Goal: Task Accomplishment & Management: Use online tool/utility

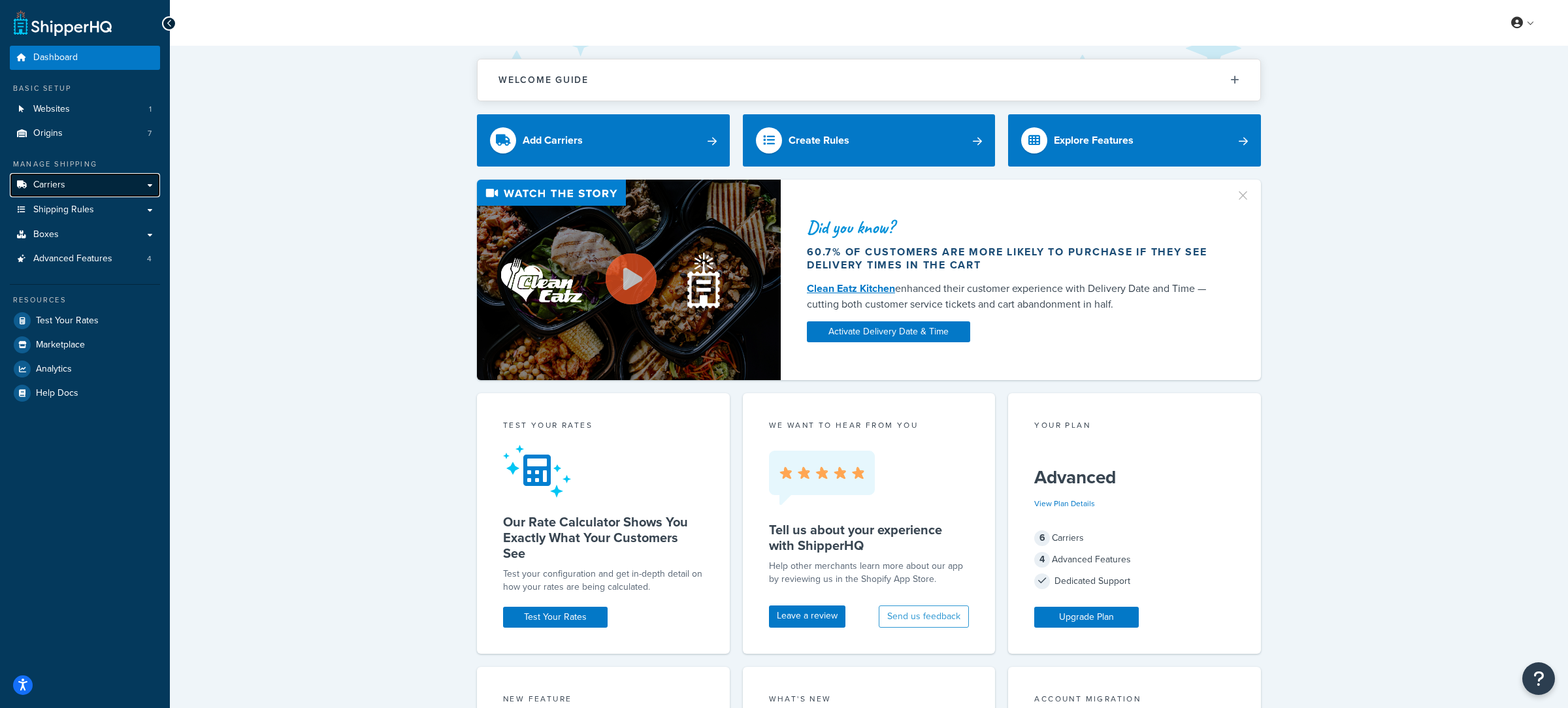
drag, startPoint x: 124, startPoint y: 185, endPoint x: 132, endPoint y: 182, distance: 8.5
click at [126, 185] on link "Carriers" at bounding box center [85, 184] width 150 height 24
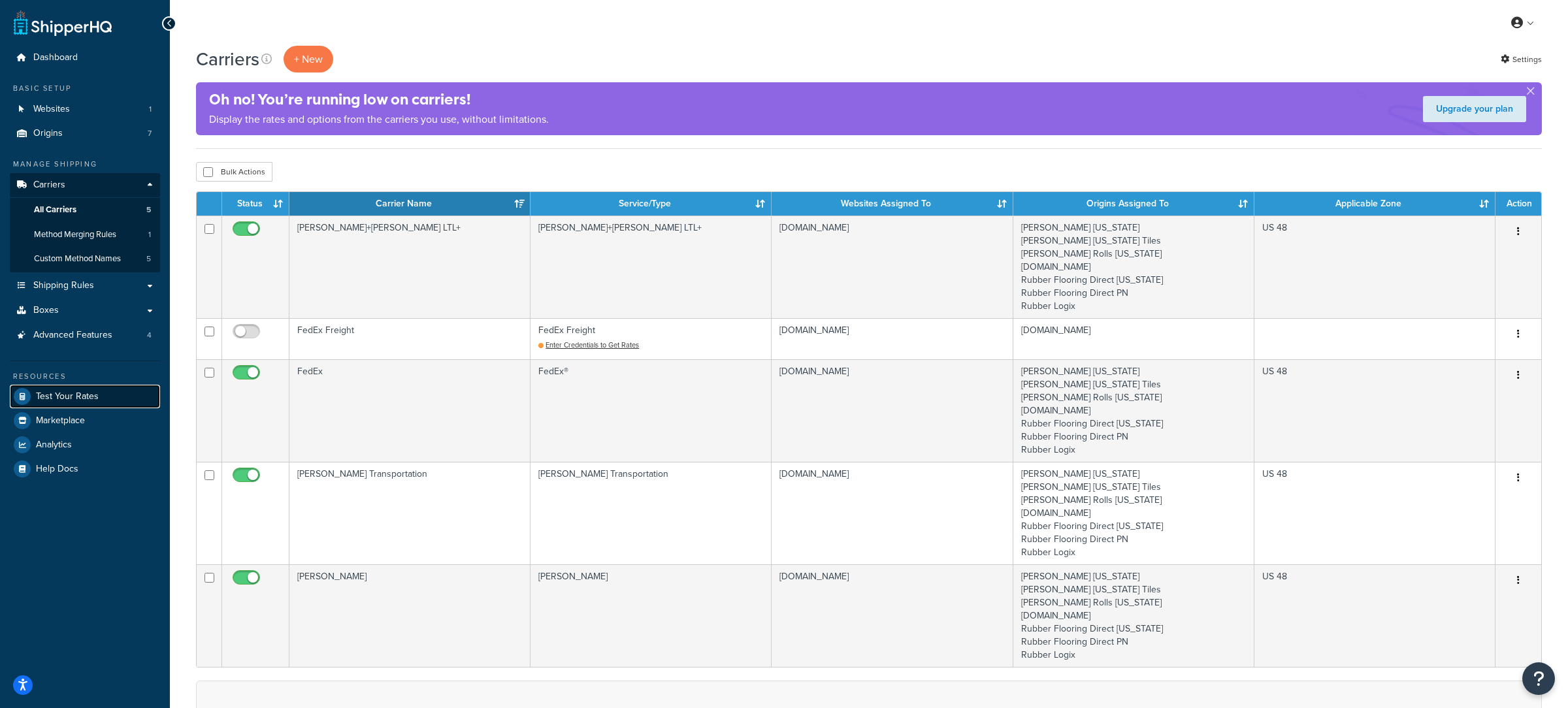
click at [137, 392] on link "Test Your Rates" at bounding box center [85, 397] width 150 height 23
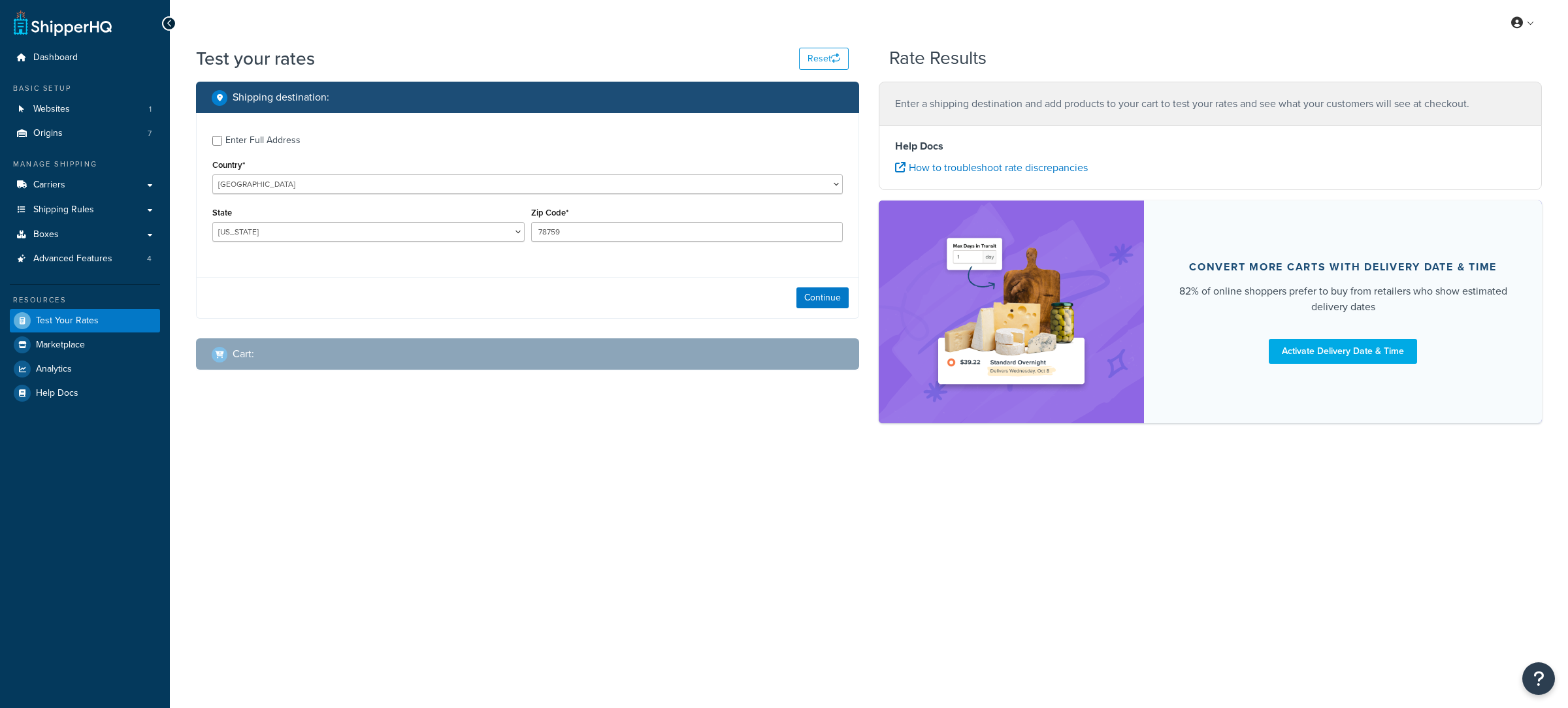
select select "TX"
click at [630, 229] on input "78759" at bounding box center [688, 232] width 312 height 20
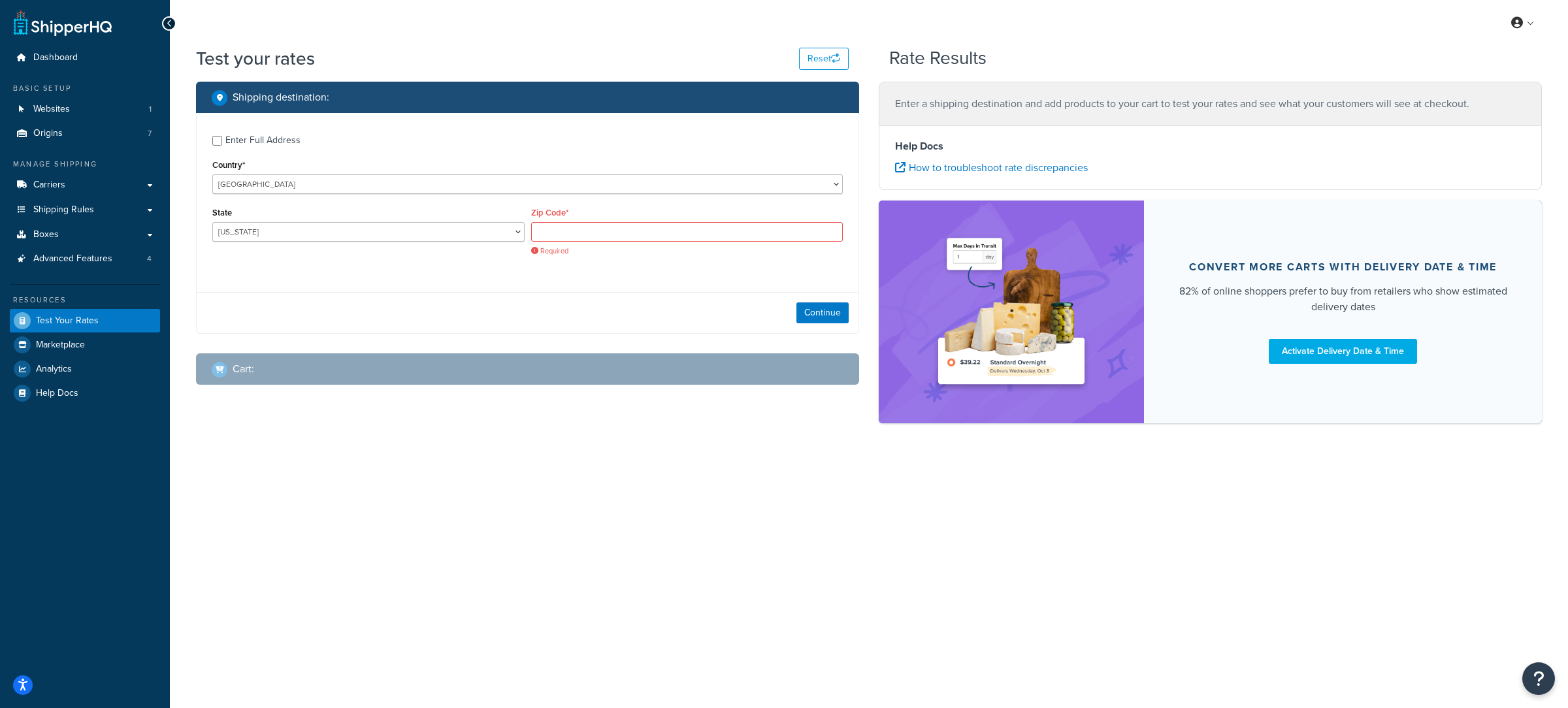
click at [279, 148] on div "Enter Full Address" at bounding box center [263, 140] width 75 height 18
click at [222, 145] on input "Enter Full Address" at bounding box center [217, 140] width 10 height 10
checkbox input "true"
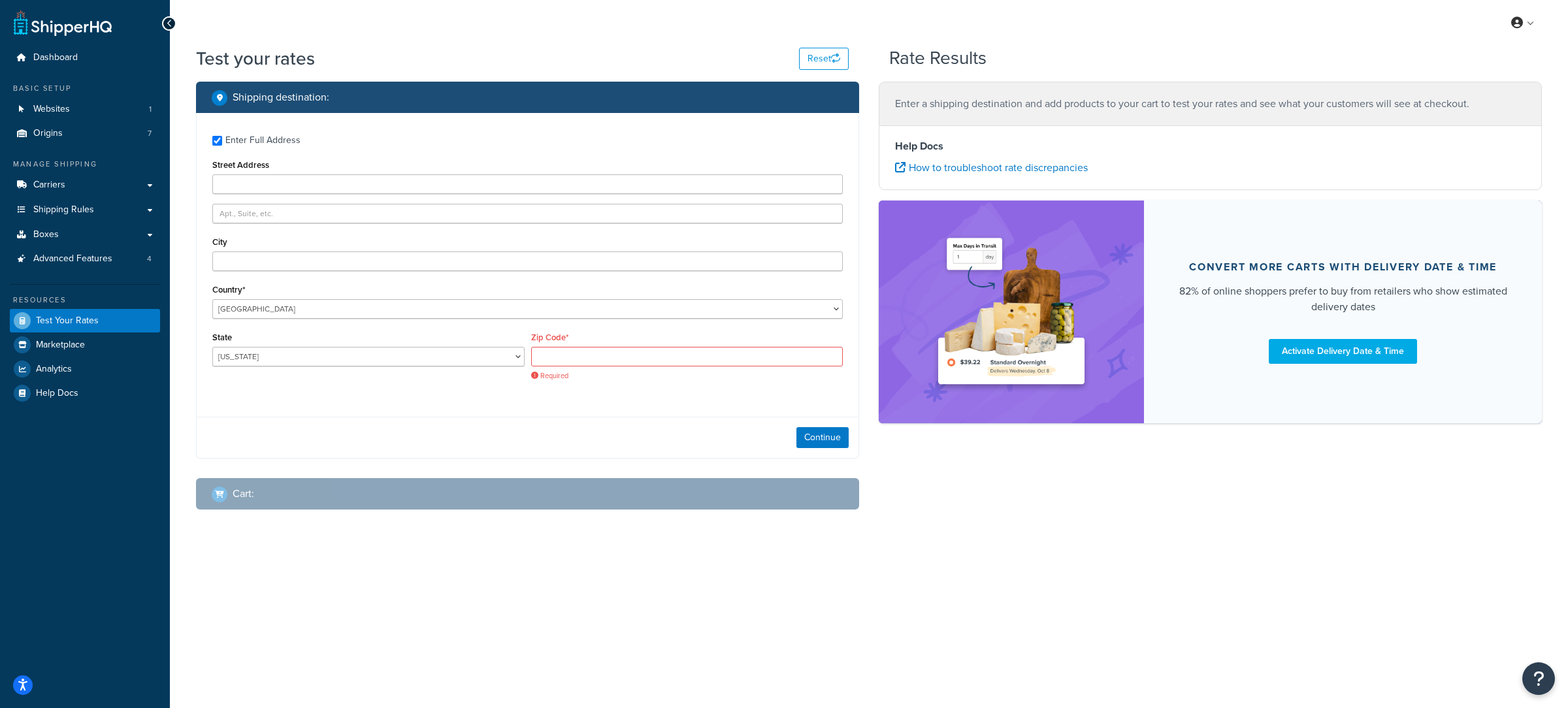
drag, startPoint x: 296, startPoint y: 172, endPoint x: 295, endPoint y: 180, distance: 8.1
click at [295, 176] on div "Street Address" at bounding box center [527, 175] width 631 height 38
click at [295, 180] on input "Street Address" at bounding box center [527, 184] width 631 height 20
type input "4227 N Patterson Ave"
click at [272, 255] on input "City" at bounding box center [527, 261] width 631 height 20
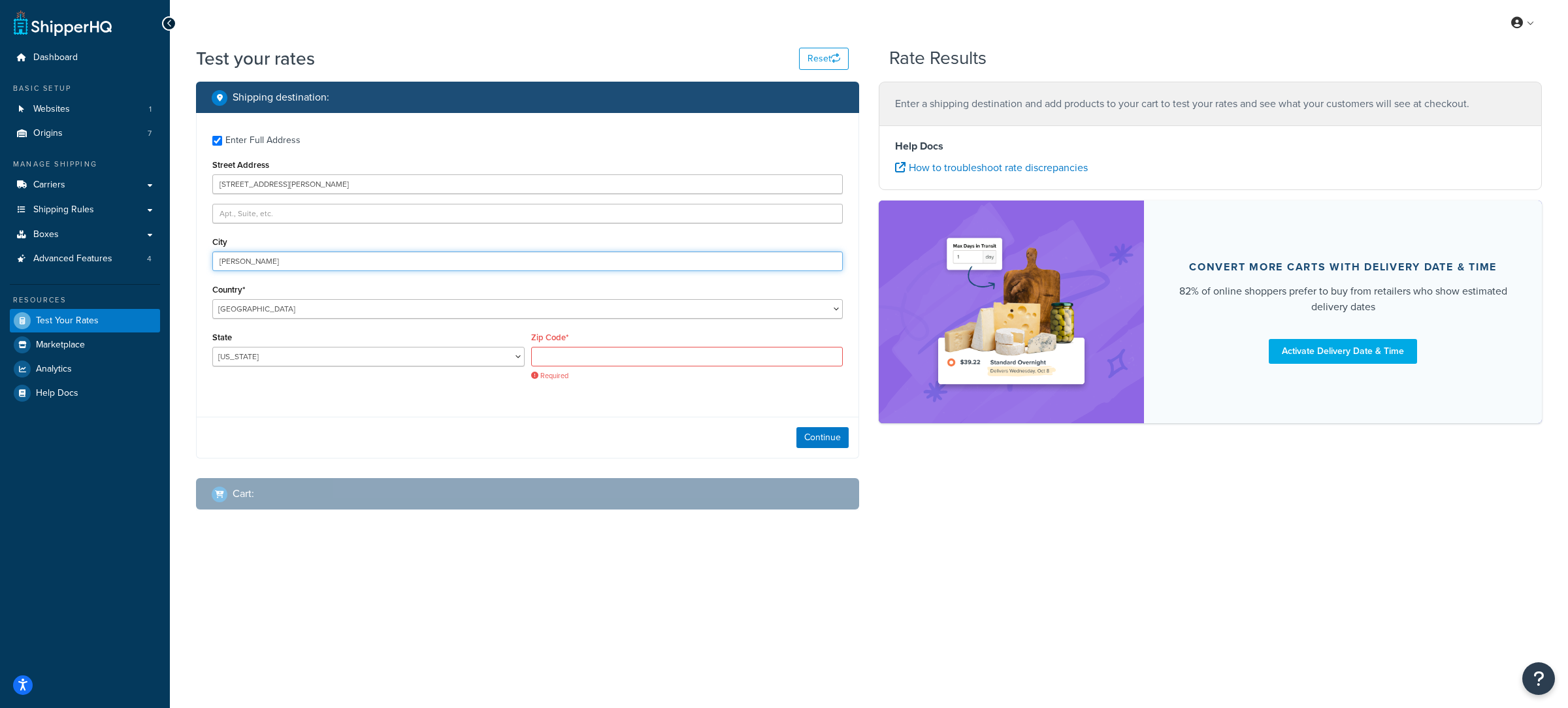
type input "Winston Salem"
drag, startPoint x: 569, startPoint y: 368, endPoint x: 565, endPoint y: 361, distance: 8.1
click at [568, 366] on div "Required" at bounding box center [688, 364] width 312 height 34
click at [564, 360] on input "Zip Code*" at bounding box center [688, 357] width 312 height 20
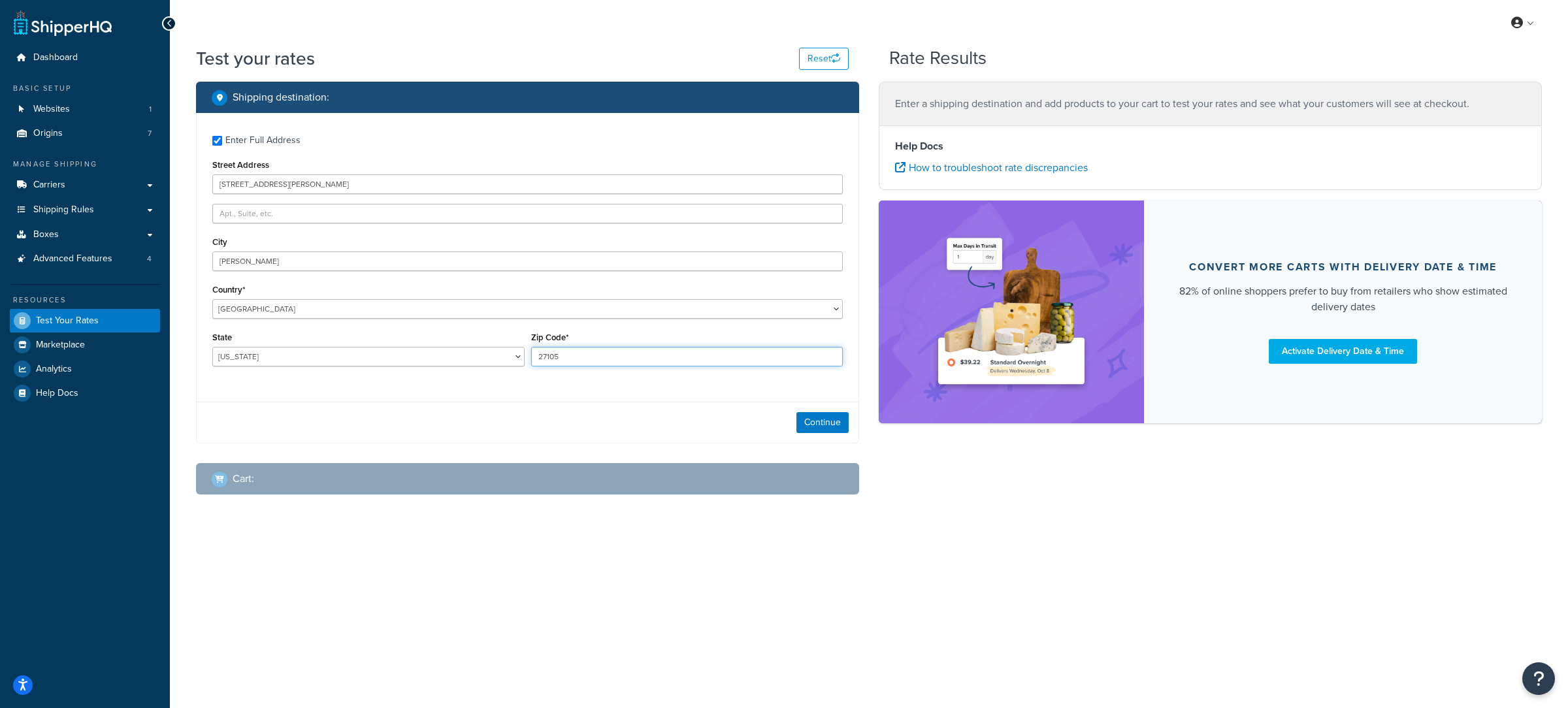
type input "27105"
click at [212, 347] on select "Alabama Alaska American Samoa Arizona Arkansas Armed Forces Americas Armed Forc…" at bounding box center [369, 357] width 312 height 20
select select "NC"
click option "North Carolina" at bounding box center [0, 0] width 0 height 0
click at [846, 426] on button "Continue" at bounding box center [822, 422] width 52 height 21
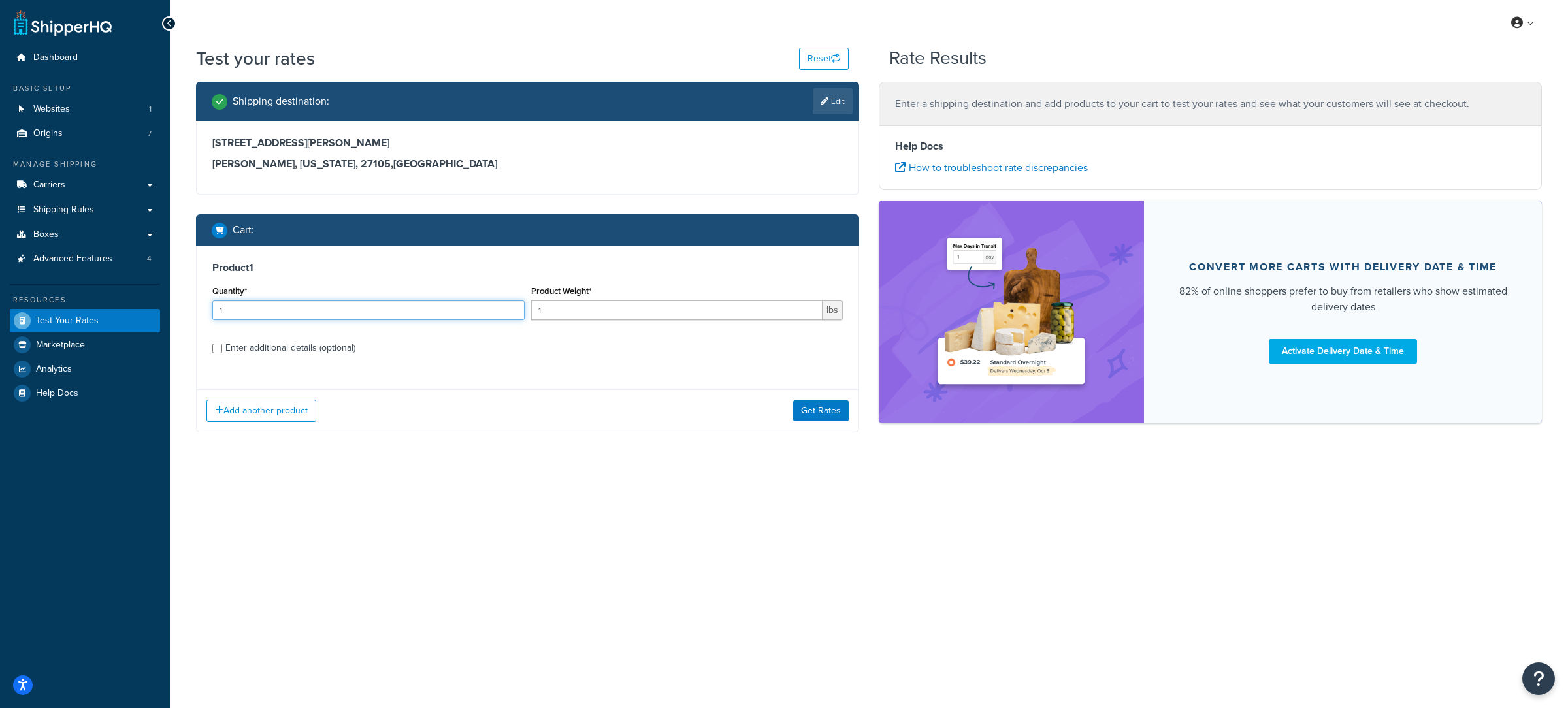
click at [332, 312] on input "1" at bounding box center [369, 311] width 312 height 20
type input "2"
click at [655, 310] on input "1" at bounding box center [677, 311] width 292 height 20
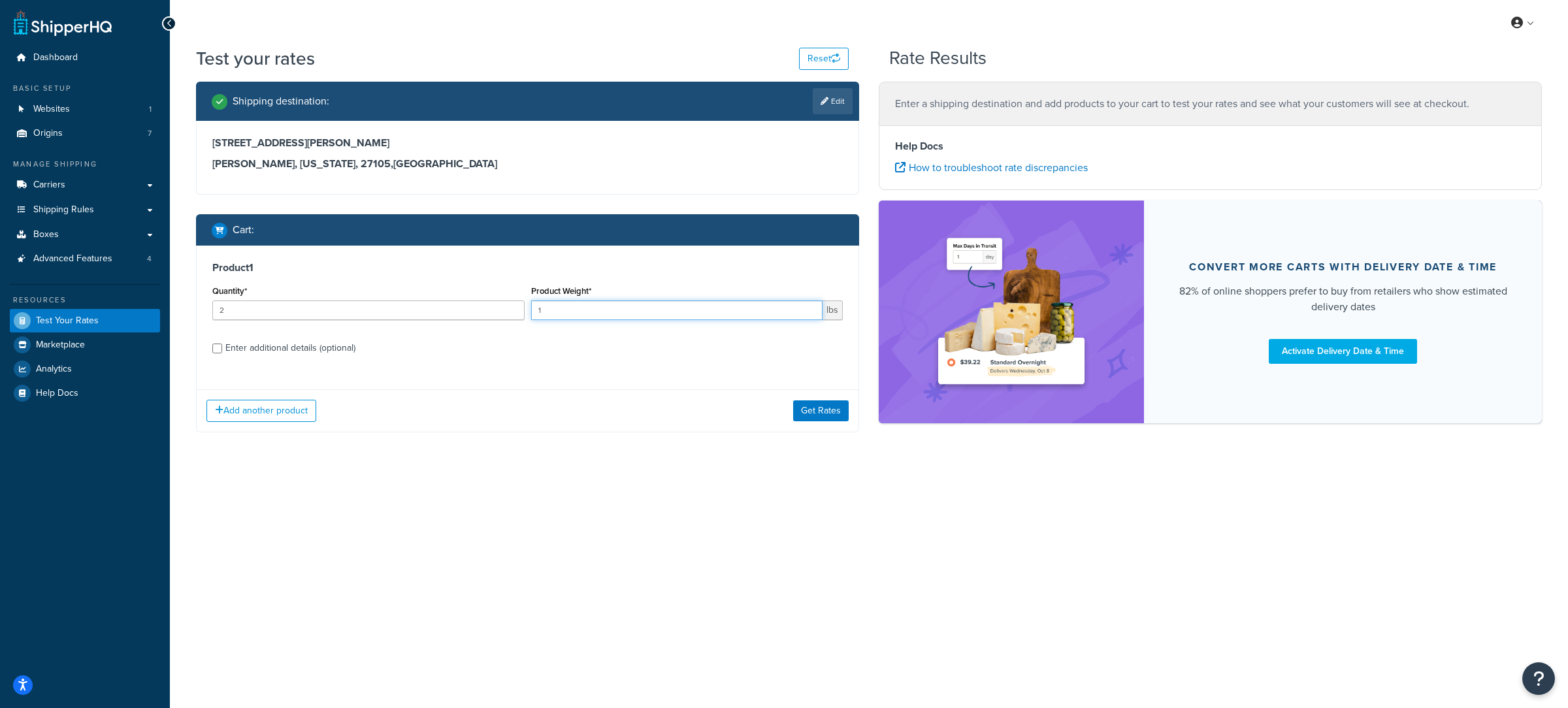
click at [655, 310] on input "1" at bounding box center [677, 311] width 292 height 20
type input "256"
click at [355, 346] on div "Enter additional details (optional)" at bounding box center [290, 348] width 130 height 18
click at [222, 346] on input "Enter additional details (optional)" at bounding box center [217, 349] width 10 height 10
checkbox input "true"
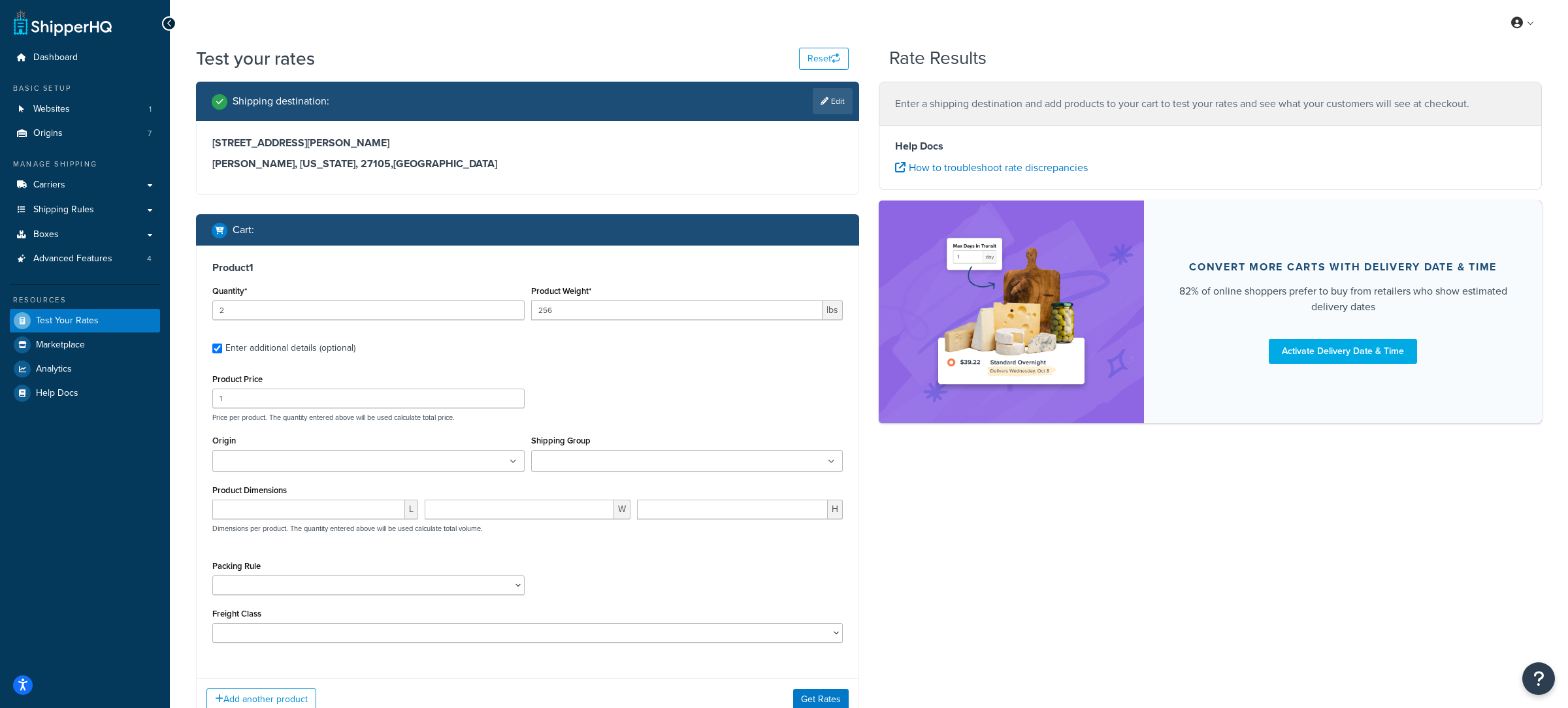
drag, startPoint x: 313, startPoint y: 530, endPoint x: 320, endPoint y: 516, distance: 15.7
click at [313, 529] on p "Dimensions per product. The quantity entered above will be used calculate total…" at bounding box center [346, 528] width 274 height 9
click at [320, 513] on input "number" at bounding box center [308, 510] width 193 height 20
type input "4"
type input "13"
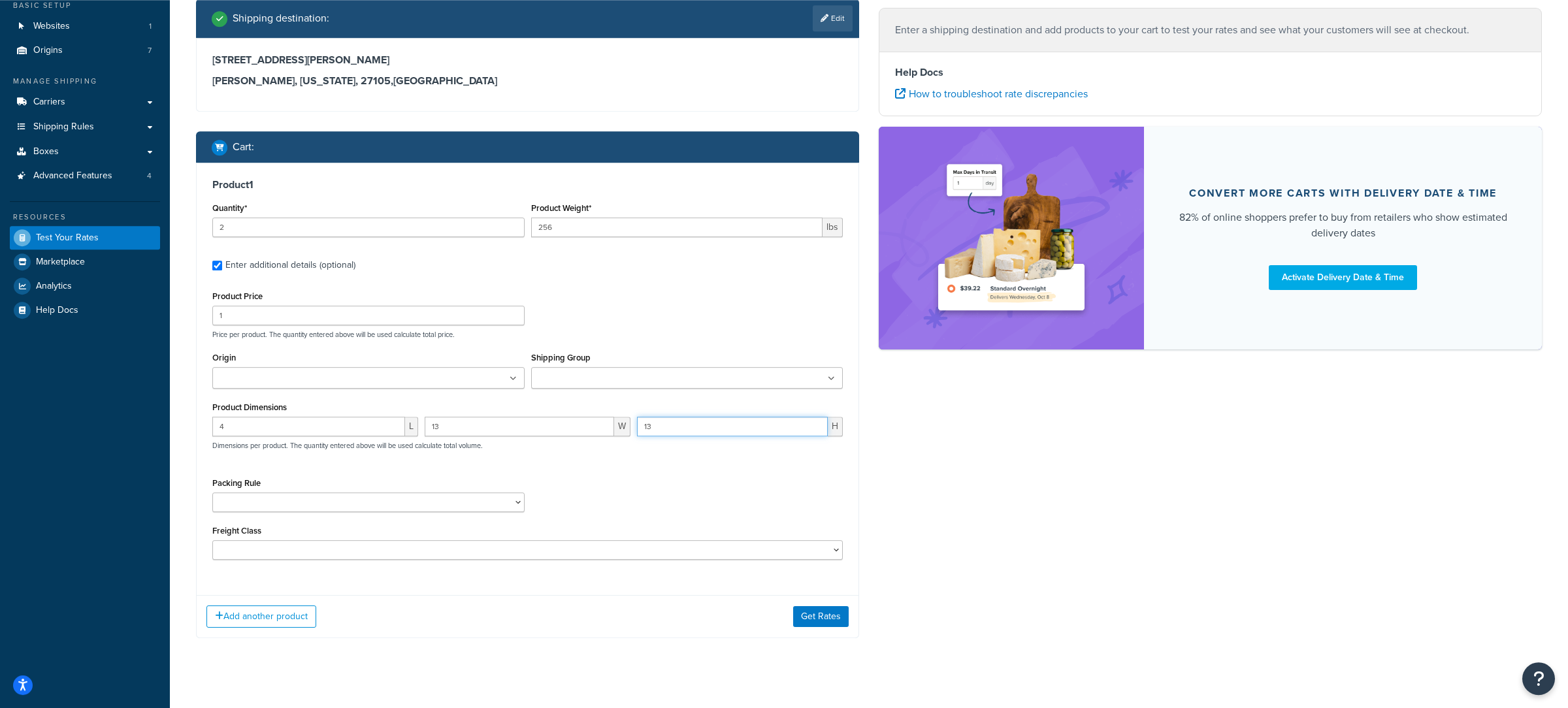
scroll to position [102, 0]
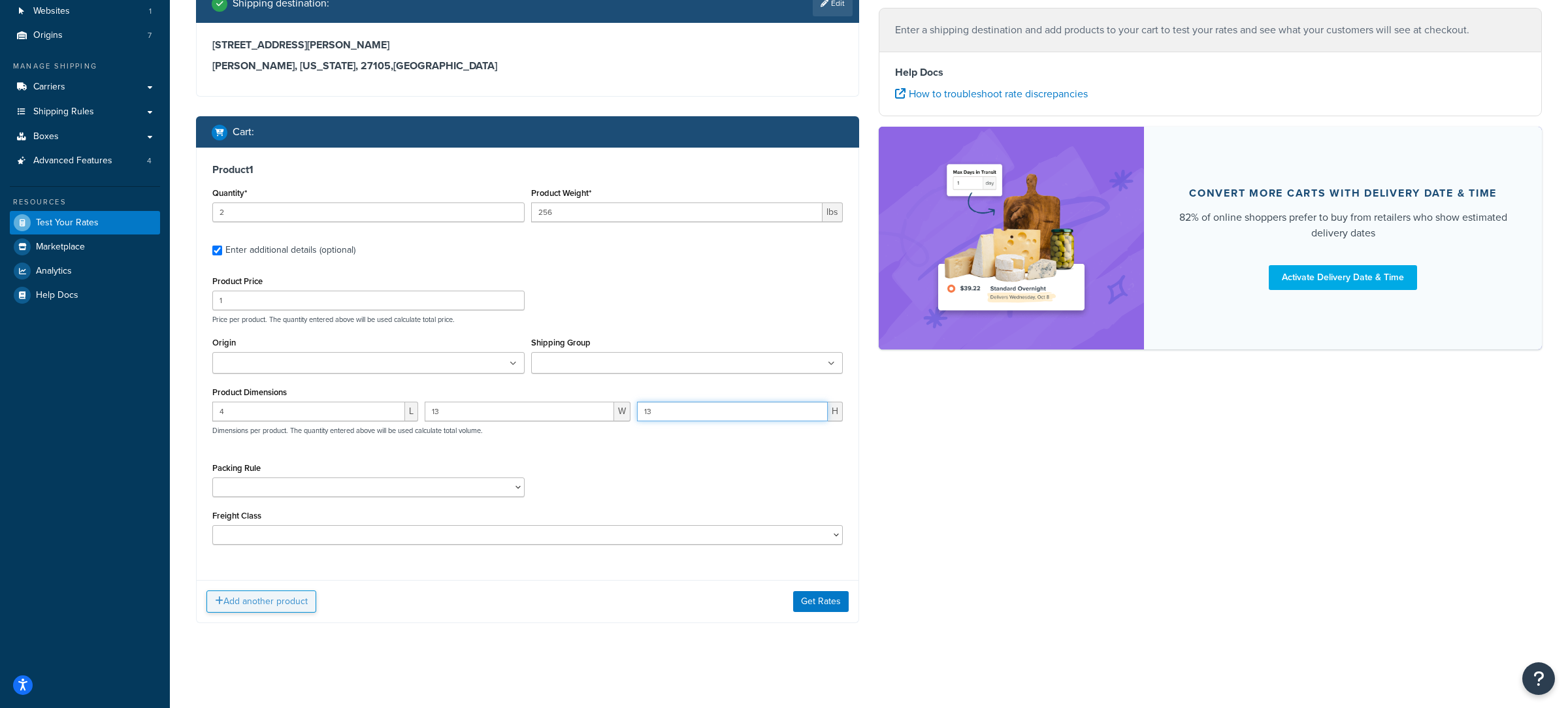
type input "13"
click at [288, 601] on button "Add another product" at bounding box center [261, 601] width 110 height 22
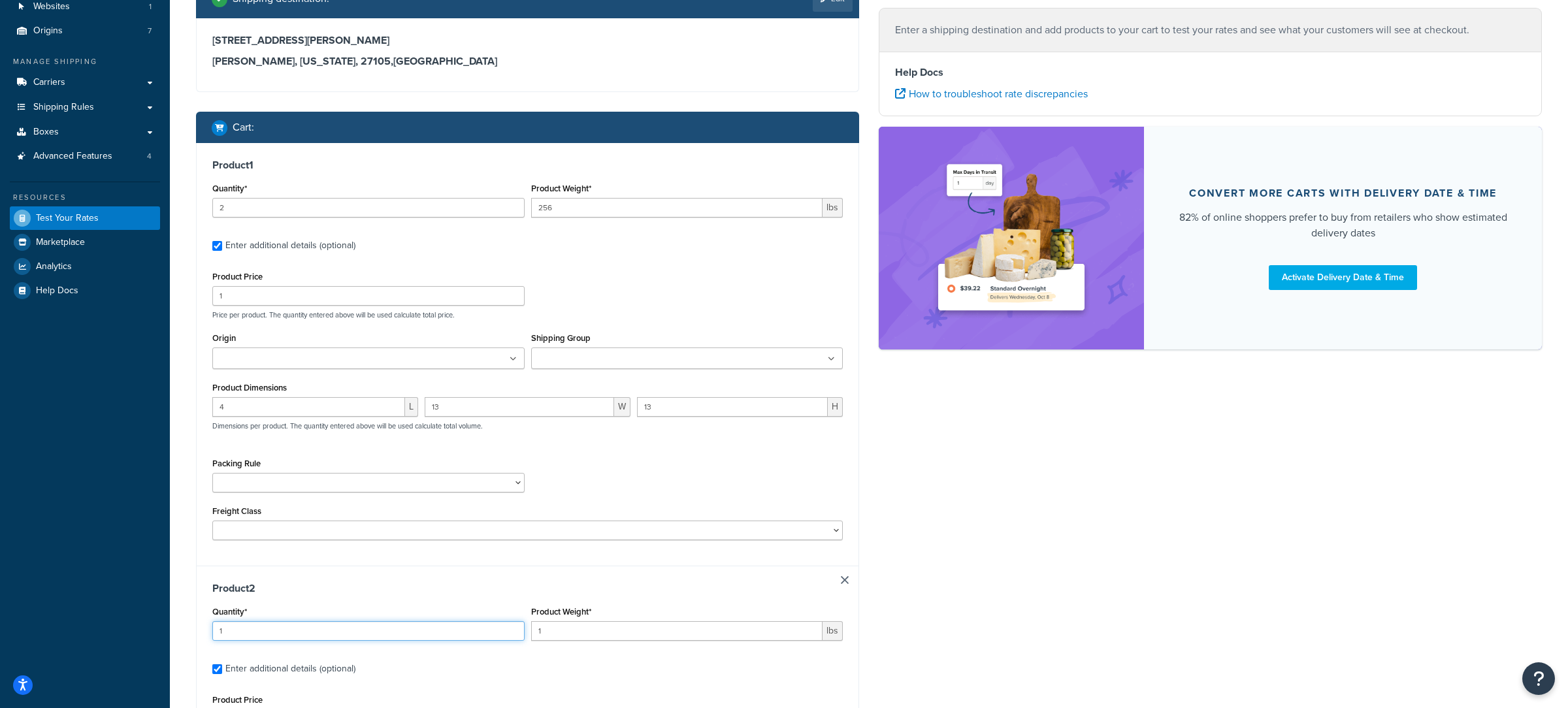
click at [317, 629] on input "1" at bounding box center [369, 631] width 312 height 20
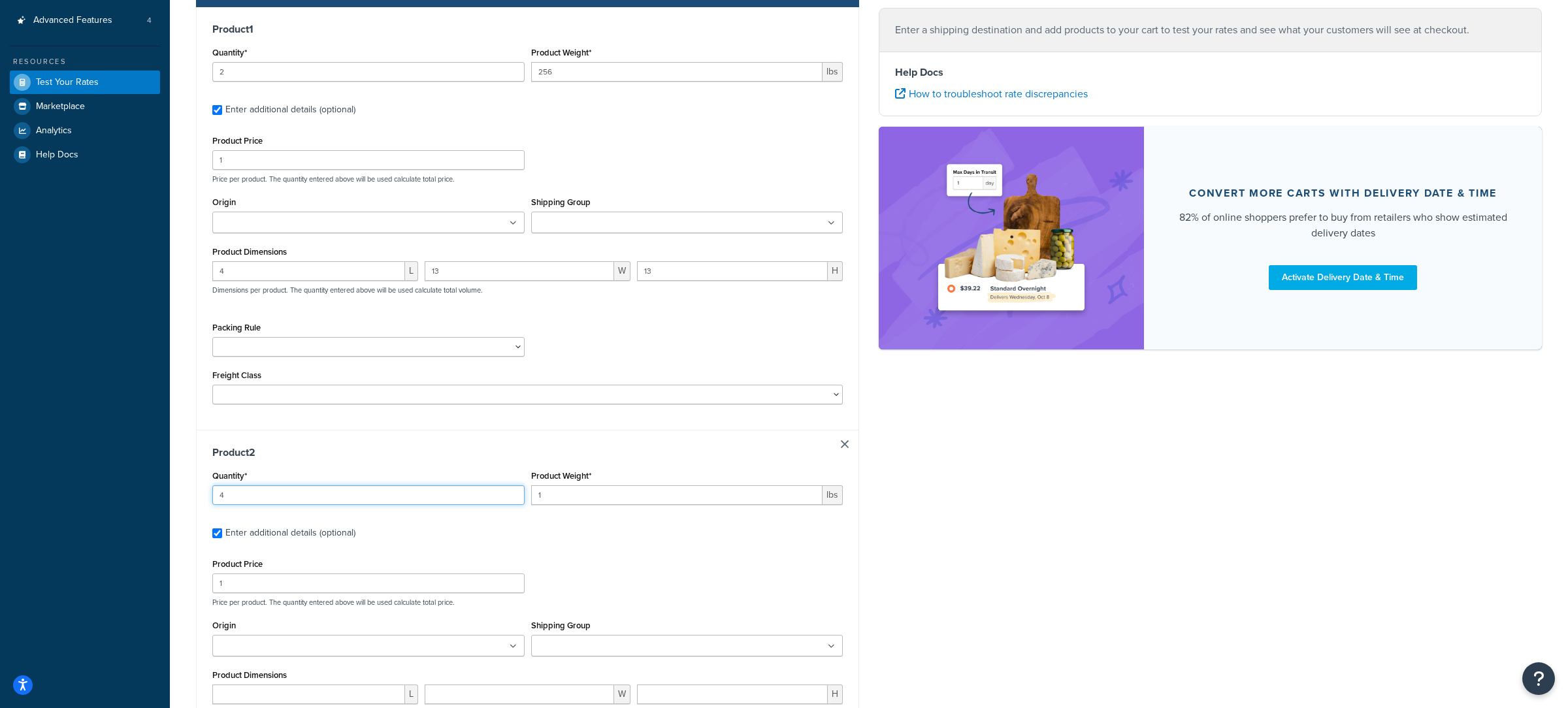
scroll to position [245, 0]
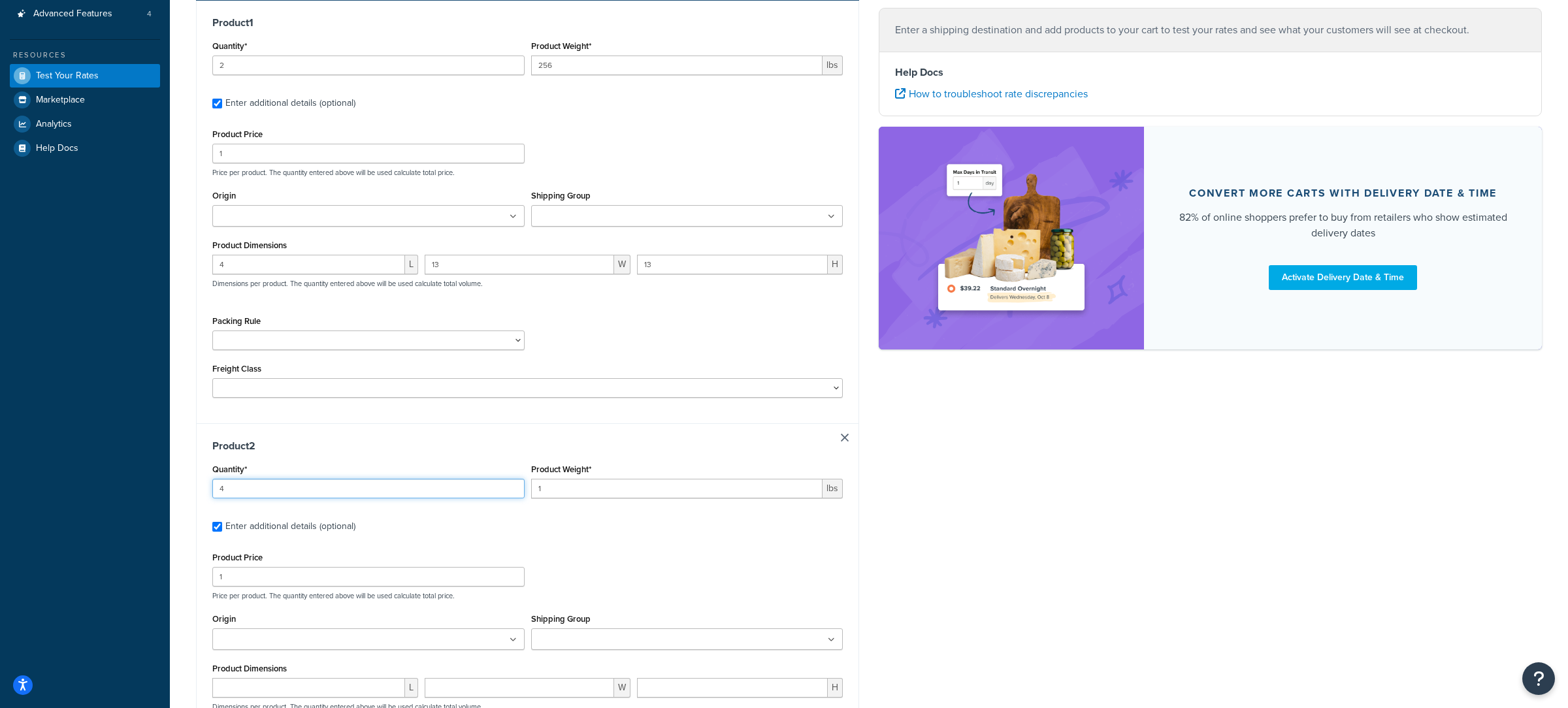
type input "4"
click at [581, 495] on input "1" at bounding box center [677, 488] width 292 height 20
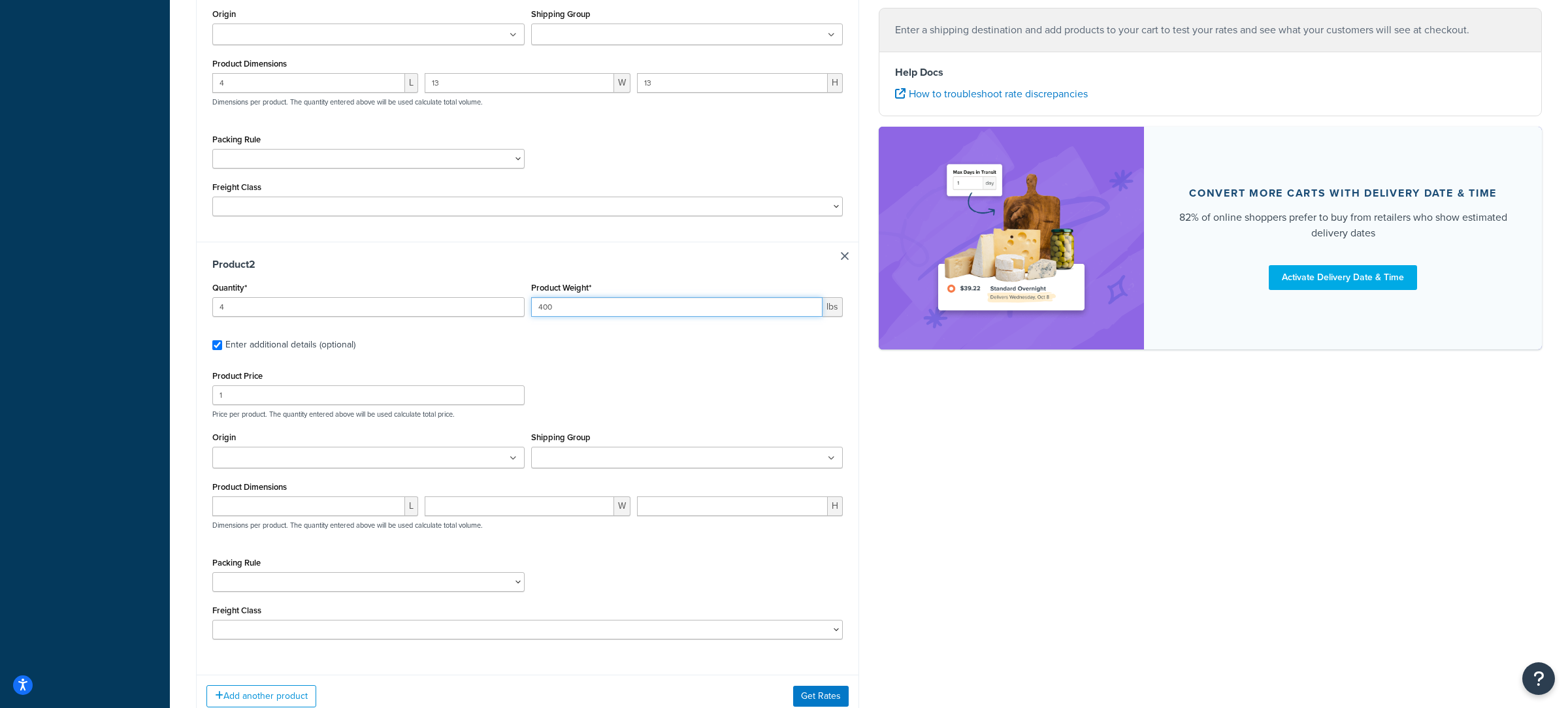
scroll to position [461, 0]
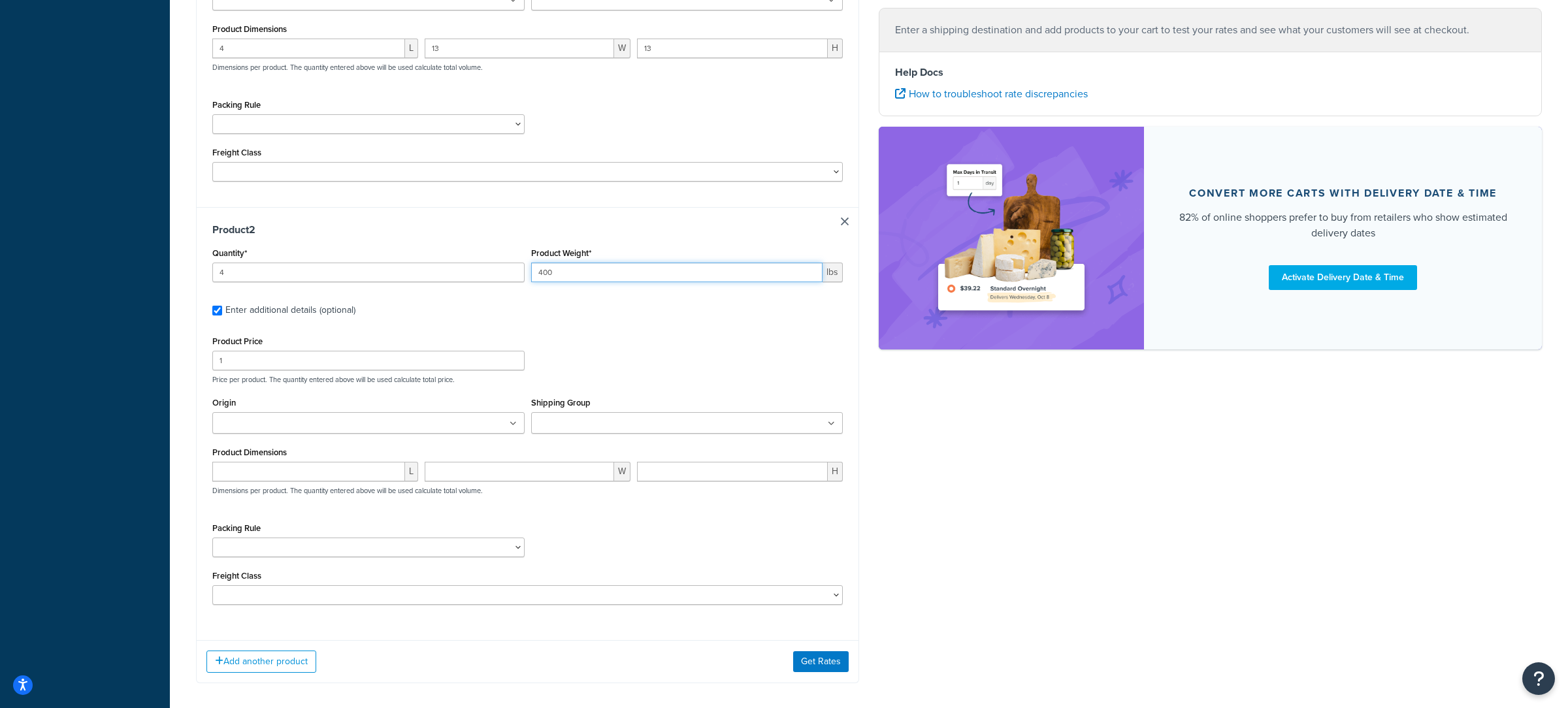
type input "400"
click at [327, 474] on input "number" at bounding box center [308, 472] width 193 height 20
type input "4"
type input "16"
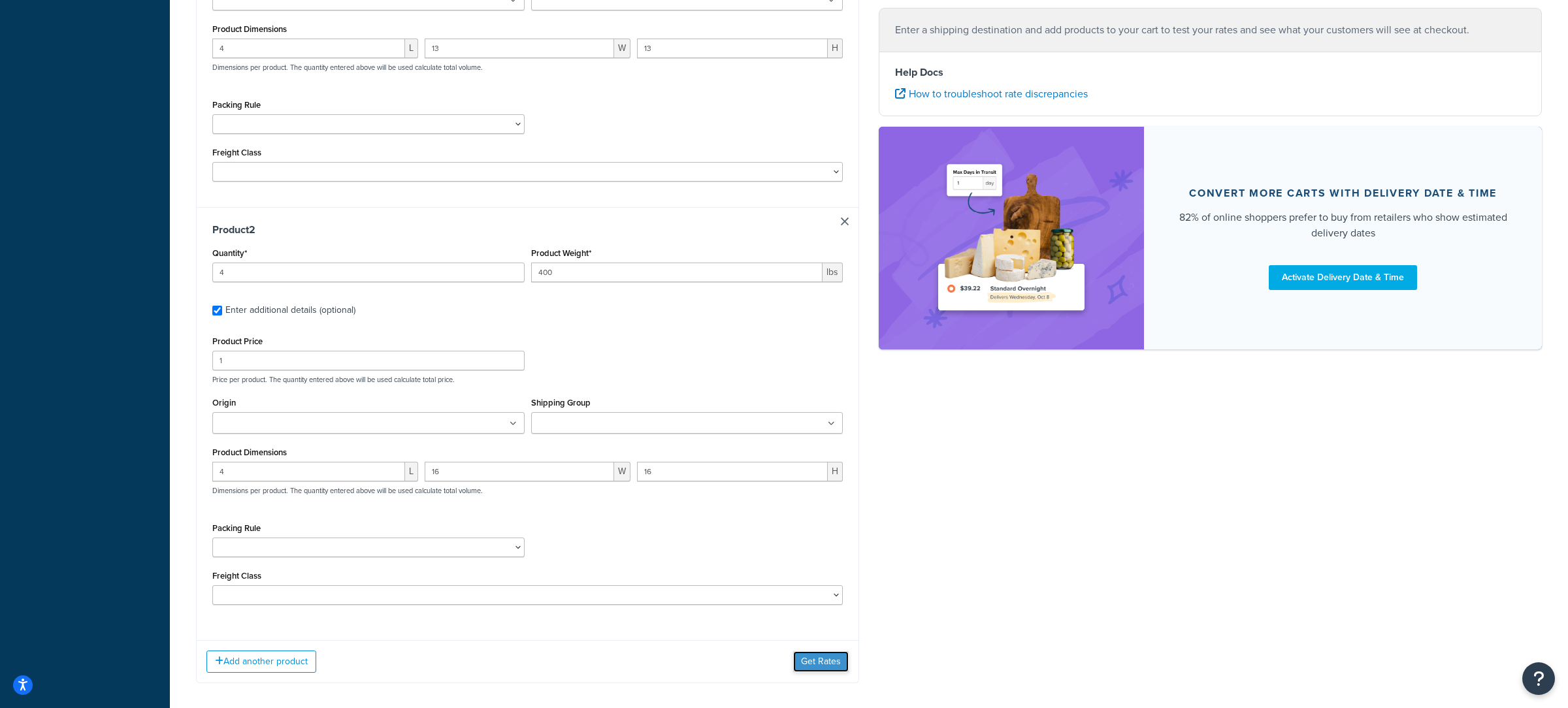
click at [816, 668] on button "Get Rates" at bounding box center [821, 661] width 55 height 21
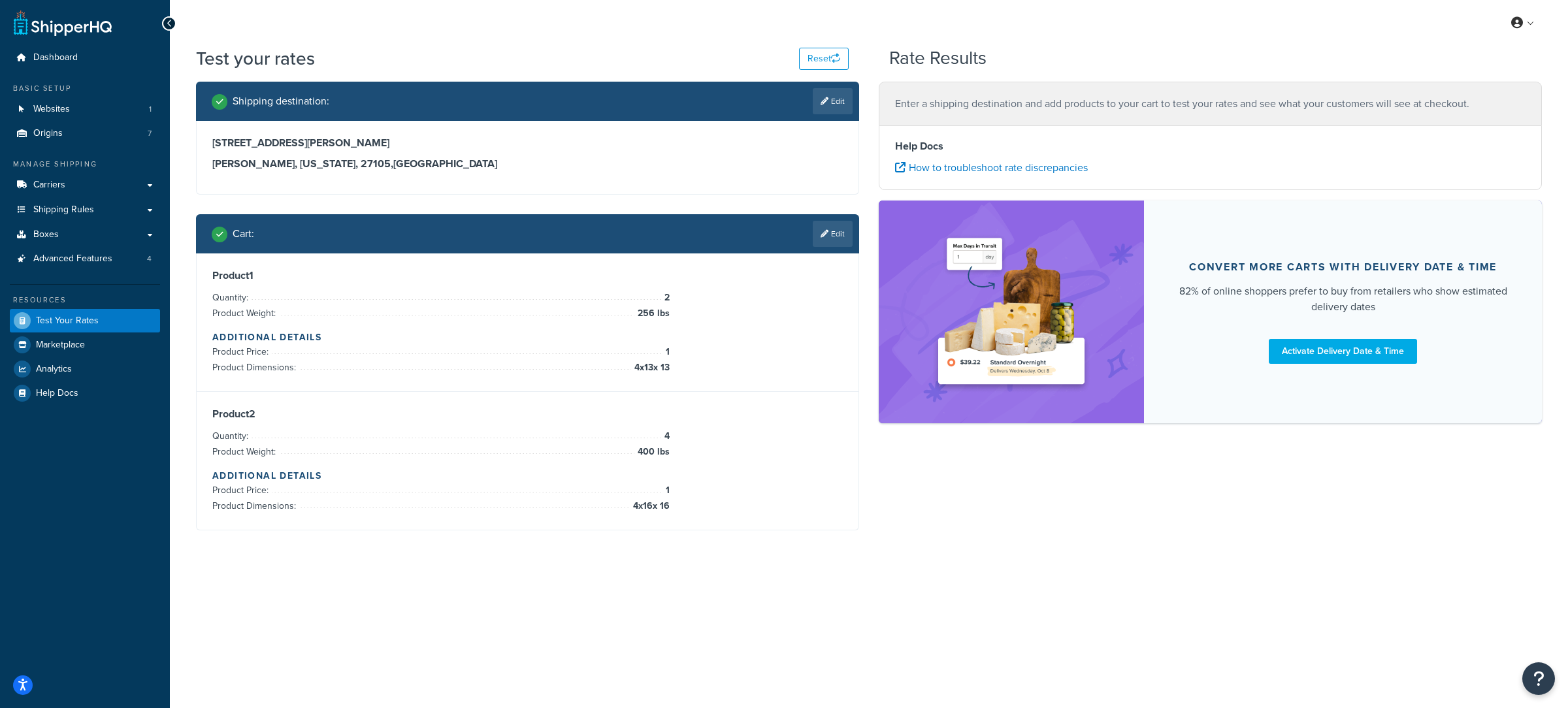
scroll to position [0, 0]
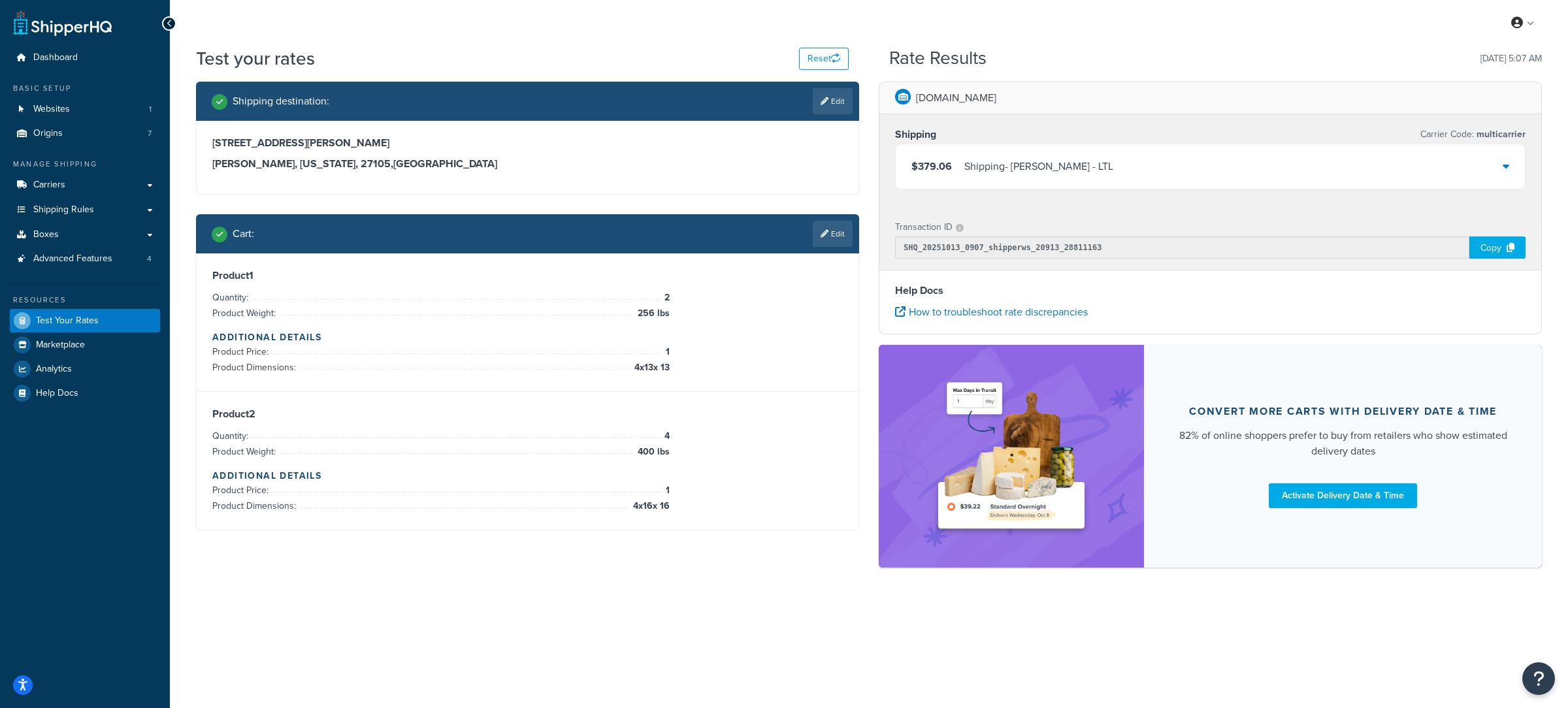
click at [1041, 170] on div "Shipping - Estes - LTL" at bounding box center [1039, 167] width 149 height 18
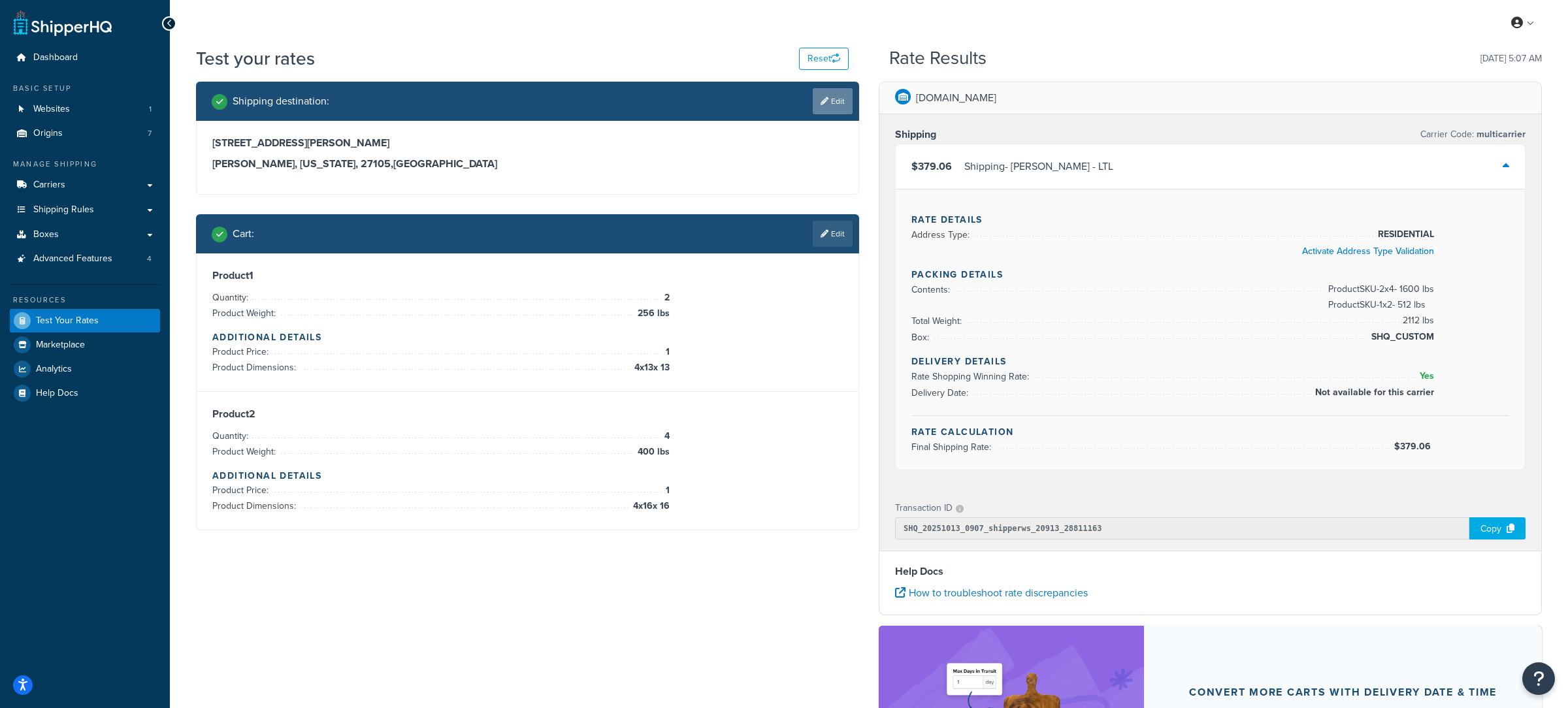
click at [821, 111] on link "Edit" at bounding box center [832, 102] width 40 height 26
select select "NC"
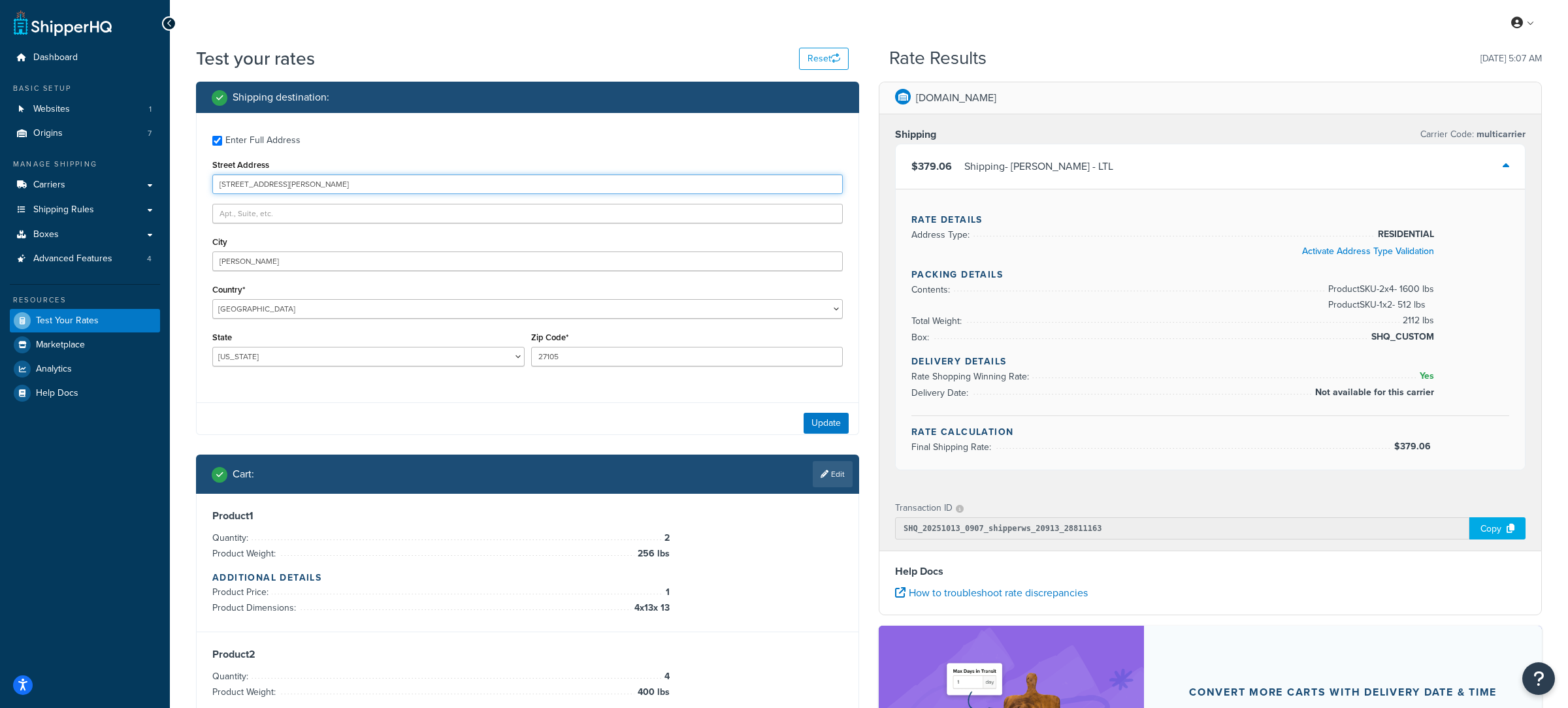
click at [402, 178] on input "4227 N Patterson Ave" at bounding box center [527, 184] width 631 height 20
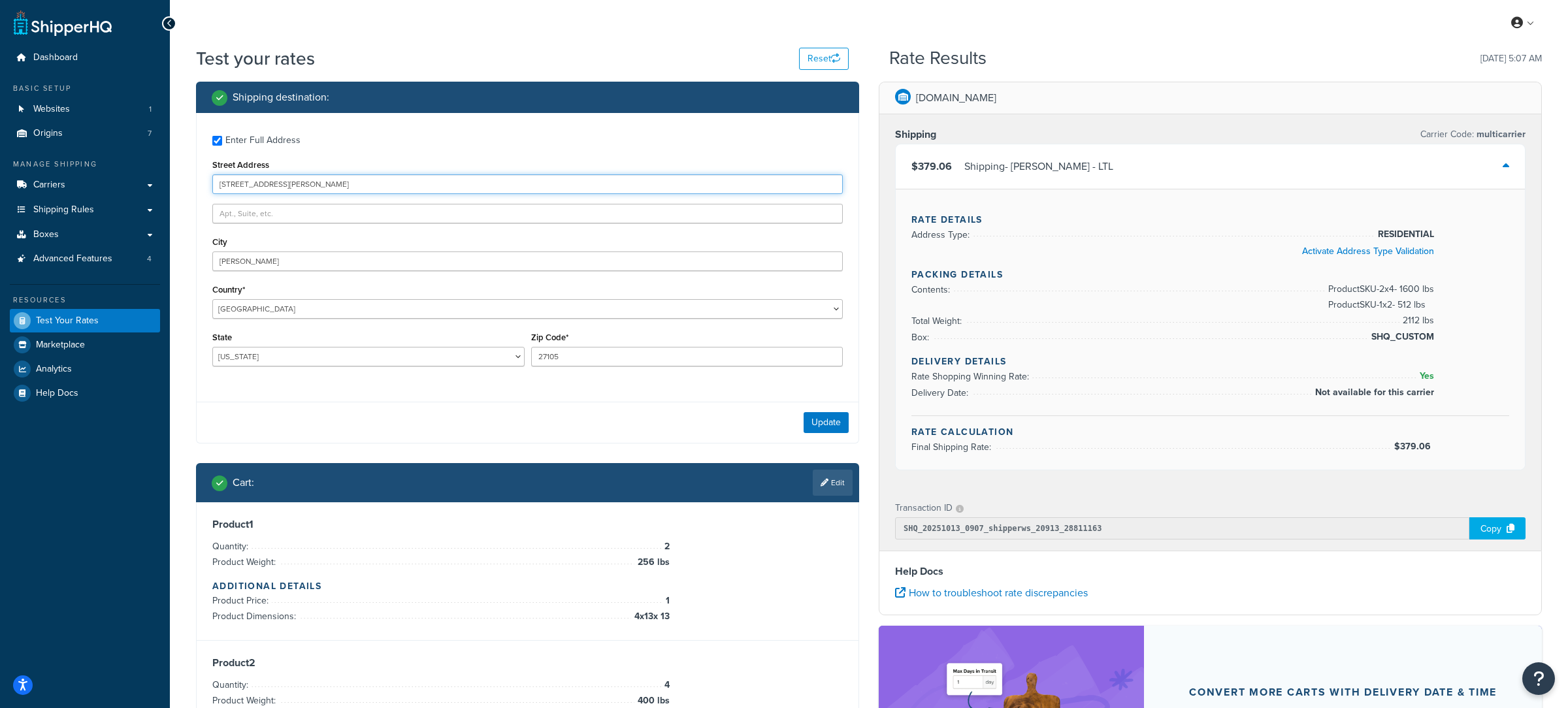
click at [402, 178] on input "4227 N Patterson Ave" at bounding box center [527, 184] width 631 height 20
click at [139, 147] on ul "Dashboard Basic Setup Websites 1 Origins 7 Manage Shipping Carriers Carriers Al…" at bounding box center [85, 225] width 150 height 359
click at [138, 141] on link "Origins 7" at bounding box center [85, 133] width 150 height 24
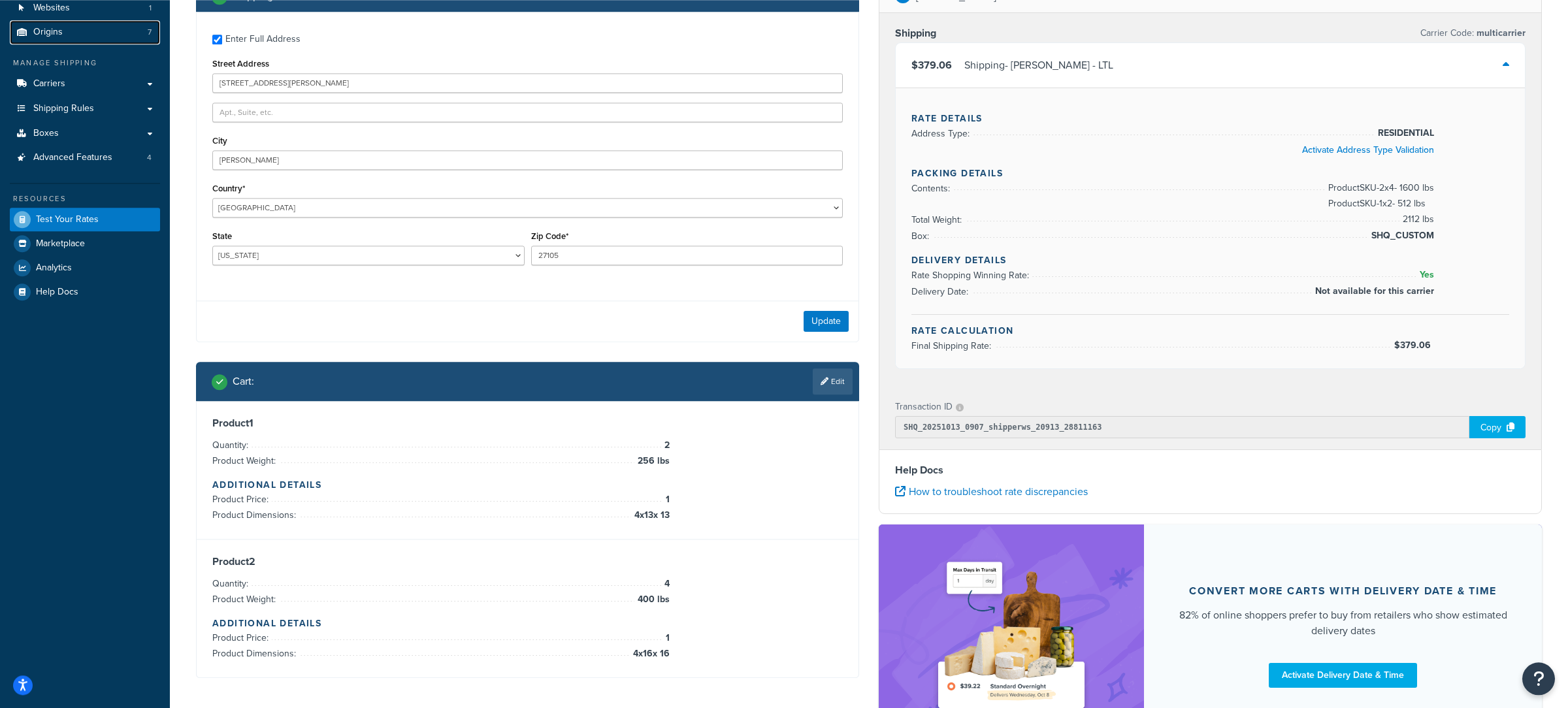
scroll to position [102, 0]
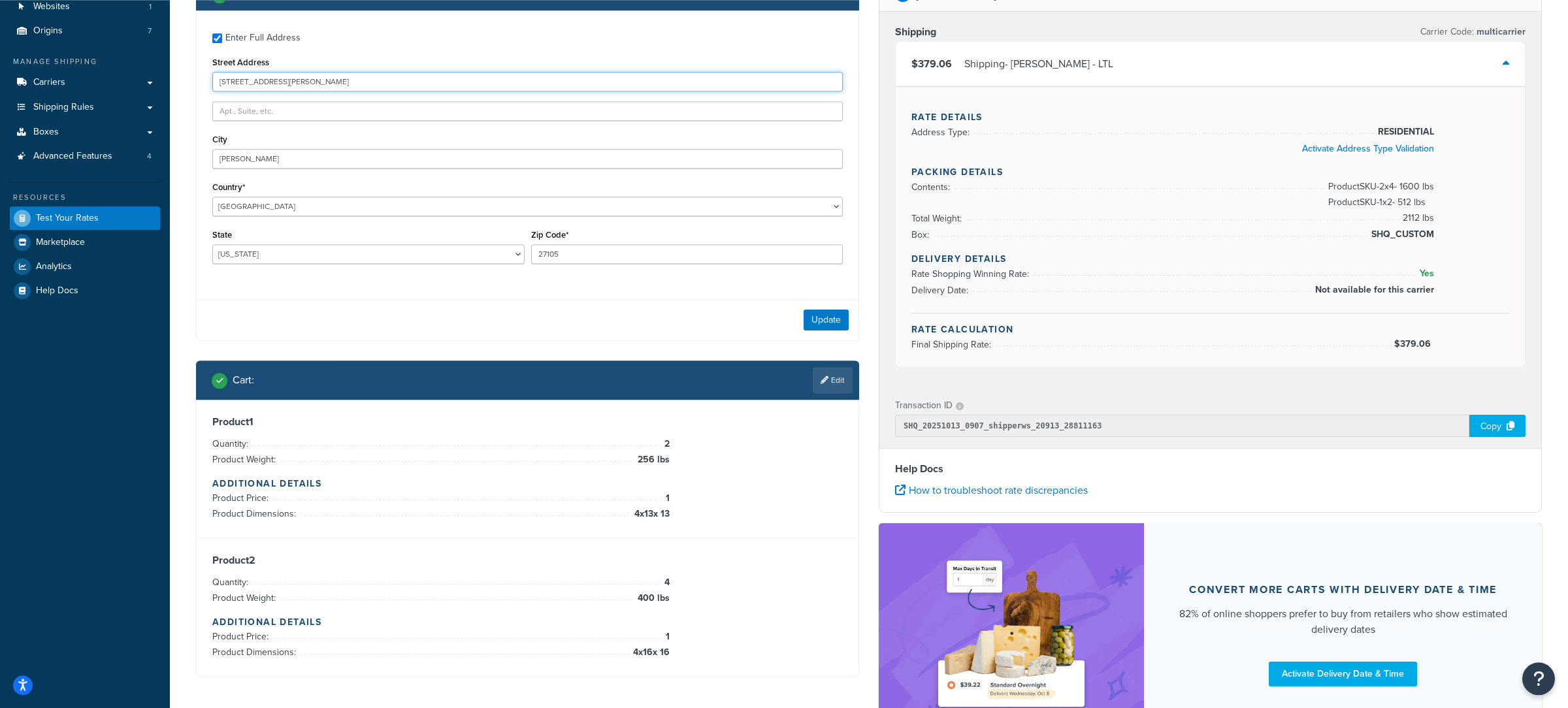
click at [304, 80] on input "4227 N Patterson Ave" at bounding box center [527, 82] width 631 height 20
type input "205 Montibello Drive"
click at [268, 167] on input "Winston Salem" at bounding box center [527, 159] width 631 height 20
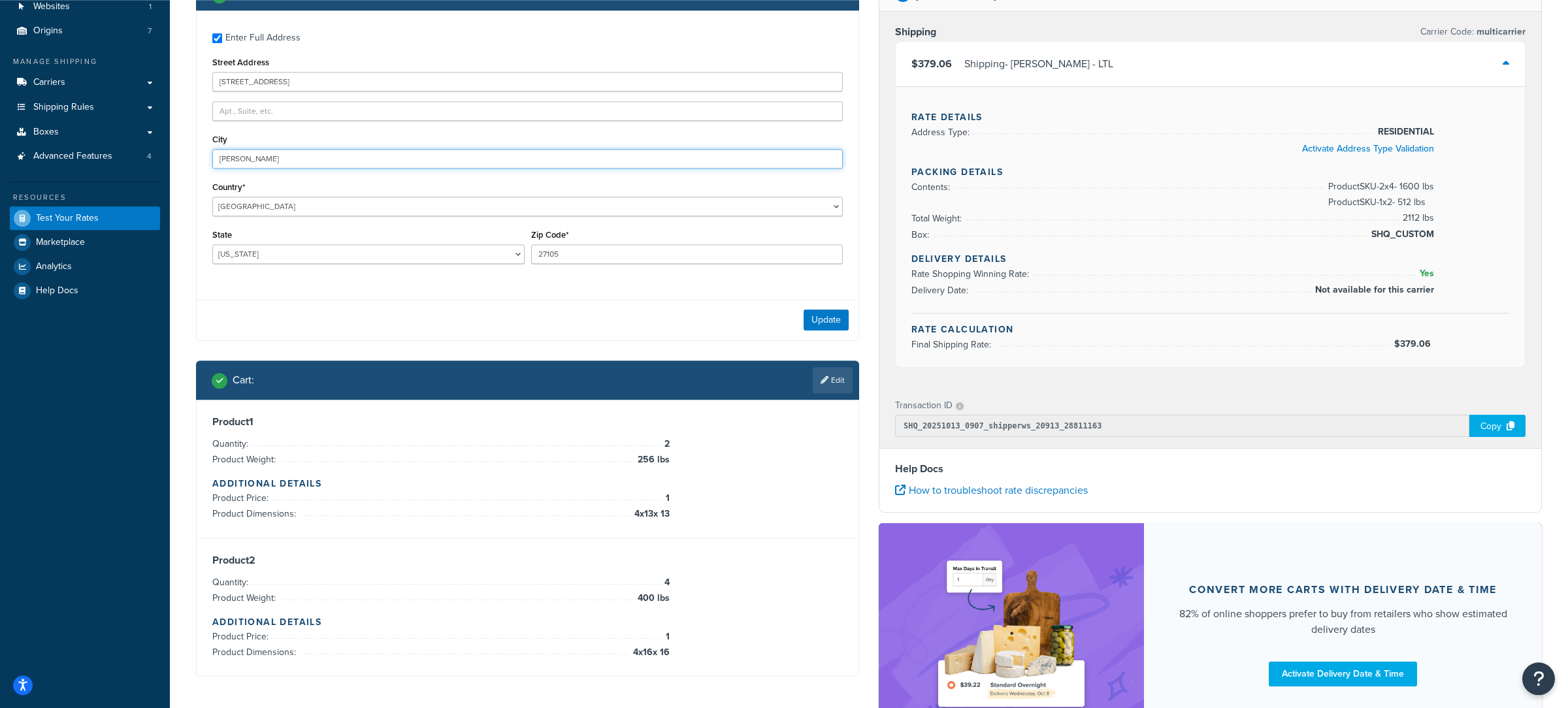
click at [268, 167] on input "Winston Salem" at bounding box center [527, 159] width 631 height 20
type input "Cary"
click at [615, 264] on input "27105" at bounding box center [688, 254] width 312 height 20
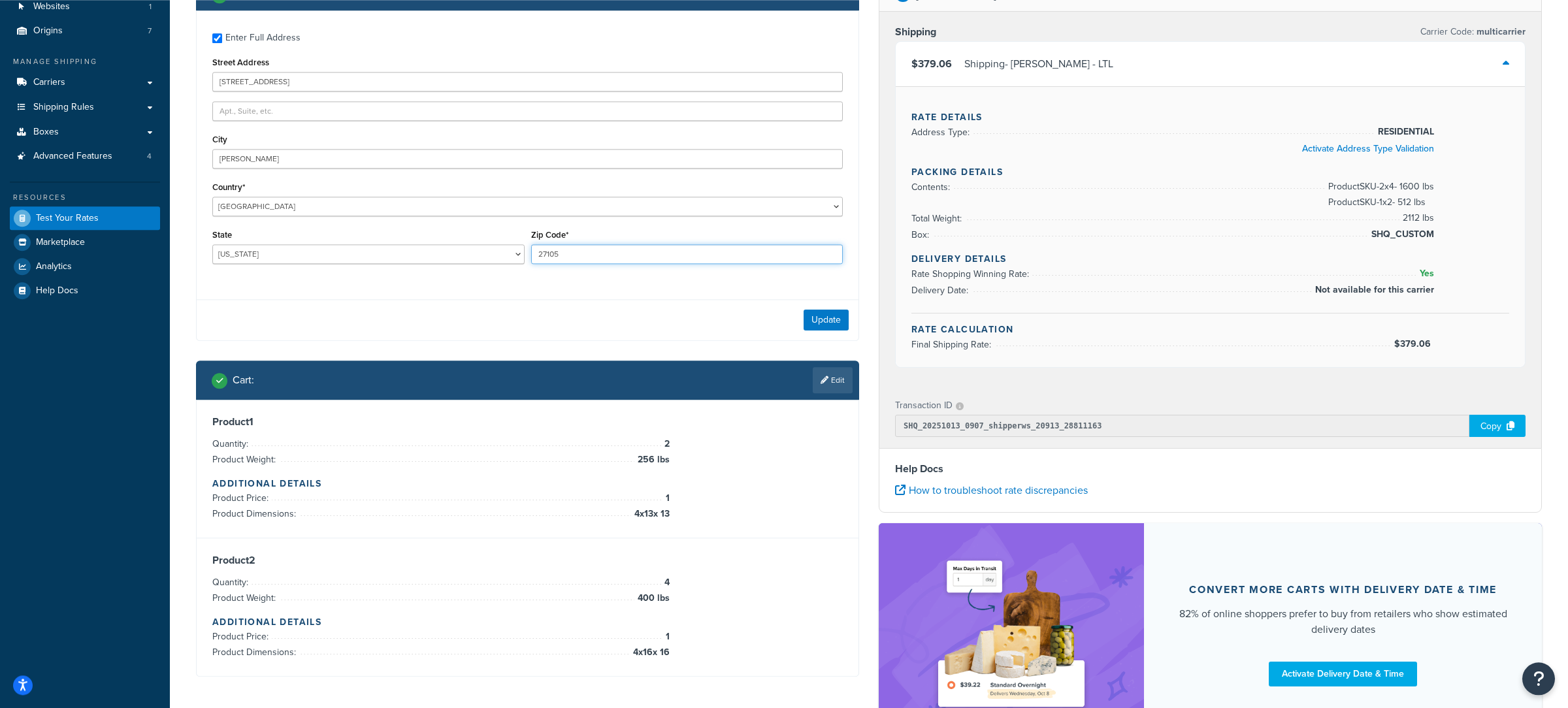
click at [615, 264] on input "27105" at bounding box center [688, 254] width 312 height 20
drag, startPoint x: 503, startPoint y: 250, endPoint x: 481, endPoint y: 247, distance: 22.2
click at [531, 249] on input "27105" at bounding box center [688, 254] width 312 height 20
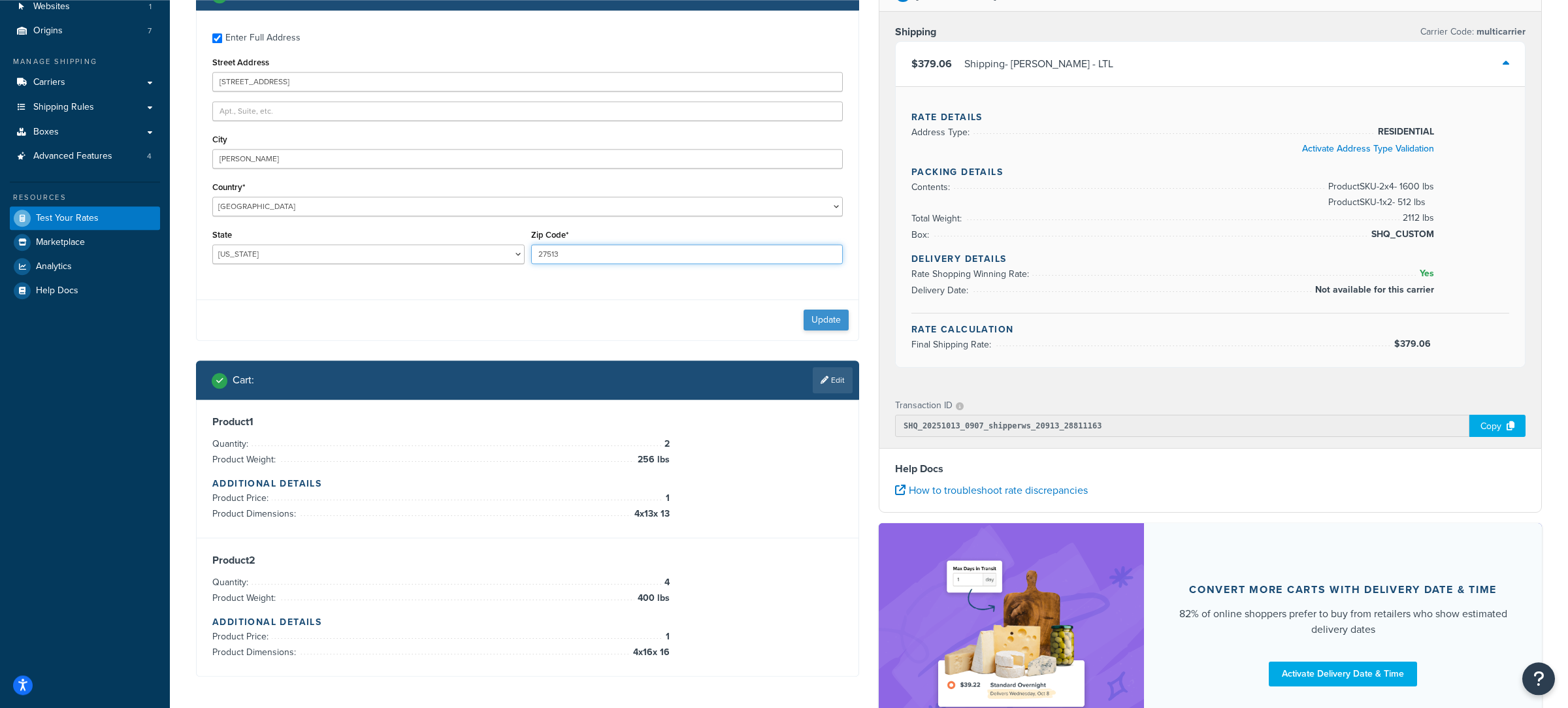
type input "27513"
click at [827, 319] on button "Update" at bounding box center [826, 320] width 45 height 21
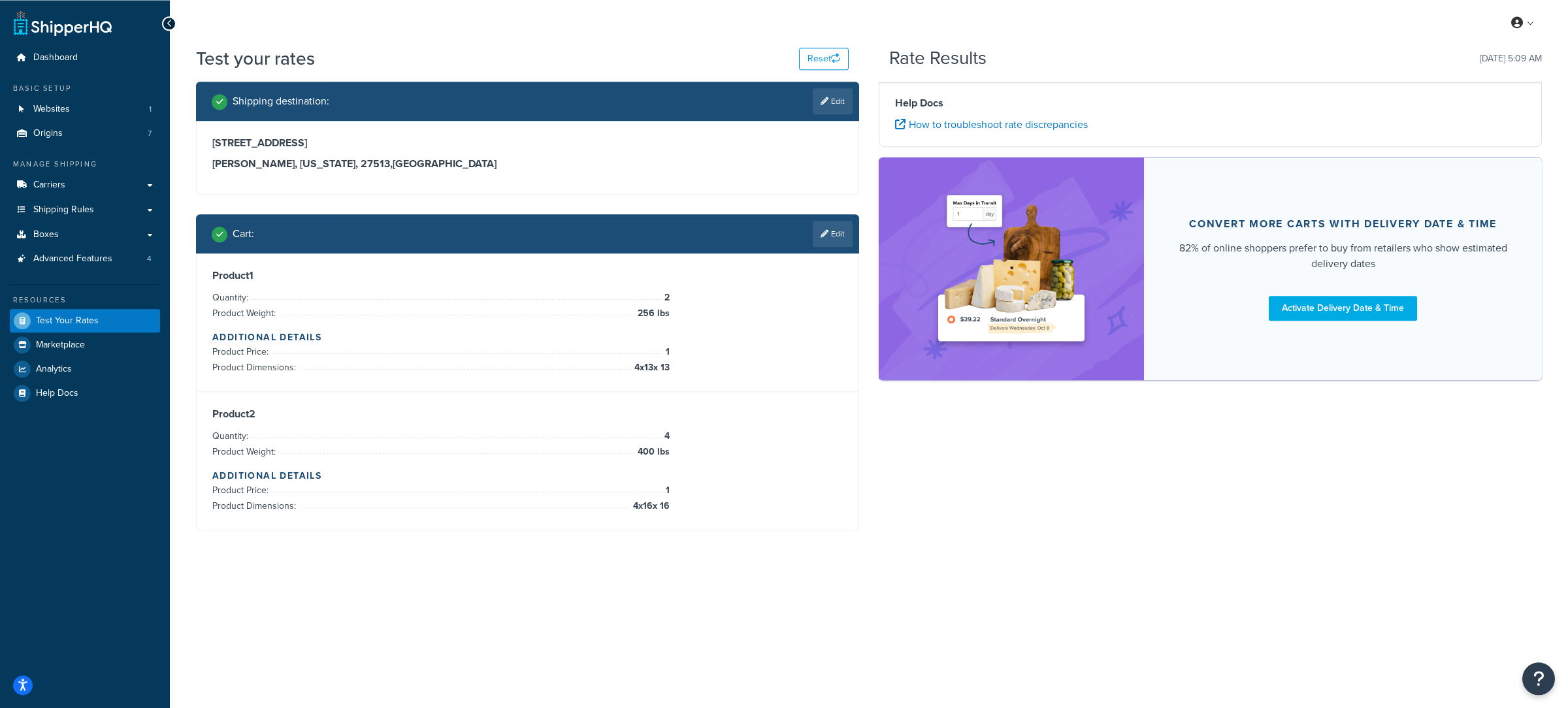
scroll to position [0, 0]
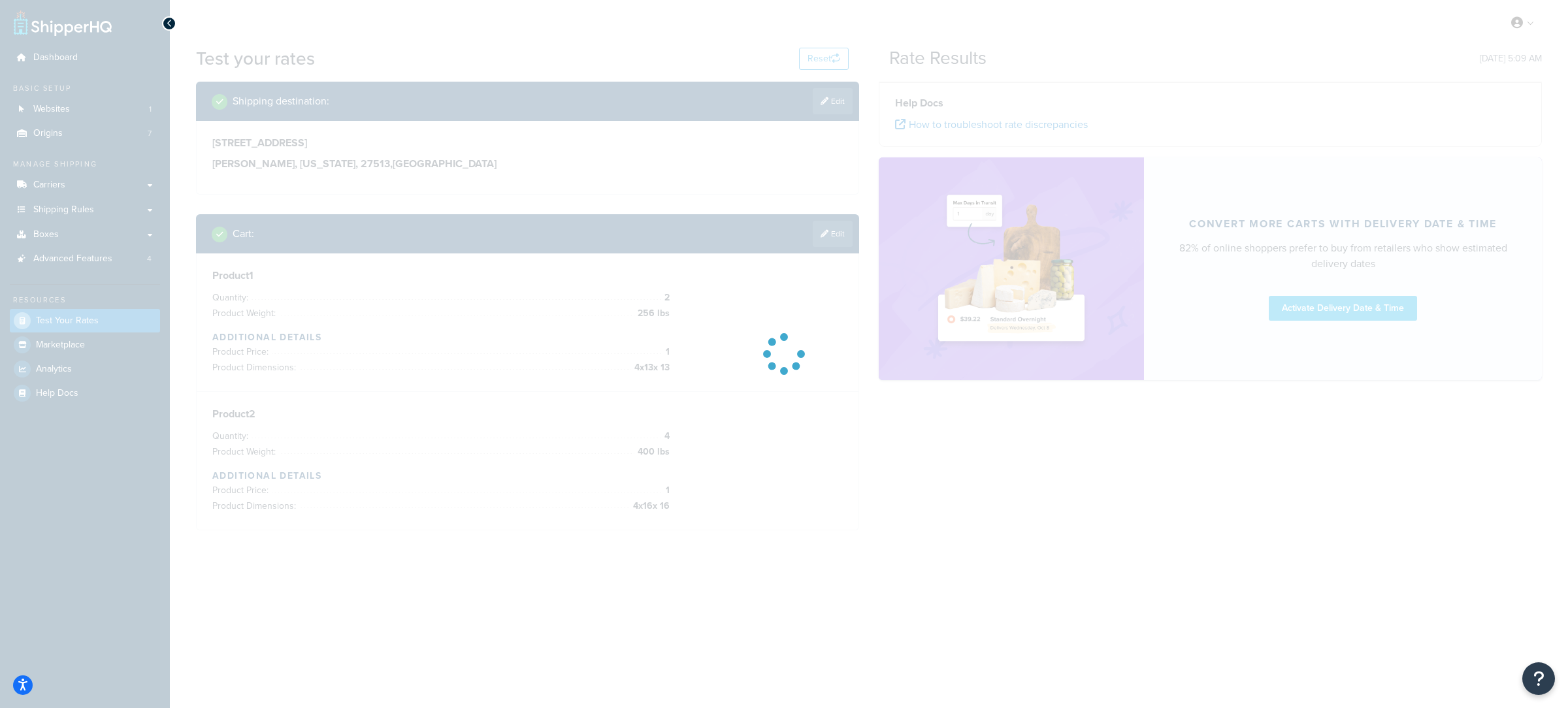
click at [838, 237] on div at bounding box center [784, 354] width 1568 height 708
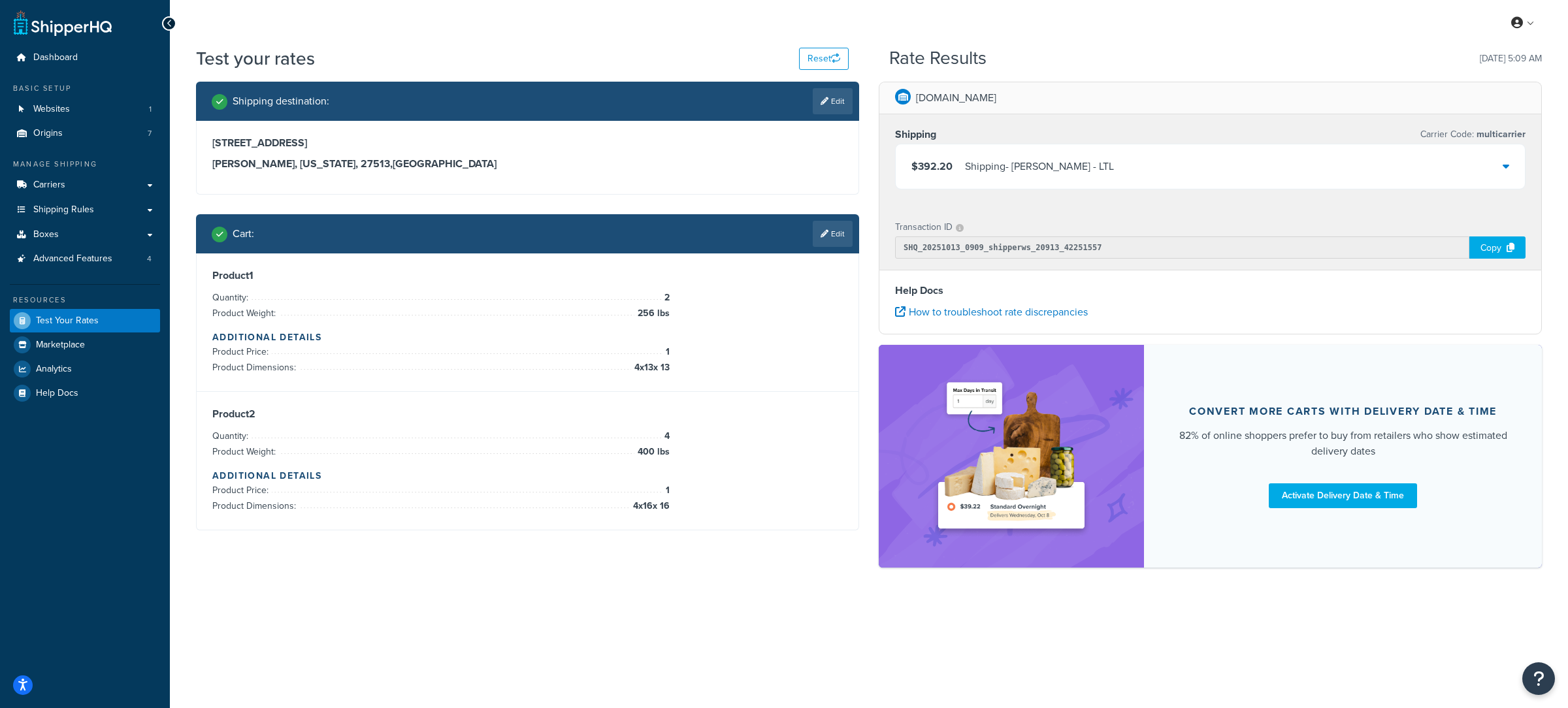
click at [824, 251] on div "Cart : Edit" at bounding box center [527, 233] width 663 height 39
click at [825, 234] on icon at bounding box center [824, 233] width 7 height 7
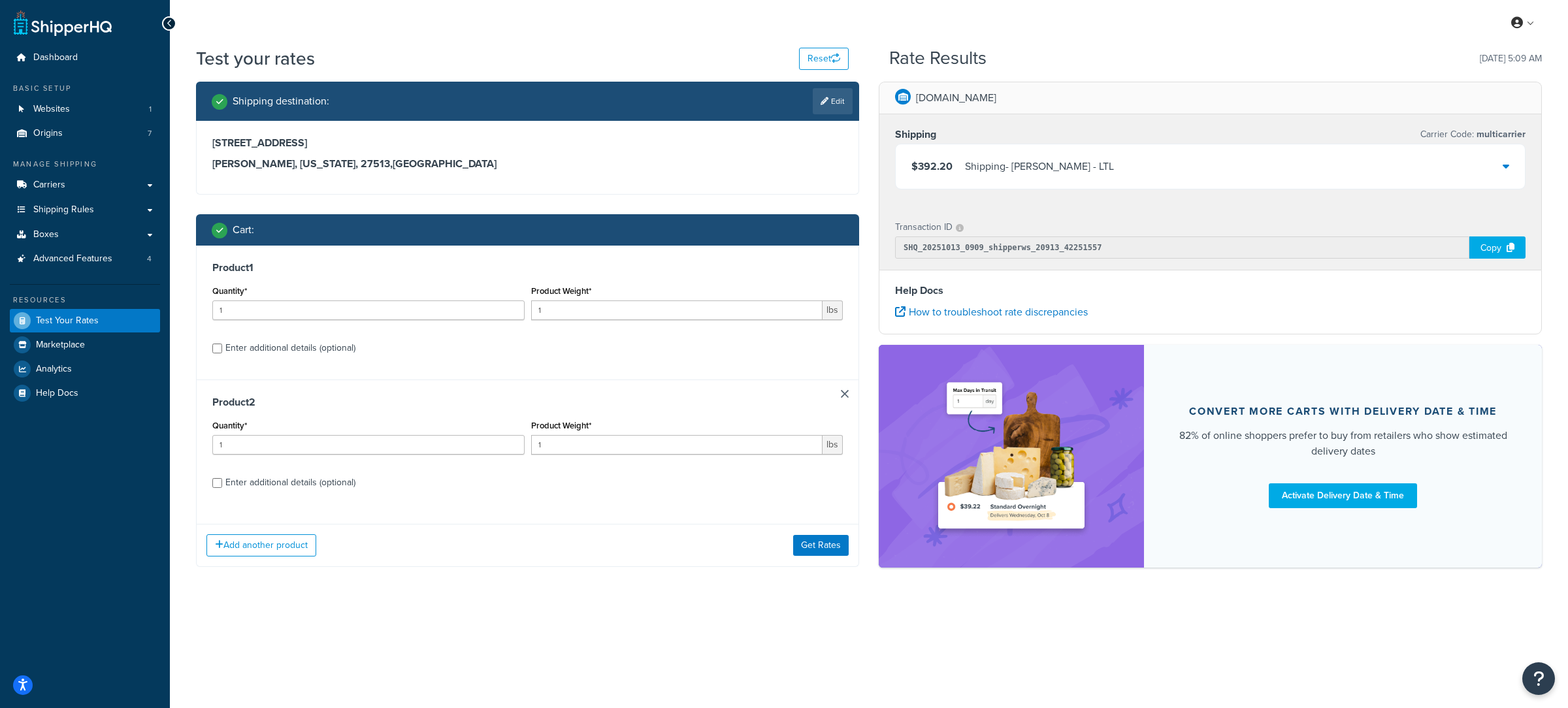
click at [337, 352] on div "Enter additional details (optional)" at bounding box center [290, 348] width 130 height 18
click at [222, 352] on input "Enter additional details (optional)" at bounding box center [217, 349] width 10 height 10
checkbox input "true"
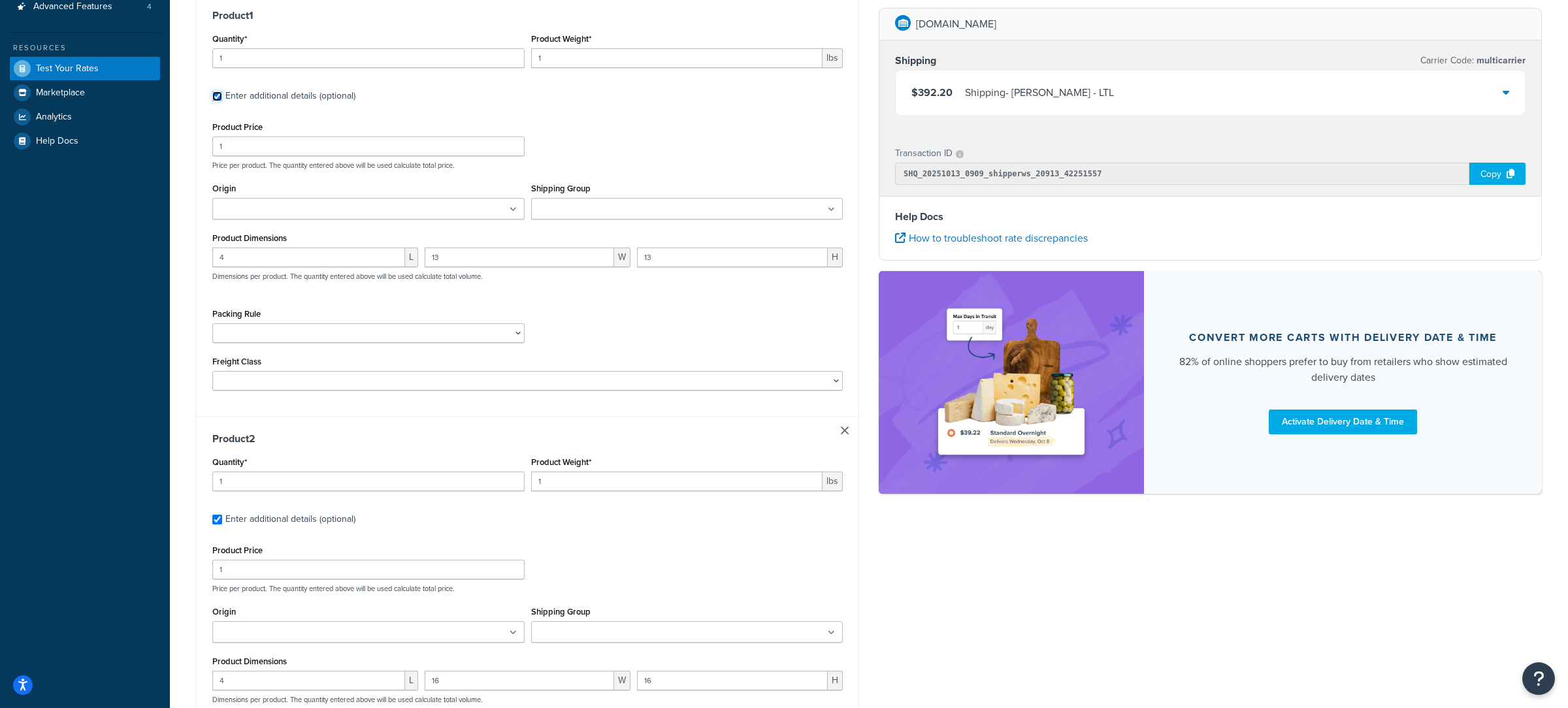
scroll to position [216, 0]
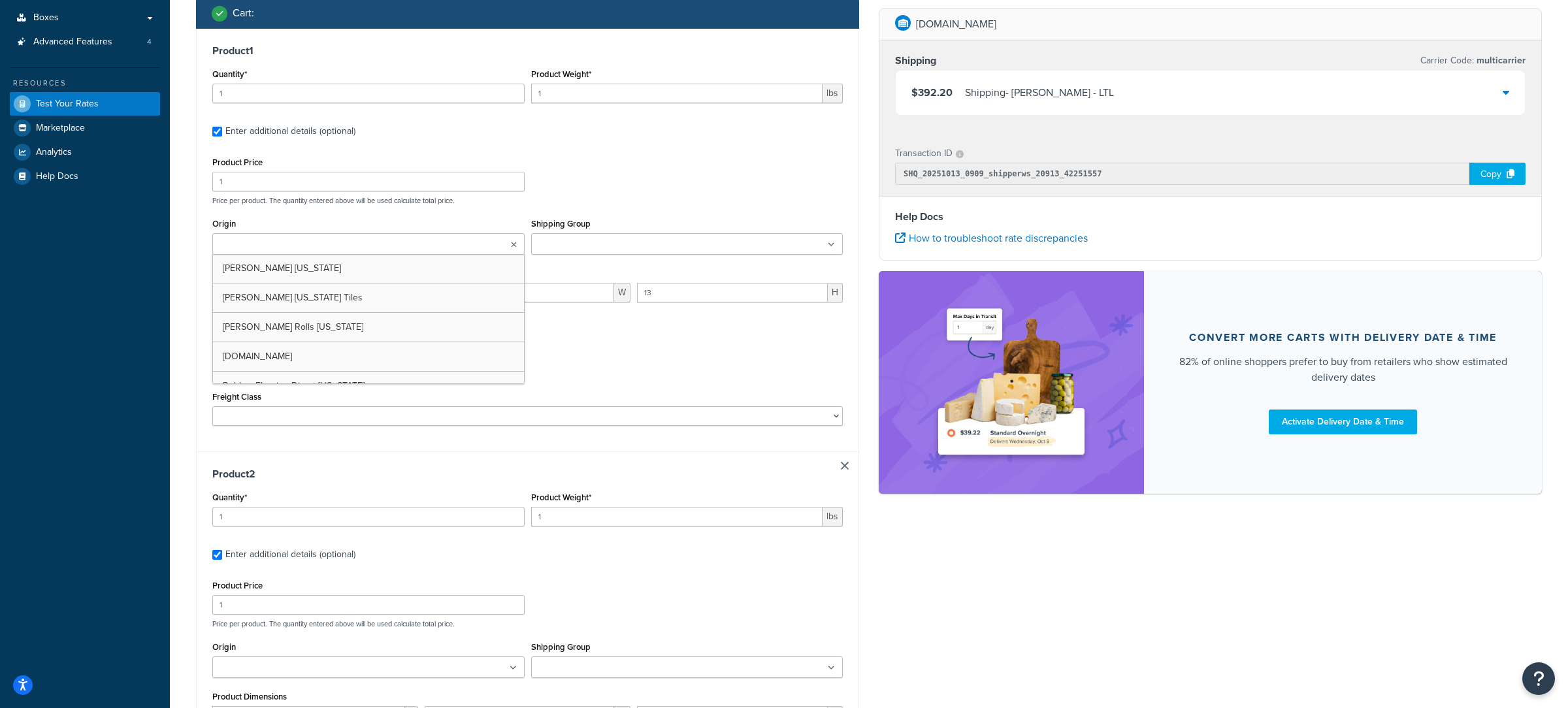
click at [381, 247] on ul at bounding box center [369, 244] width 312 height 21
click at [555, 351] on div "Packing Rule 18 inch Single Tiles 18 inch Tiles - Set of 6 24 Inch Tiles - 12 m…" at bounding box center [527, 368] width 637 height 48
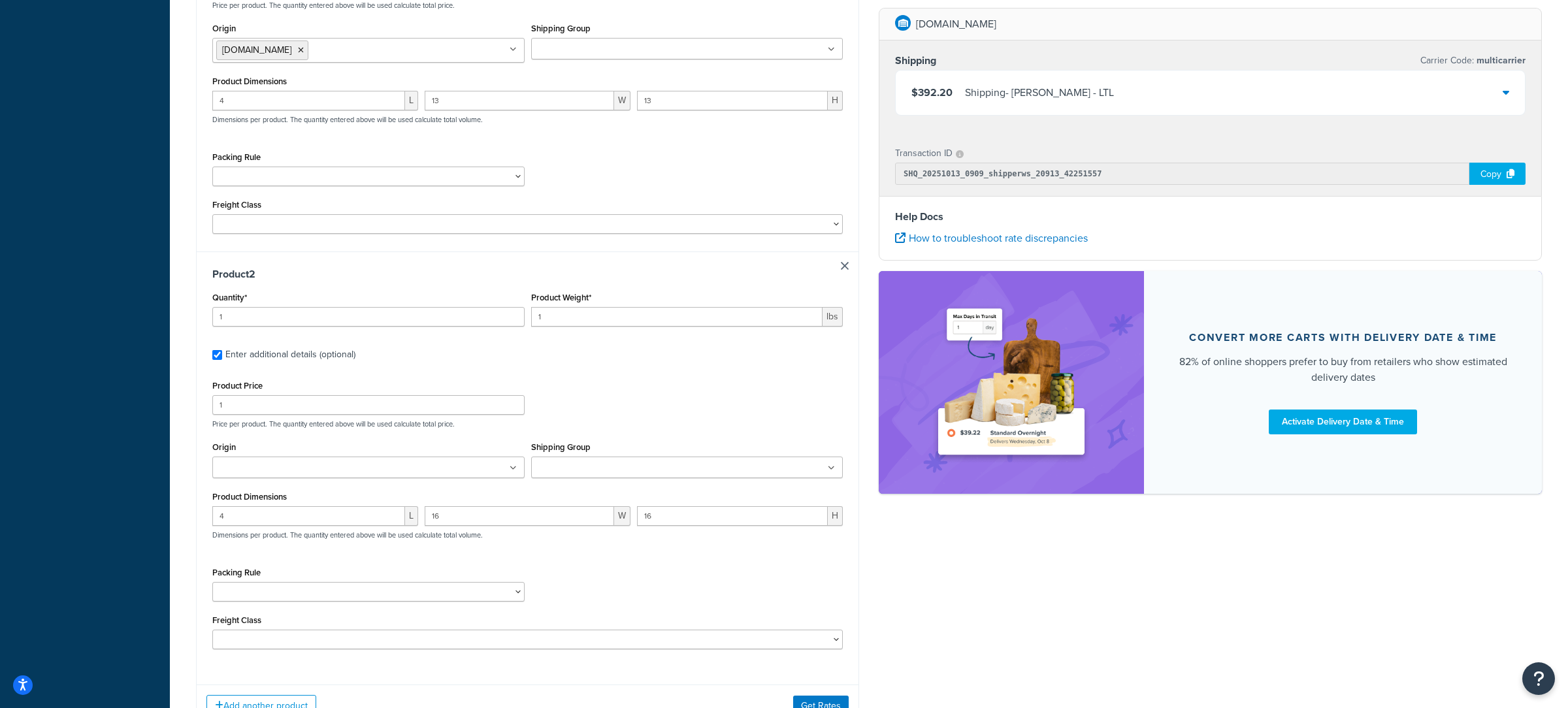
scroll to position [521, 0]
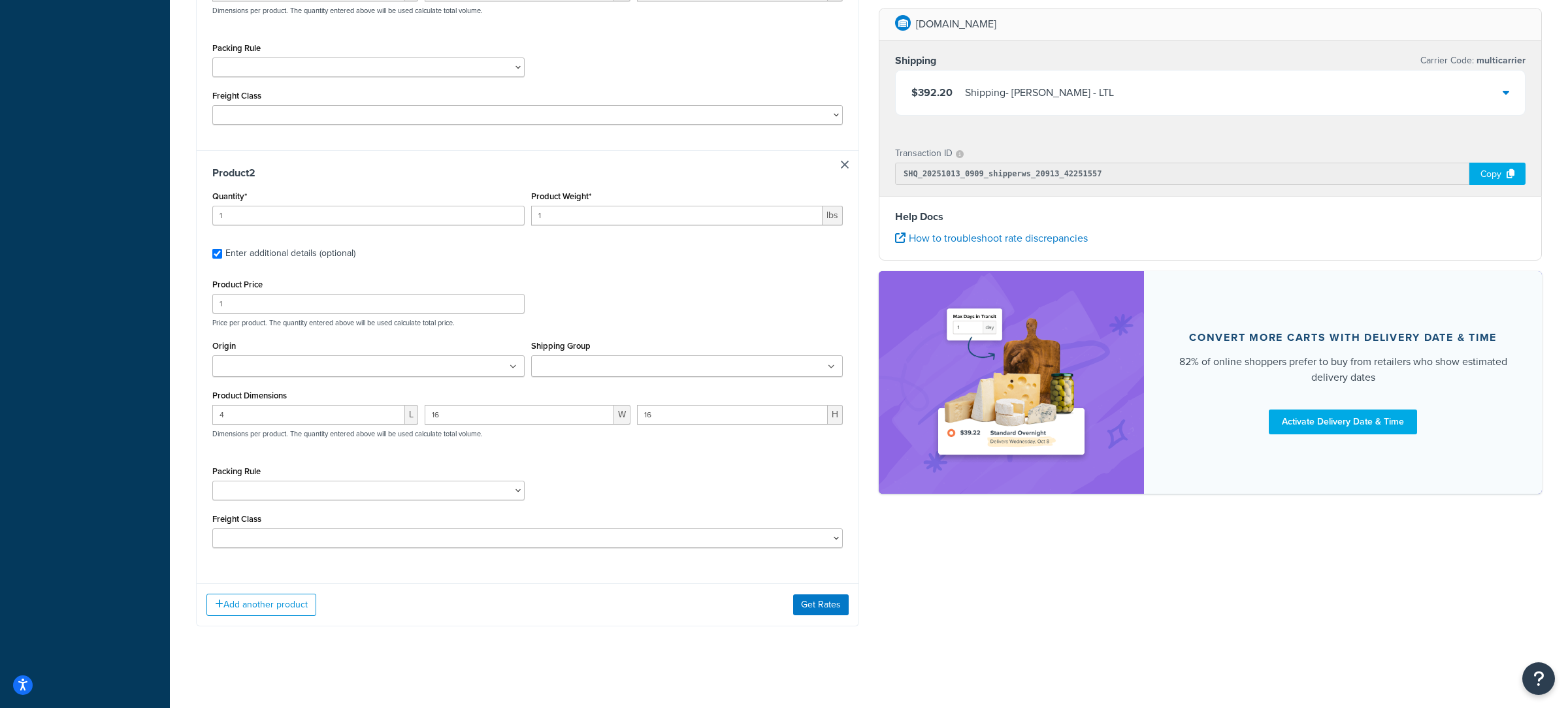
click at [314, 377] on ul at bounding box center [369, 366] width 312 height 21
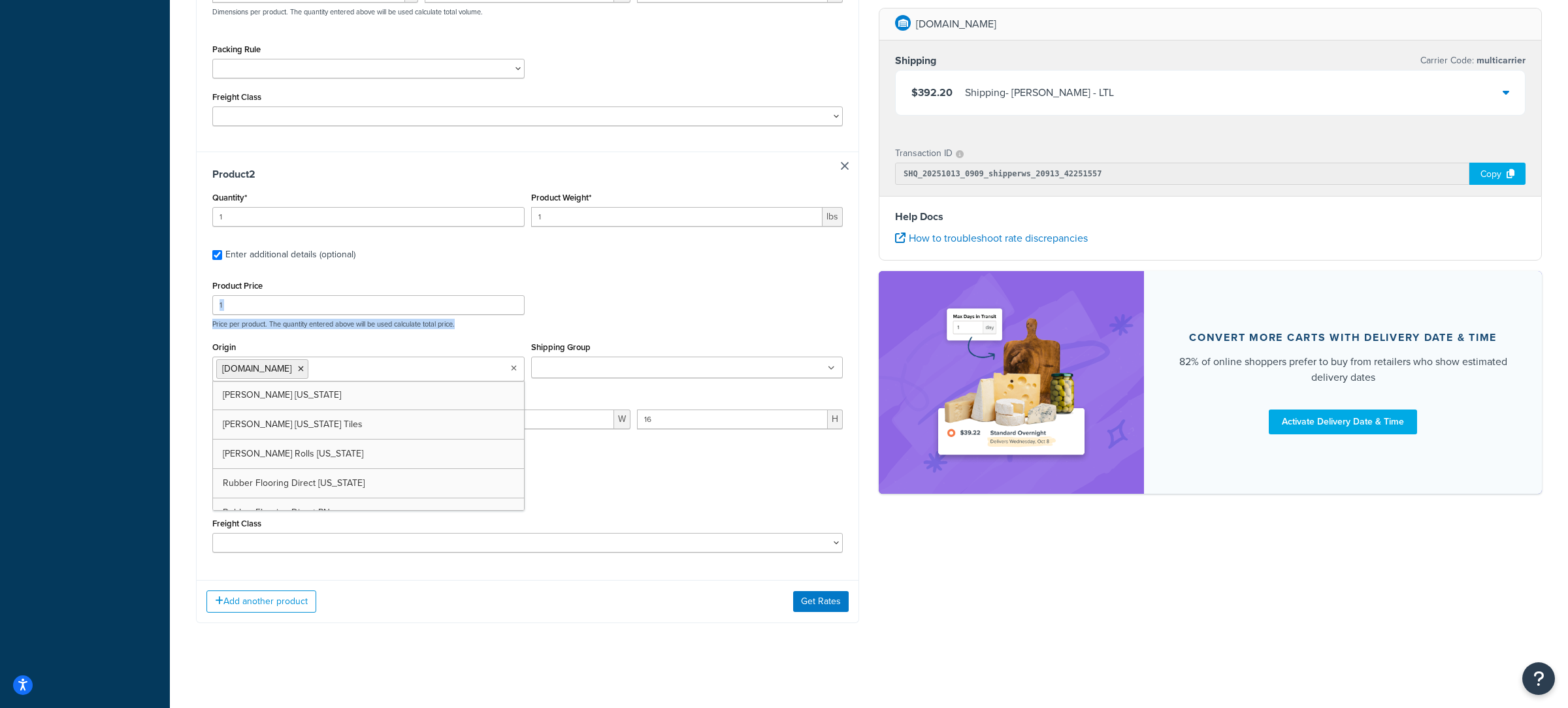
drag, startPoint x: 612, startPoint y: 320, endPoint x: 666, endPoint y: 392, distance: 90.0
click at [624, 323] on p "Price per product. The quantity entered above will be used calculate total pric…" at bounding box center [527, 324] width 637 height 9
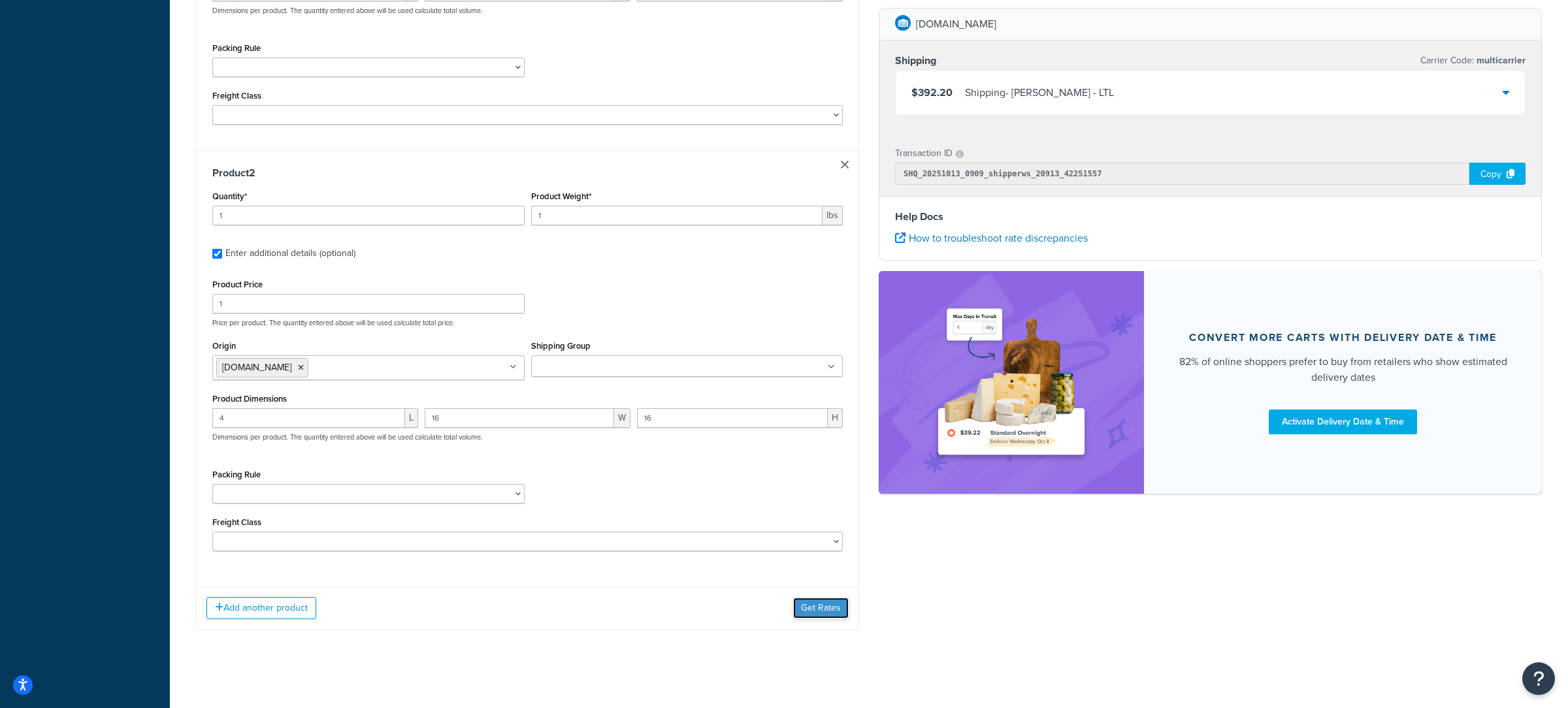
click at [825, 614] on button "Get Rates" at bounding box center [821, 607] width 55 height 21
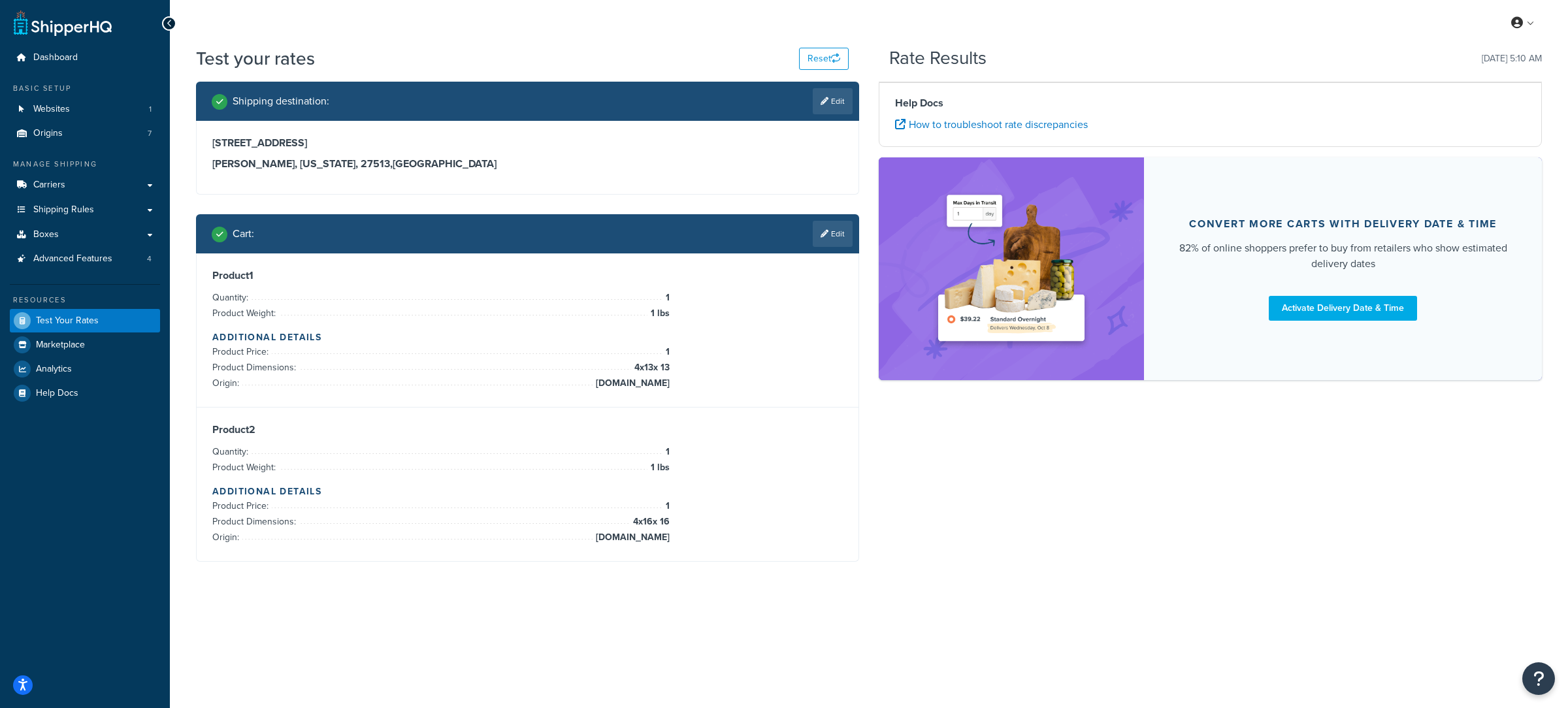
scroll to position [0, 0]
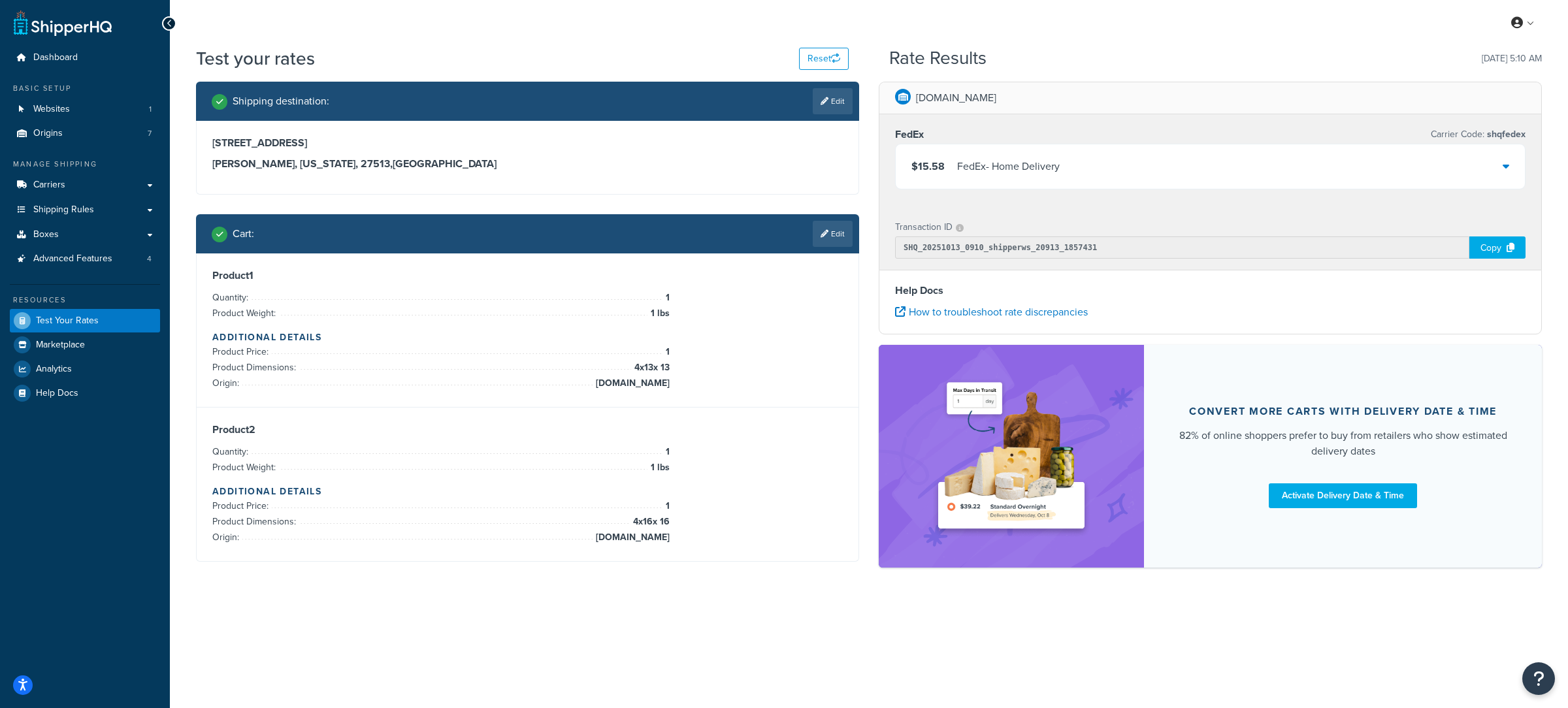
click at [995, 164] on div "FedEx - Home Delivery" at bounding box center [1008, 167] width 102 height 18
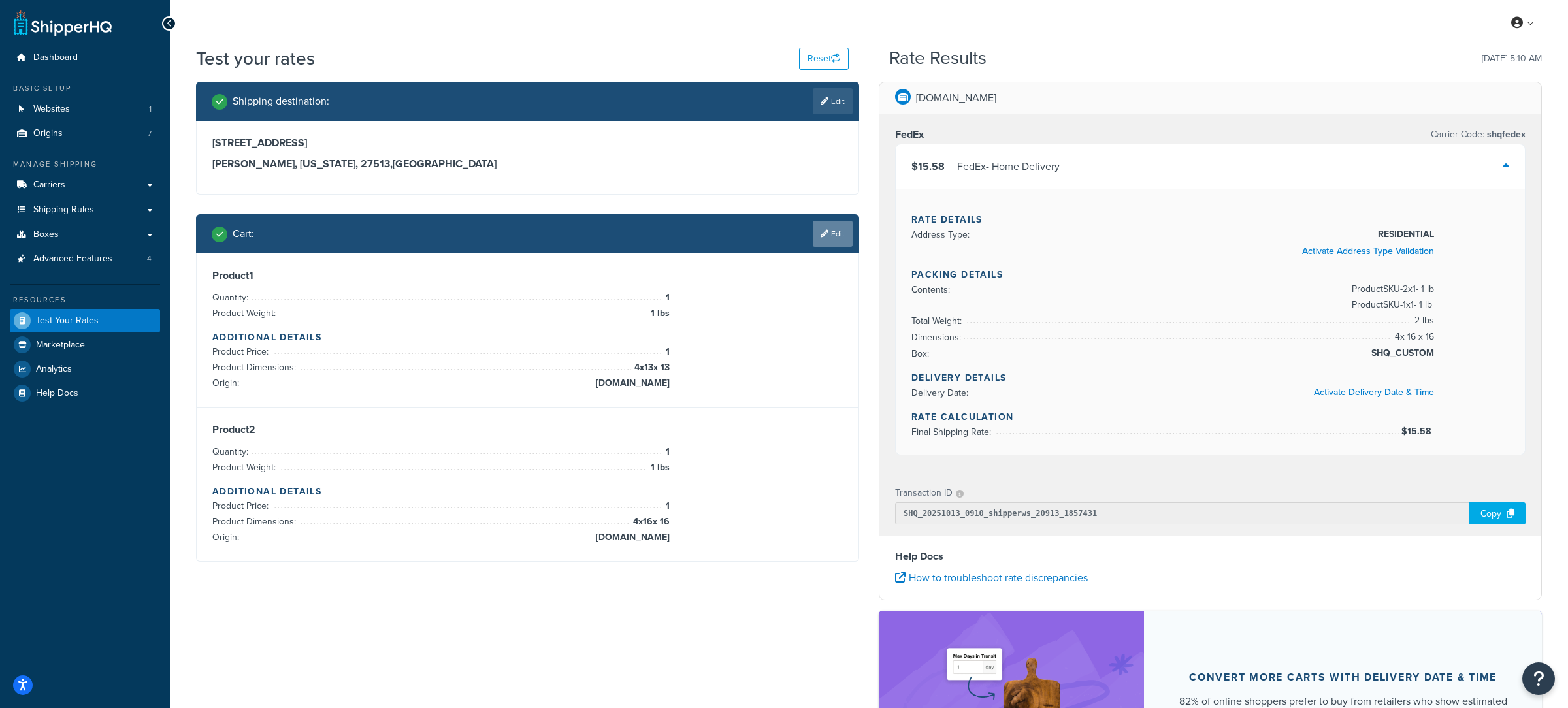
click at [813, 238] on link "Edit" at bounding box center [832, 234] width 40 height 26
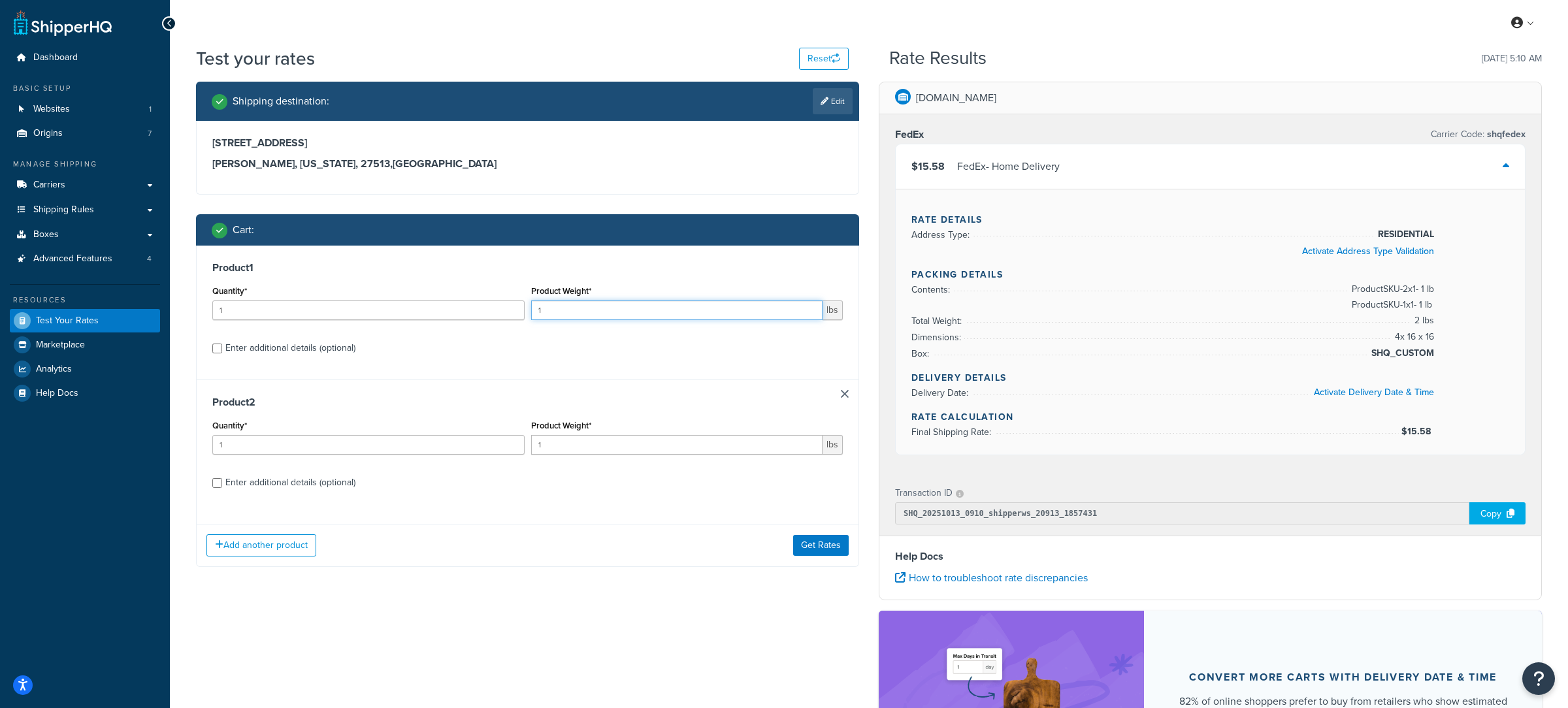
click at [558, 316] on input "1" at bounding box center [677, 311] width 292 height 20
type input "256"
click at [425, 314] on input "1" at bounding box center [369, 311] width 312 height 20
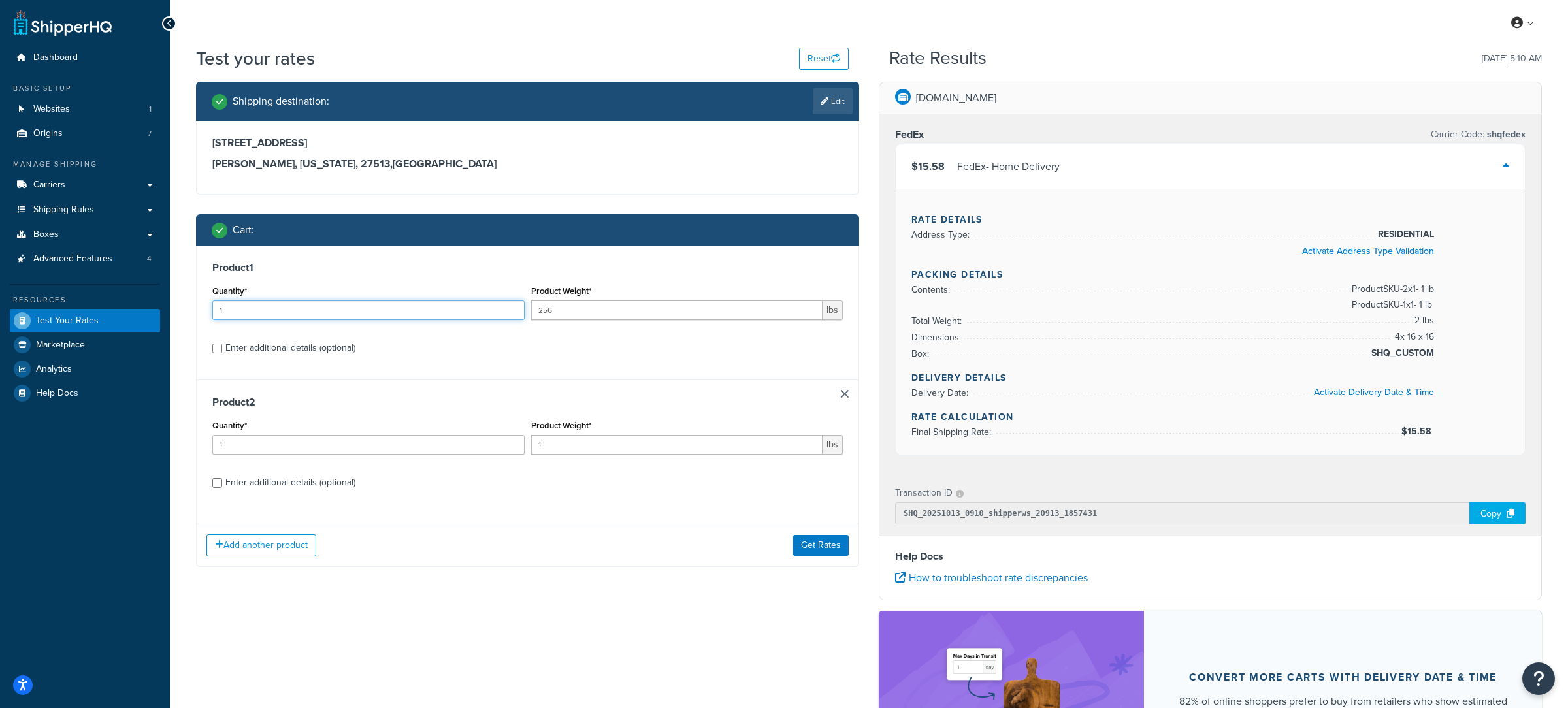
click at [425, 314] on input "1" at bounding box center [369, 311] width 312 height 20
type input "2"
click at [312, 444] on input "1" at bounding box center [369, 444] width 312 height 20
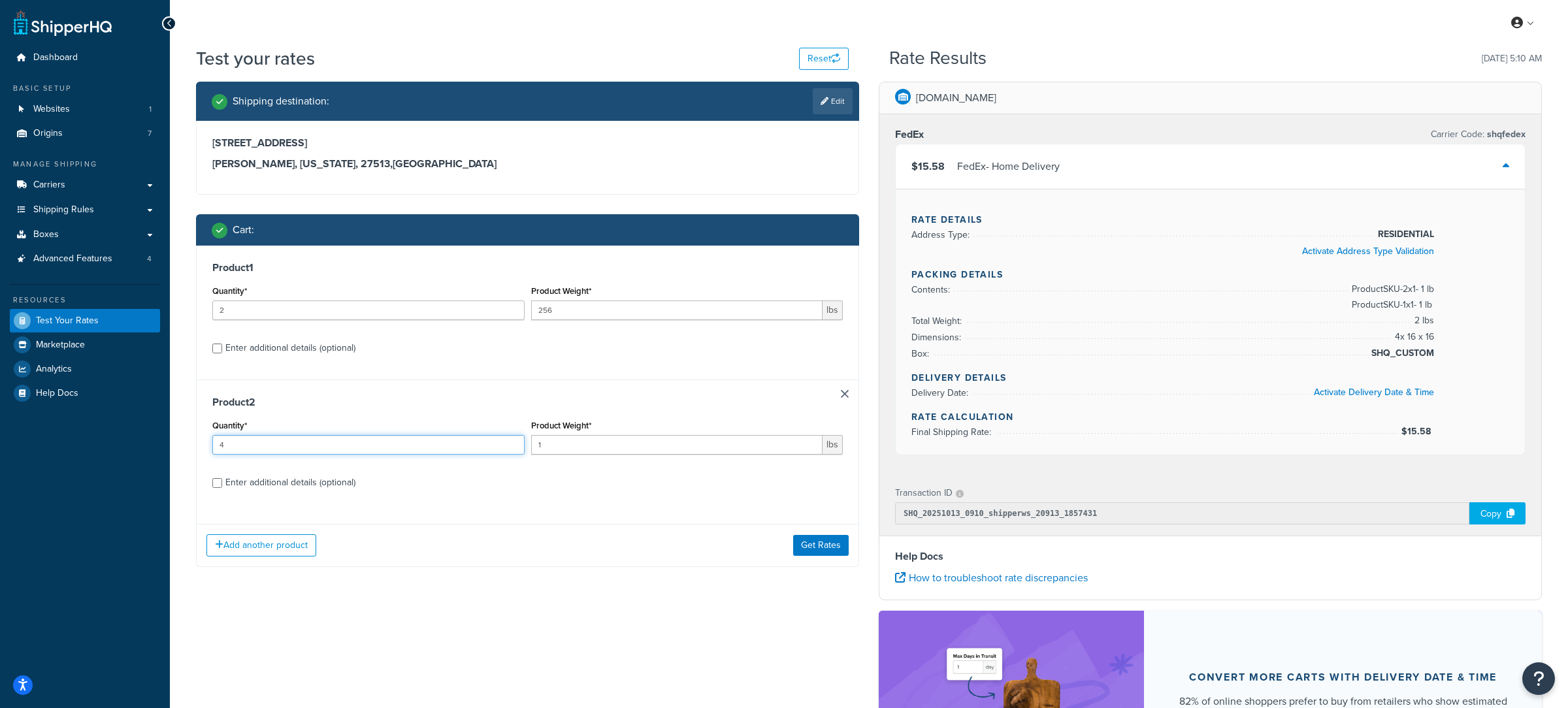
type input "4"
type input "400"
drag, startPoint x: 831, startPoint y: 561, endPoint x: 829, endPoint y: 549, distance: 12.2
click at [831, 558] on div "Add another product Get Rates" at bounding box center [527, 544] width 662 height 42
click at [829, 549] on button "Get Rates" at bounding box center [821, 544] width 55 height 21
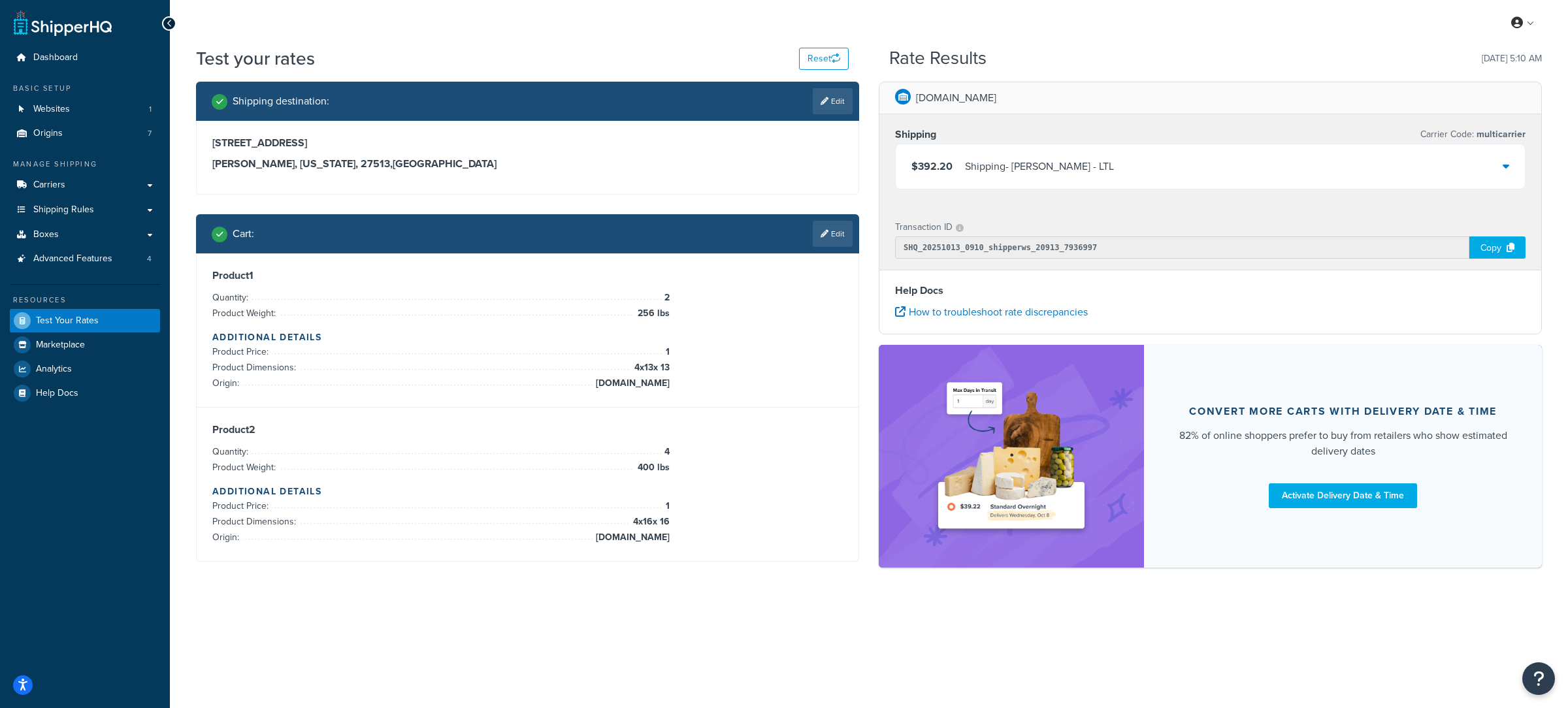
click at [1003, 176] on div "Shipping - Estes - LTL" at bounding box center [1040, 167] width 149 height 18
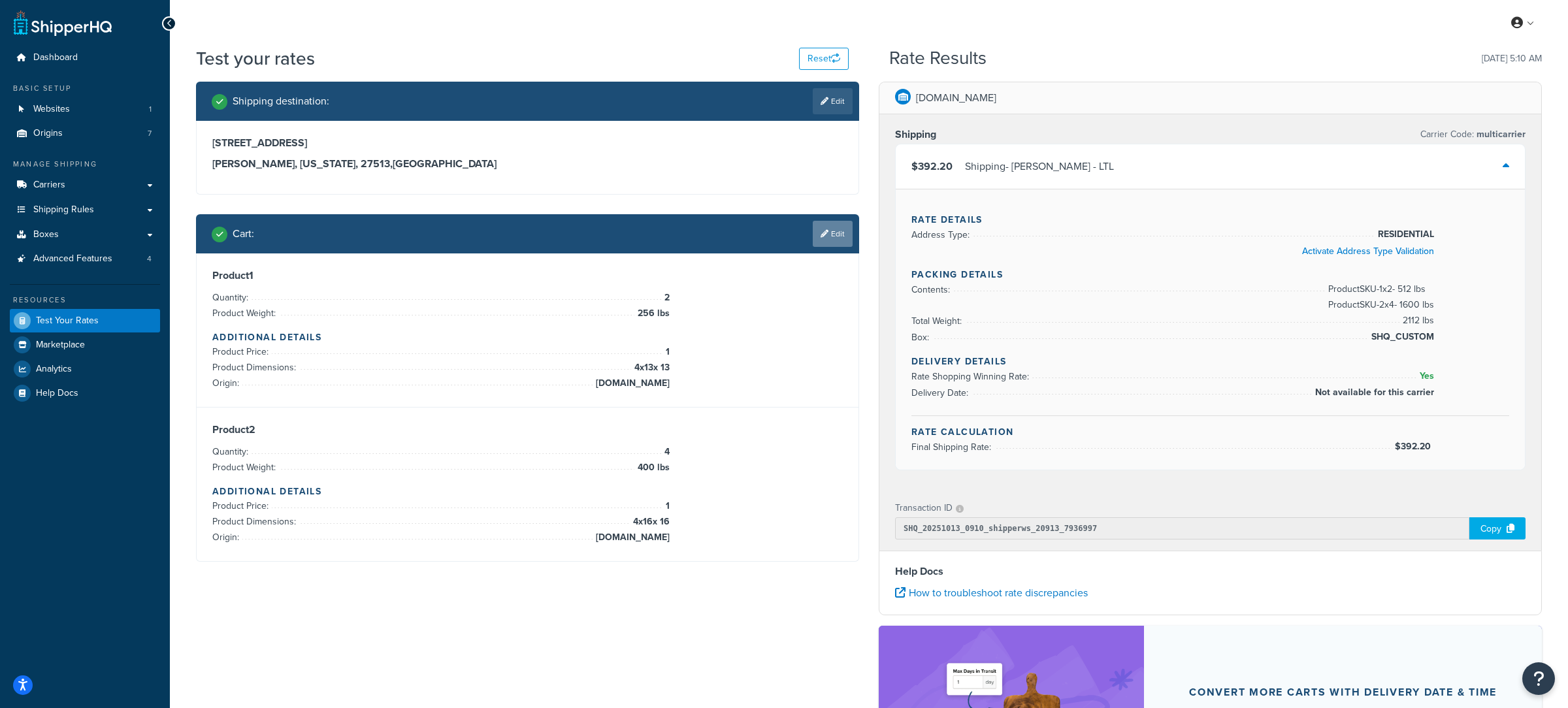
click at [851, 232] on link "Edit" at bounding box center [832, 234] width 40 height 26
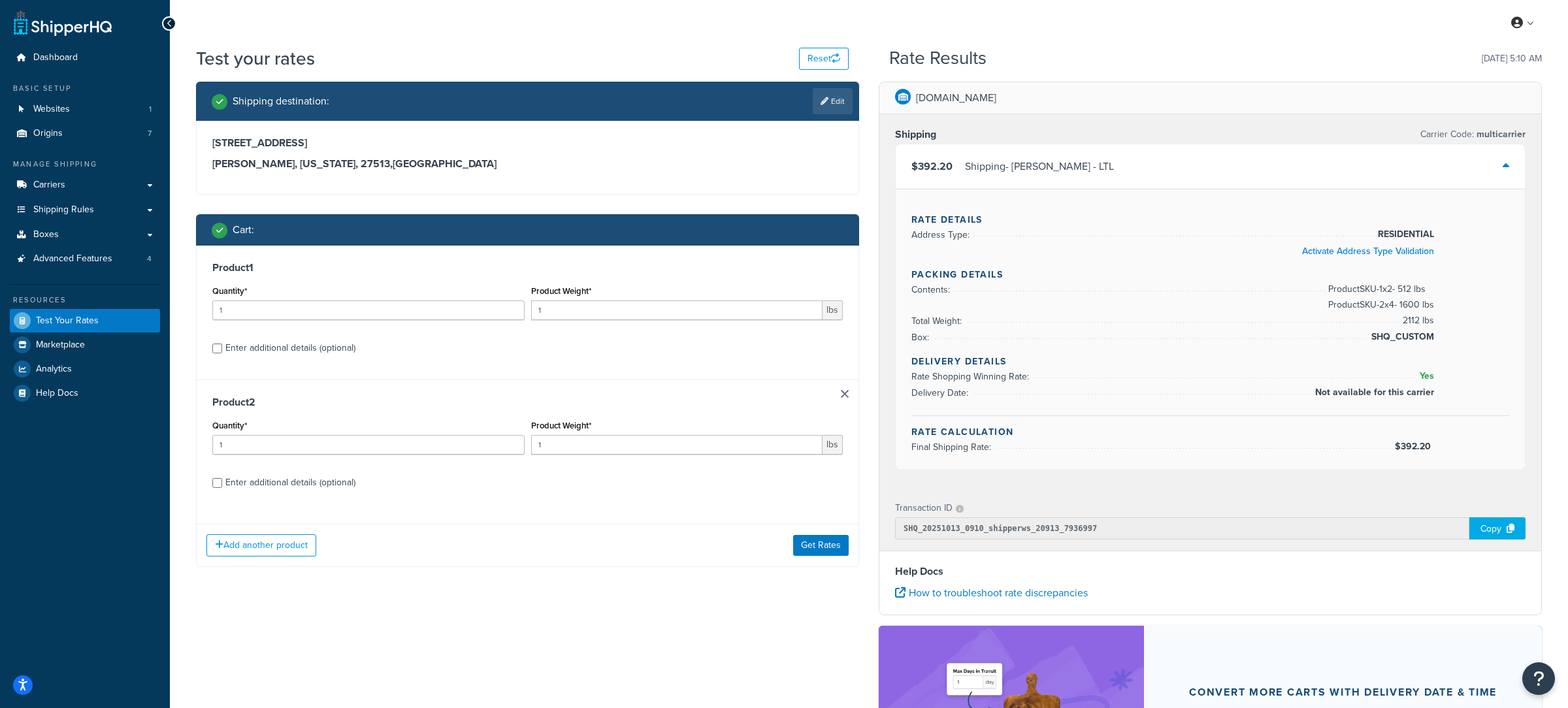
click at [316, 348] on div "Enter additional details (optional)" at bounding box center [290, 348] width 130 height 18
click at [222, 348] on input "Enter additional details (optional)" at bounding box center [217, 349] width 10 height 10
checkbox input "true"
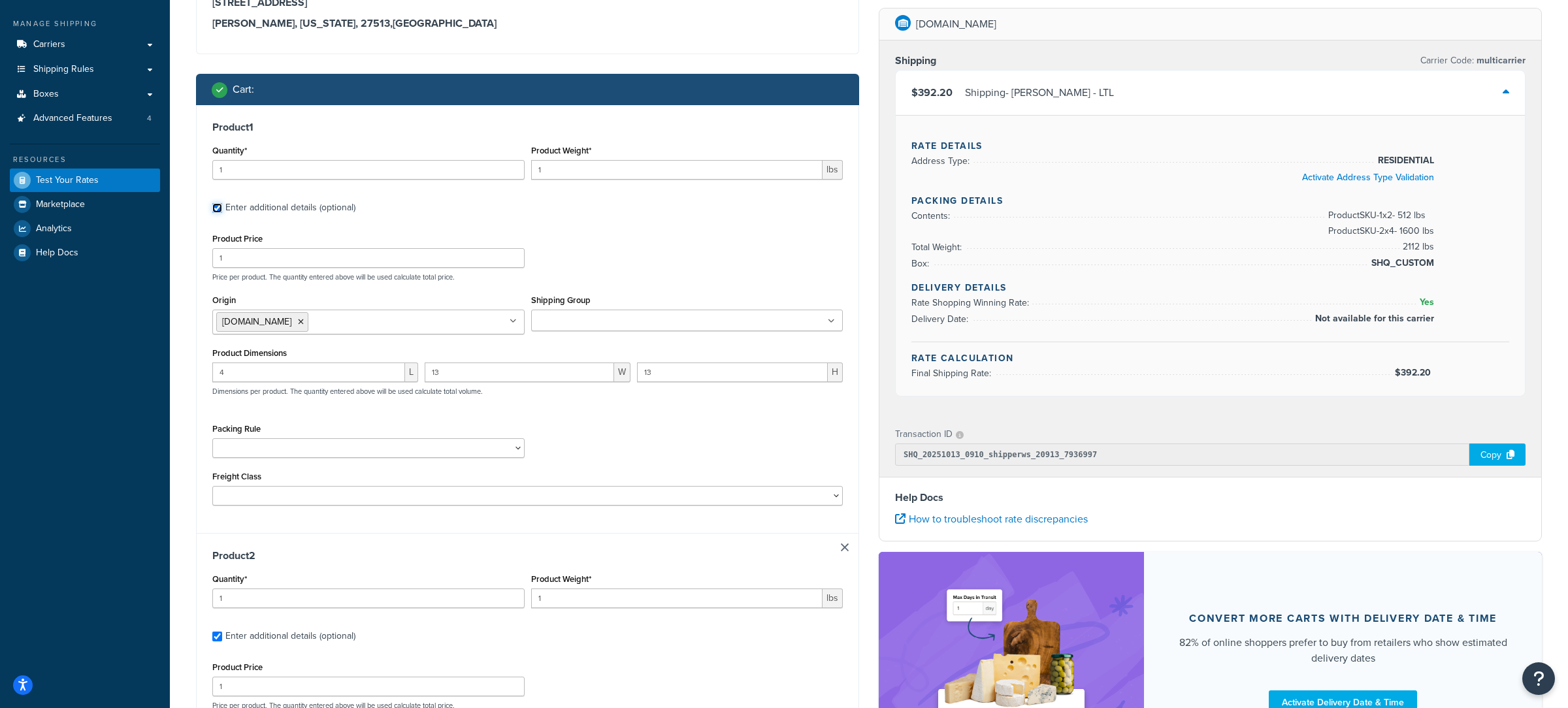
scroll to position [144, 0]
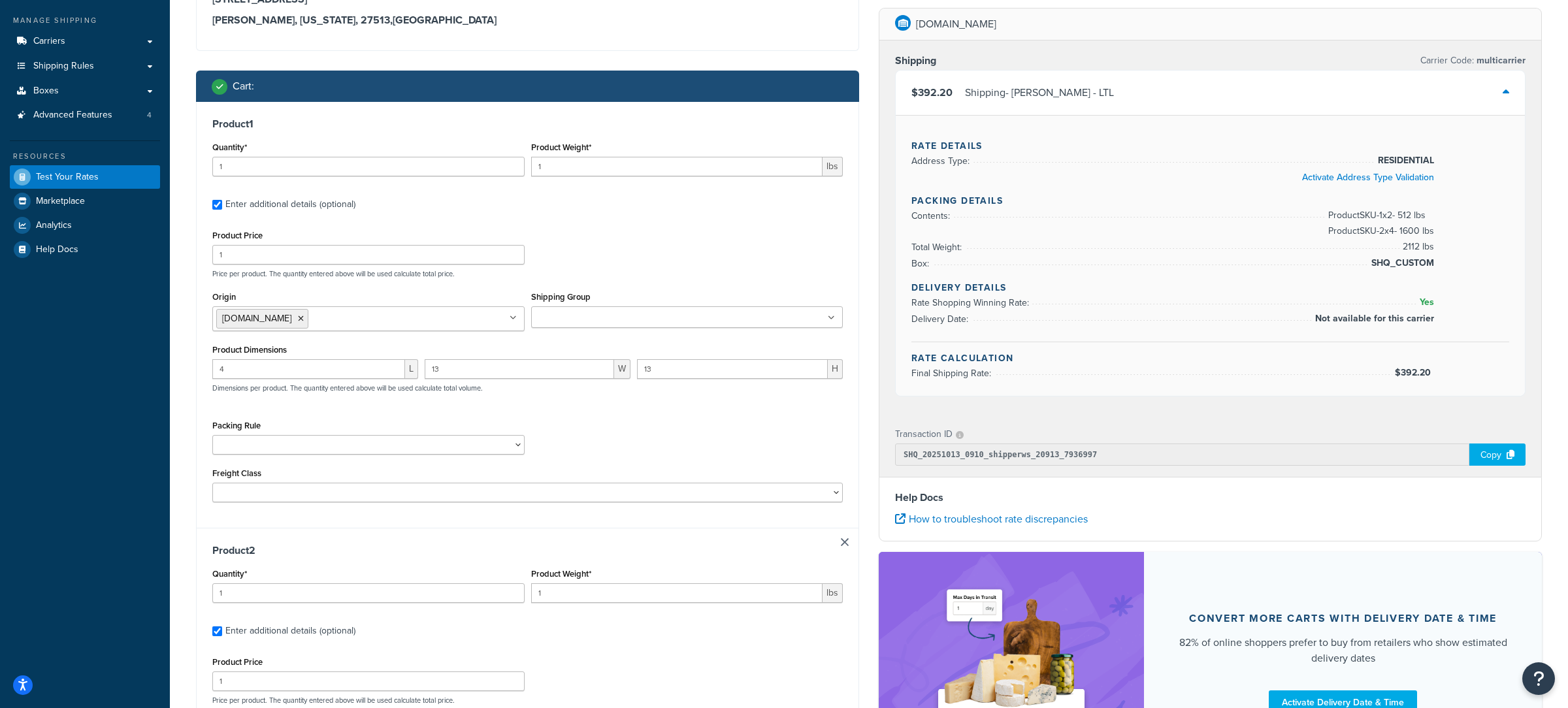
click at [1502, 463] on div "Transaction ID SHQ_20251013_0910_shipperws_20913_7936997 Copy" at bounding box center [1210, 445] width 662 height 63
click at [1499, 457] on div "Copy" at bounding box center [1498, 454] width 56 height 22
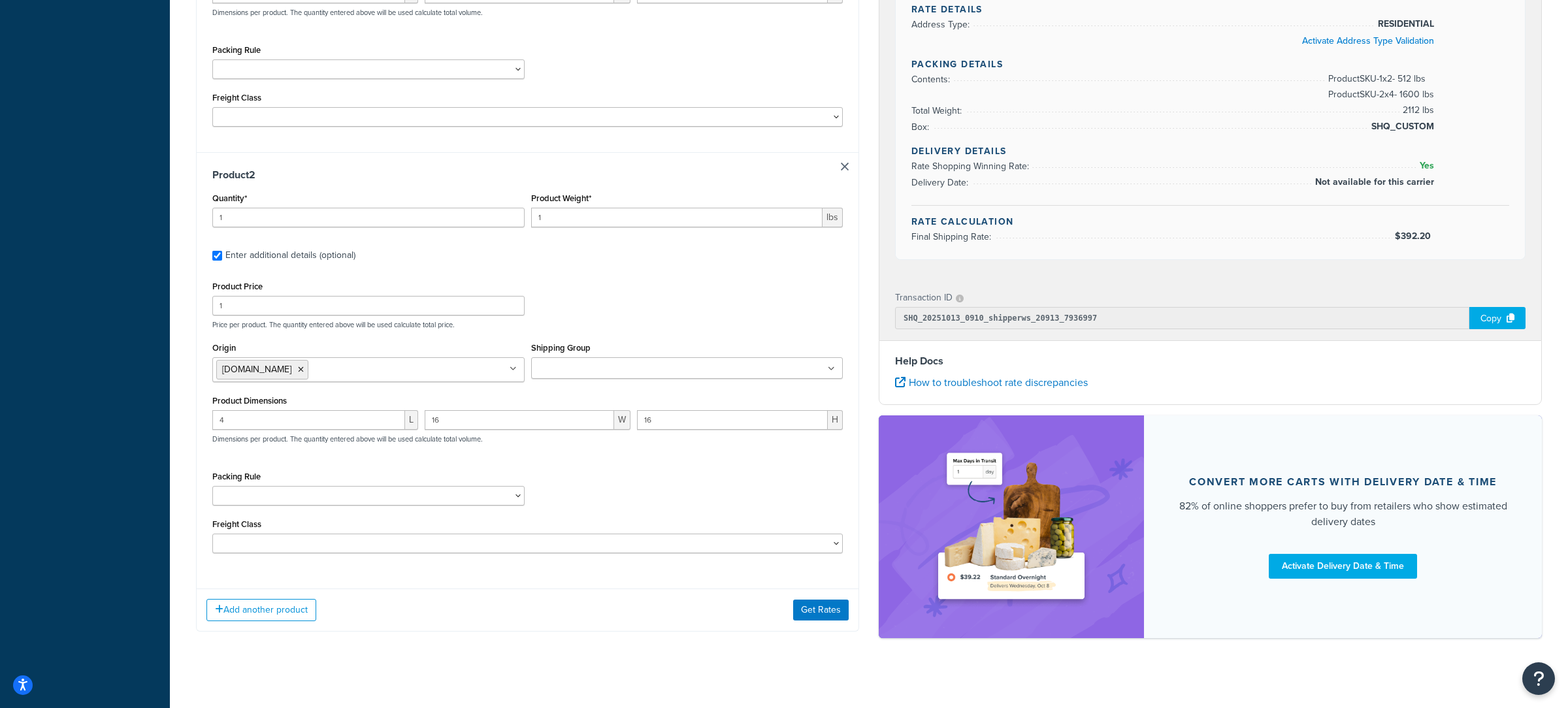
scroll to position [534, 0]
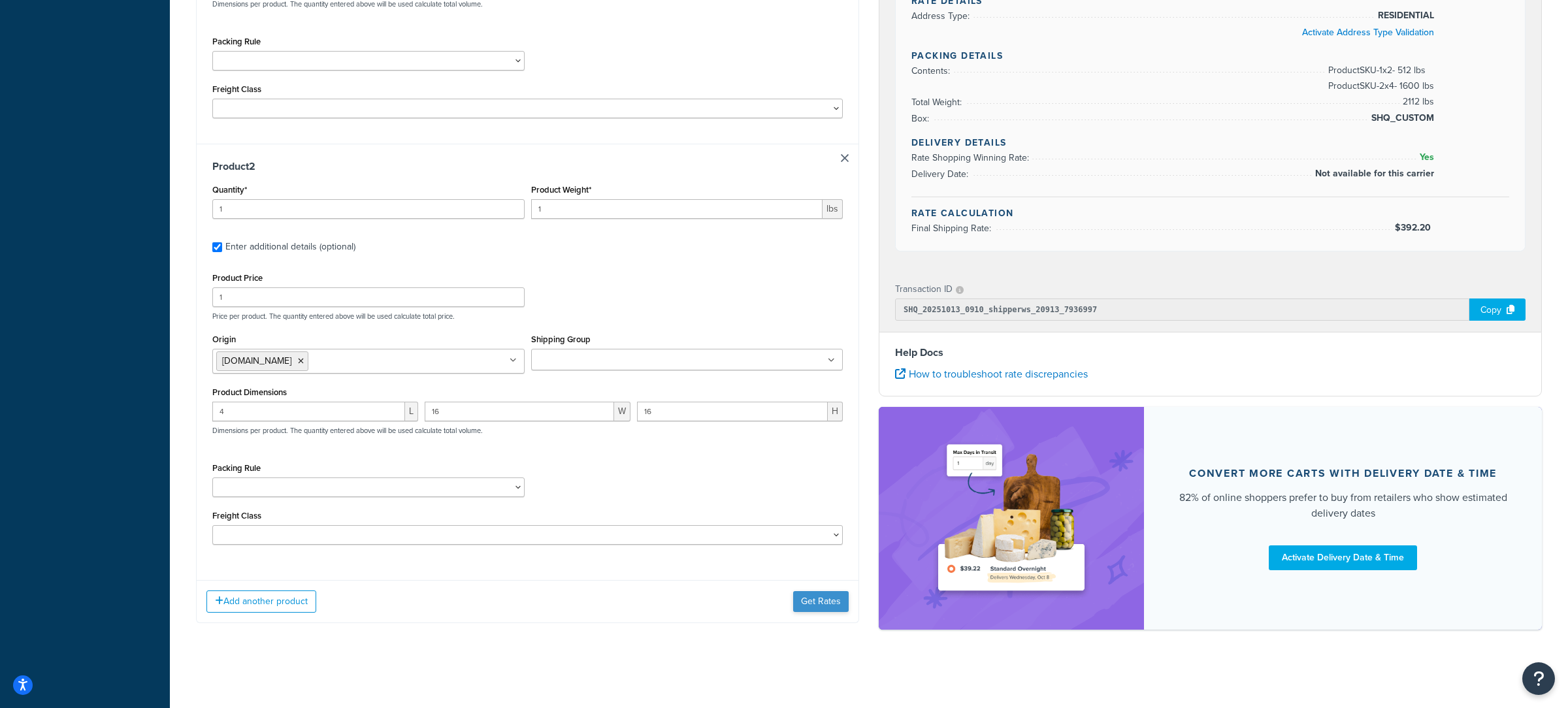
click at [819, 588] on div "Add another product Get Rates" at bounding box center [527, 601] width 662 height 42
click at [817, 591] on div "Add another product Get Rates" at bounding box center [527, 601] width 662 height 42
click at [826, 597] on button "Get Rates" at bounding box center [821, 601] width 55 height 21
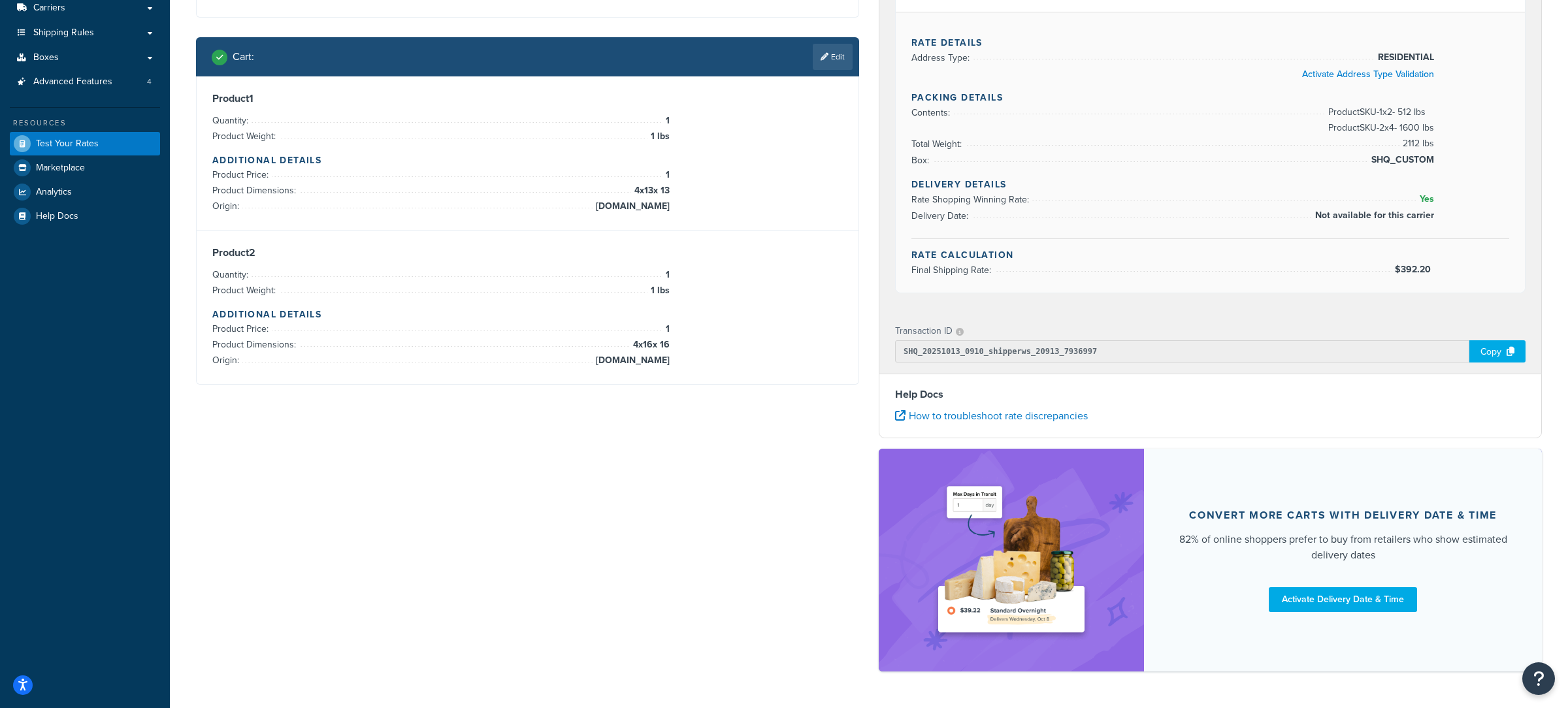
scroll to position [0, 0]
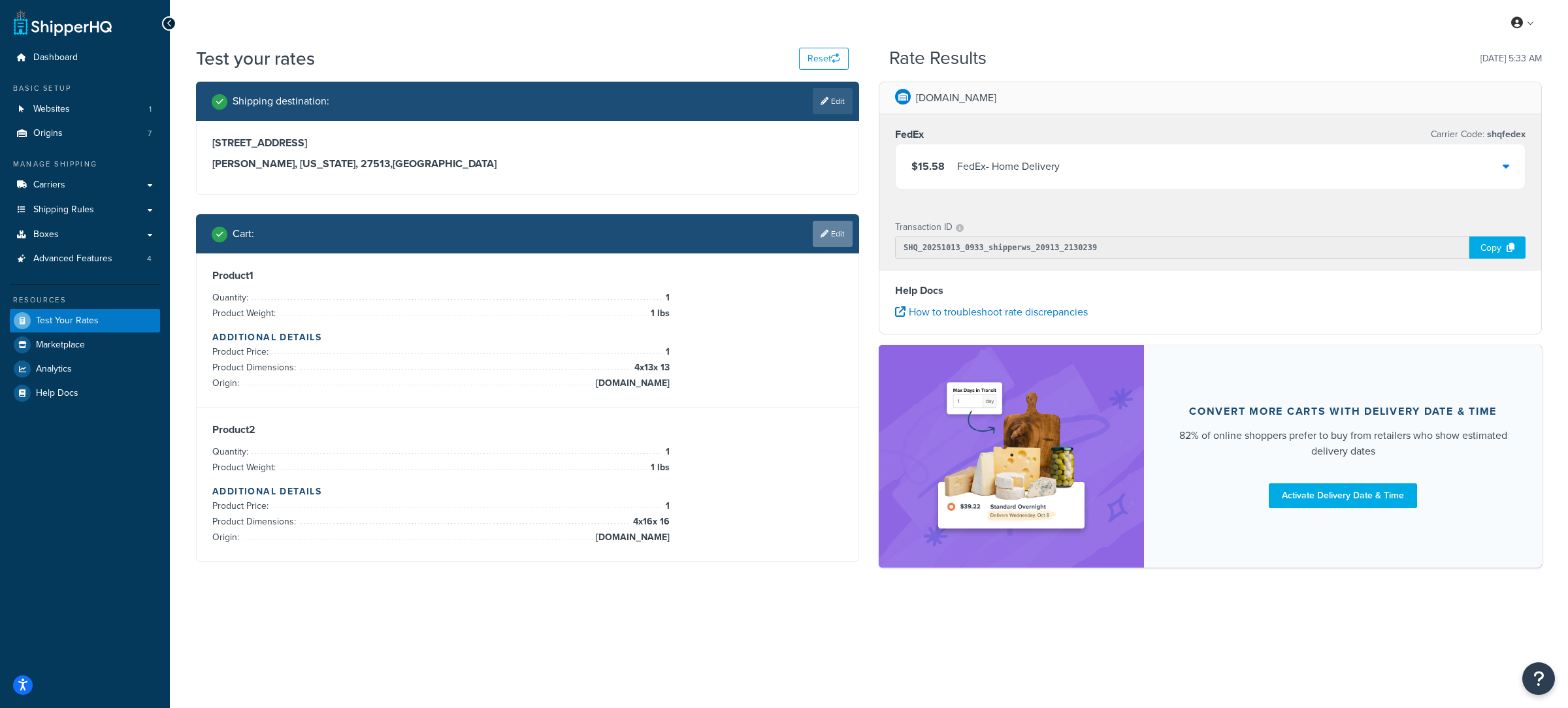
click at [824, 239] on link "Edit" at bounding box center [832, 234] width 40 height 26
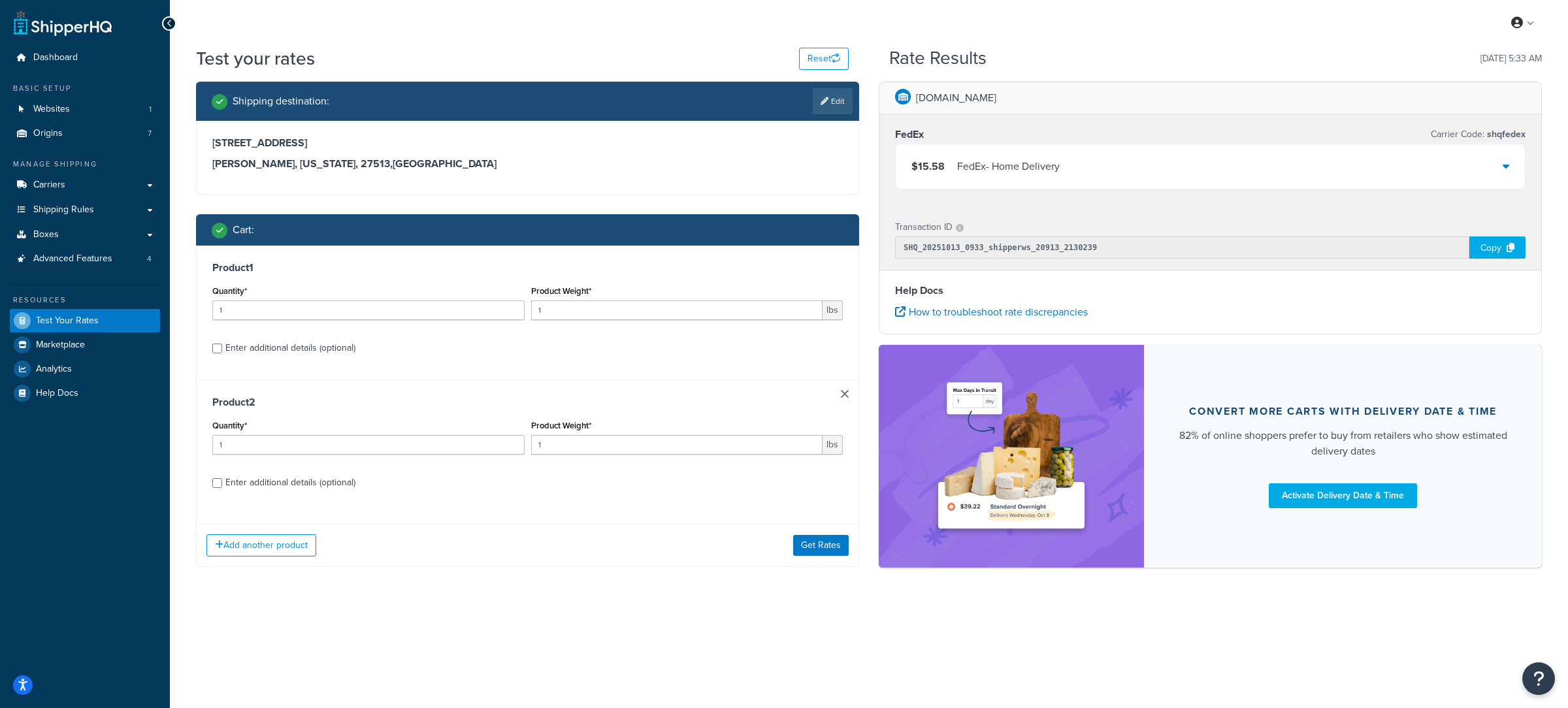
click at [350, 350] on div "Enter additional details (optional)" at bounding box center [290, 348] width 130 height 18
click at [222, 350] on input "Enter additional details (optional)" at bounding box center [217, 349] width 10 height 10
checkbox input "true"
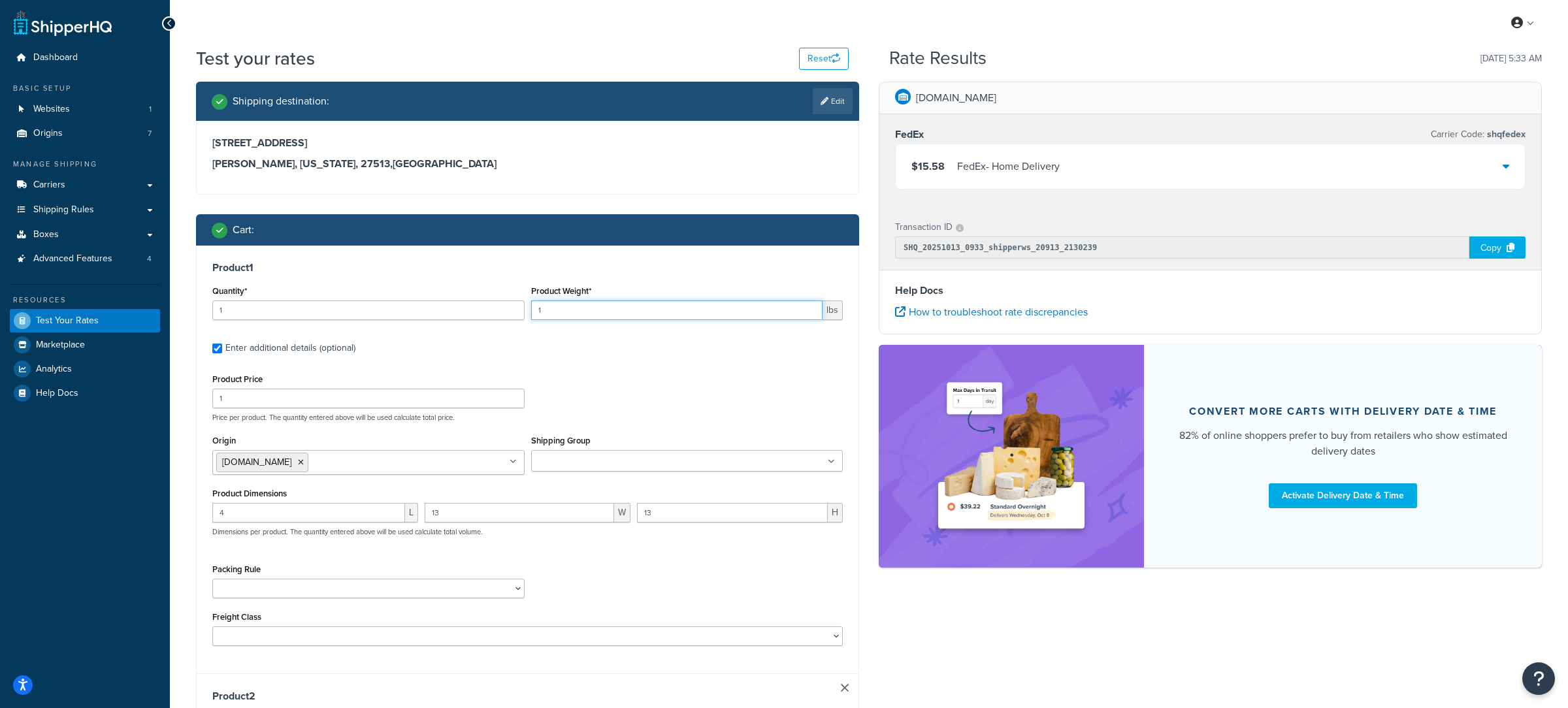
click at [638, 313] on input "1" at bounding box center [677, 311] width 292 height 20
click at [636, 314] on input "1" at bounding box center [677, 311] width 292 height 20
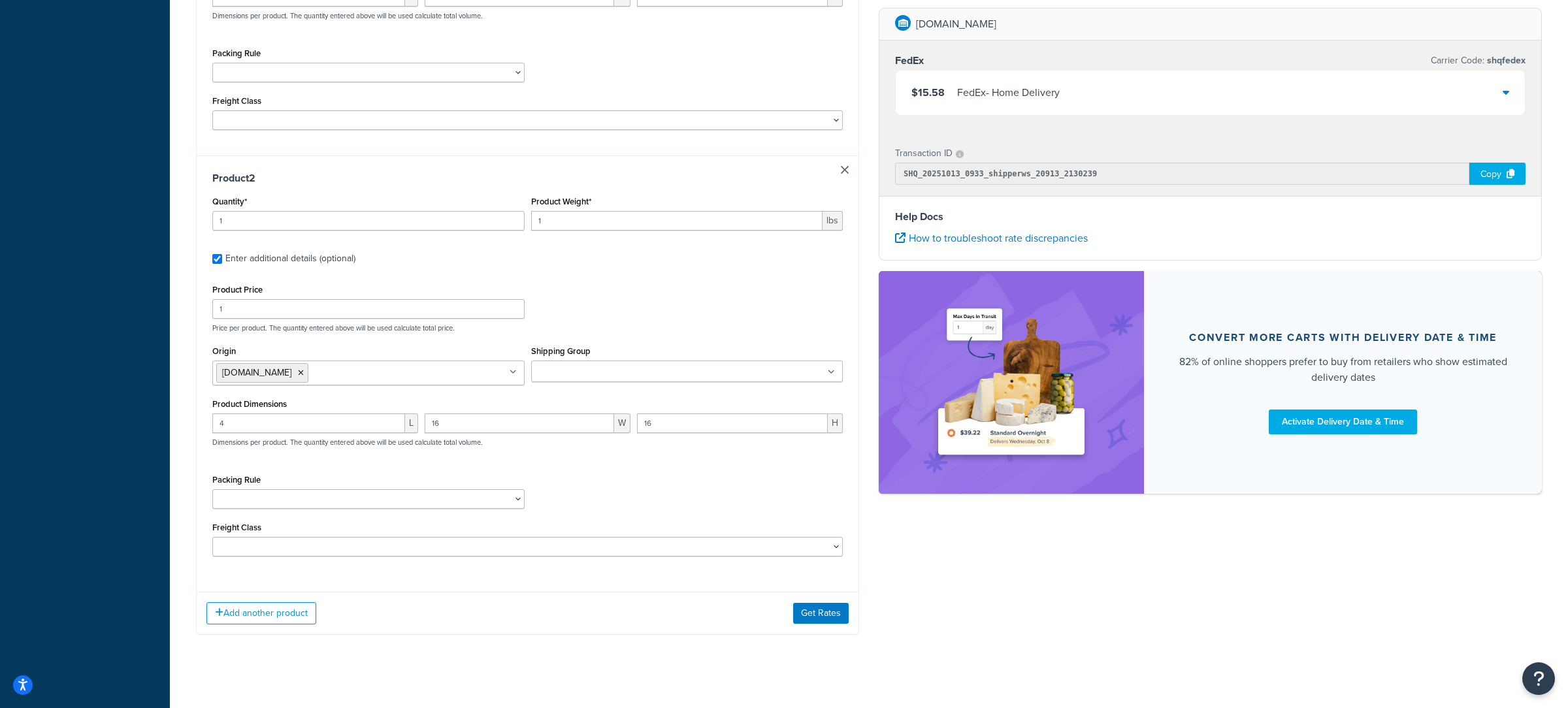
scroll to position [534, 0]
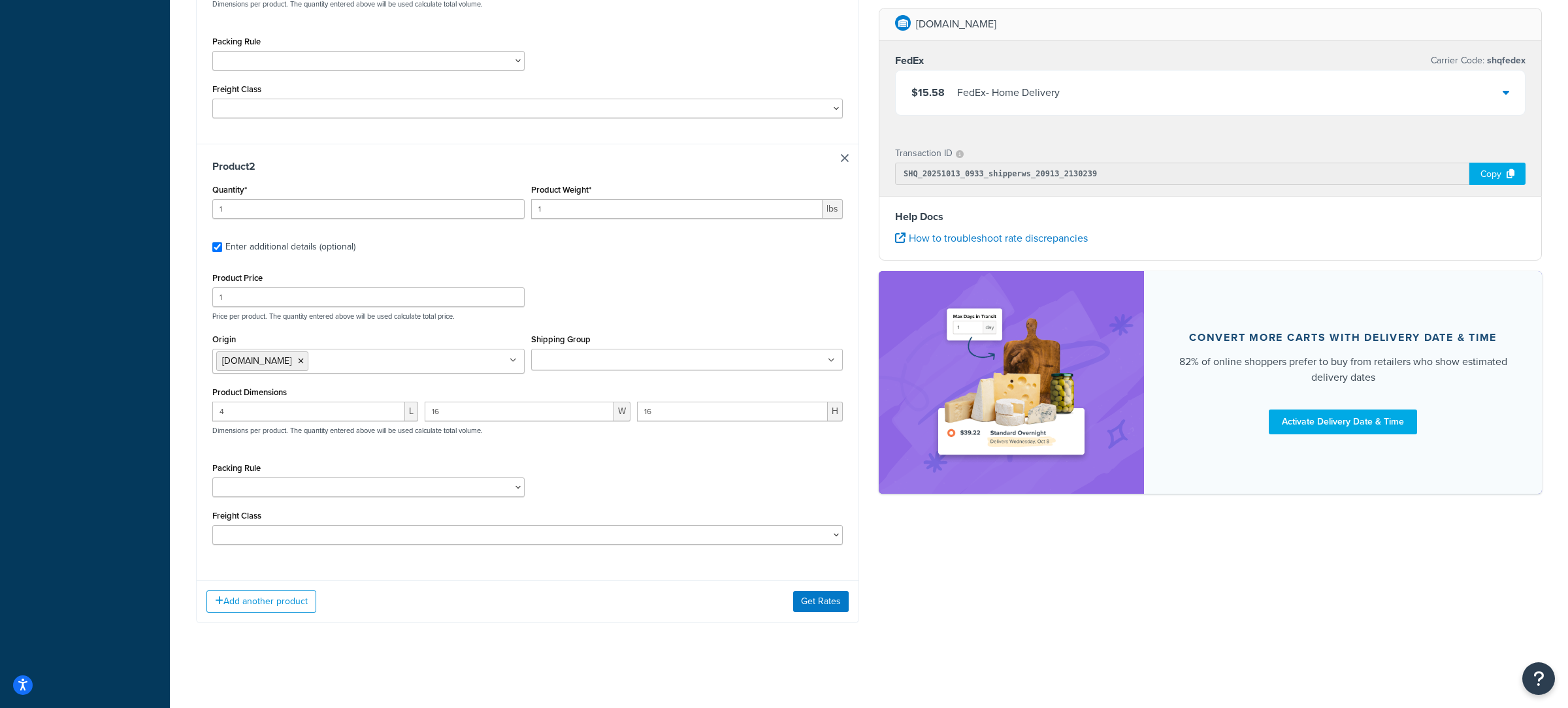
type input "25"
click at [568, 207] on input "1" at bounding box center [677, 209] width 292 height 20
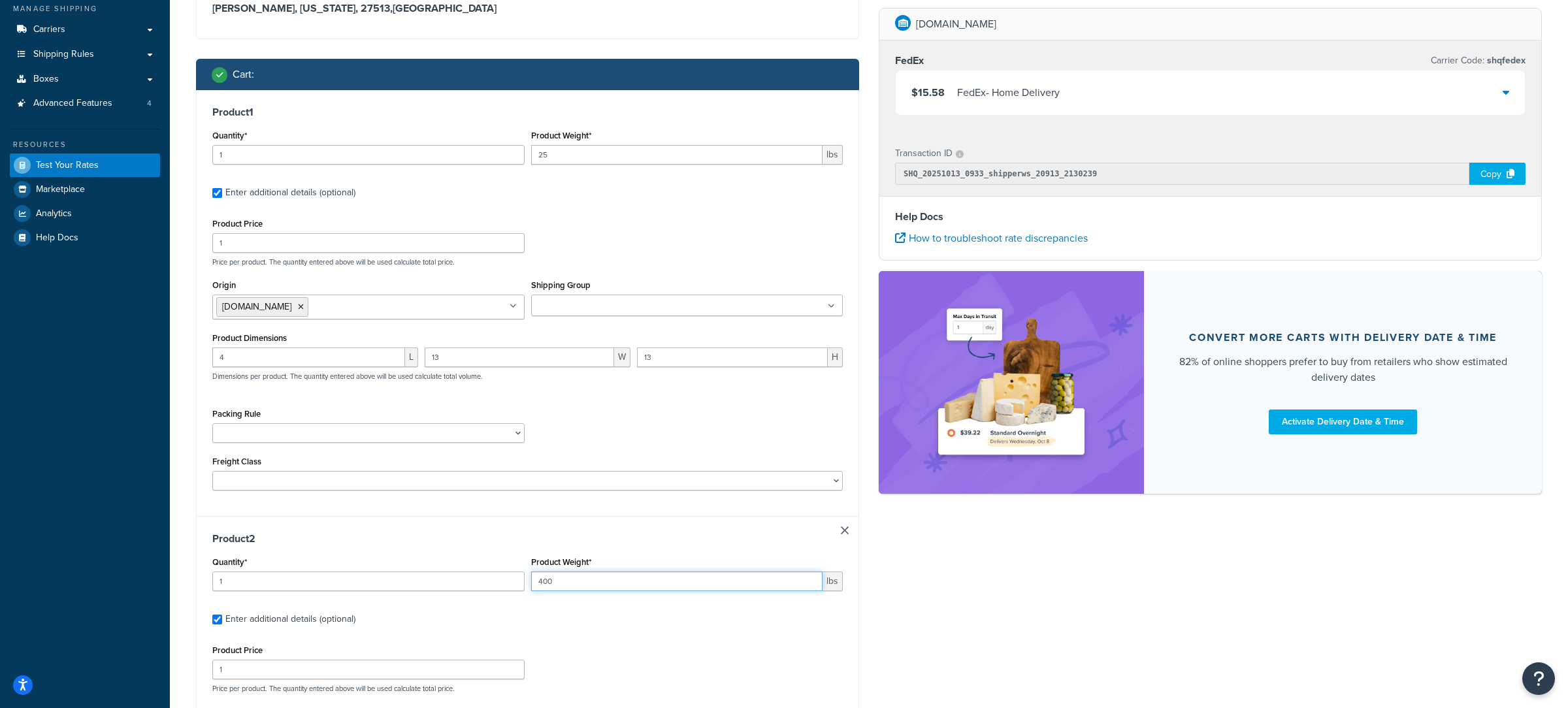
scroll to position [145, 0]
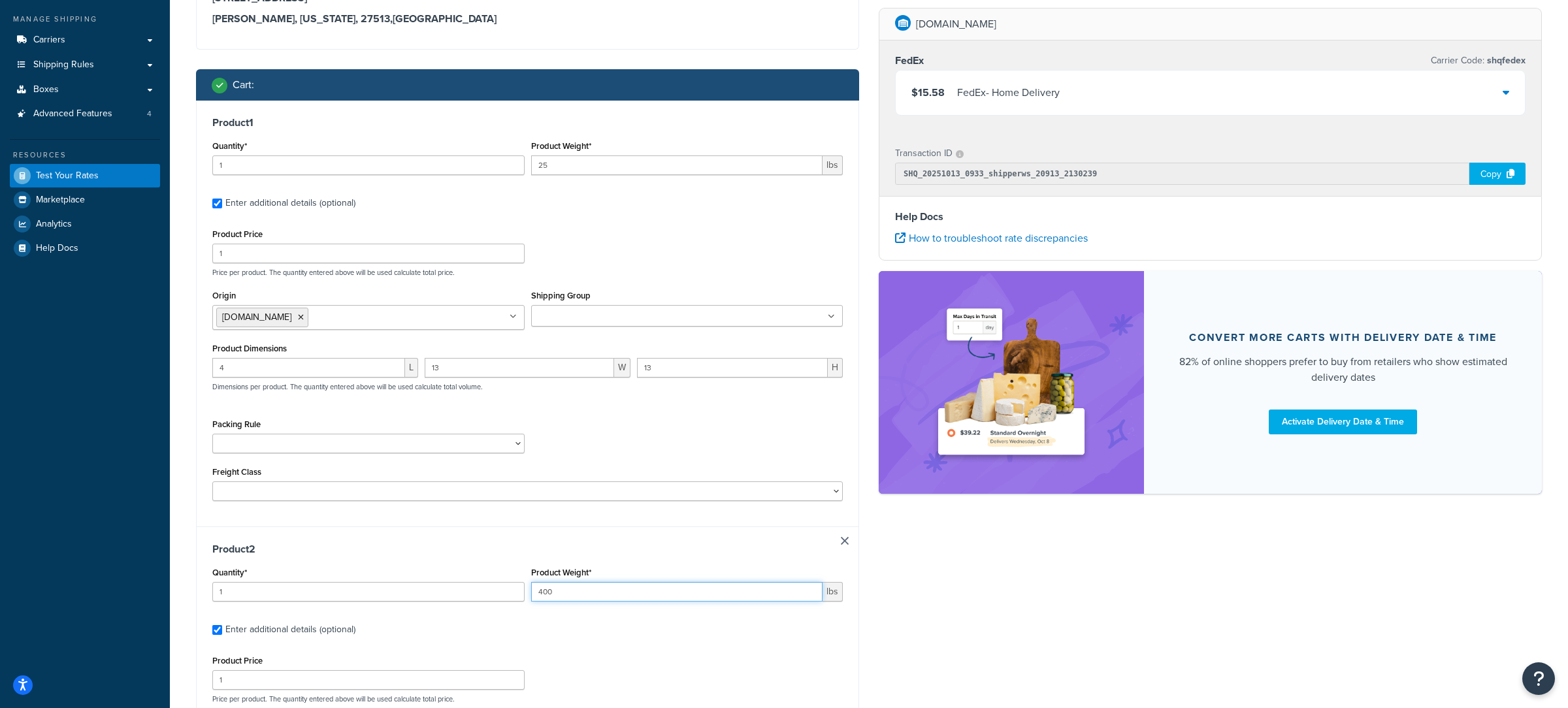
type input "400"
click at [567, 172] on input "25" at bounding box center [677, 165] width 292 height 20
click at [601, 166] on input "25" at bounding box center [677, 165] width 292 height 20
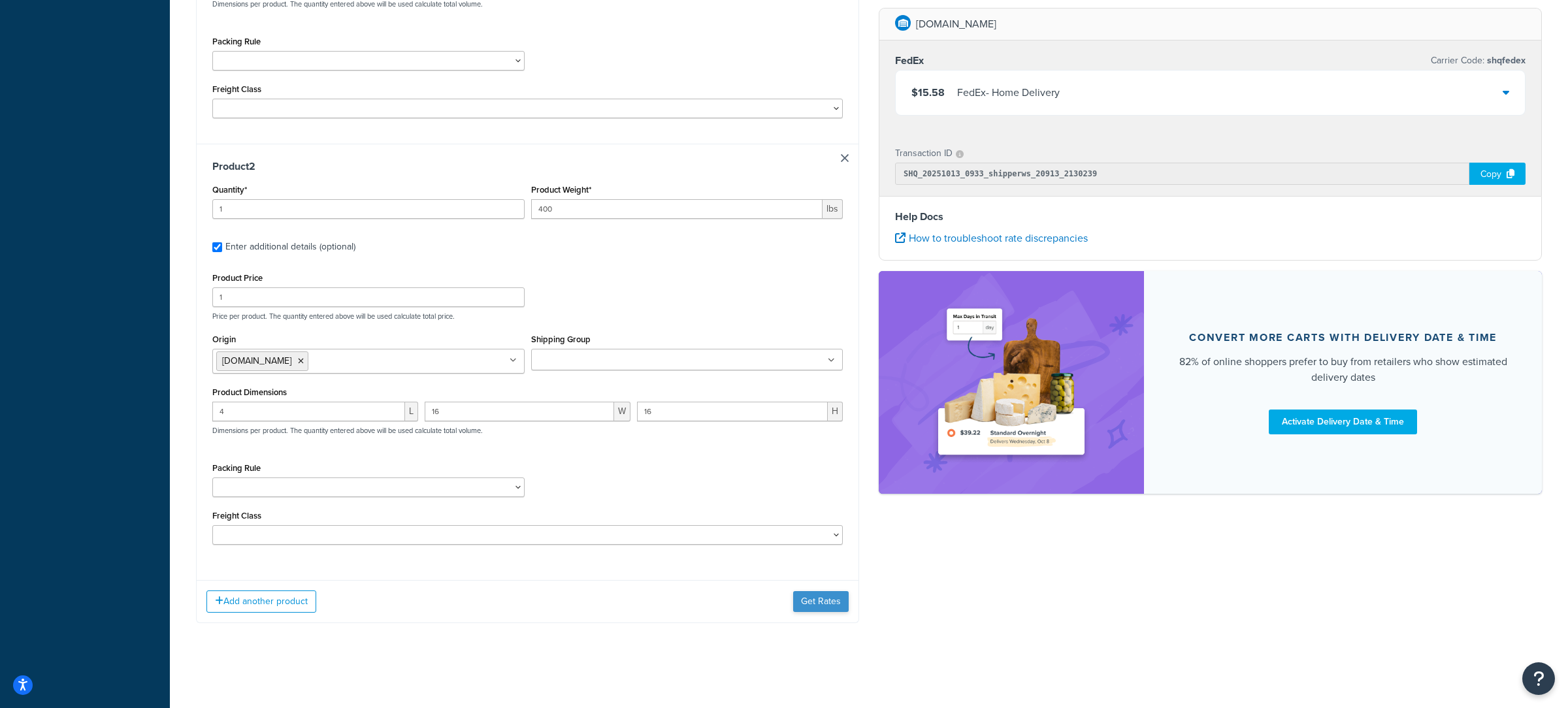
type input "256"
click at [821, 597] on button "Get Rates" at bounding box center [821, 601] width 55 height 21
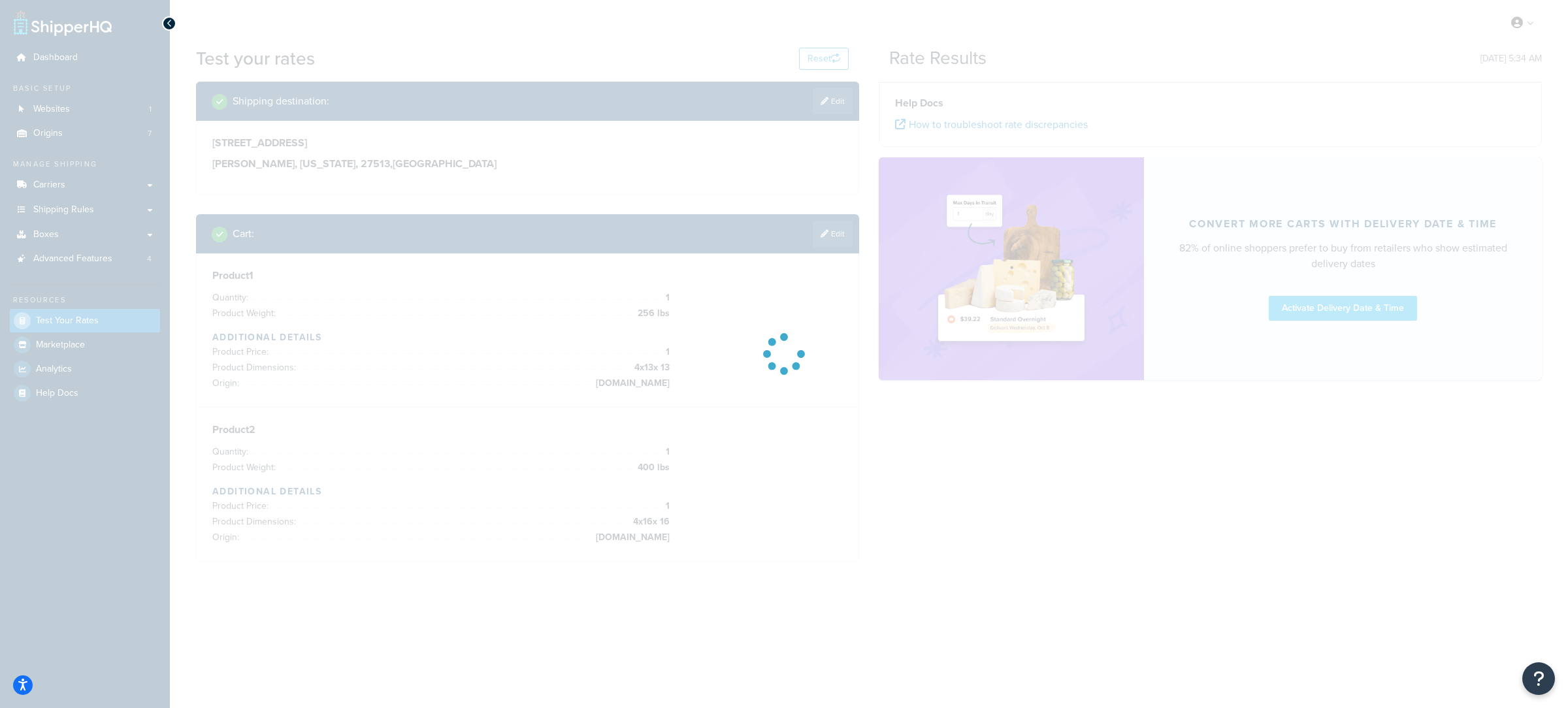
scroll to position [0, 0]
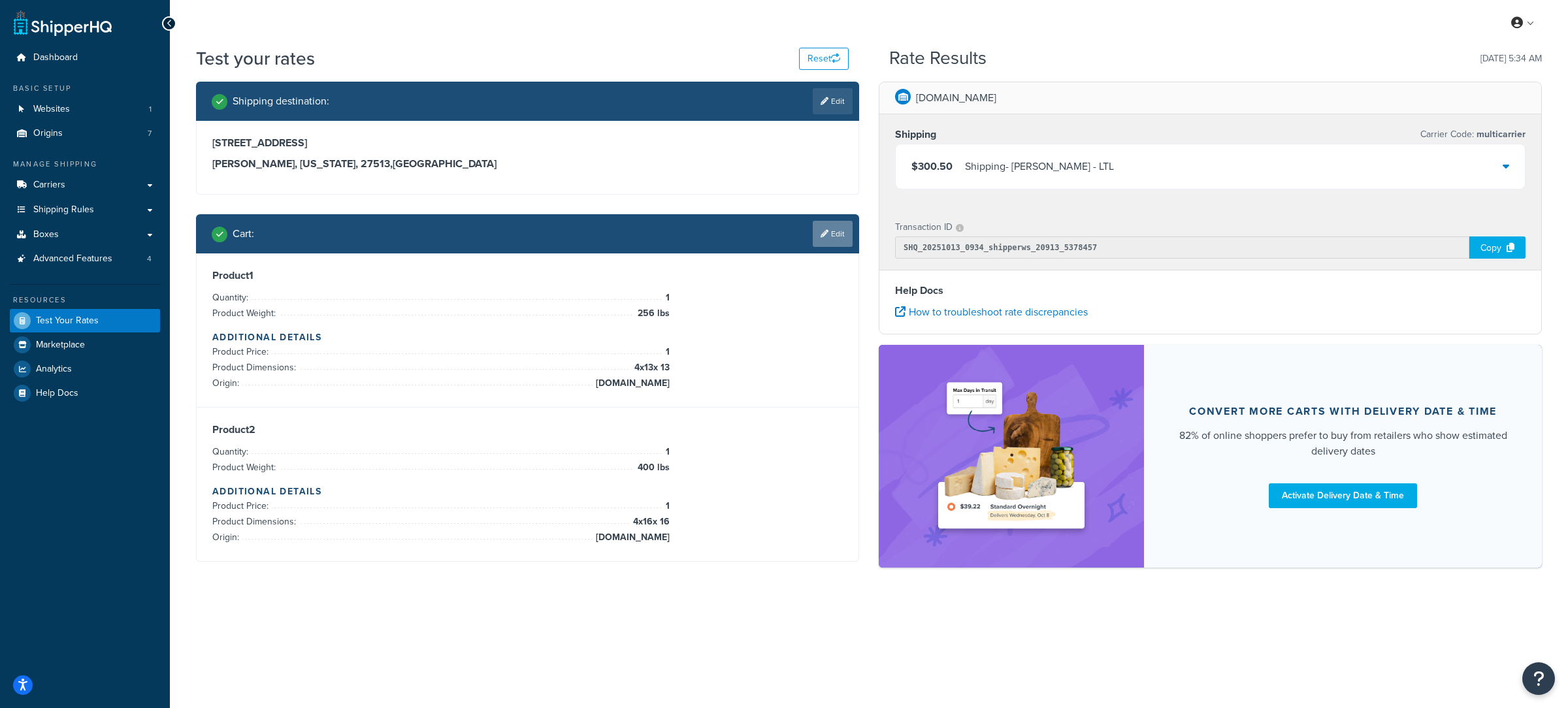
click at [824, 240] on link "Edit" at bounding box center [832, 234] width 40 height 26
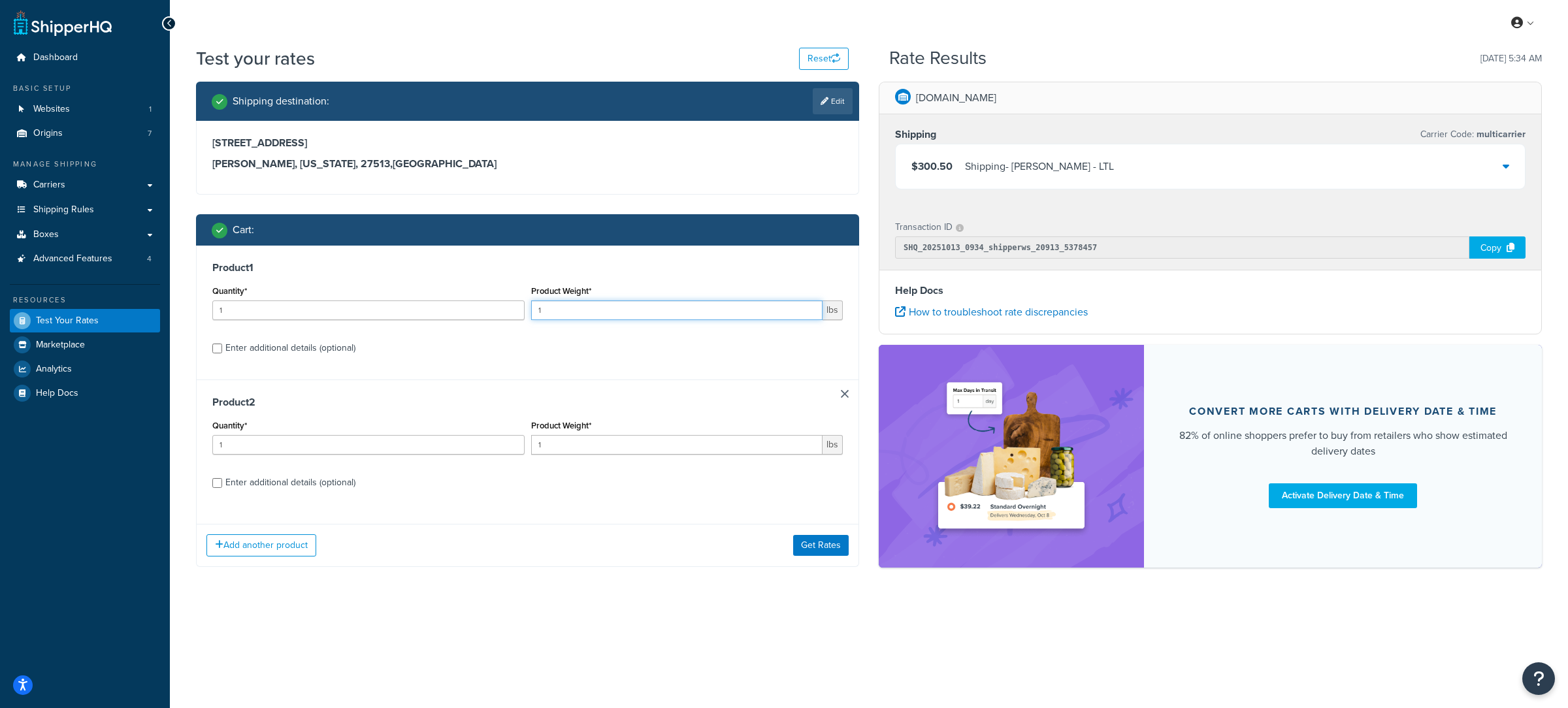
click at [566, 310] on input "1" at bounding box center [677, 311] width 292 height 20
drag, startPoint x: 566, startPoint y: 310, endPoint x: 556, endPoint y: 309, distance: 10.0
click at [565, 310] on input "1" at bounding box center [677, 311] width 292 height 20
type input "256"
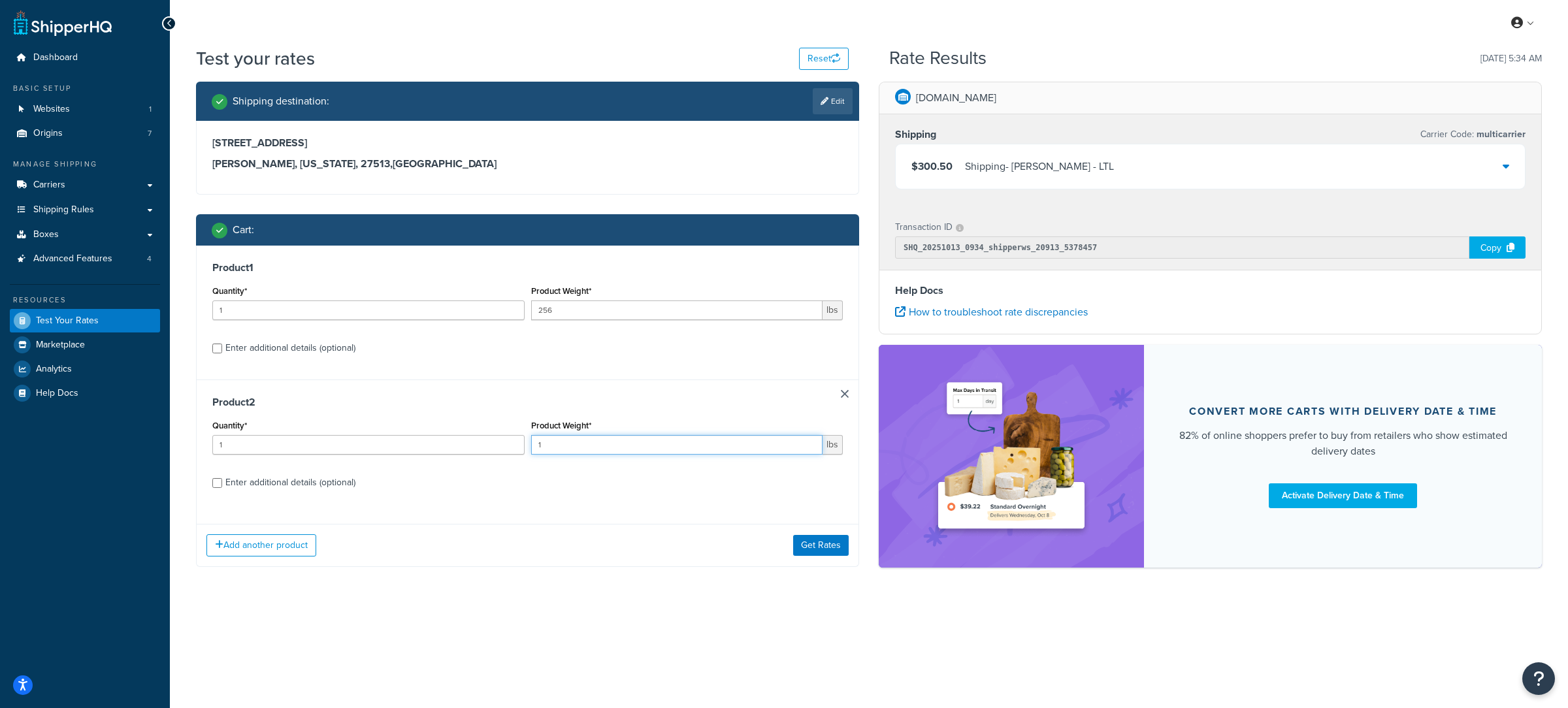
click at [562, 441] on input "1" at bounding box center [677, 444] width 292 height 20
type input "400"
click at [384, 310] on input "1" at bounding box center [369, 311] width 312 height 20
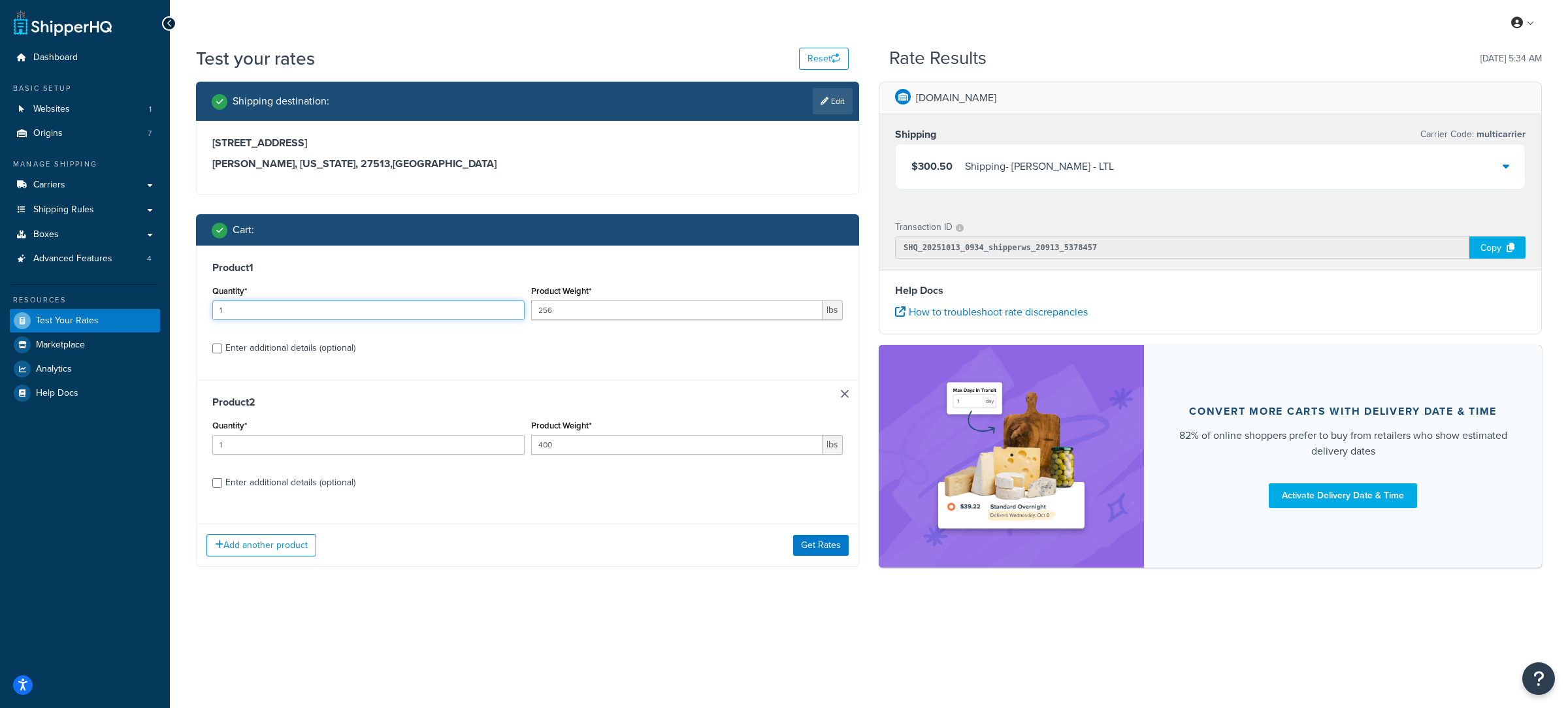
click at [384, 310] on input "1" at bounding box center [369, 311] width 312 height 20
type input "2"
click at [401, 436] on input "1" at bounding box center [369, 444] width 312 height 20
click at [399, 438] on input "1" at bounding box center [369, 444] width 312 height 20
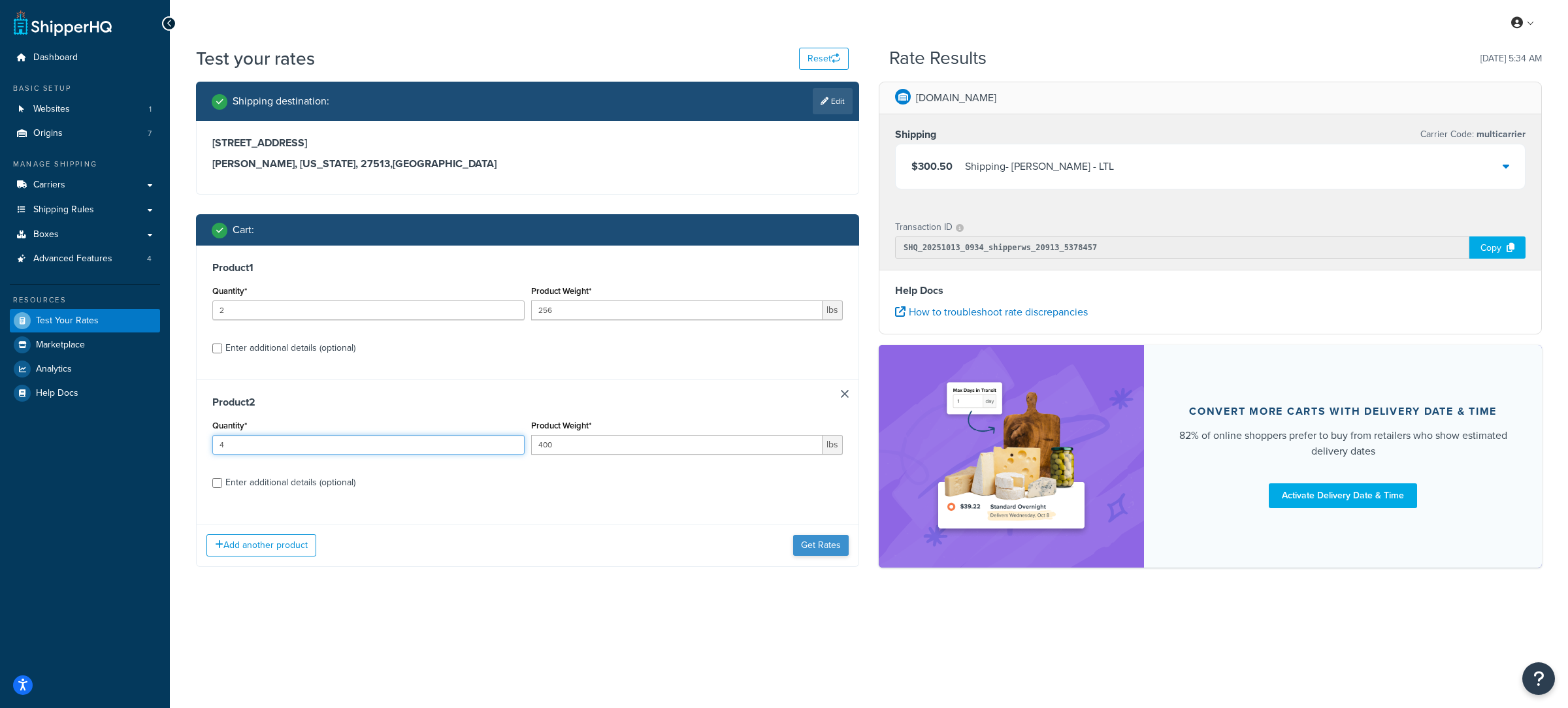
type input "4"
click at [811, 554] on button "Get Rates" at bounding box center [821, 544] width 55 height 21
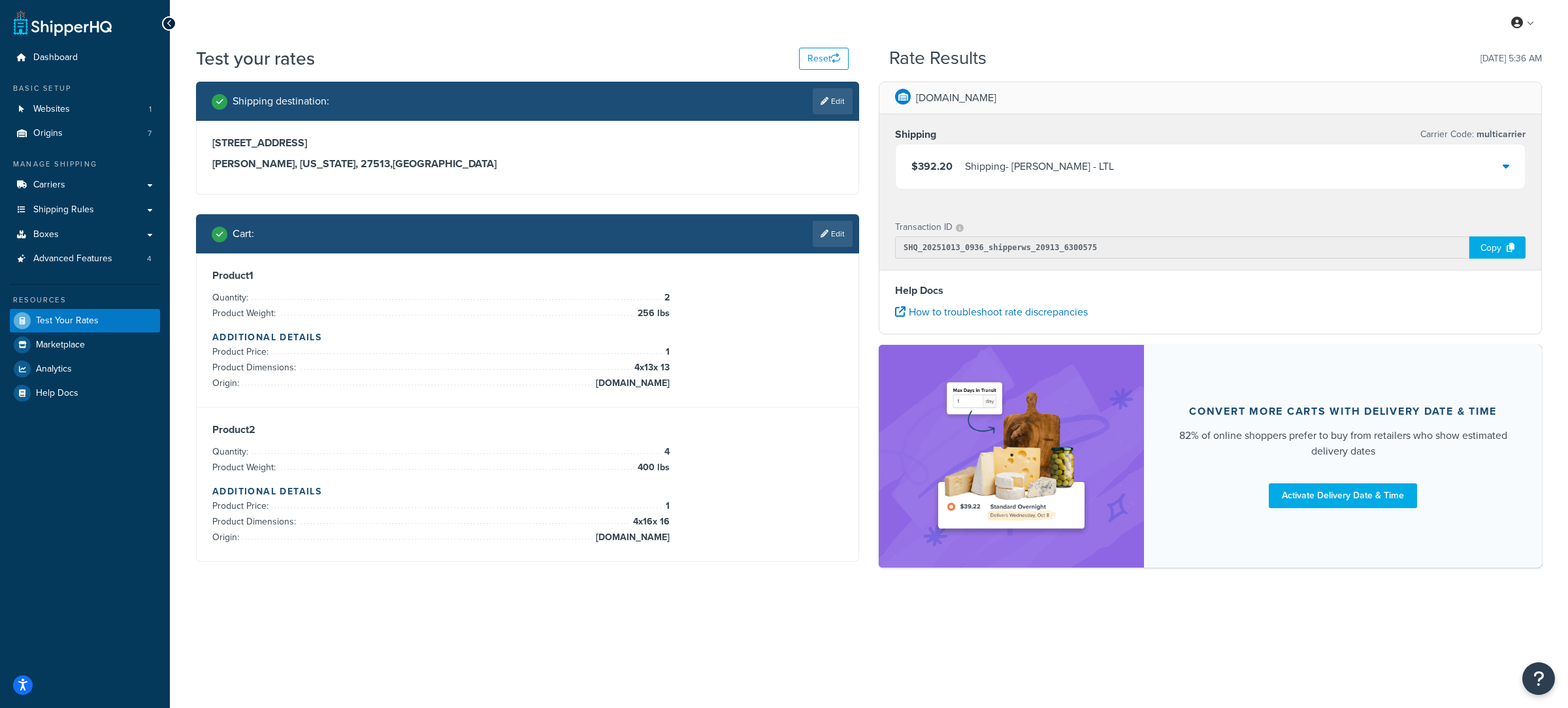
click at [1039, 164] on div "Shipping - Estes - LTL" at bounding box center [1040, 167] width 149 height 18
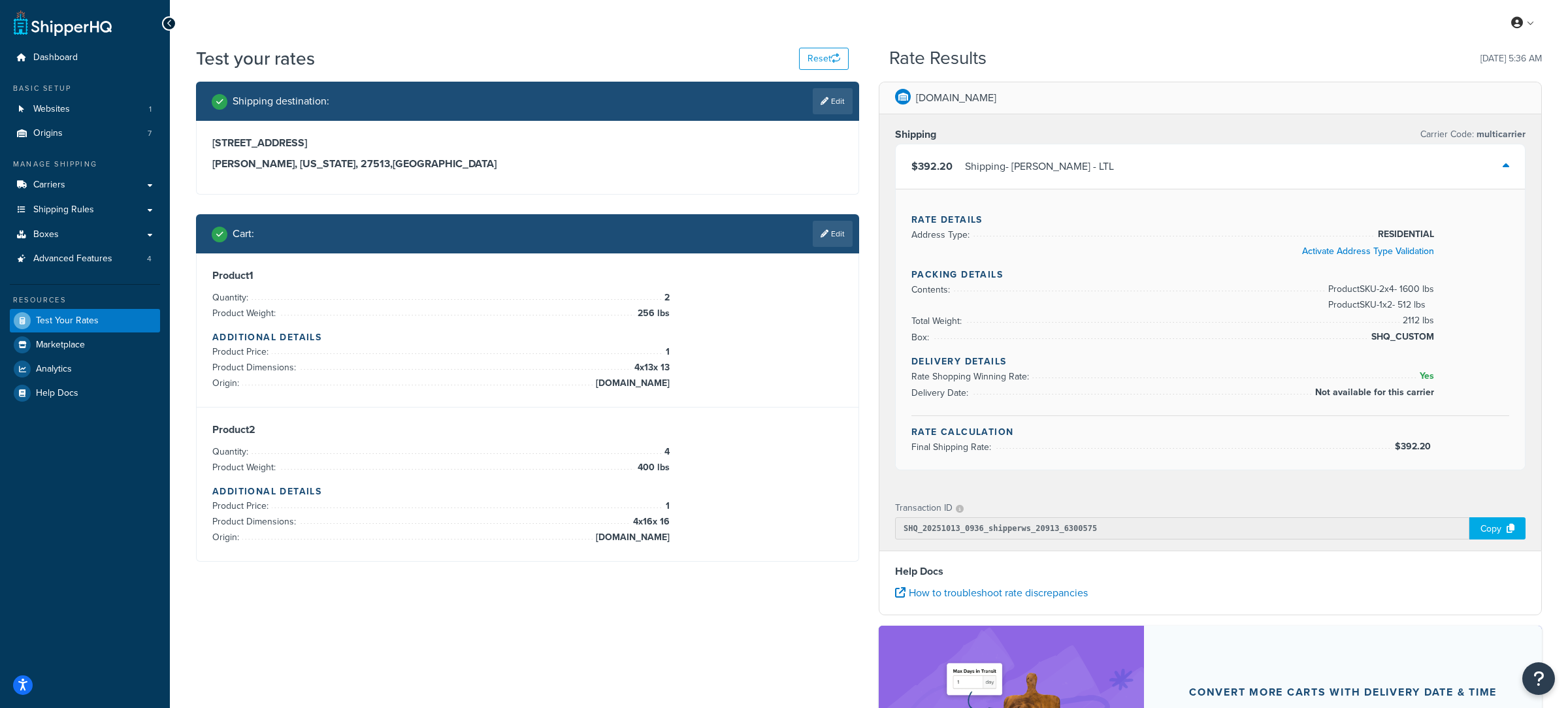
click at [1045, 173] on div "Shipping - Estes - LTL" at bounding box center [1040, 167] width 149 height 18
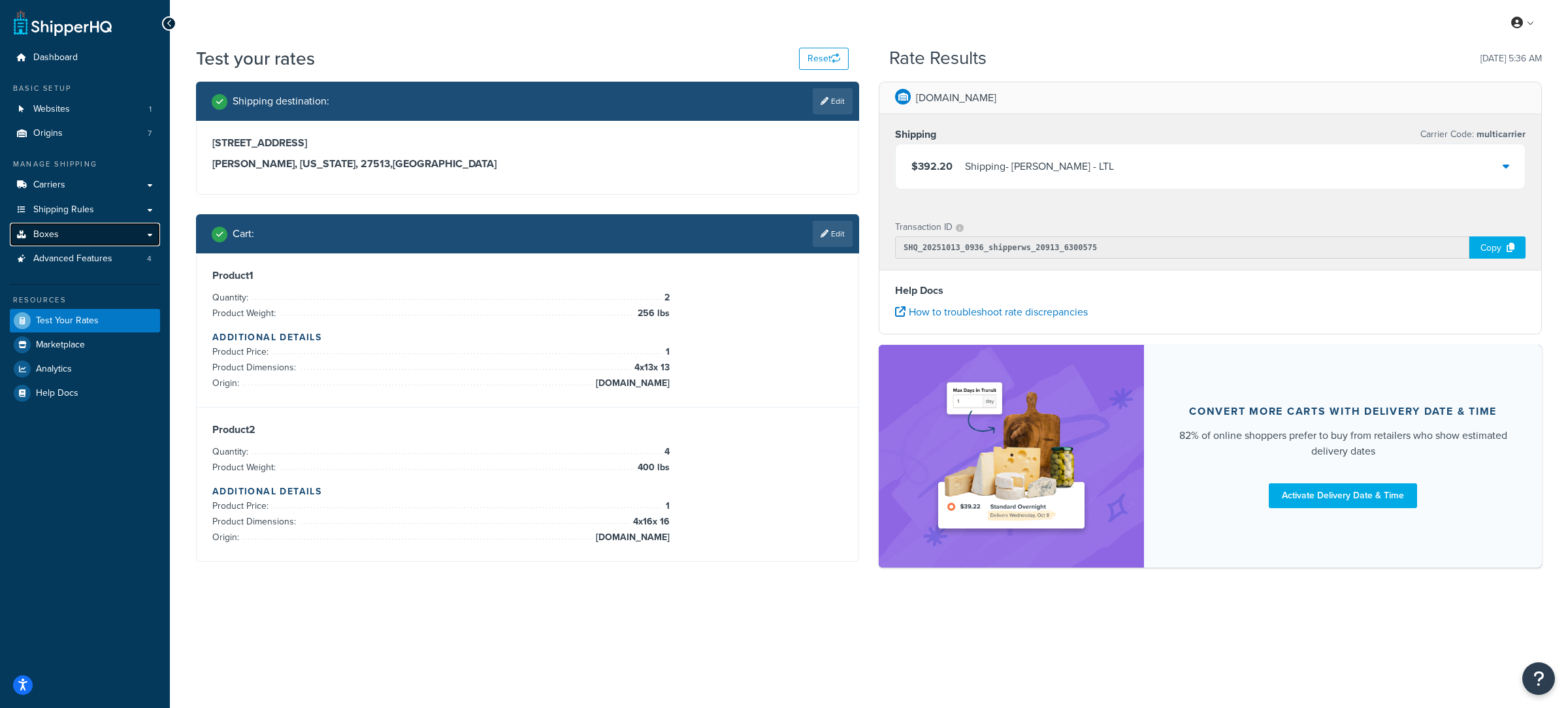
click at [105, 234] on link "Boxes" at bounding box center [85, 235] width 150 height 24
click at [811, 231] on div "Cart : Edit" at bounding box center [531, 234] width 641 height 26
click at [823, 234] on icon at bounding box center [824, 233] width 7 height 7
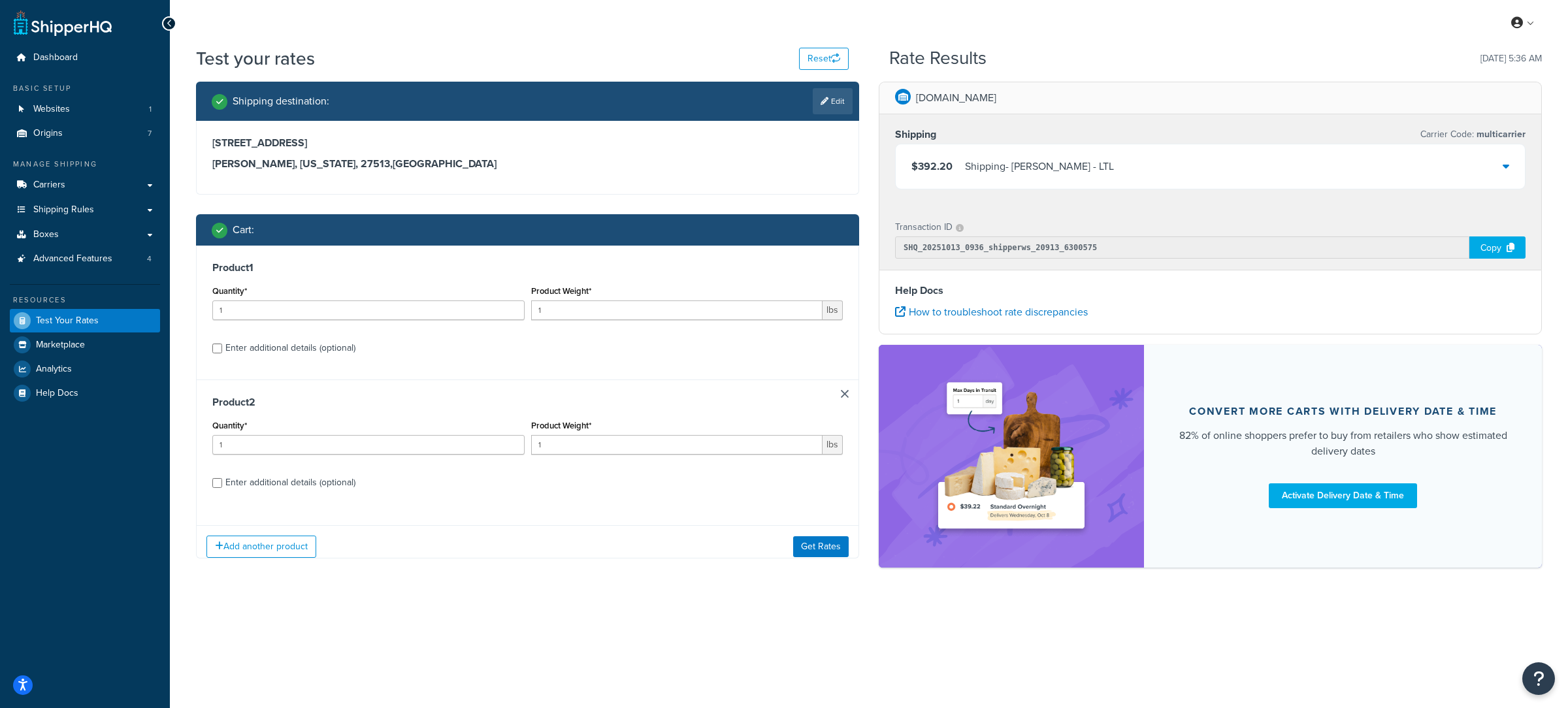
click at [320, 359] on div "Product 1 Quantity* 1 Product Weight* 1 lbs Enter additional details (optional)" at bounding box center [527, 312] width 662 height 134
click at [317, 354] on div "Enter additional details (optional)" at bounding box center [290, 348] width 130 height 18
click at [222, 354] on input "Enter additional details (optional)" at bounding box center [217, 349] width 10 height 10
checkbox input "true"
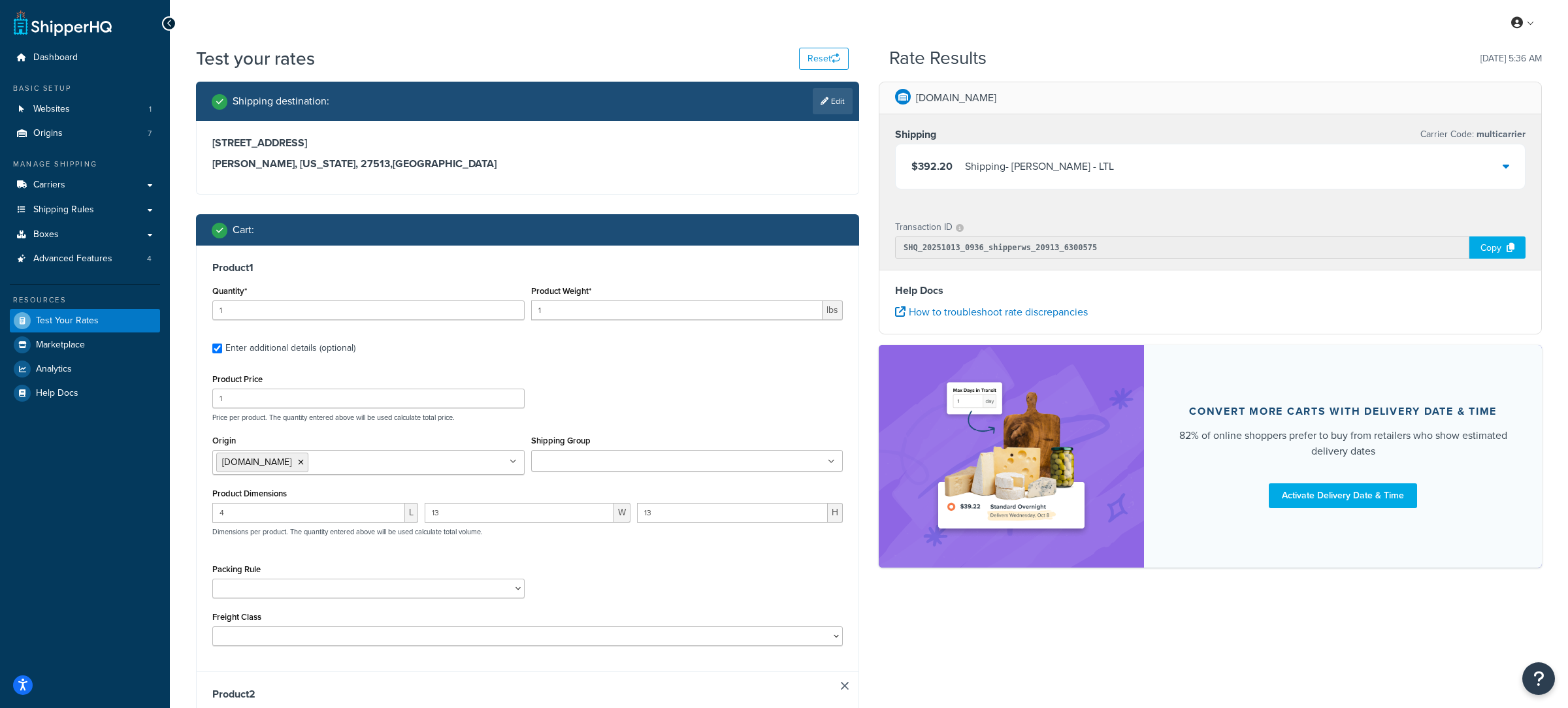
click at [630, 301] on div "Product Weight* 1 lbs" at bounding box center [688, 301] width 312 height 38
click at [629, 307] on input "1" at bounding box center [677, 311] width 292 height 20
paste input ".6006"
type input "1.6006"
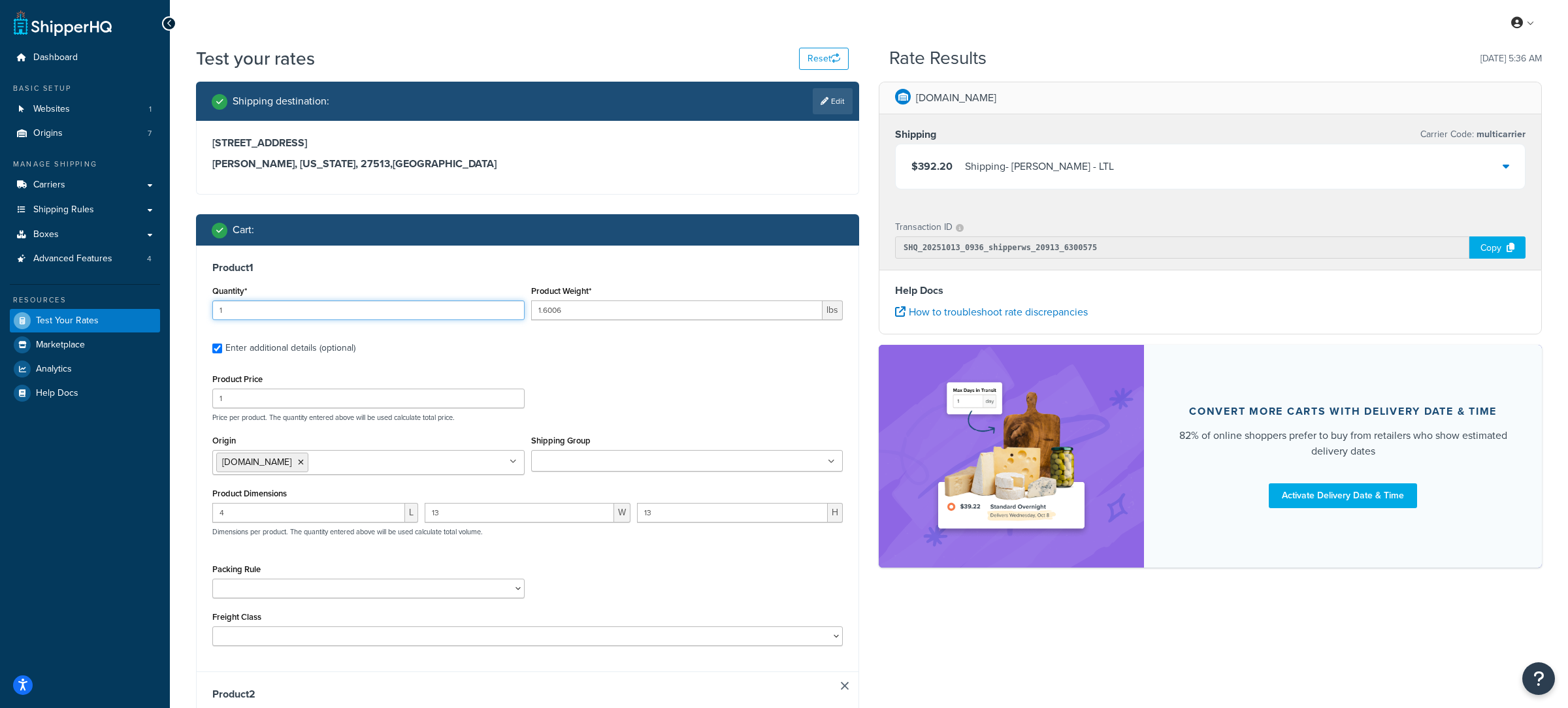
click at [319, 310] on input "1" at bounding box center [369, 311] width 312 height 20
paste input "28"
type input "128"
click at [630, 468] on input "Shipping Group" at bounding box center [593, 461] width 116 height 14
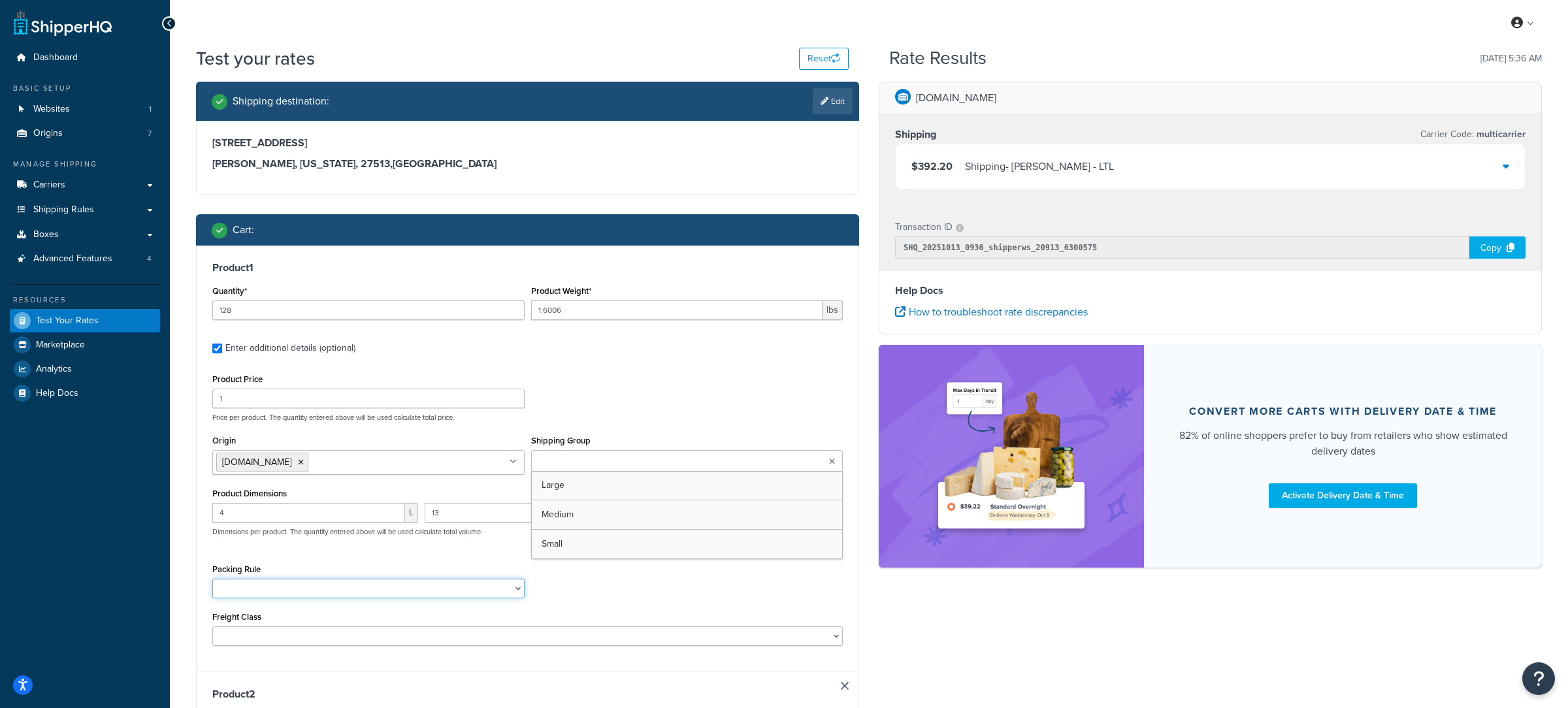
click at [212, 578] on select "18 inch Single Tiles 18 inch Tiles - Set of 6 24 Inch Tiles - 12 mm Box 24 Inch…" at bounding box center [369, 588] width 312 height 20
click at [313, 580] on div "Packing Rule 18 inch Single Tiles 18 inch Tiles - Set of 6 24 Inch Tiles - 12 m…" at bounding box center [369, 579] width 312 height 38
click at [212, 578] on select "18 inch Single Tiles 18 inch Tiles - Set of 6 24 Inch Tiles - 12 mm Box 24 Inch…" at bounding box center [369, 588] width 312 height 20
select select "88003"
click option "Rubber Flooring Rolls" at bounding box center [0, 0] width 0 height 0
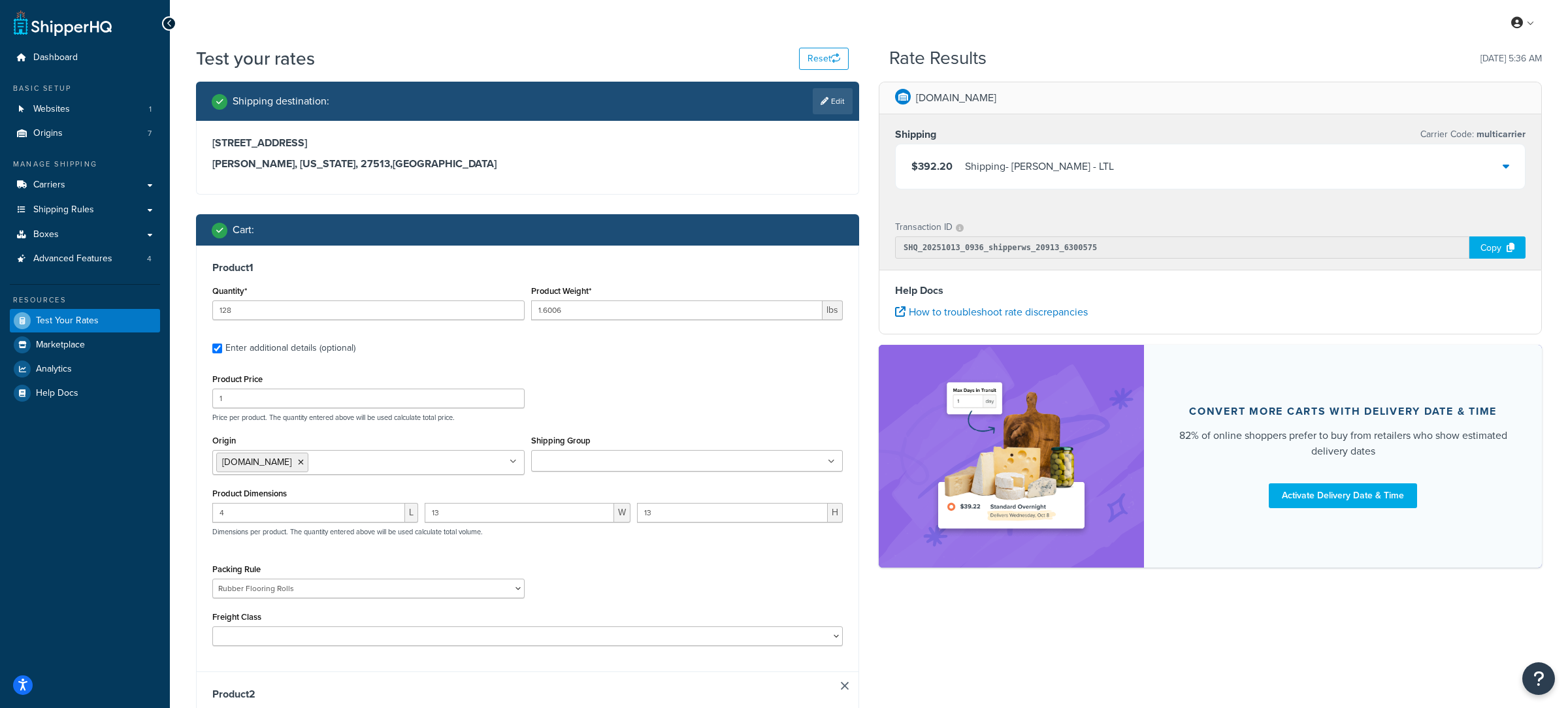
click at [572, 457] on input "Shipping Group" at bounding box center [593, 461] width 116 height 14
click at [463, 464] on ul "Living.Fit" at bounding box center [369, 463] width 312 height 25
click at [298, 464] on icon at bounding box center [300, 462] width 6 height 7
click at [193, 559] on div "Shipping destination : Edit 205 Montibello Drive Cary, North Carolina, 27513 , …" at bounding box center [527, 622] width 683 height 1081
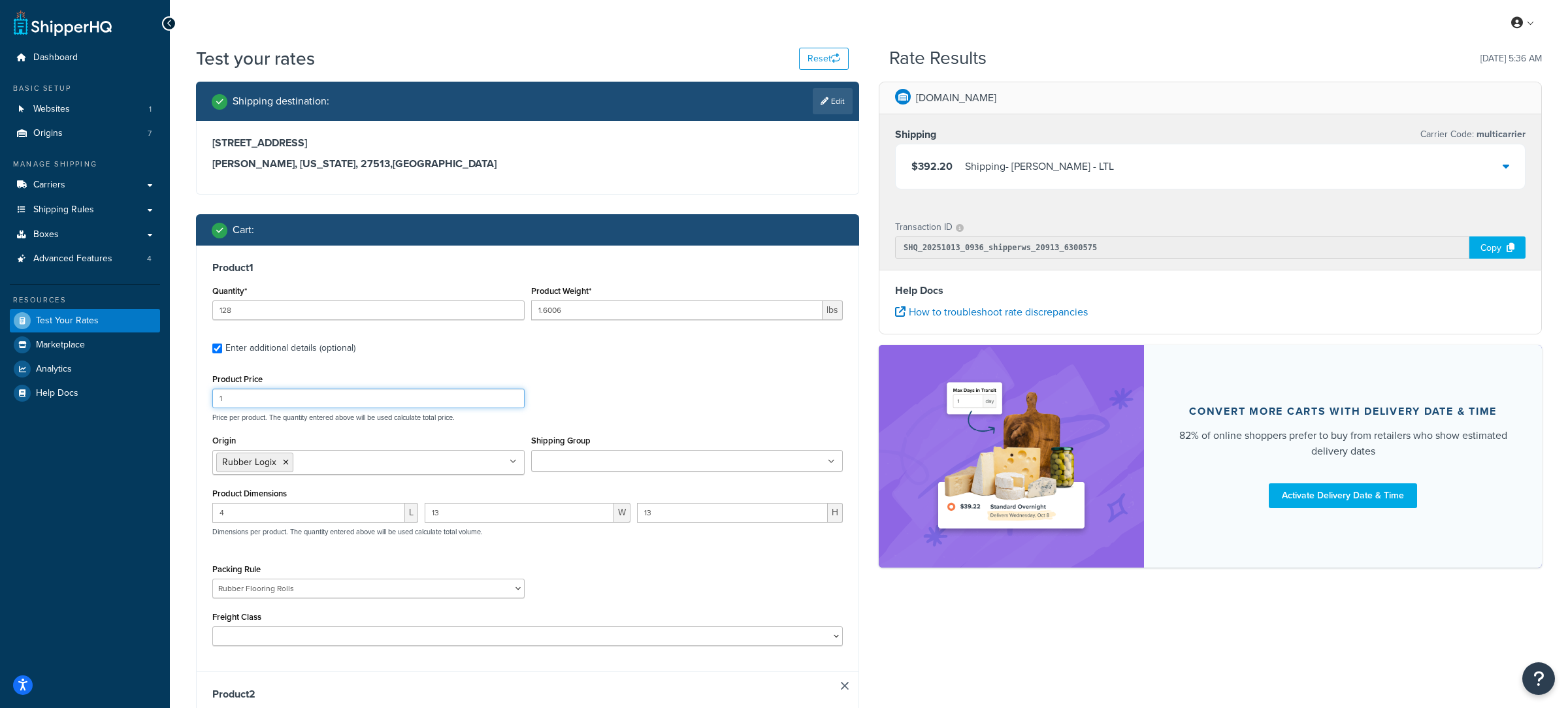
click at [298, 402] on input "1" at bounding box center [369, 398] width 312 height 20
type input "3.75"
click at [598, 399] on div "Product Price 3.75 Price per product. The quantity entered above will be used c…" at bounding box center [527, 396] width 637 height 51
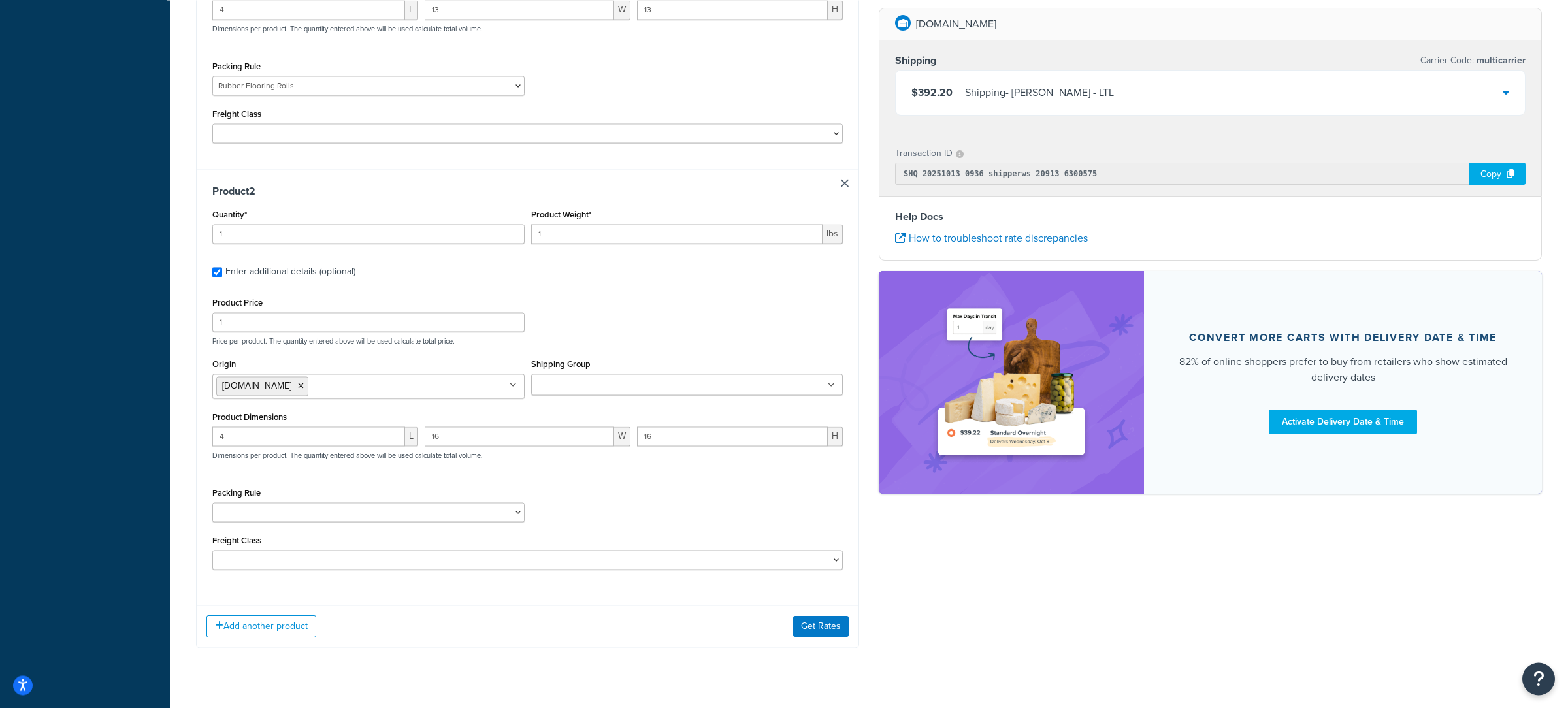
scroll to position [501, 0]
click at [295, 330] on input "1" at bounding box center [369, 325] width 312 height 20
paste input "3.75"
type input "3.75"
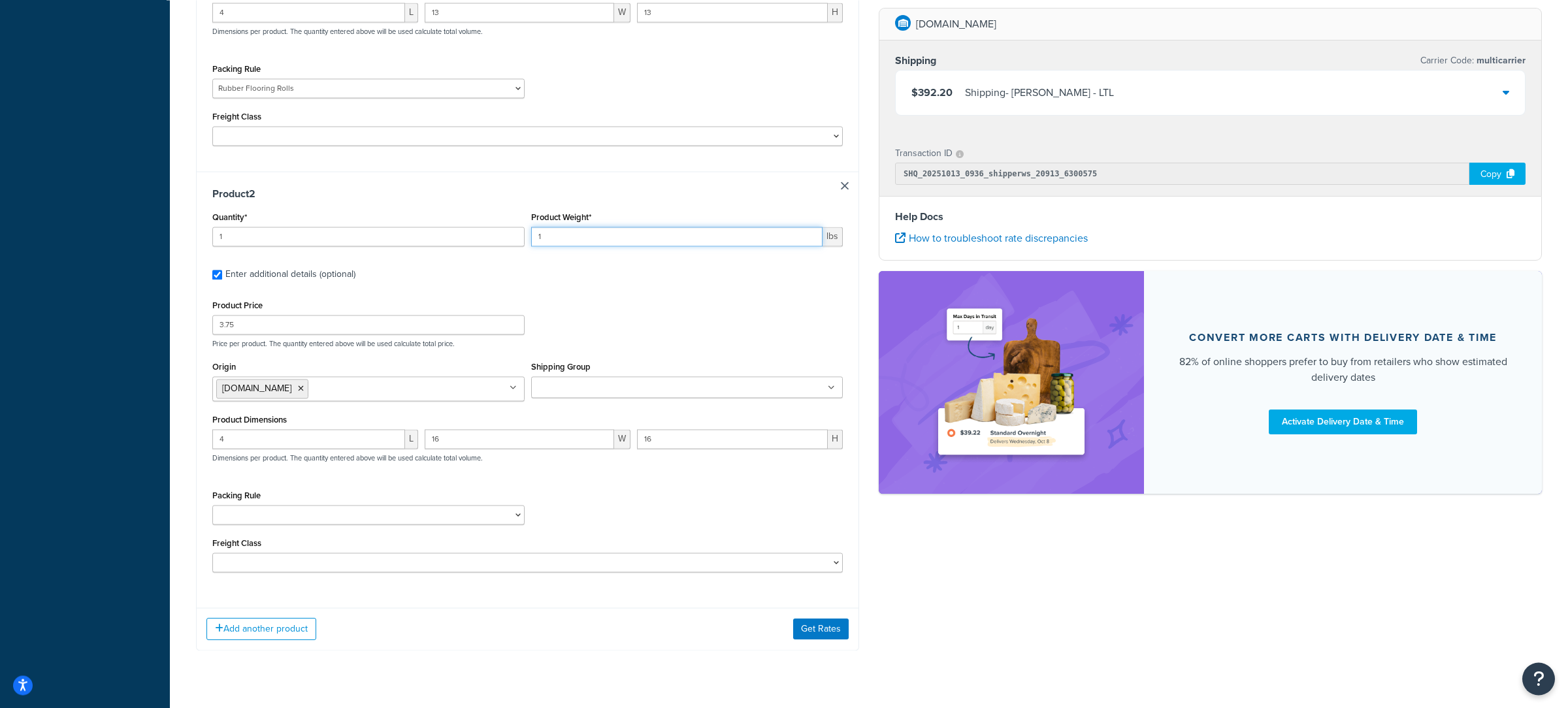
click at [555, 243] on input "1" at bounding box center [677, 236] width 292 height 20
click at [556, 245] on input "1.606" at bounding box center [677, 236] width 292 height 20
click at [553, 245] on input "1.606" at bounding box center [677, 236] width 292 height 20
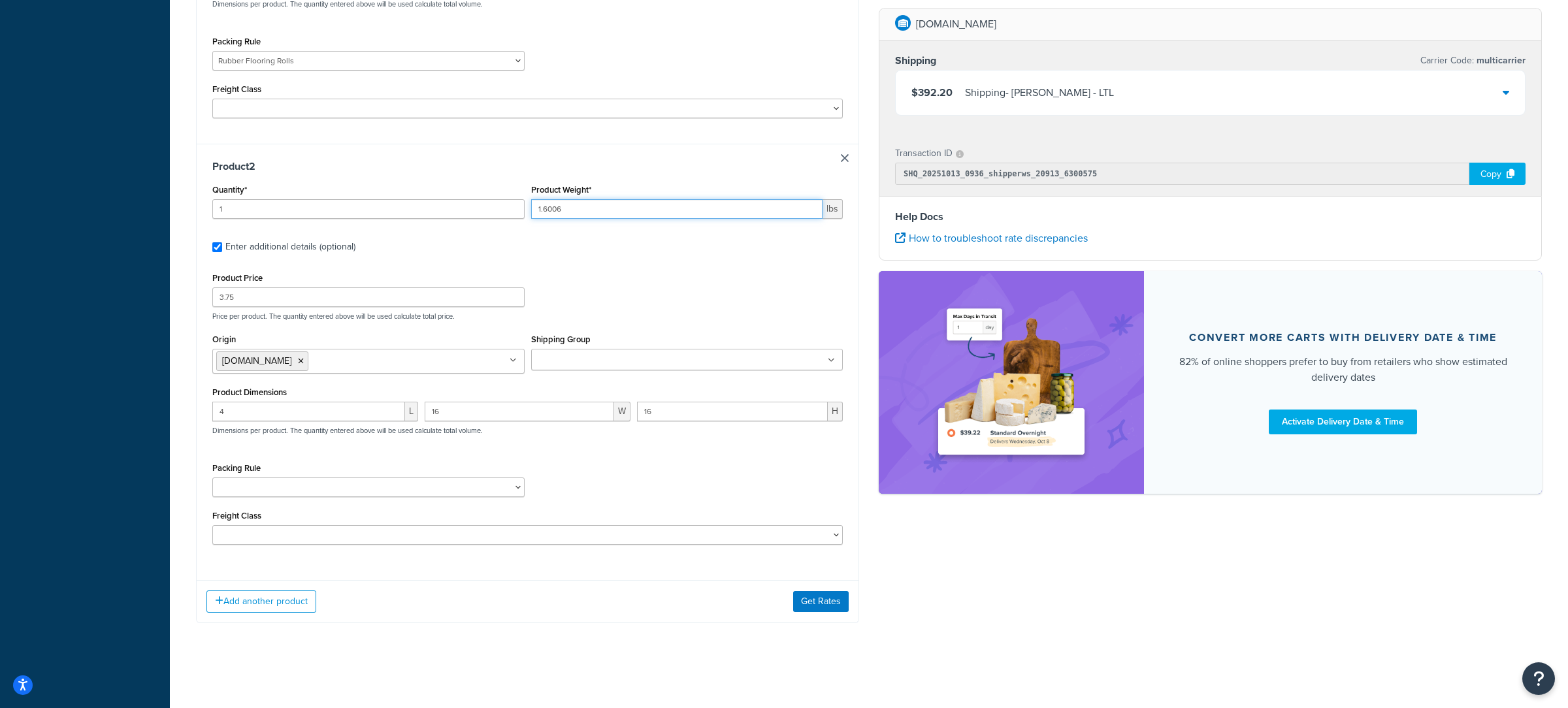
type input "1.6006"
click at [265, 360] on li "Living.Fit" at bounding box center [262, 361] width 92 height 20
click at [298, 359] on icon at bounding box center [300, 360] width 6 height 7
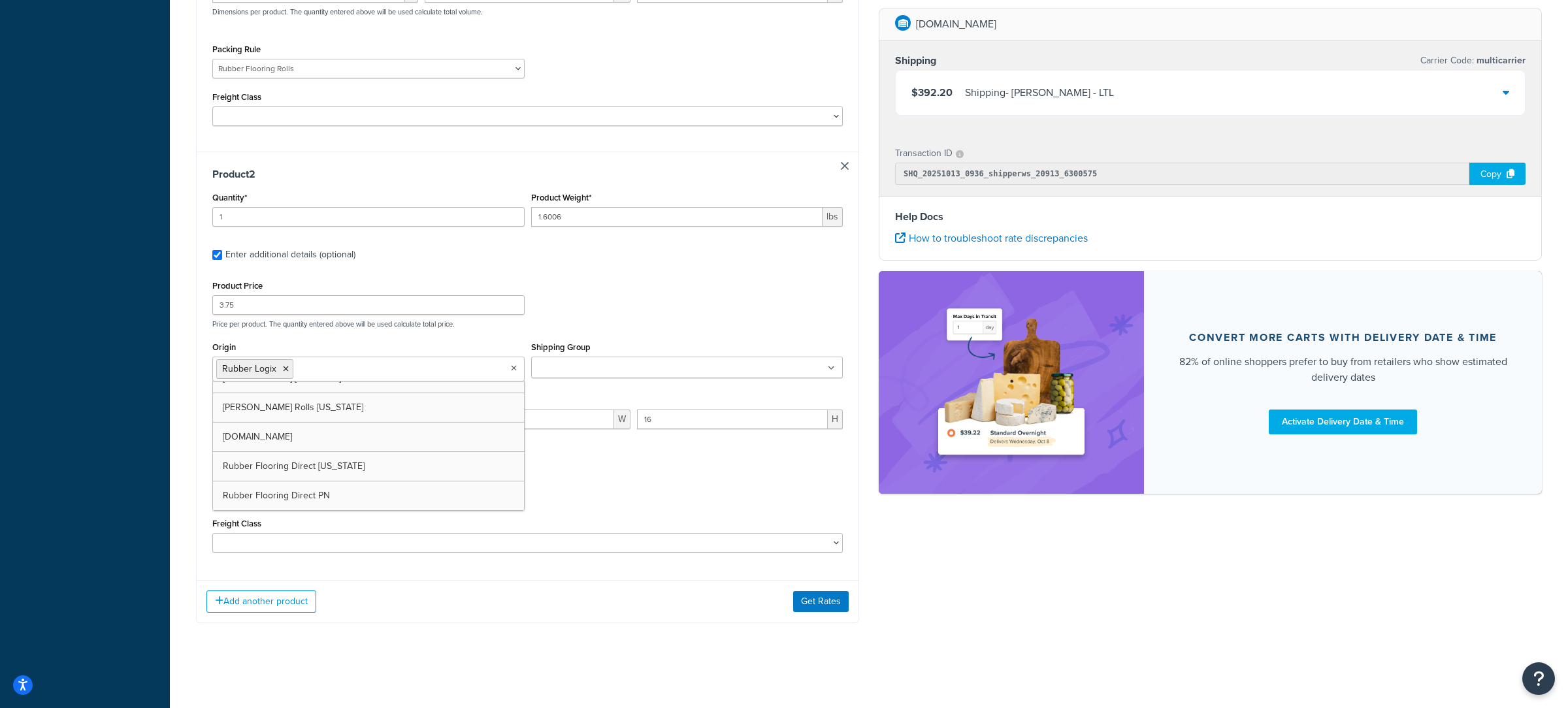
scroll to position [47, 0]
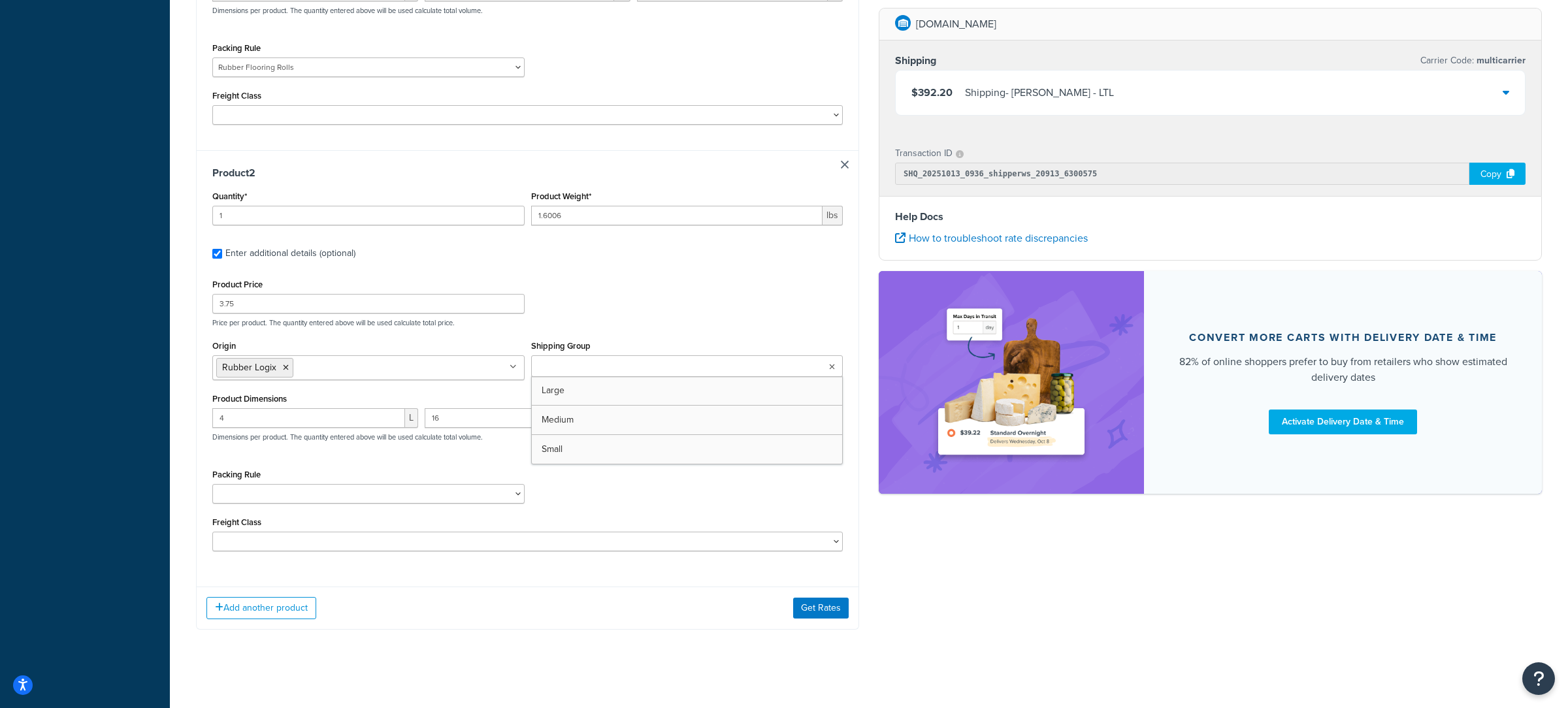
click at [555, 374] on input "Shipping Group" at bounding box center [593, 367] width 116 height 14
click at [565, 325] on p "Price per product. The quantity entered above will be used calculate total pric…" at bounding box center [527, 325] width 637 height 9
select select "88003"
click option "Rubber Flooring Rolls" at bounding box center [0, 0] width 0 height 0
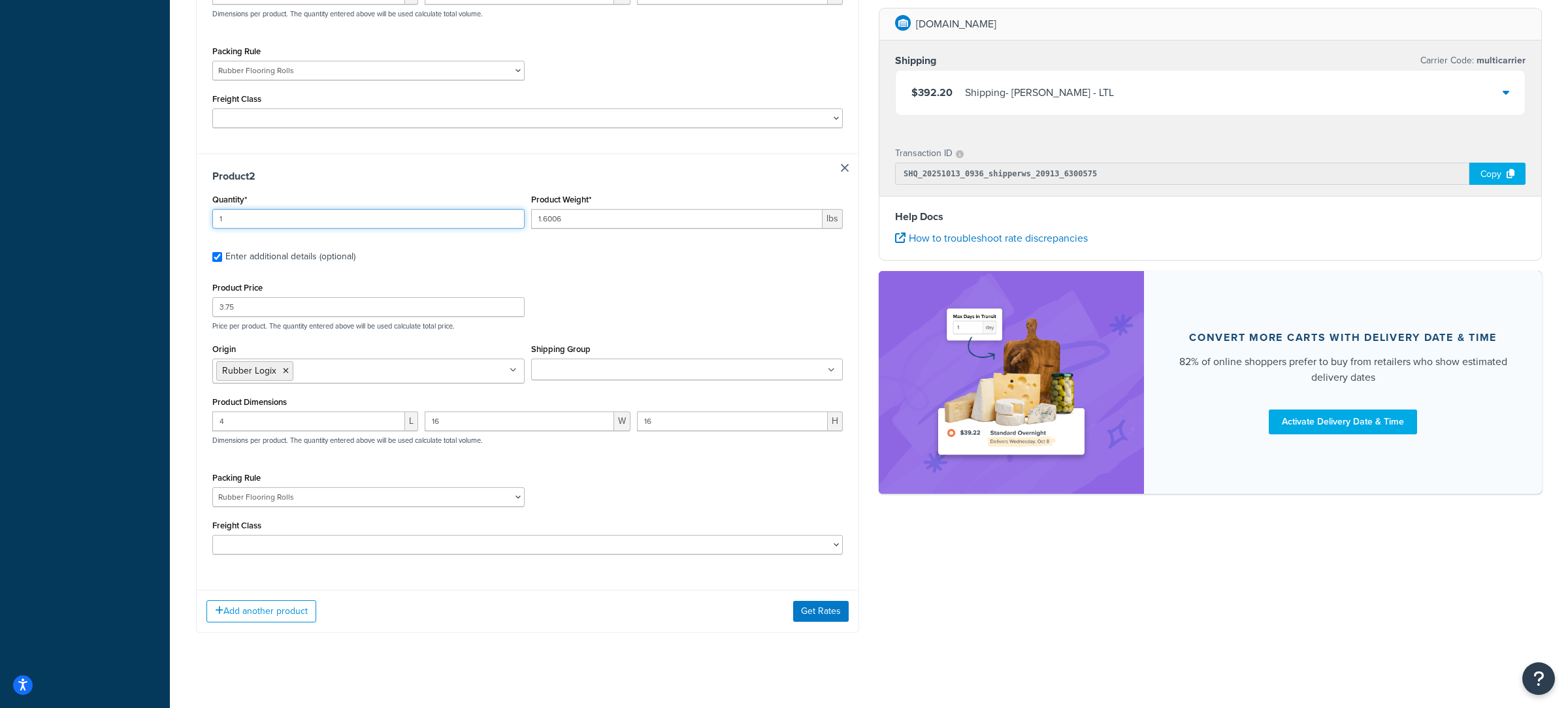
click at [307, 219] on input "1" at bounding box center [369, 219] width 312 height 20
type input "200"
click at [350, 421] on input "4" at bounding box center [308, 421] width 193 height 20
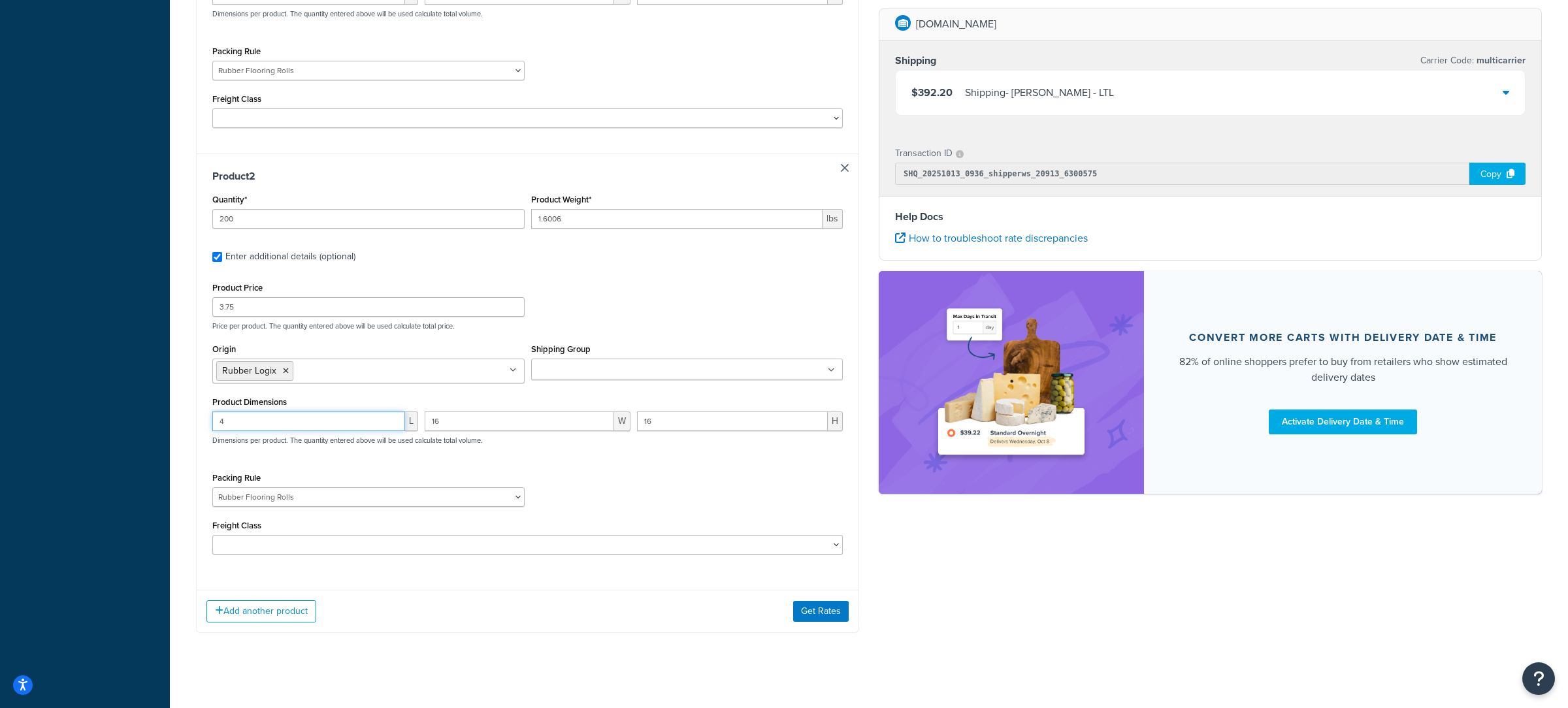
click at [350, 421] on input "4" at bounding box center [308, 421] width 193 height 20
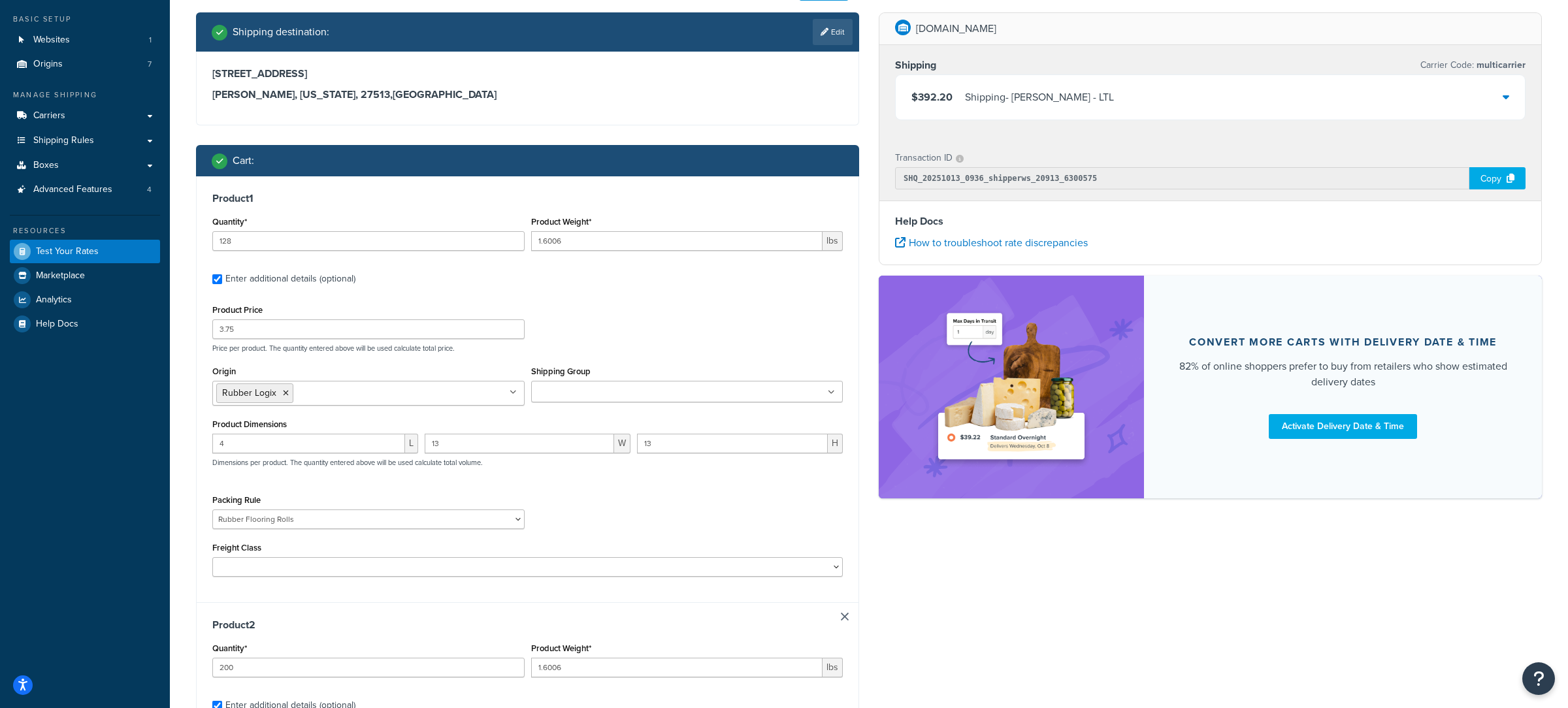
scroll to position [0, 0]
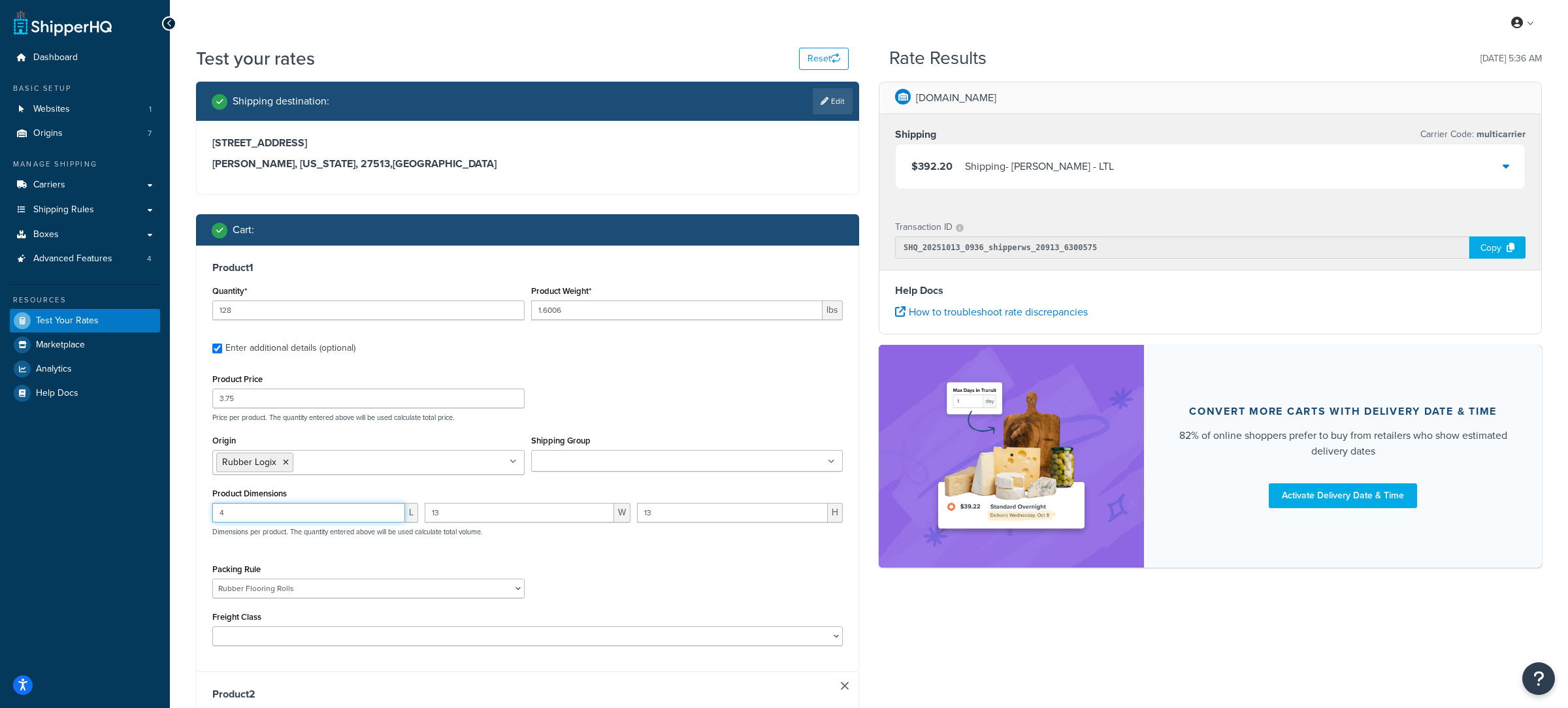
click at [297, 516] on input "4" at bounding box center [308, 513] width 193 height 20
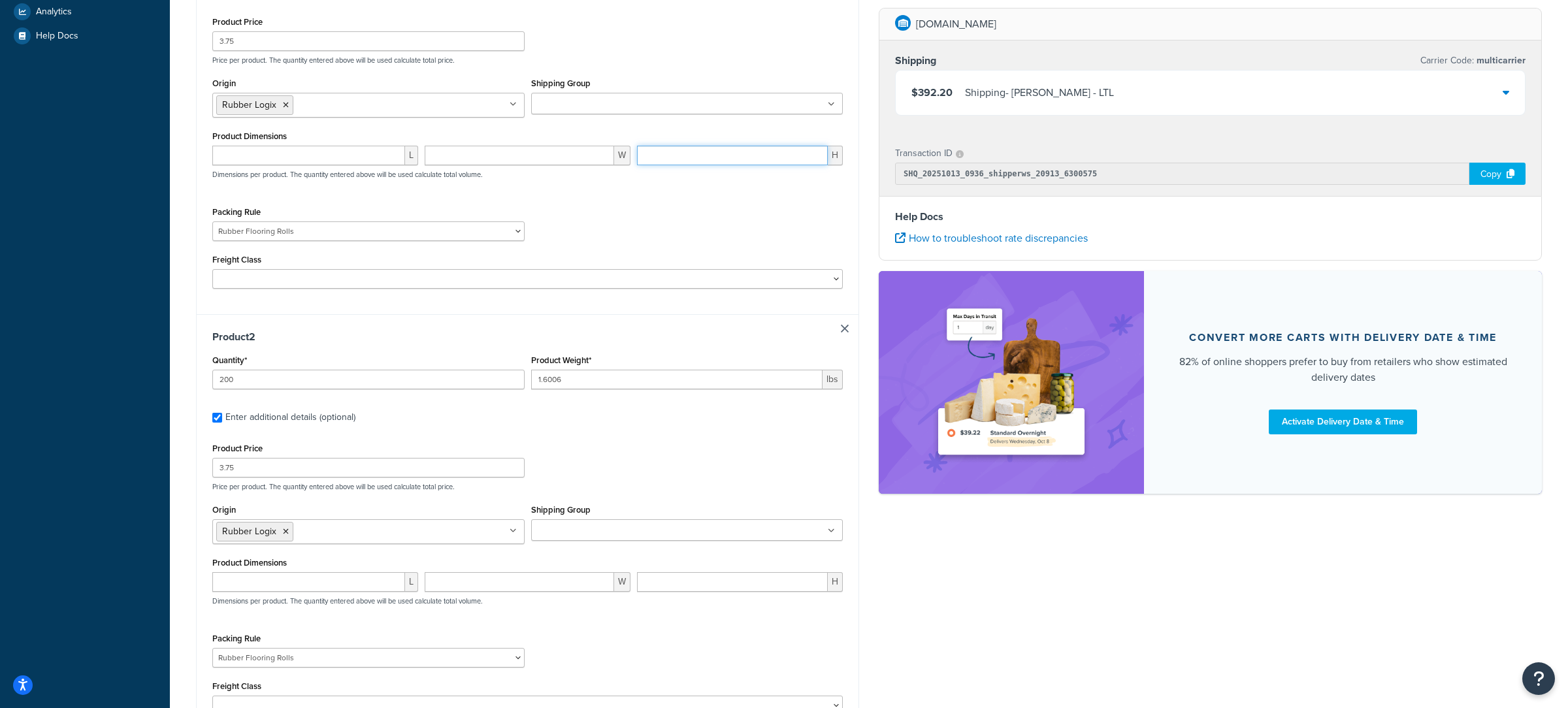
scroll to position [534, 0]
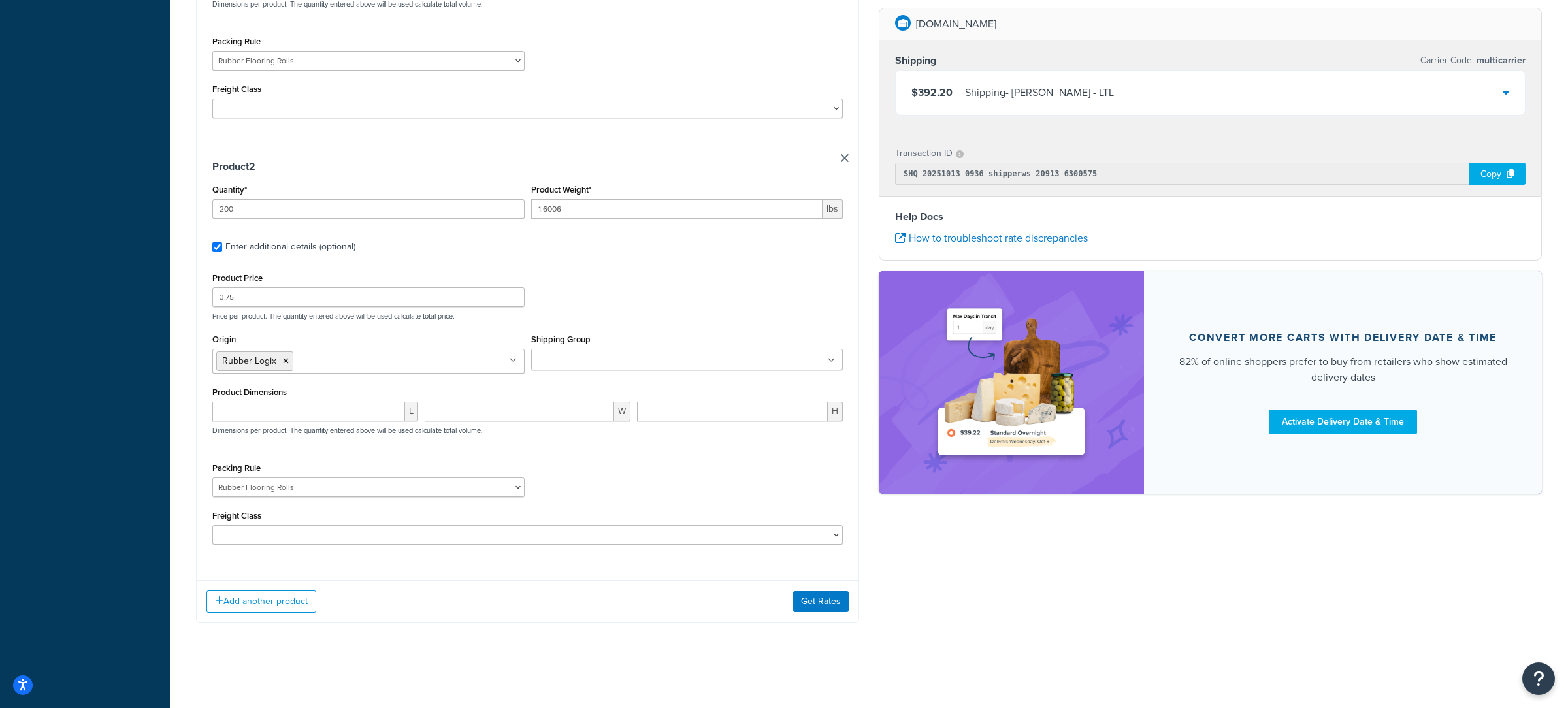
click at [806, 611] on div "Add another product Get Rates" at bounding box center [527, 601] width 662 height 42
click at [807, 610] on button "Get Rates" at bounding box center [821, 601] width 55 height 21
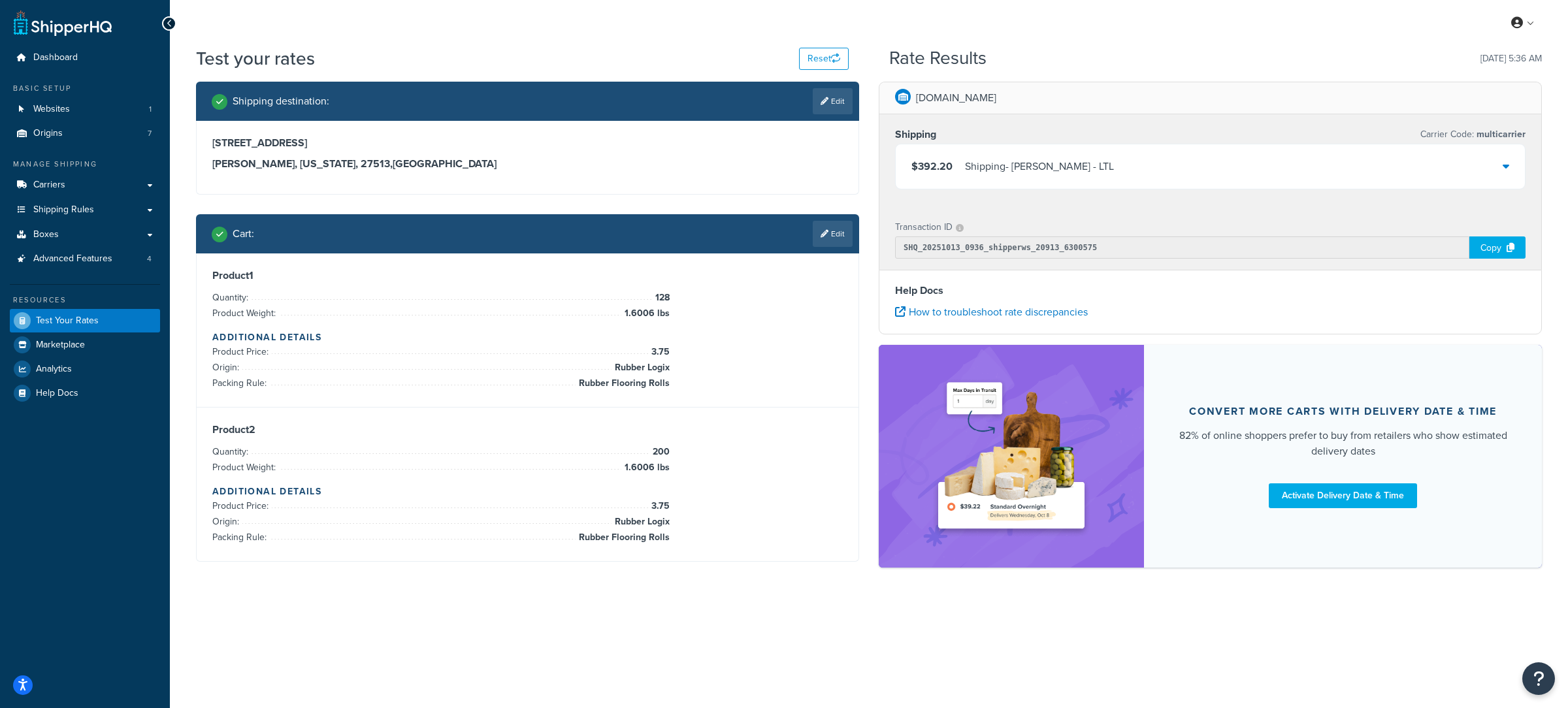
scroll to position [0, 0]
click at [965, 179] on div "$284.90 Shipping - Estes - LTL" at bounding box center [1210, 167] width 629 height 45
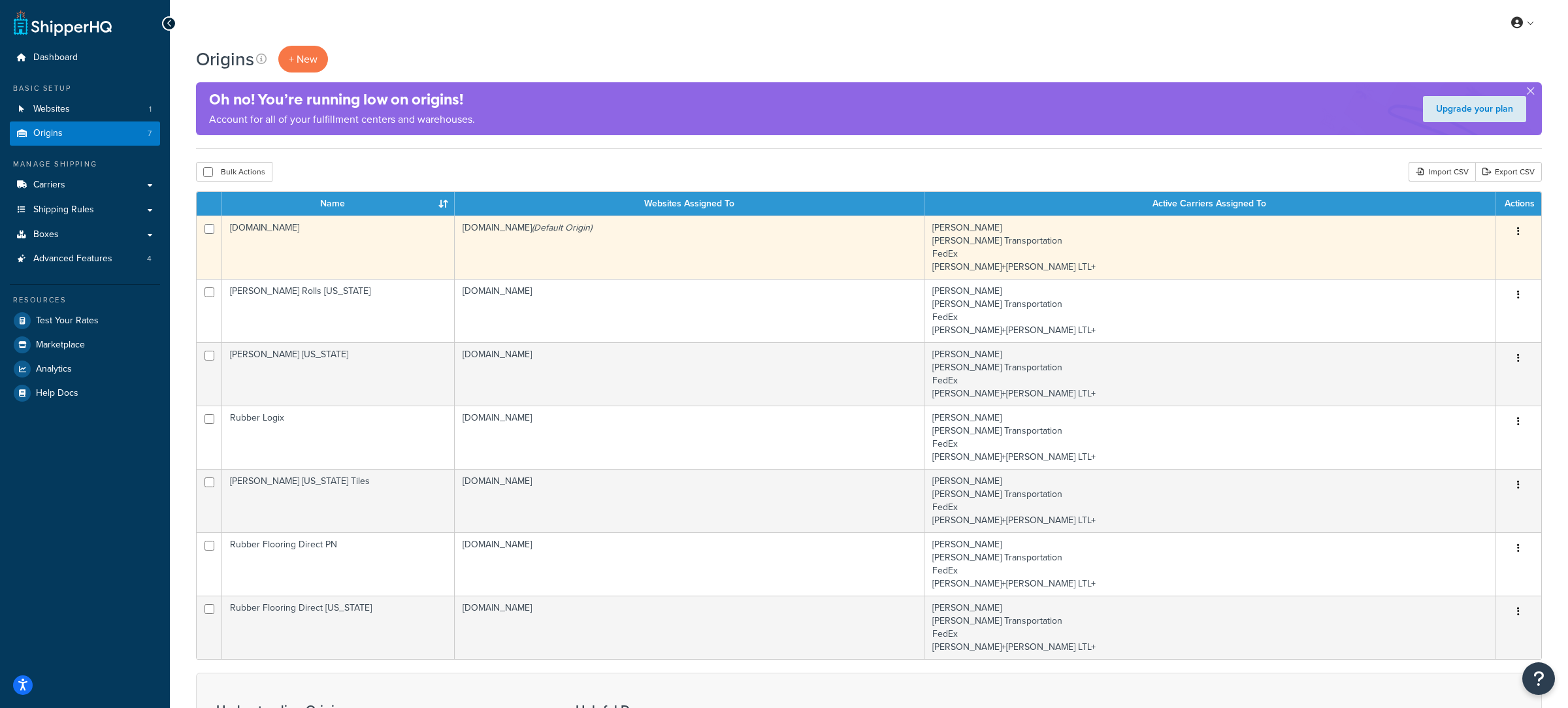
click at [451, 267] on td "[DOMAIN_NAME]" at bounding box center [338, 247] width 232 height 64
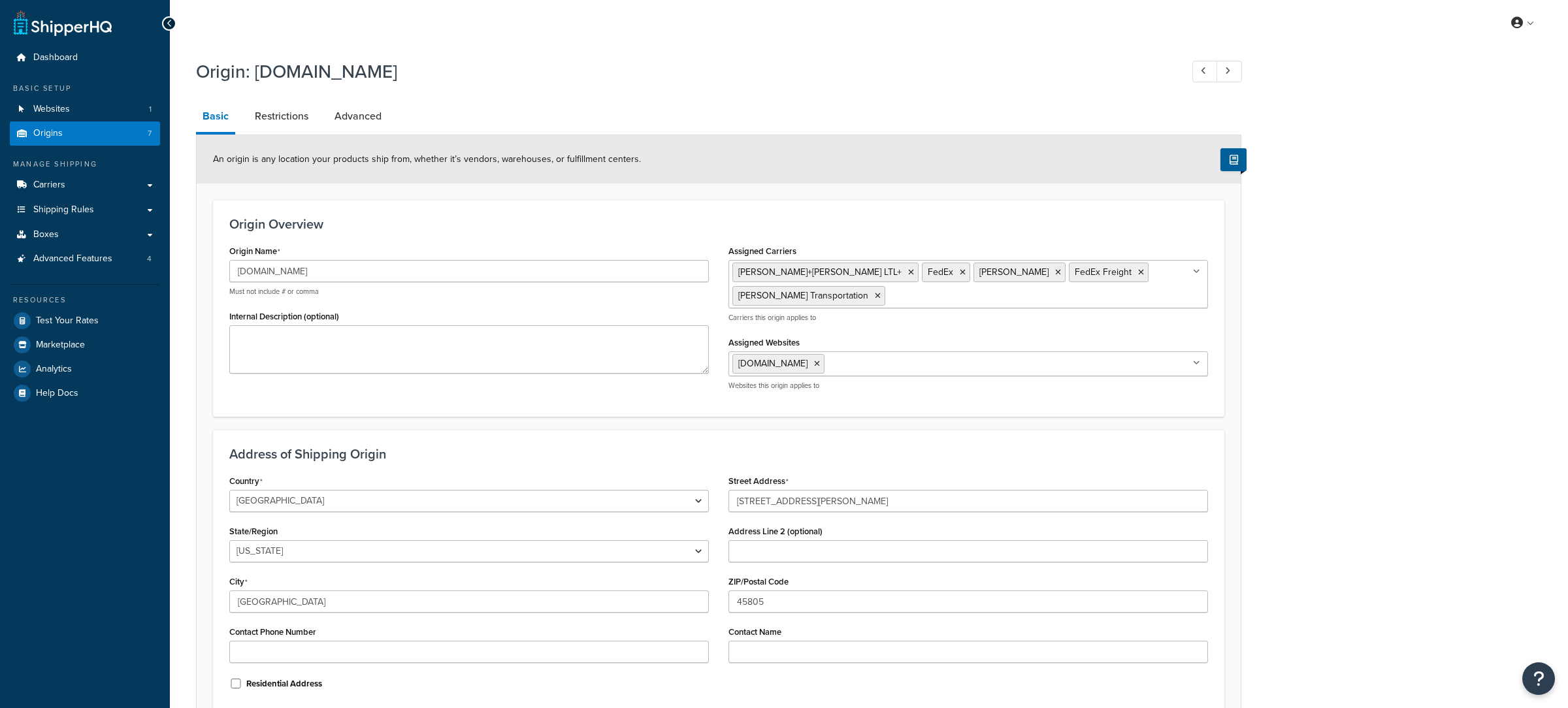
select select "35"
click at [1233, 69] on link at bounding box center [1229, 72] width 26 height 21
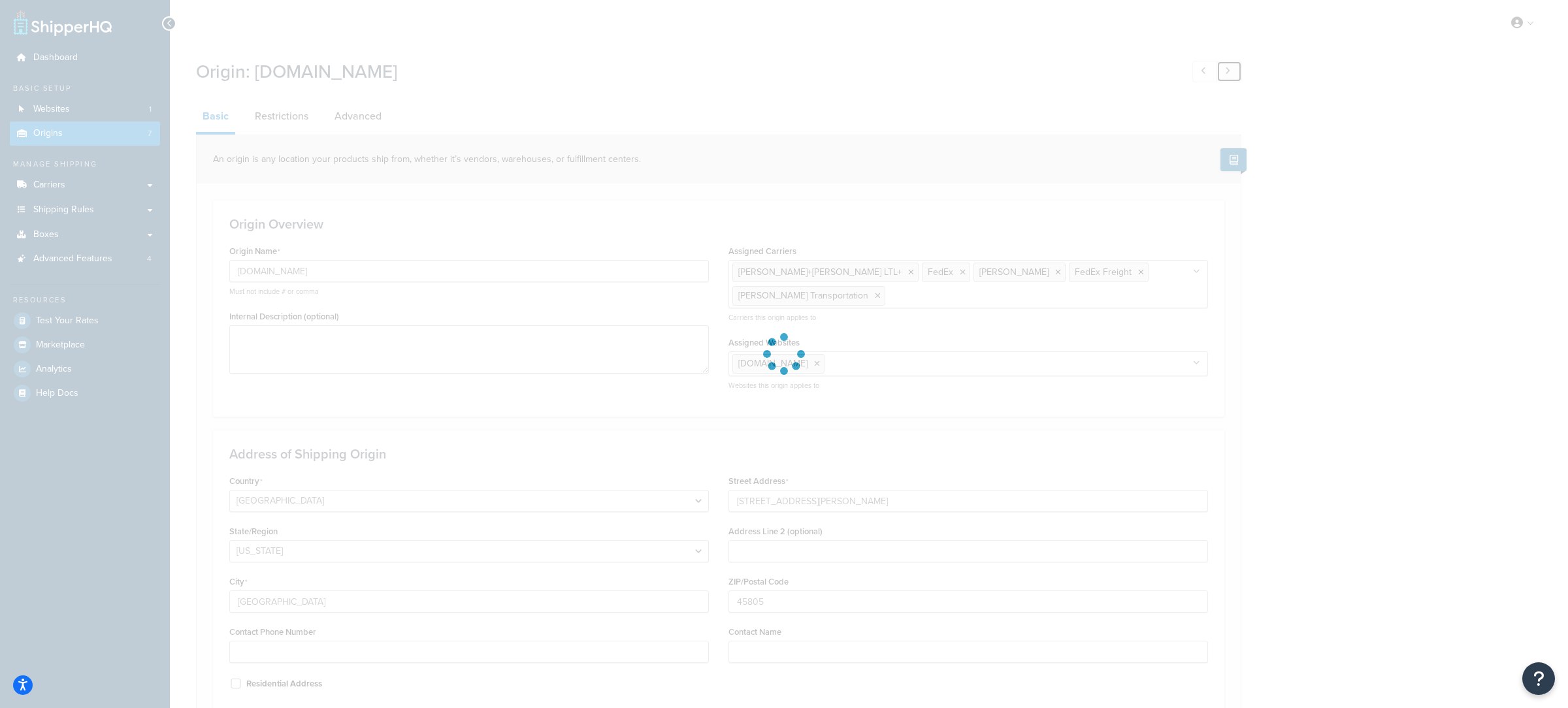
type input "Fleck Rolls Ohio"
type input "419-379-9073 ext. 107"
type input "200 E Chapman R"
type input "45801"
type input "Kim"
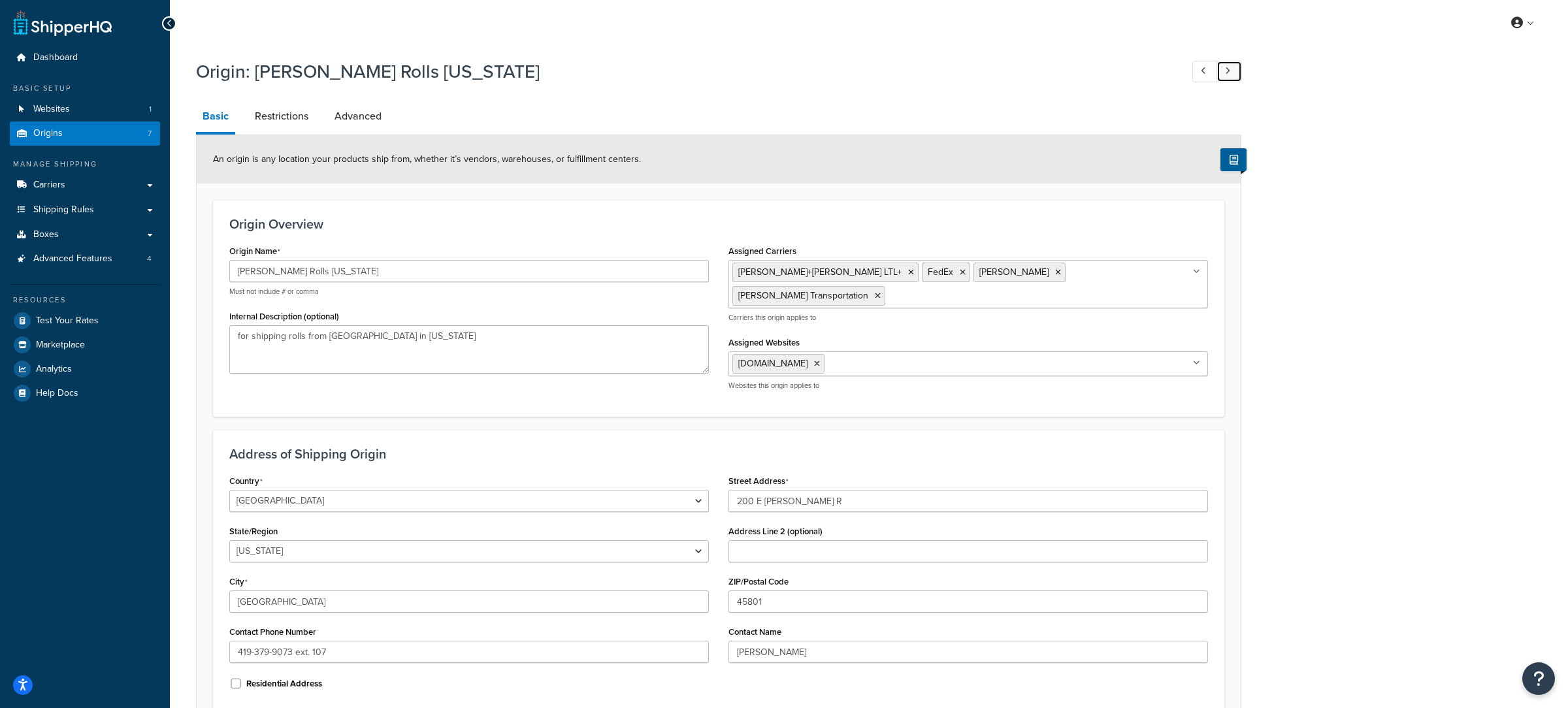
click at [1233, 69] on link at bounding box center [1229, 72] width 26 height 21
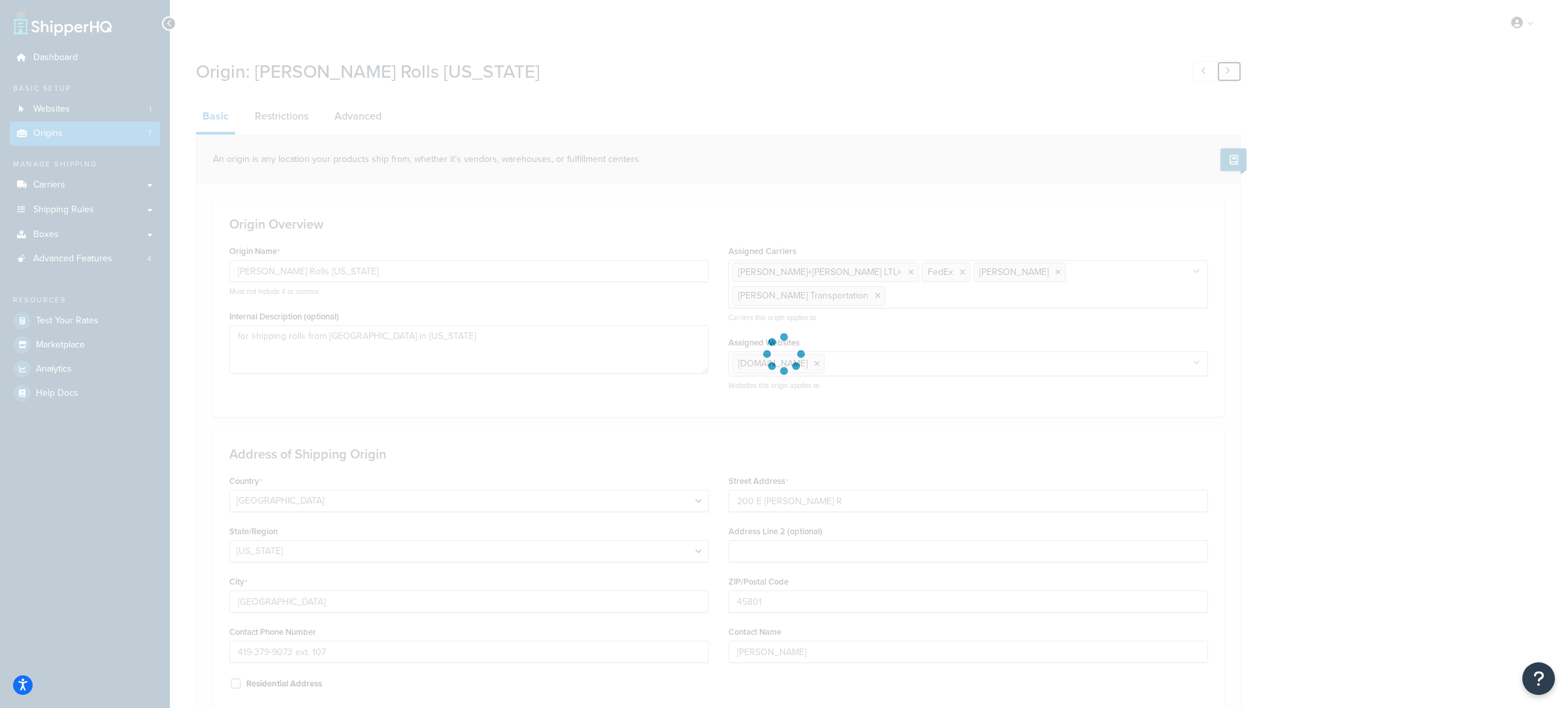
type input "[PERSON_NAME] [US_STATE]"
select select "5"
type input "Colton"
type input "1231 s Lincoln s"
type input "92324"
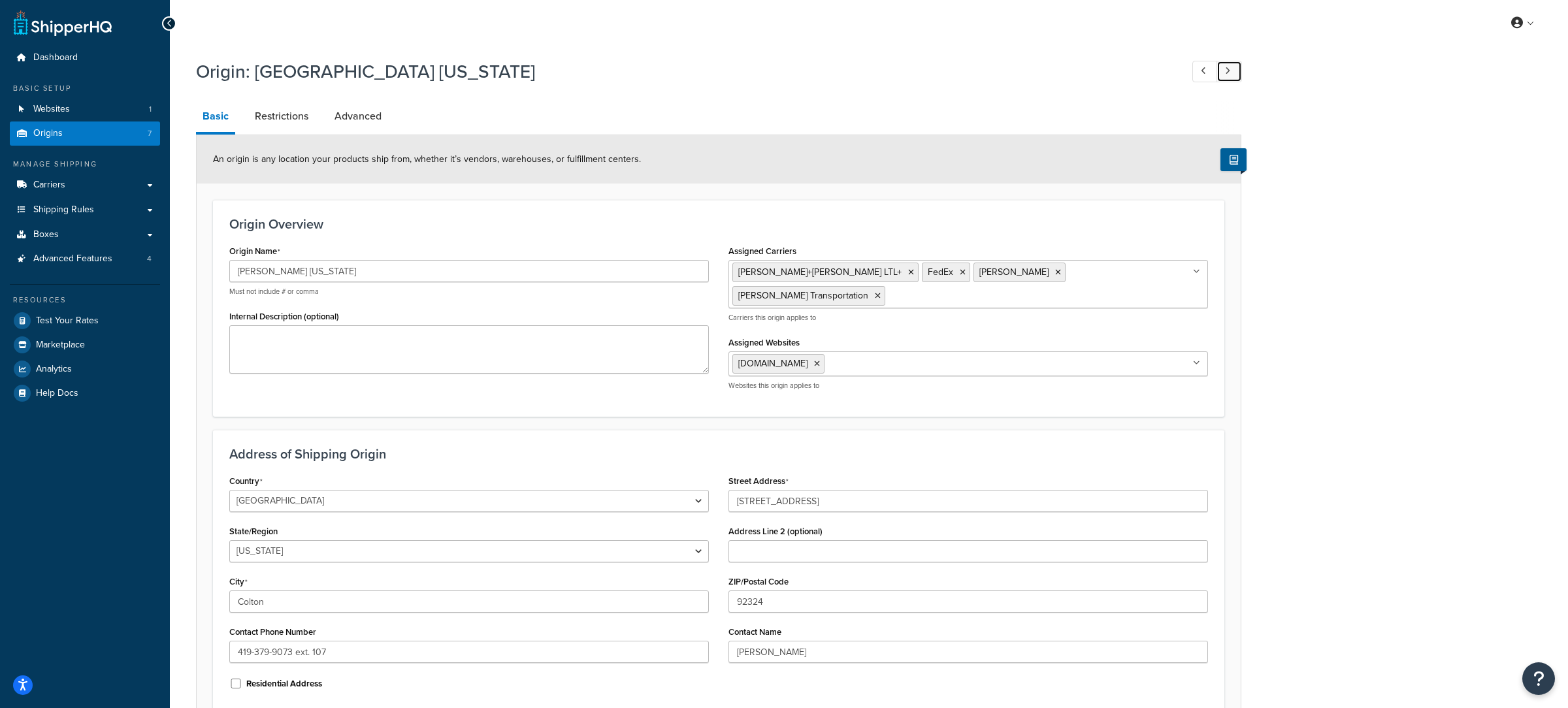
click at [1233, 69] on link at bounding box center [1229, 72] width 26 height 21
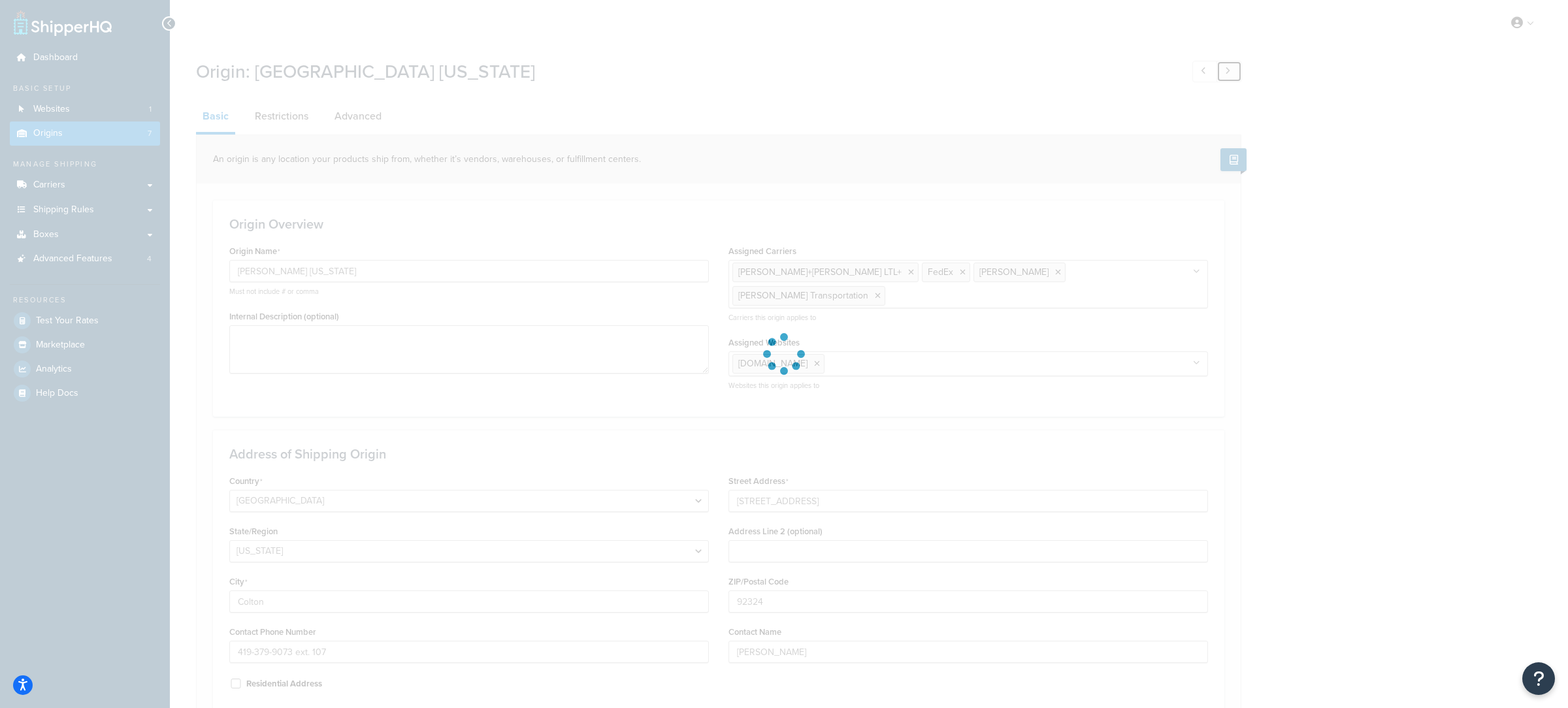
type input "Rubber Logix"
select select "33"
type input "Pilot Mountain"
type input "866-GO-LOGIX"
type input "312 E 52 Bypass"
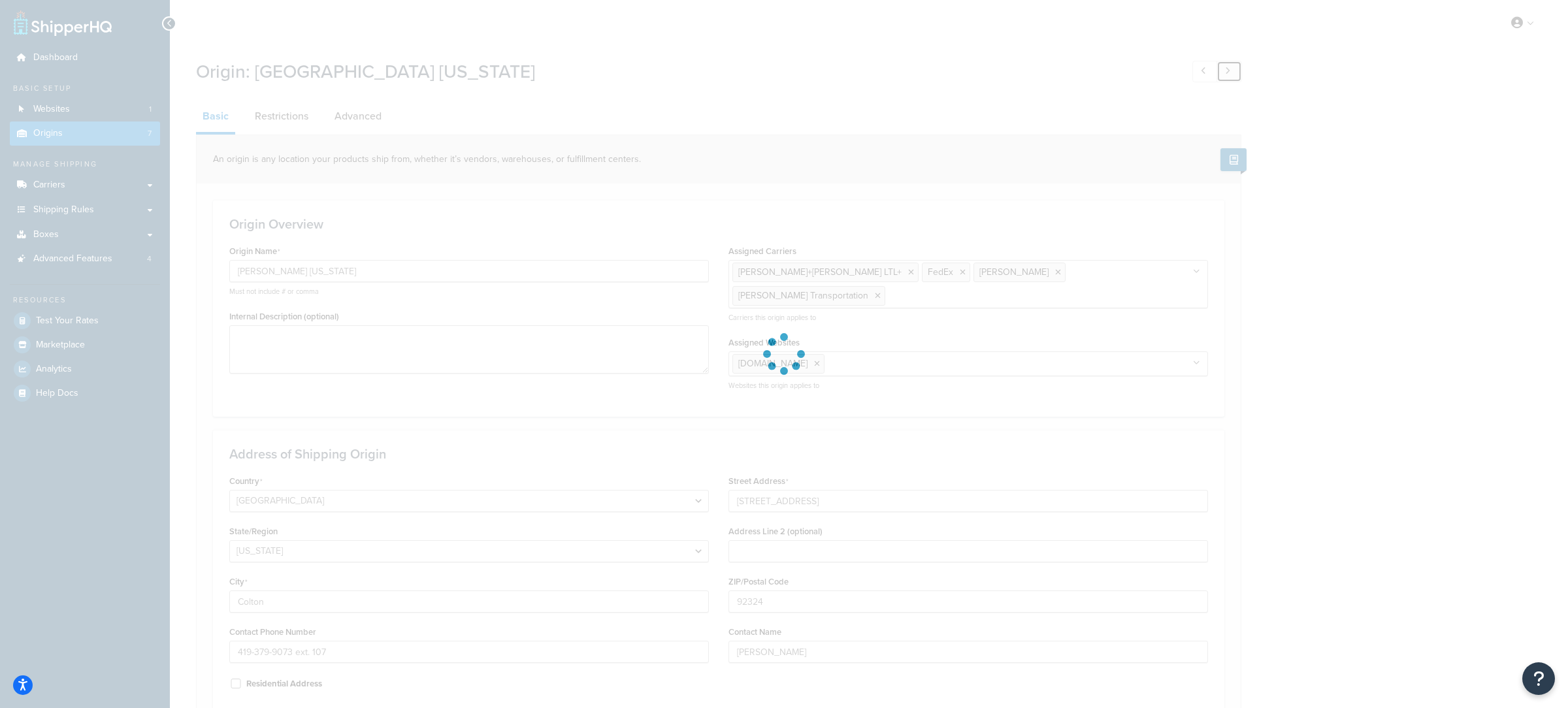
type input "27041"
type input "Kevin"
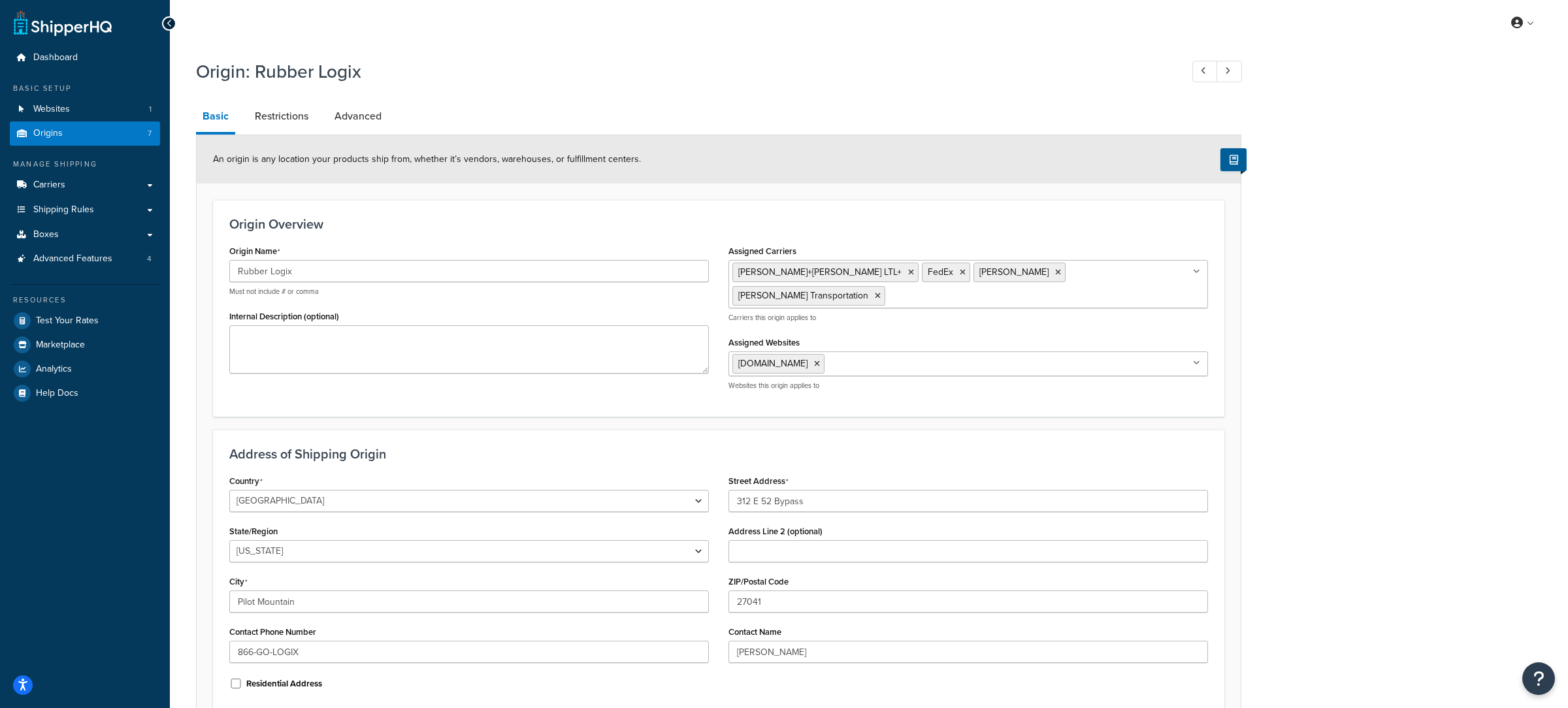
click at [164, 105] on div "Dashboard Basic Setup Websites 1 Origins 7 Manage Shipping Carriers Carriers Al…" at bounding box center [85, 419] width 170 height 838
click at [146, 107] on link "Websites 1" at bounding box center [85, 109] width 150 height 24
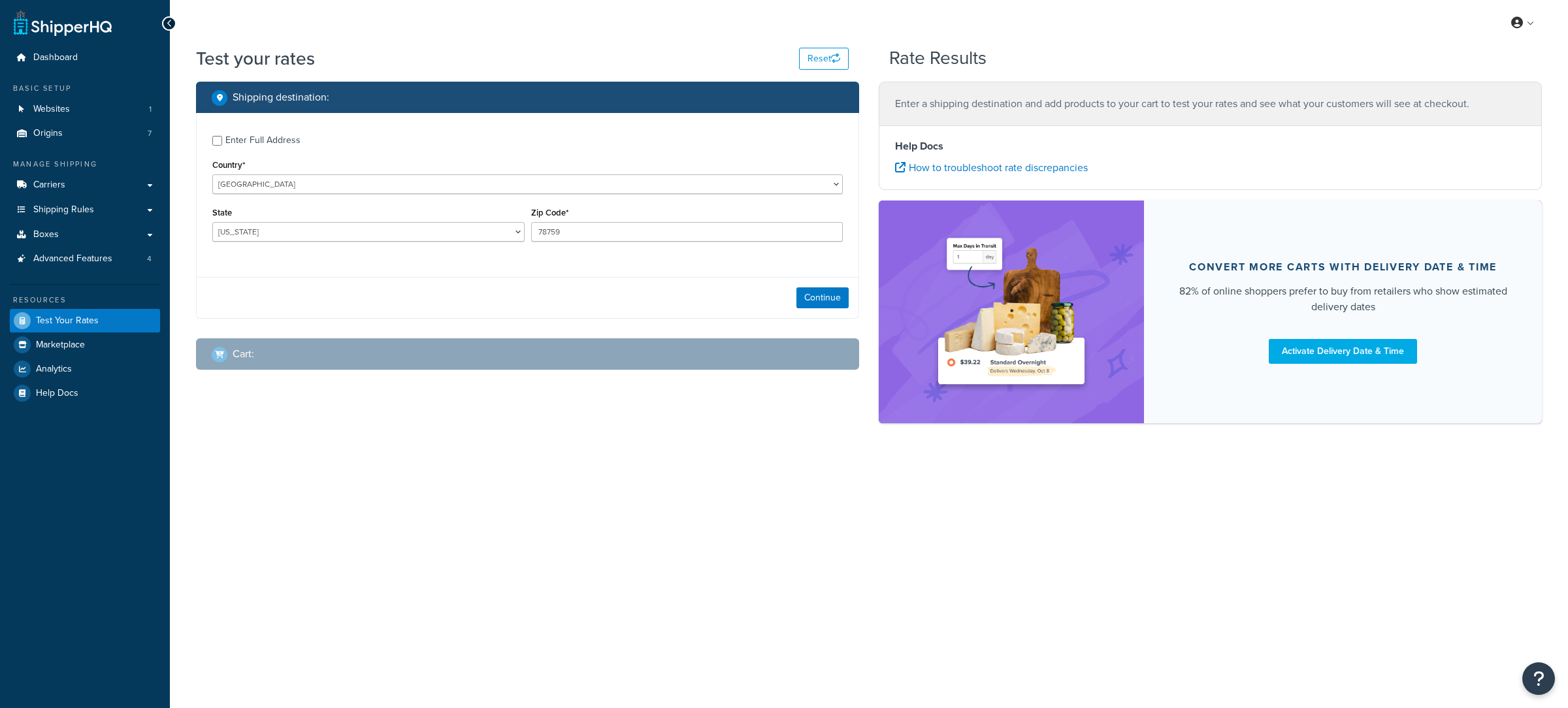
select select "TX"
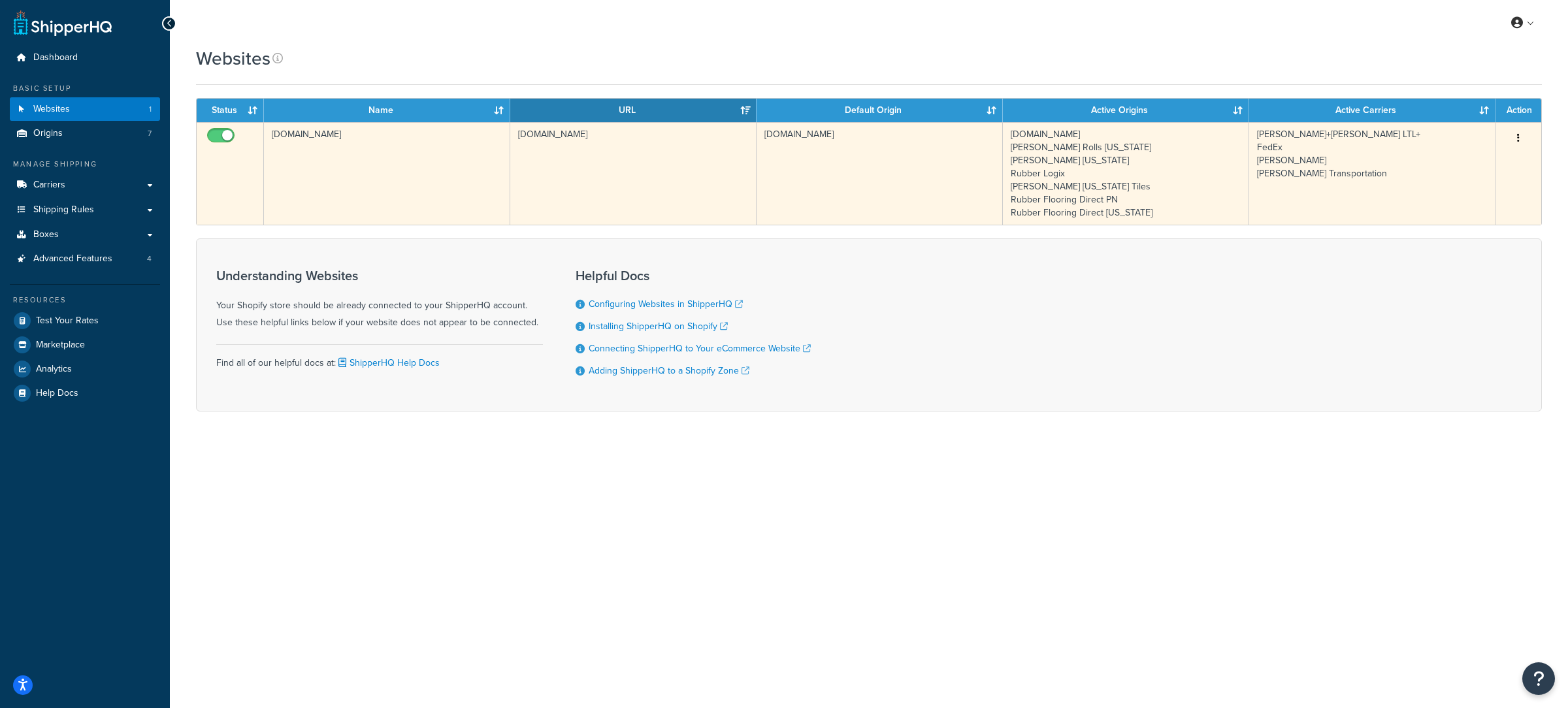
click at [518, 195] on td "[DOMAIN_NAME]" at bounding box center [633, 173] width 246 height 102
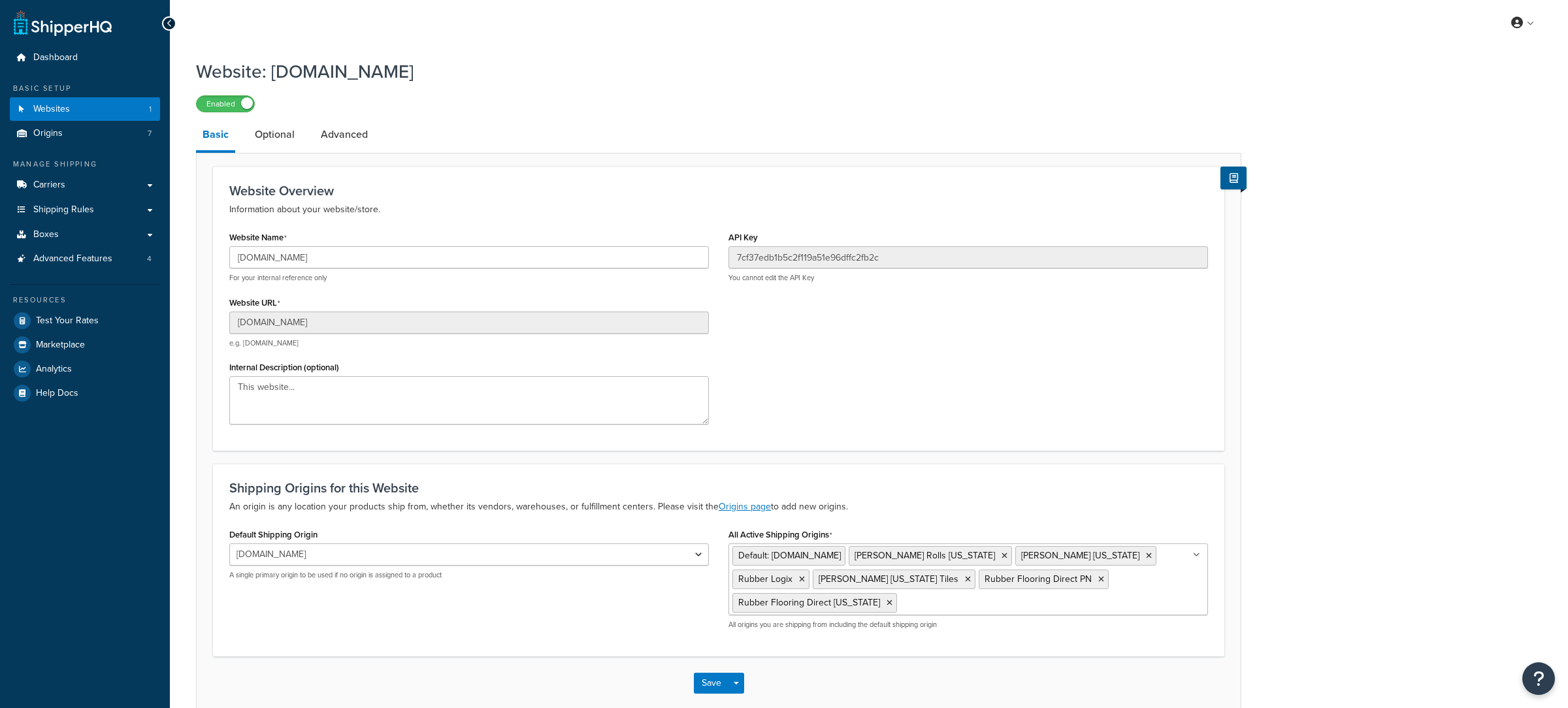
click at [409, 334] on div "[DOMAIN_NAME] e.g. [DOMAIN_NAME]" at bounding box center [469, 330] width 479 height 36
click at [412, 326] on input "[DOMAIN_NAME]" at bounding box center [469, 322] width 479 height 22
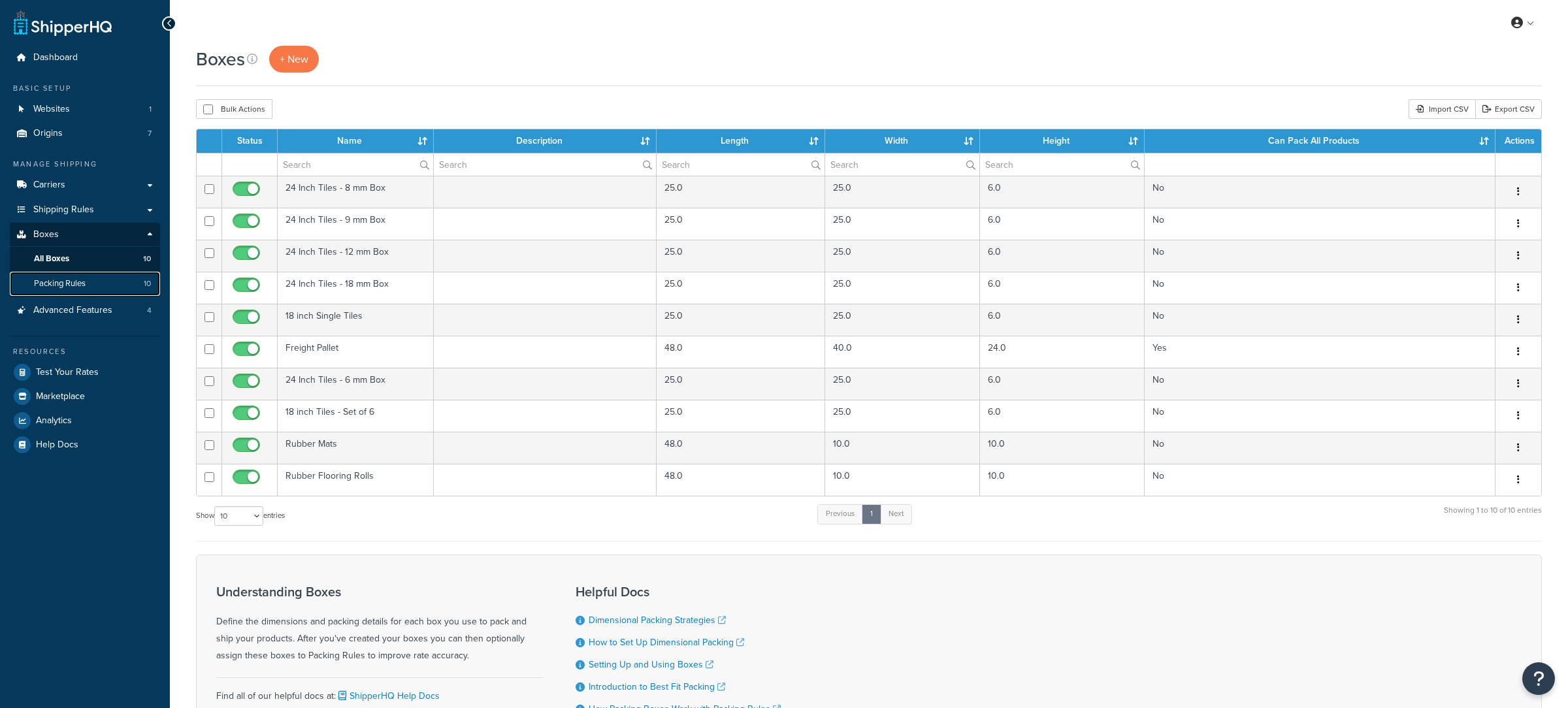
click at [113, 291] on link "Packing Rules 10" at bounding box center [85, 283] width 150 height 24
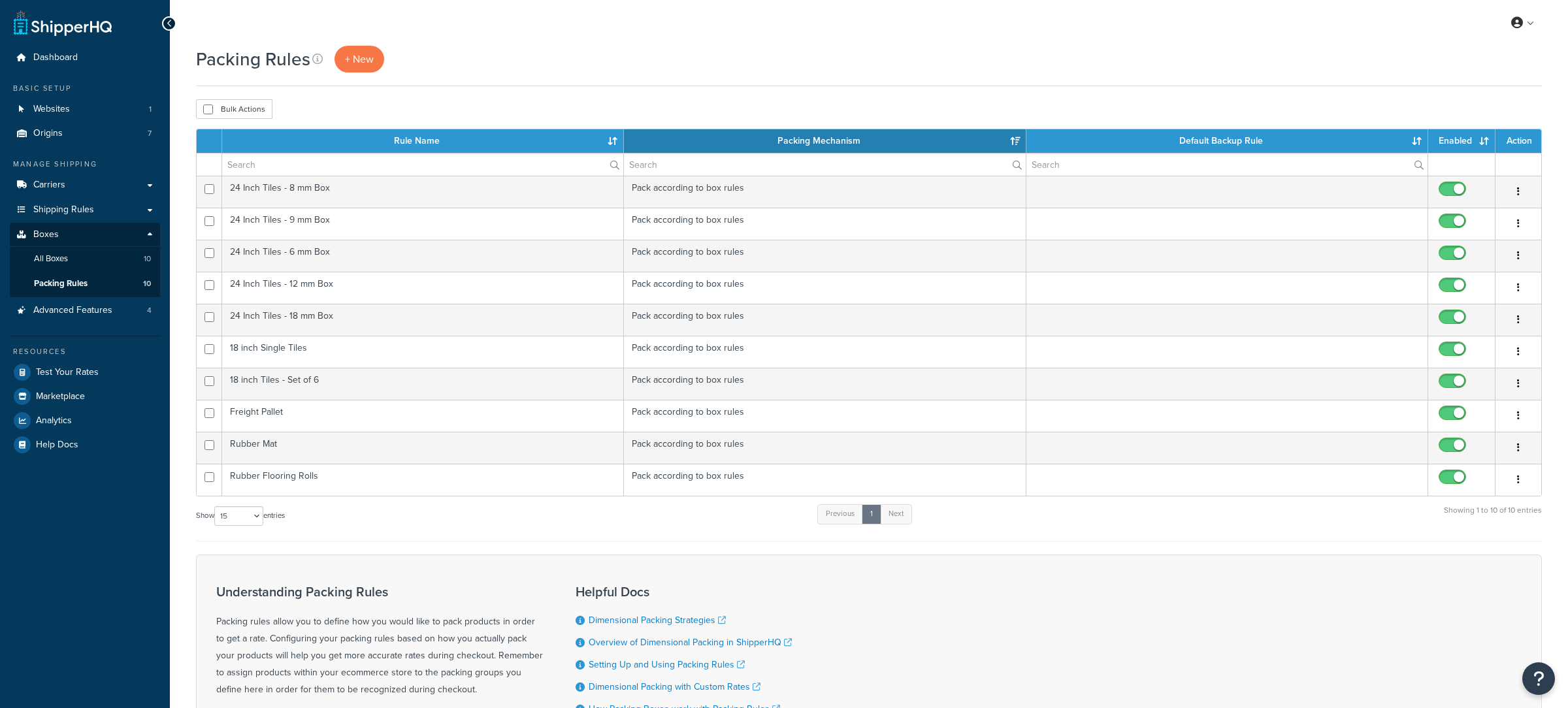
select select "15"
click at [92, 267] on link "All Boxes 10" at bounding box center [85, 259] width 150 height 24
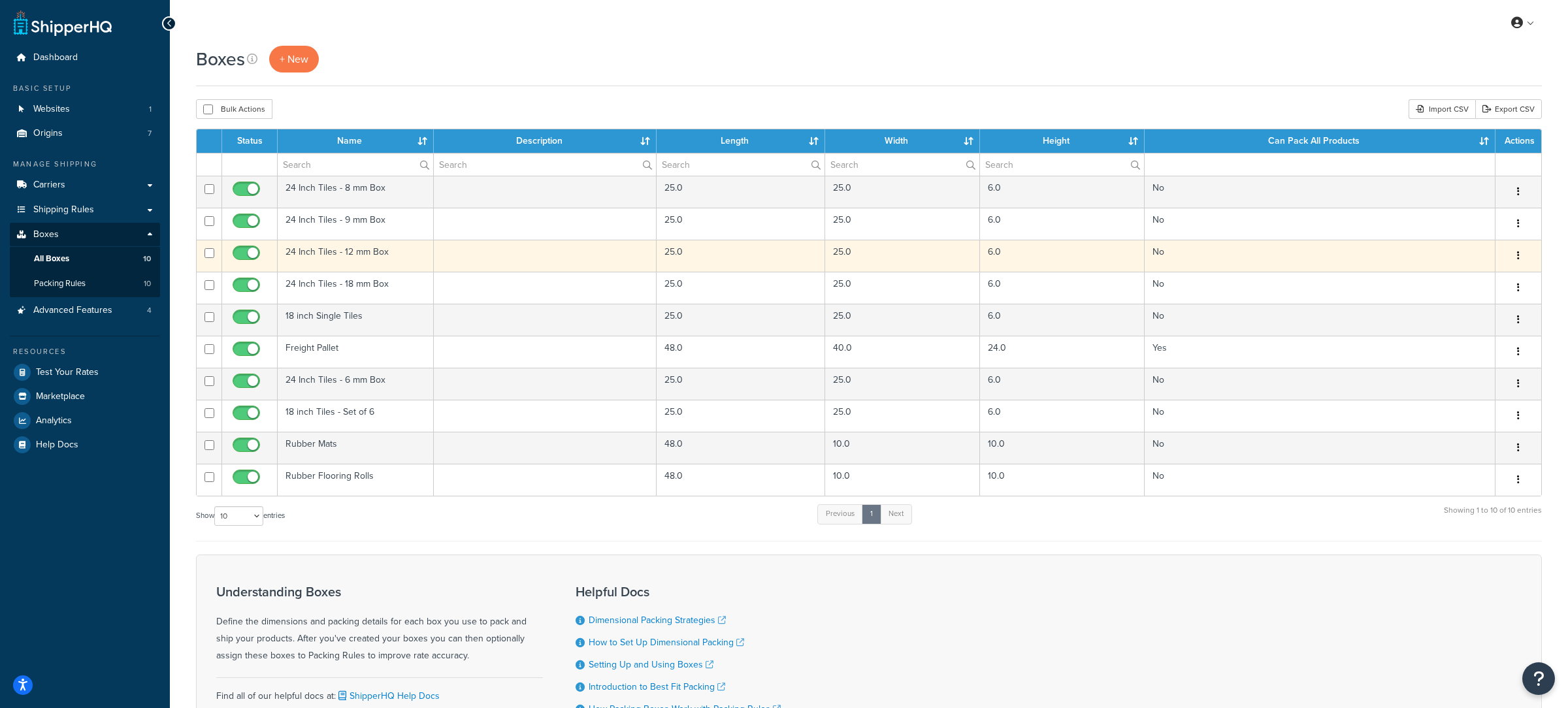
click at [473, 264] on td at bounding box center [546, 255] width 223 height 32
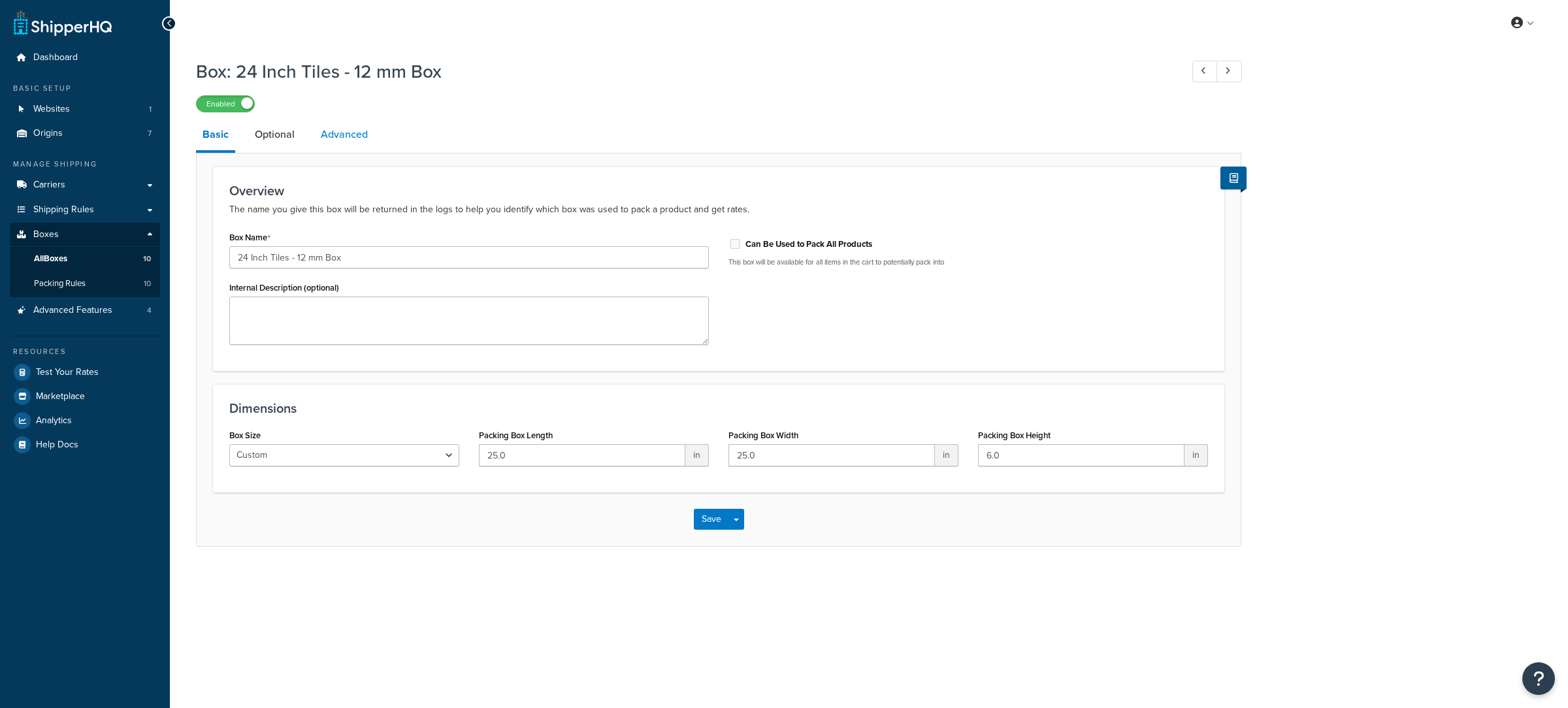
click at [331, 147] on link "Advanced" at bounding box center [344, 135] width 60 height 31
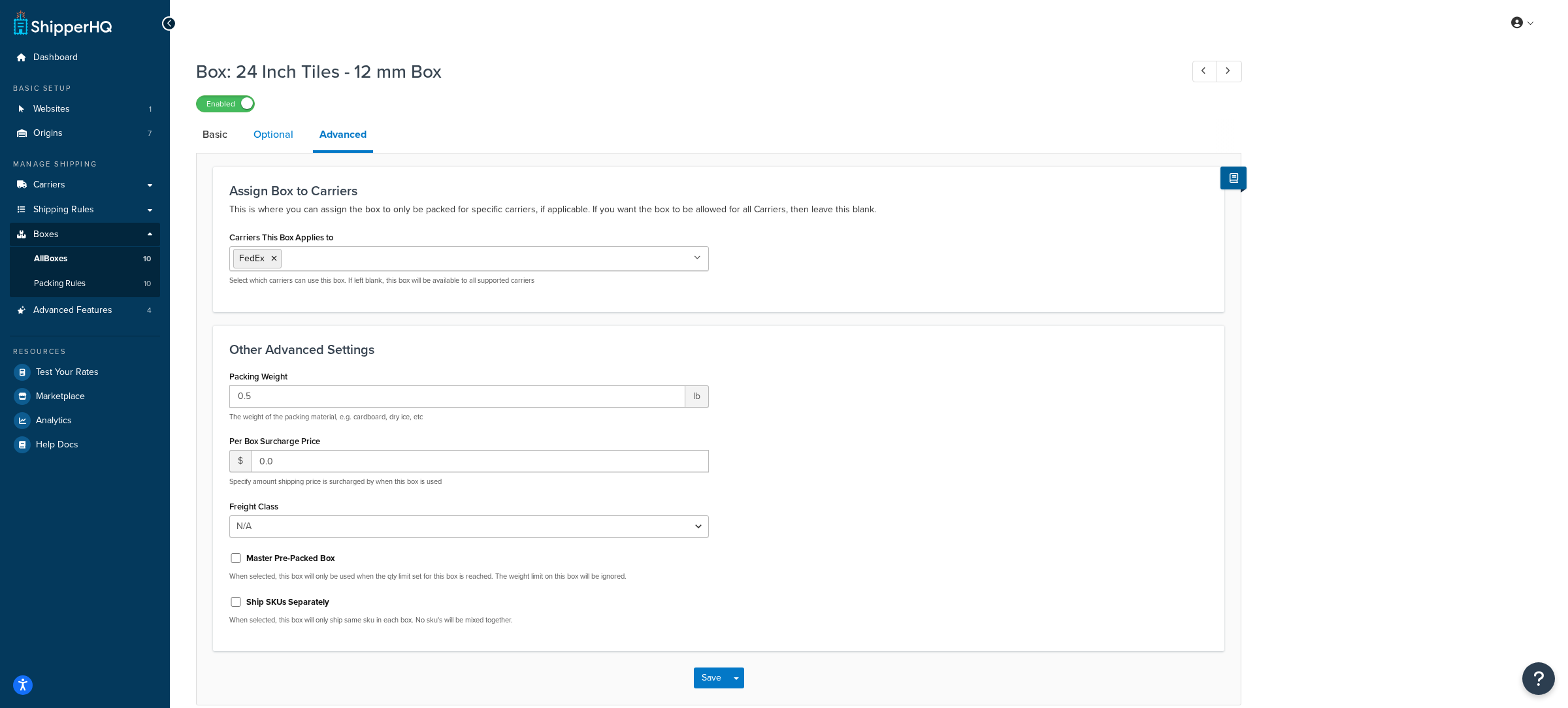
click at [271, 143] on link "Optional" at bounding box center [274, 135] width 53 height 31
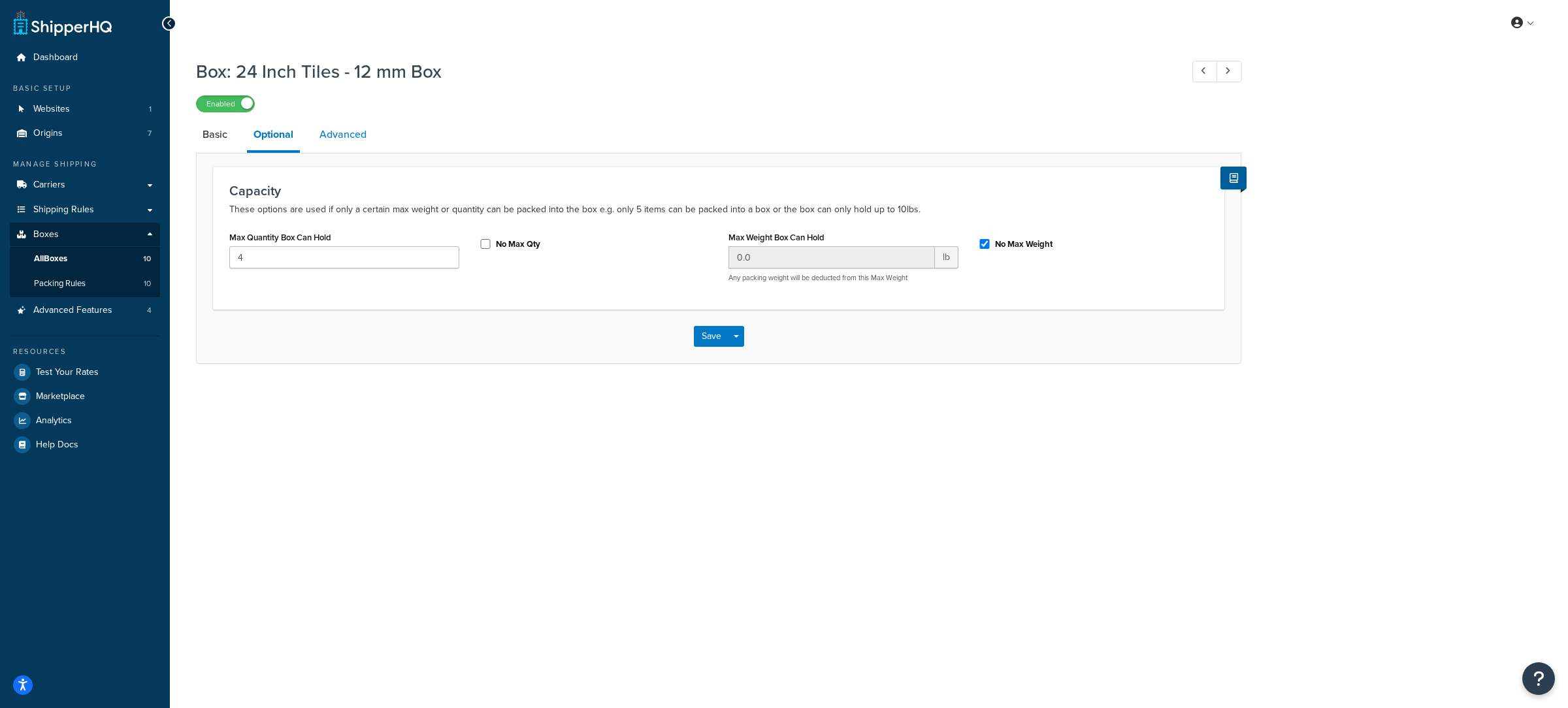
click at [357, 147] on link "Advanced" at bounding box center [343, 135] width 60 height 31
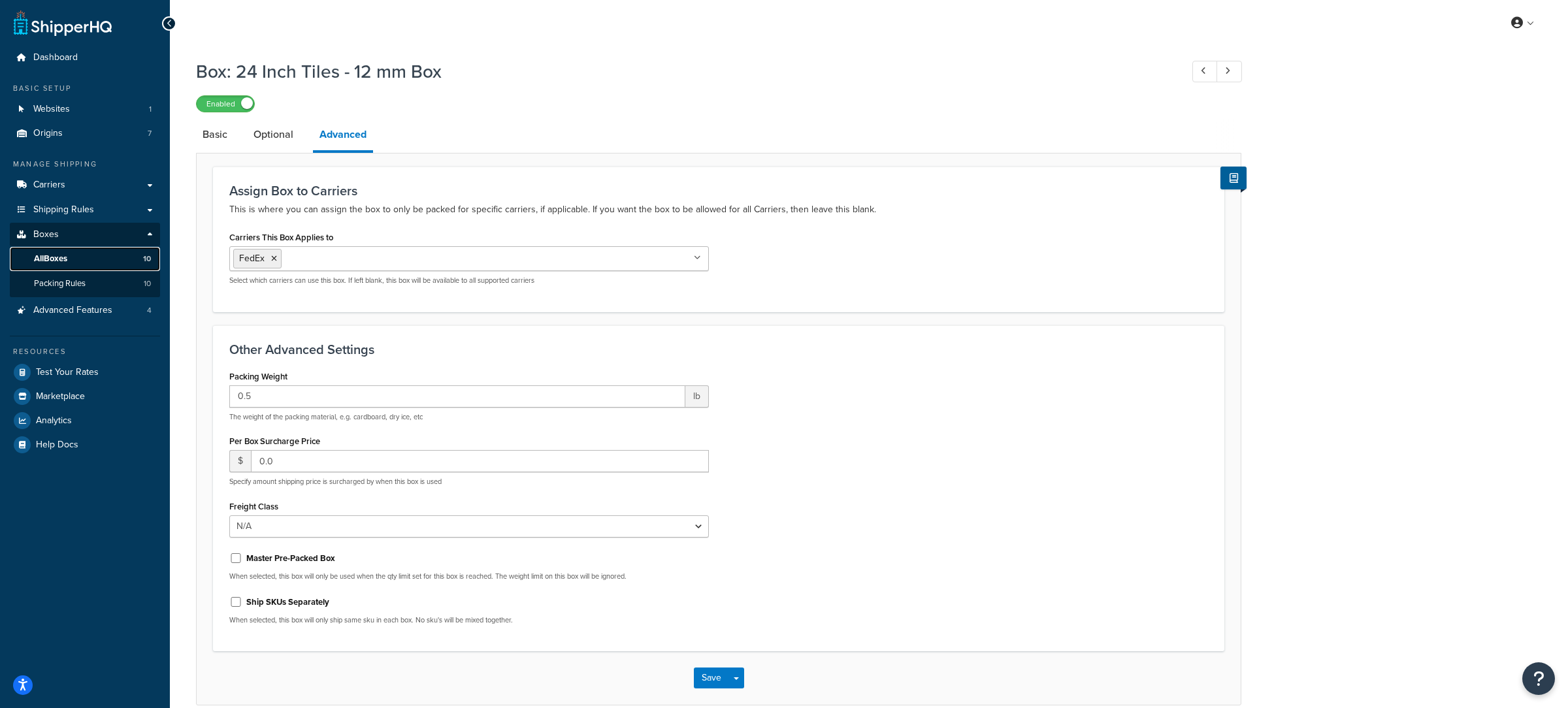
click at [115, 260] on link "All Boxes 10" at bounding box center [85, 259] width 150 height 24
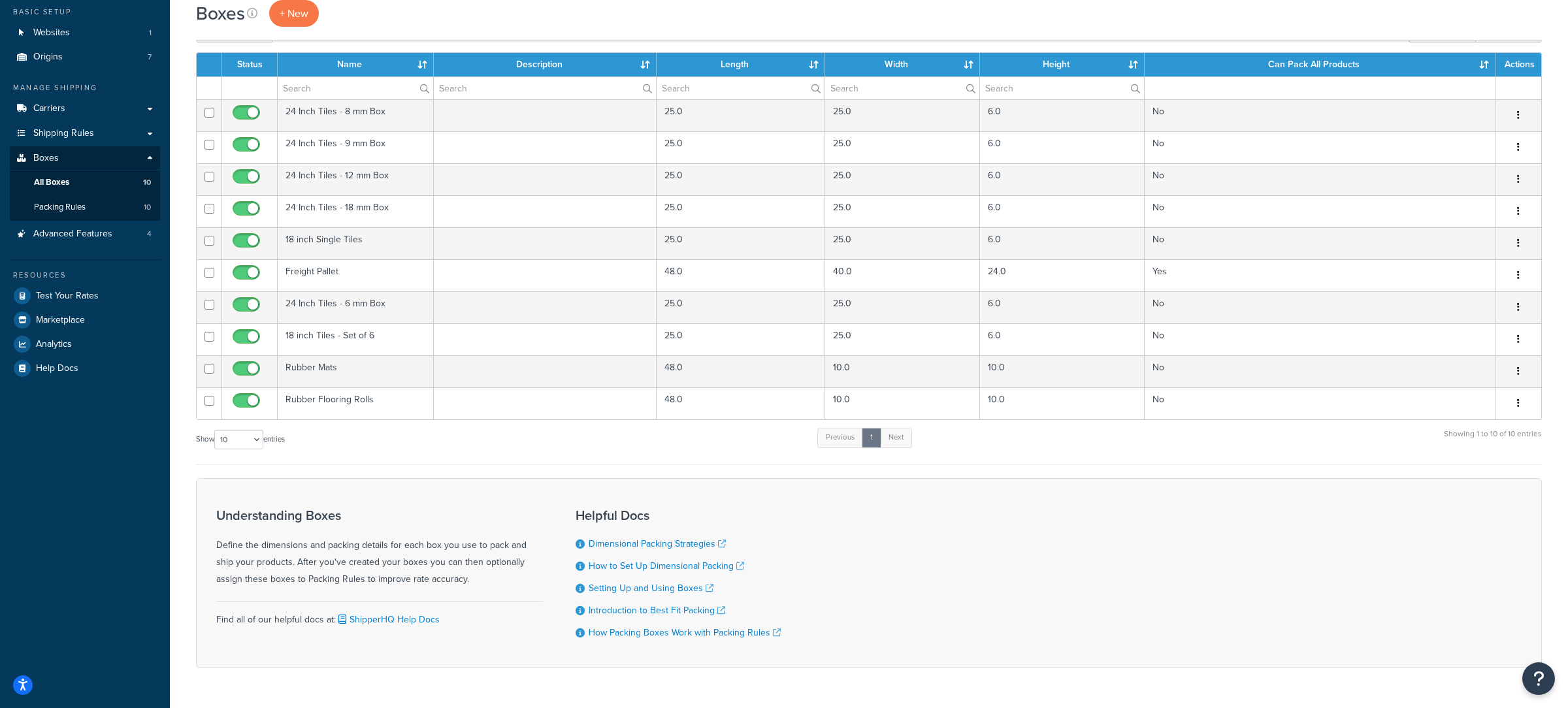
scroll to position [75, 0]
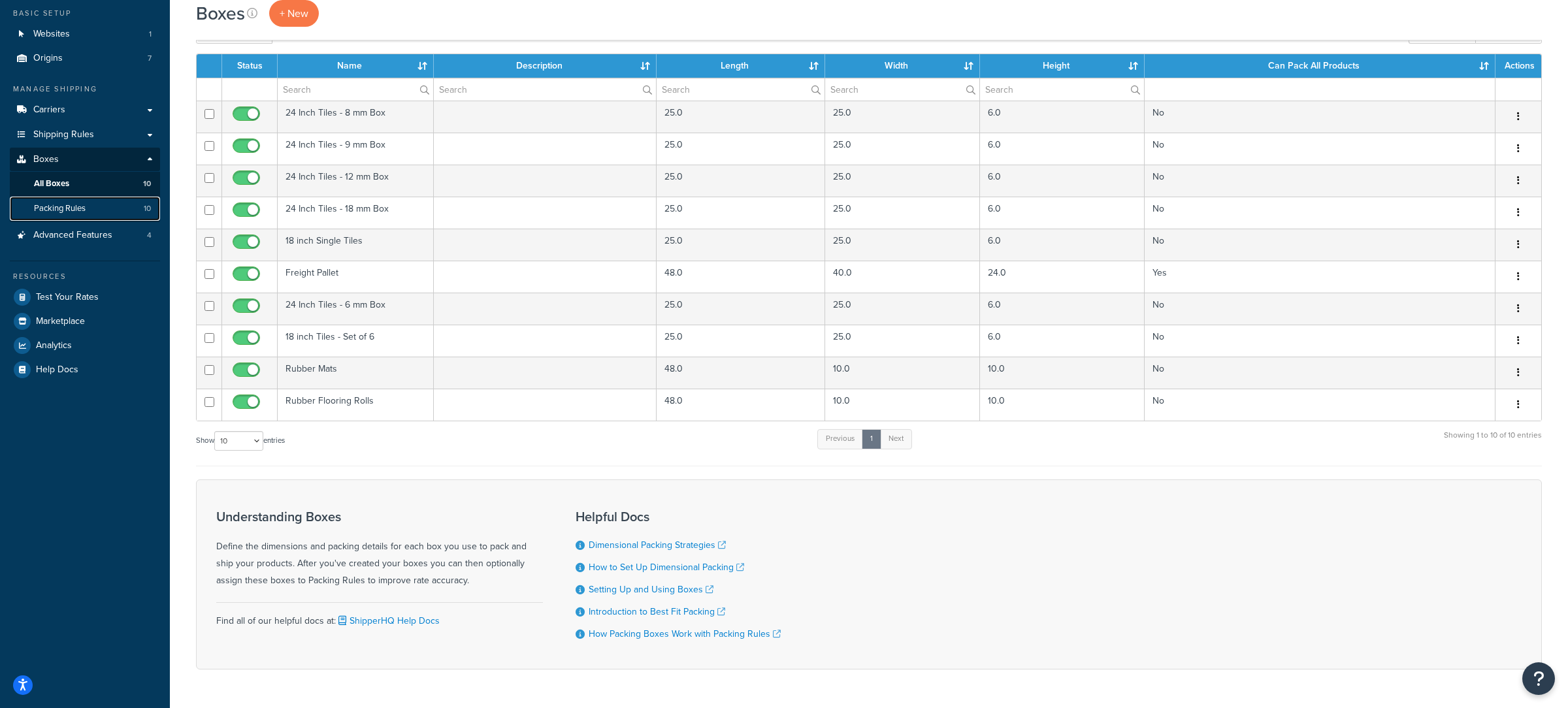
click at [111, 215] on link "Packing Rules 10" at bounding box center [85, 208] width 150 height 24
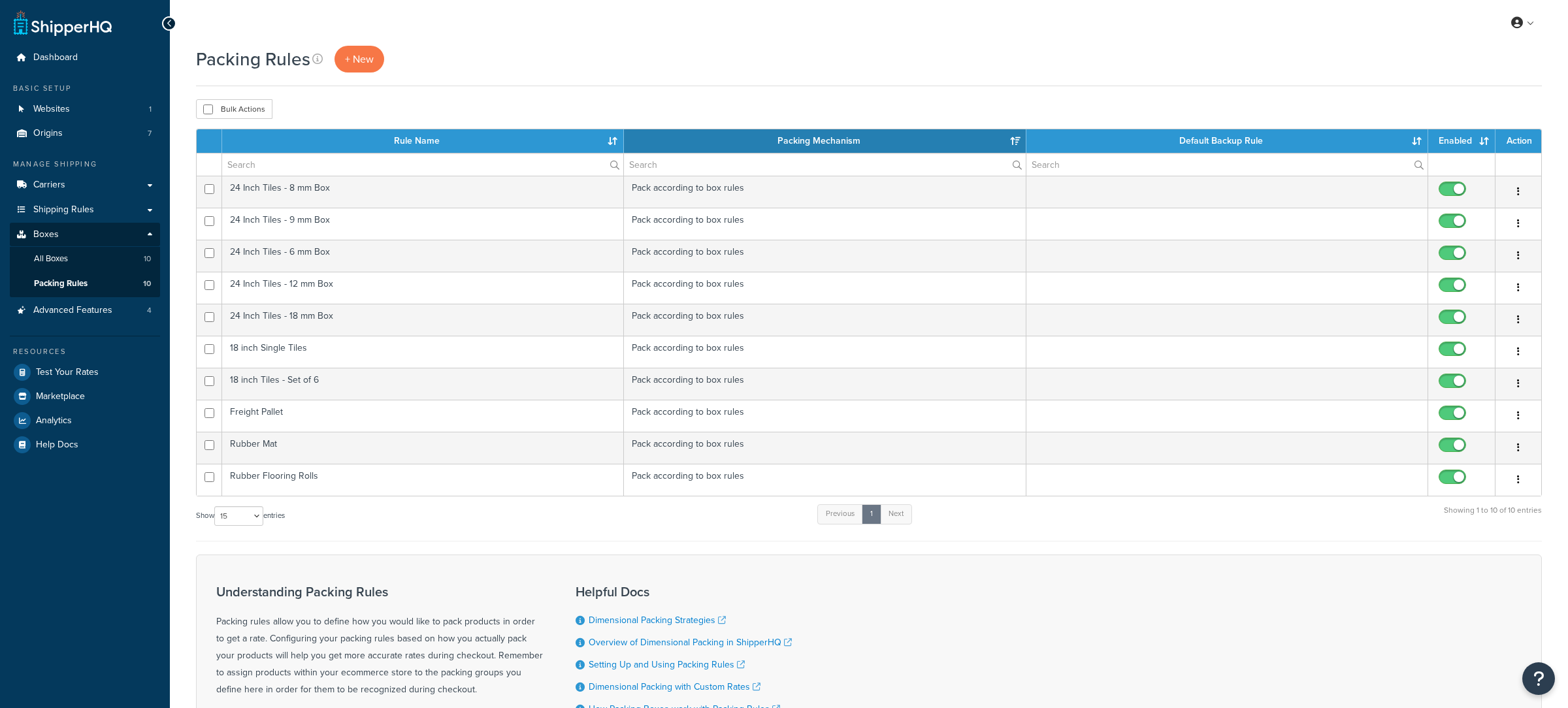
select select "15"
click at [113, 267] on link "All Boxes 10" at bounding box center [85, 259] width 150 height 24
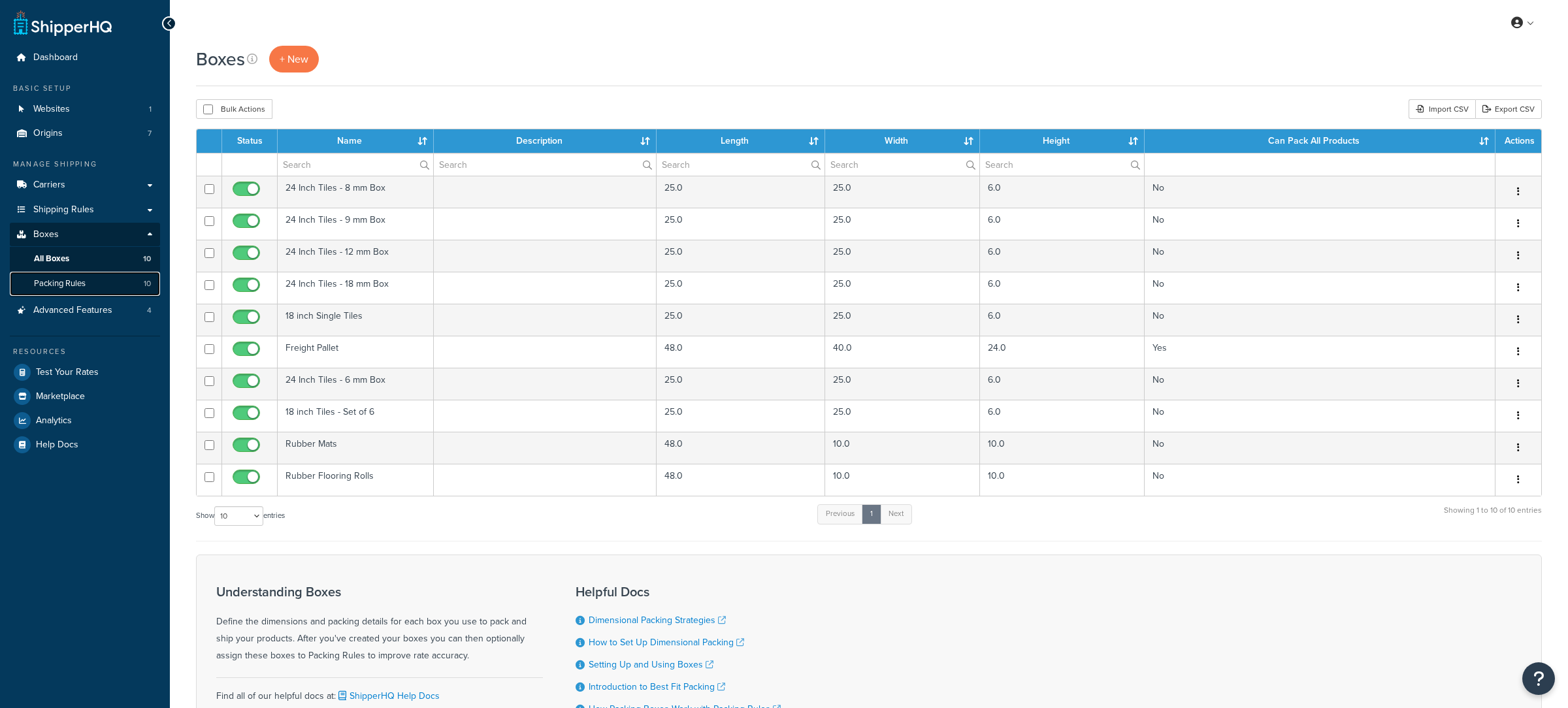
click at [117, 285] on link "Packing Rules 10" at bounding box center [85, 283] width 150 height 24
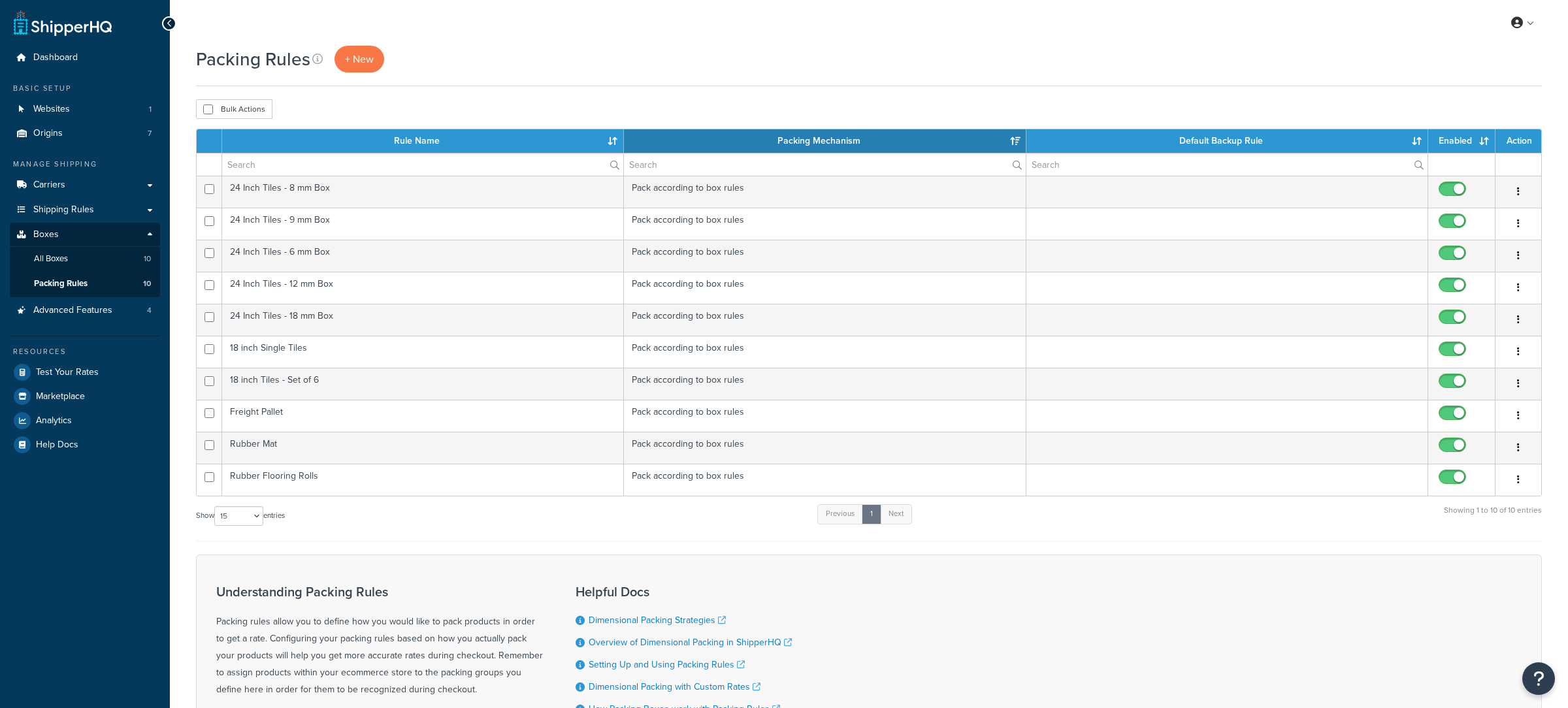
select select "15"
click at [84, 283] on span "Packing Rules" at bounding box center [60, 283] width 54 height 11
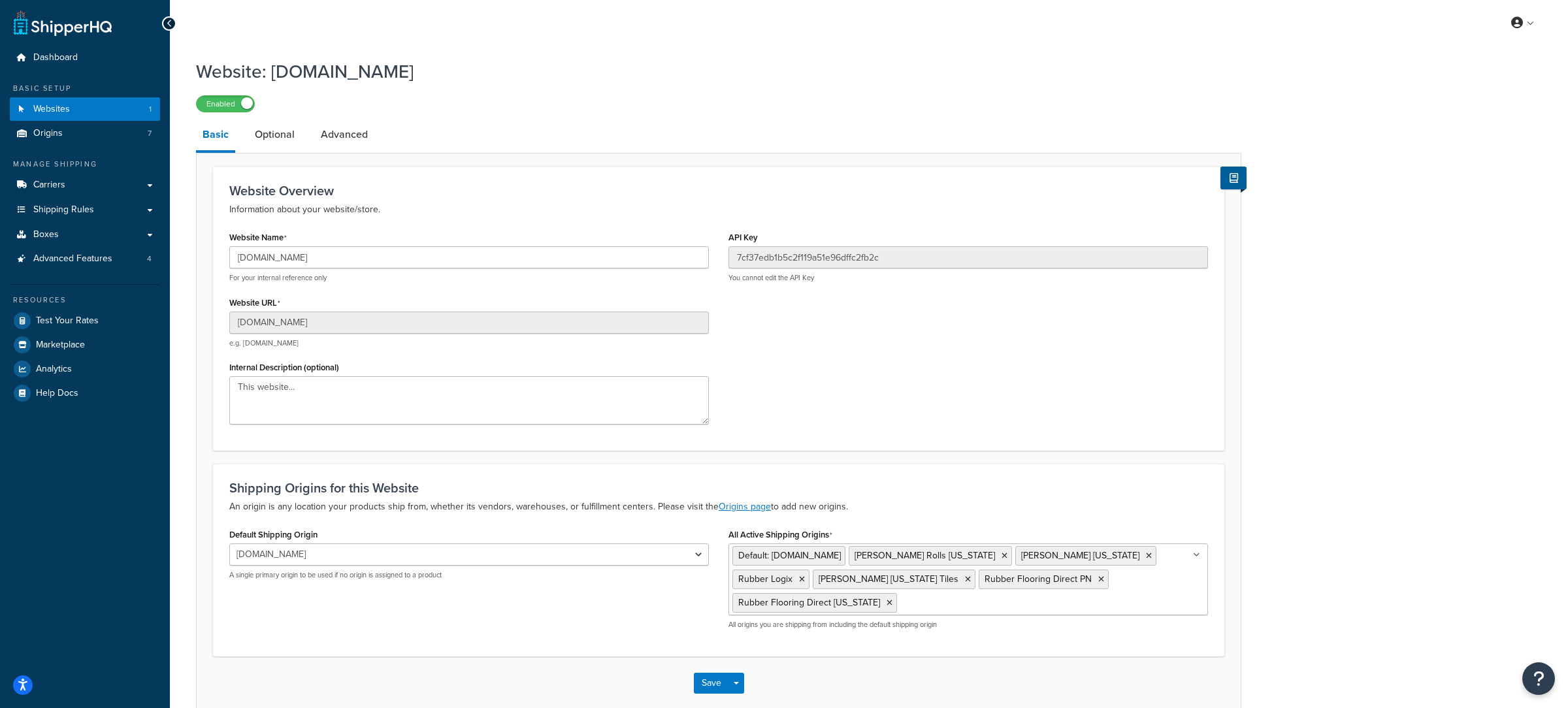
click at [281, 324] on input "livingfitstore123.myshopify.com" at bounding box center [469, 322] width 479 height 22
click at [281, 321] on input "livingfitstore123.myshopify.com" at bounding box center [469, 322] width 479 height 22
drag, startPoint x: 299, startPoint y: 324, endPoint x: 229, endPoint y: 325, distance: 70.0
click at [229, 325] on input "livingfitstore123.myshopify.com" at bounding box center [469, 322] width 479 height 22
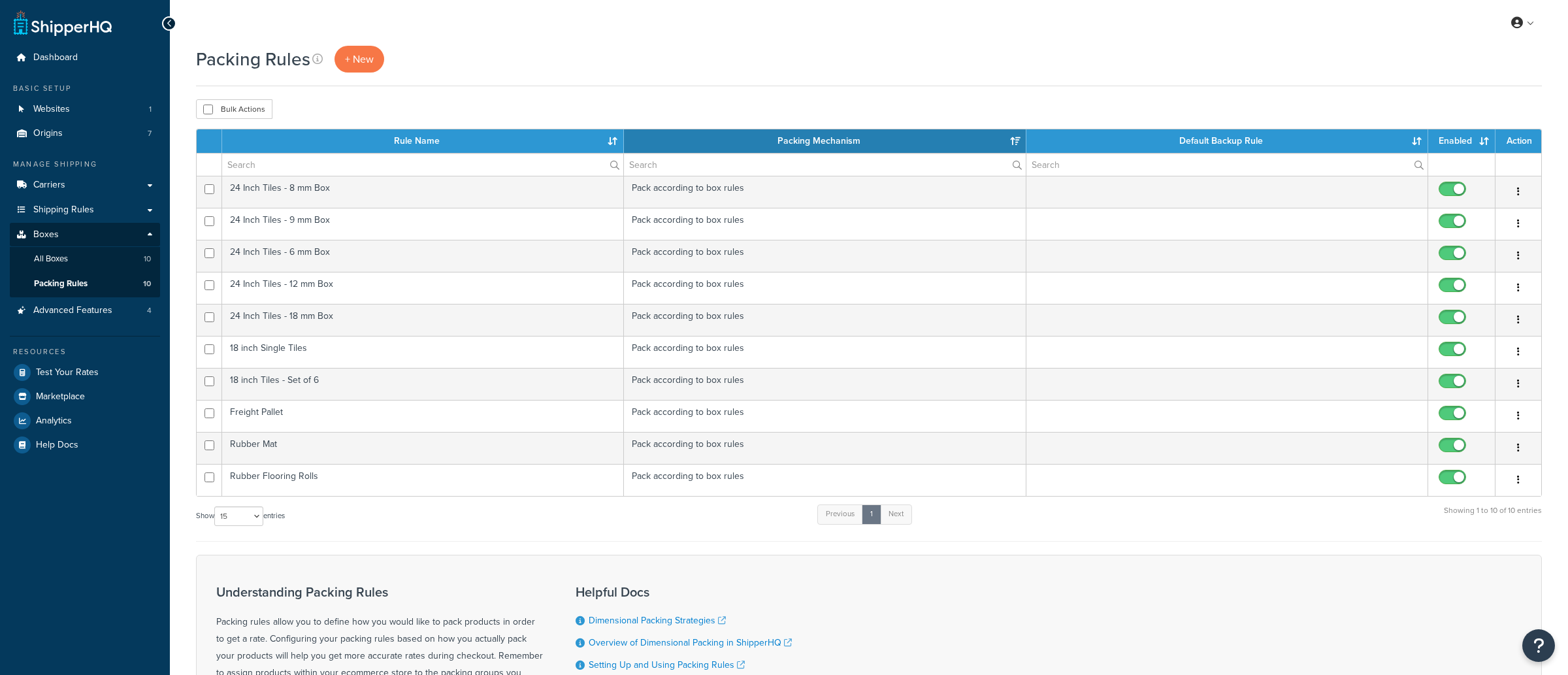
select select "15"
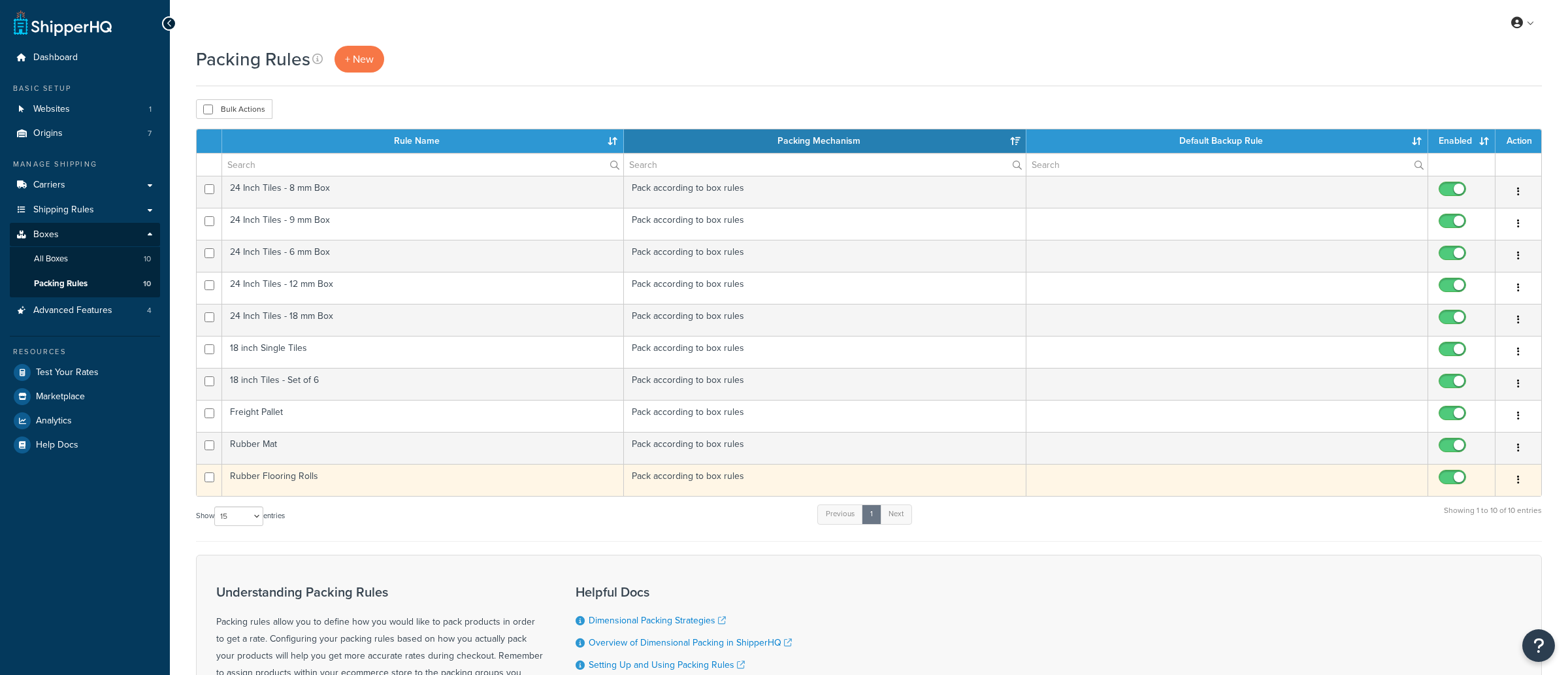
click at [473, 492] on td "Rubber Flooring Rolls" at bounding box center [423, 479] width 402 height 32
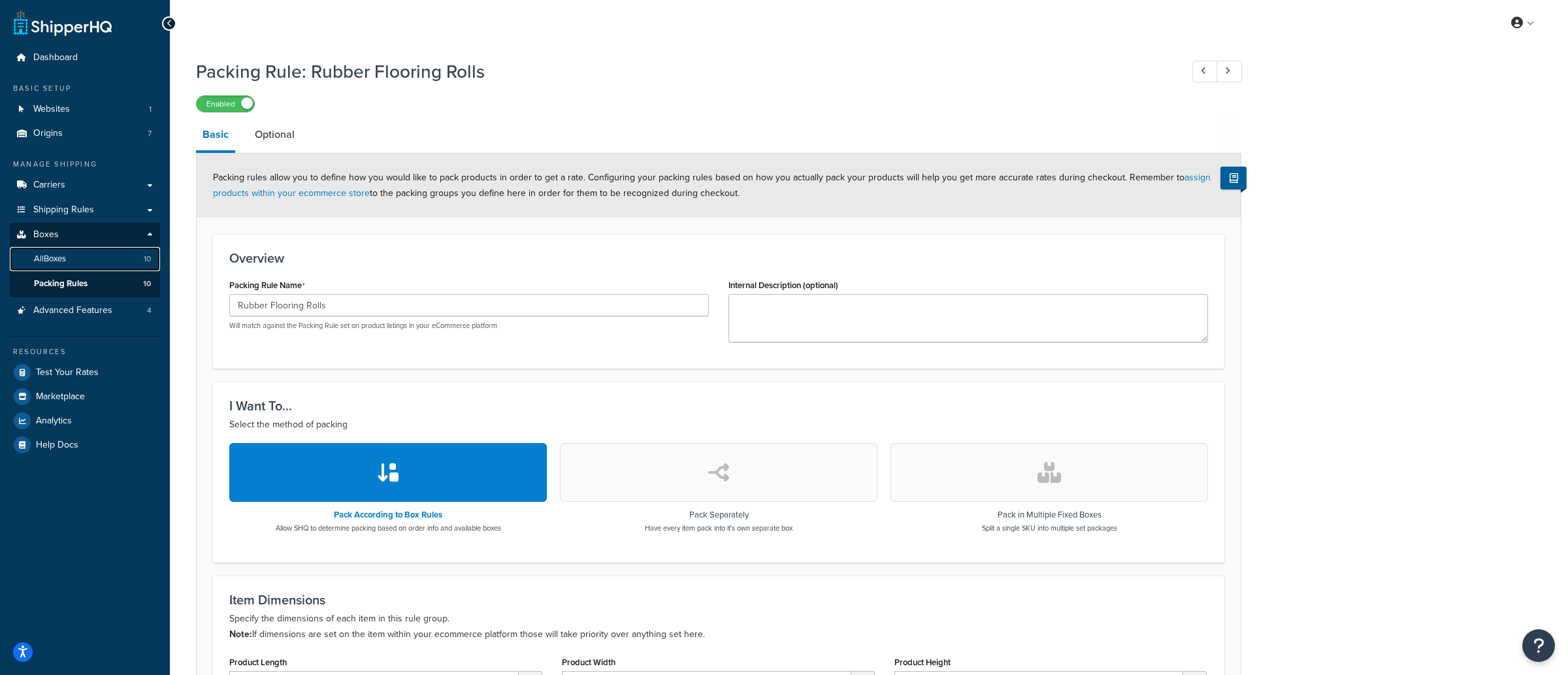
click at [120, 264] on link "All Boxes 10" at bounding box center [85, 259] width 150 height 24
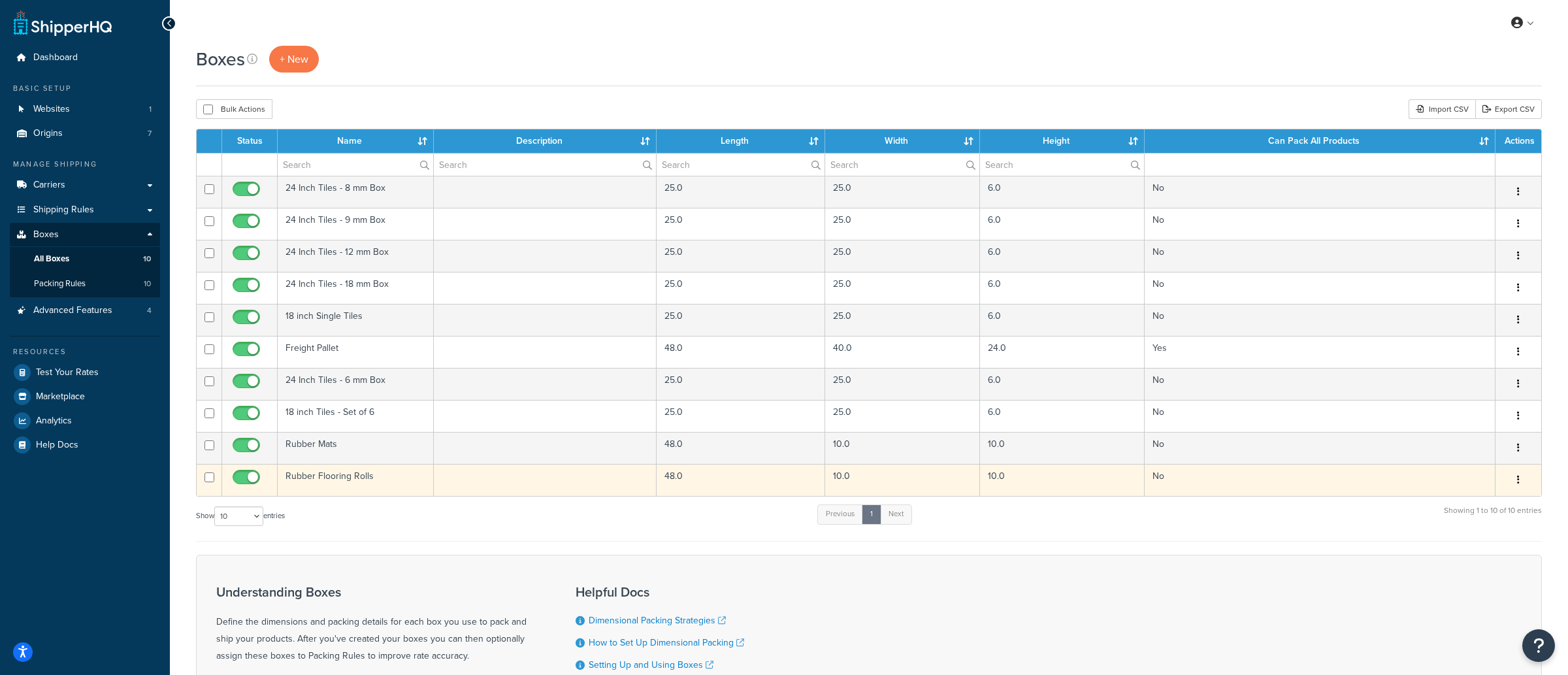
click at [412, 474] on td "Rubber Flooring Rolls" at bounding box center [355, 479] width 156 height 32
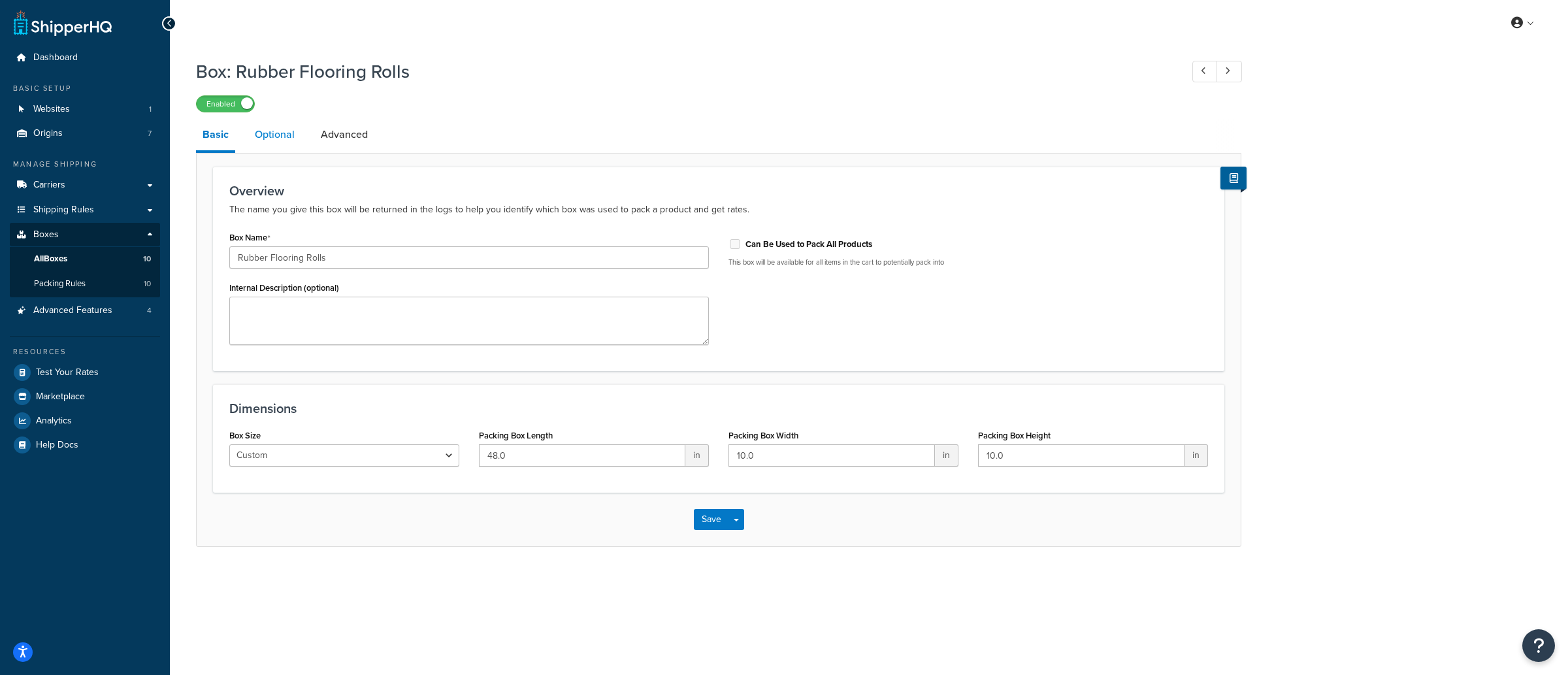
click at [293, 145] on link "Optional" at bounding box center [274, 135] width 53 height 31
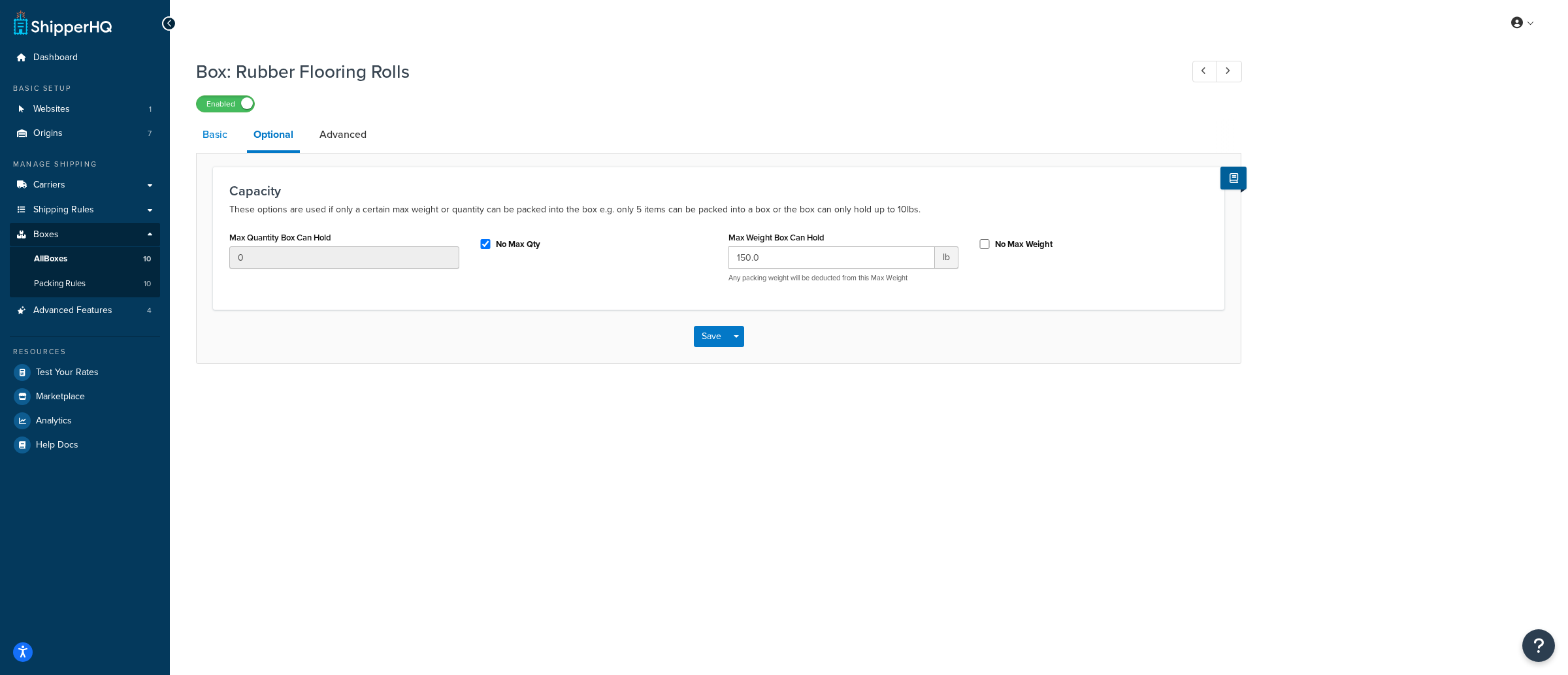
click at [222, 146] on link "Basic" at bounding box center [215, 135] width 38 height 31
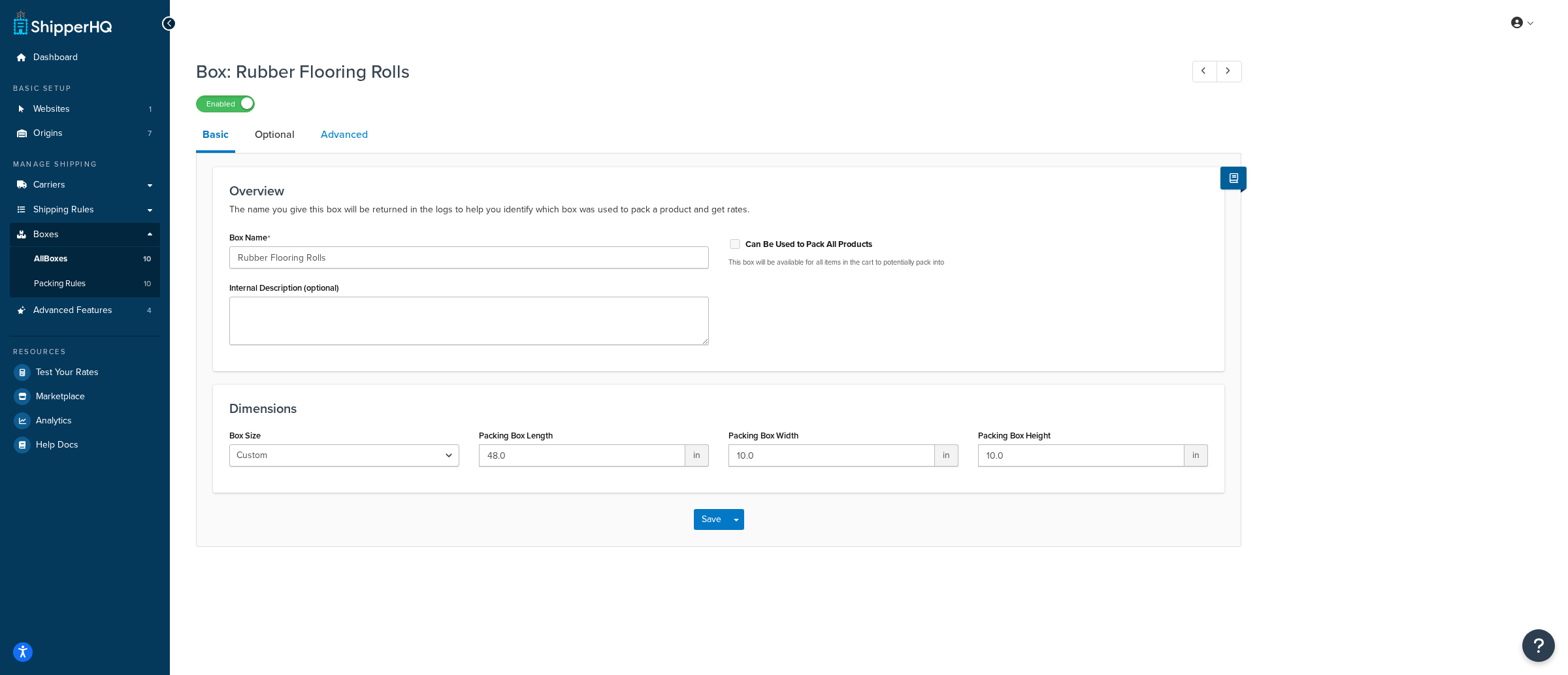
click at [354, 131] on link "Advanced" at bounding box center [344, 135] width 60 height 31
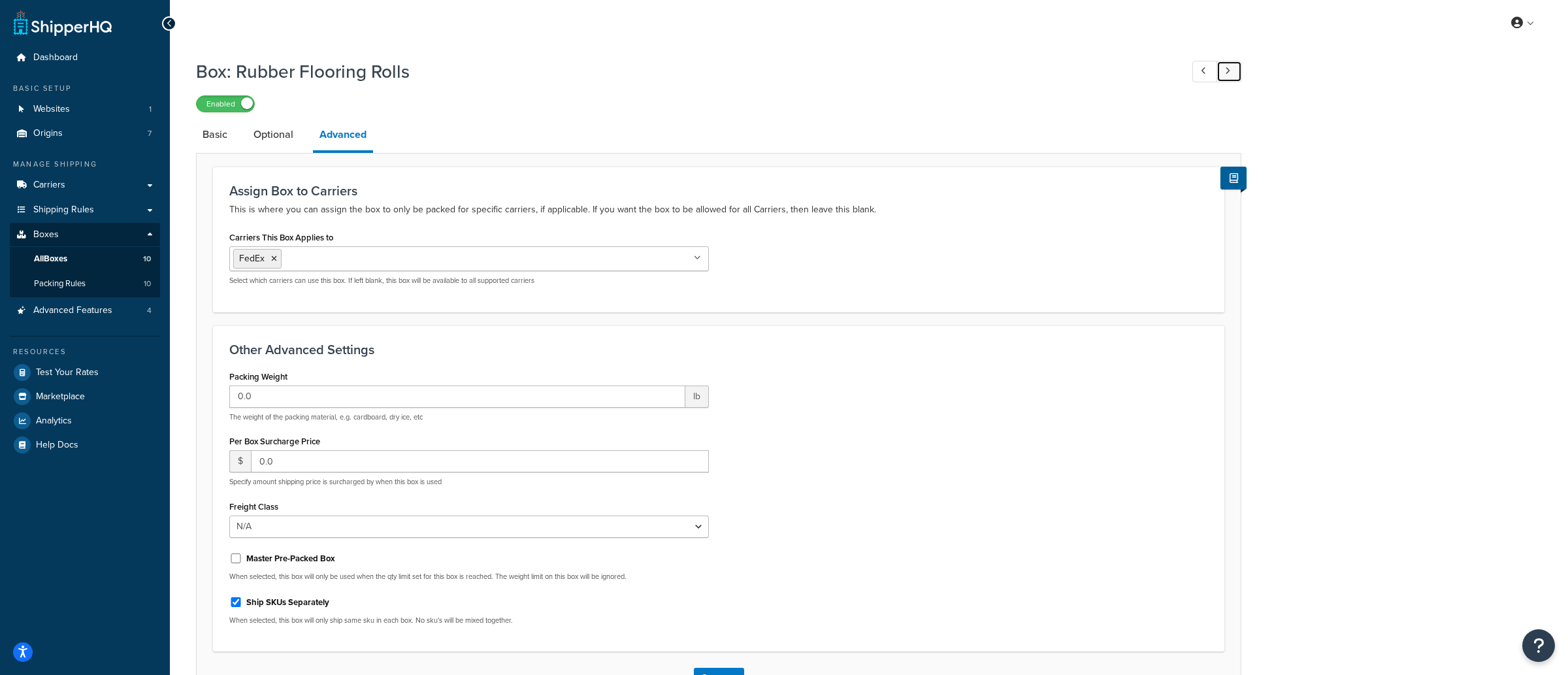
click at [1240, 78] on link at bounding box center [1229, 72] width 26 height 21
type input "0.5"
click at [1240, 78] on link at bounding box center [1229, 72] width 26 height 21
checkbox input "false"
click at [1240, 78] on link at bounding box center [1229, 72] width 26 height 21
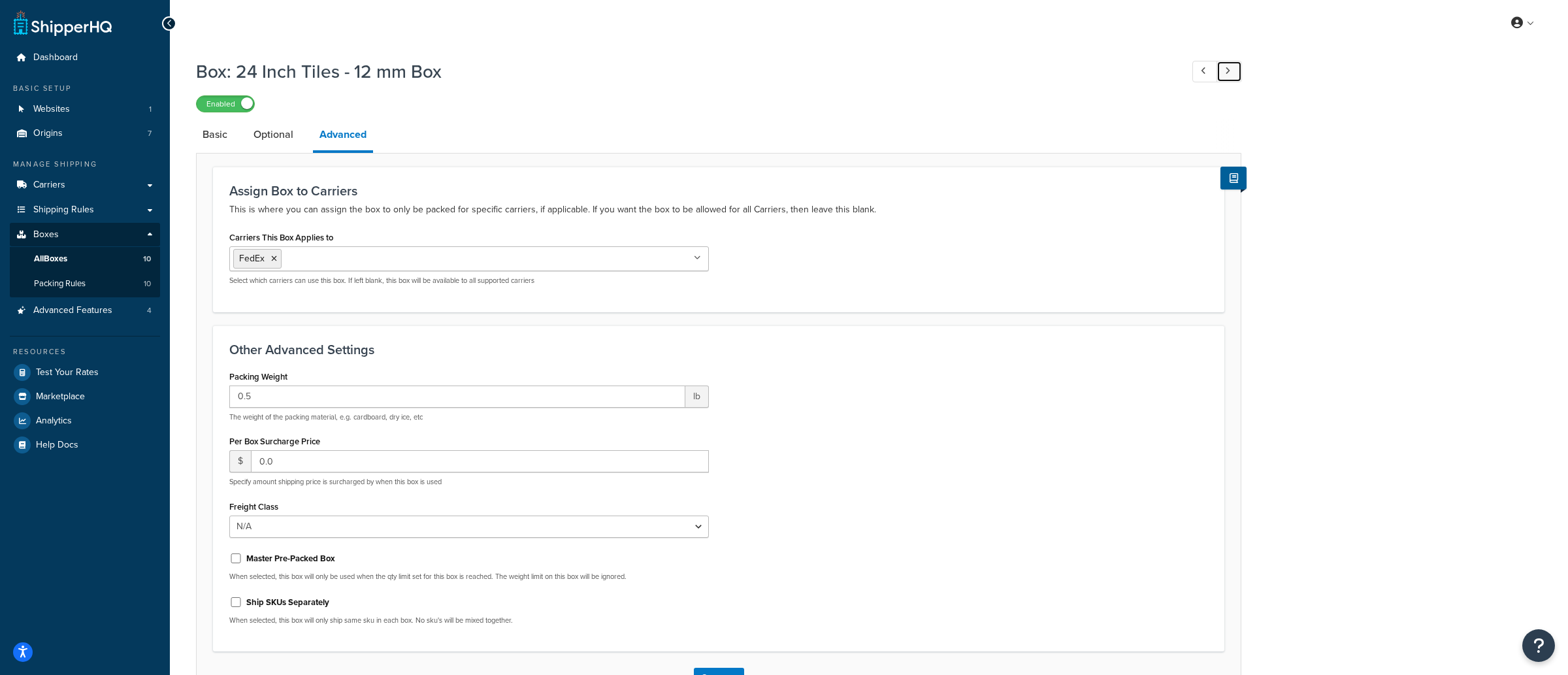
click at [1240, 78] on link at bounding box center [1229, 72] width 26 height 21
click at [701, 257] on icon at bounding box center [698, 258] width 7 height 7
drag, startPoint x: 866, startPoint y: 273, endPoint x: 890, endPoint y: 262, distance: 26.4
click at [875, 271] on div "Carriers This Box Applies to FedEx Kuehne+Nagel LTL+ Estes FedEx Freight Evans …" at bounding box center [719, 261] width 998 height 67
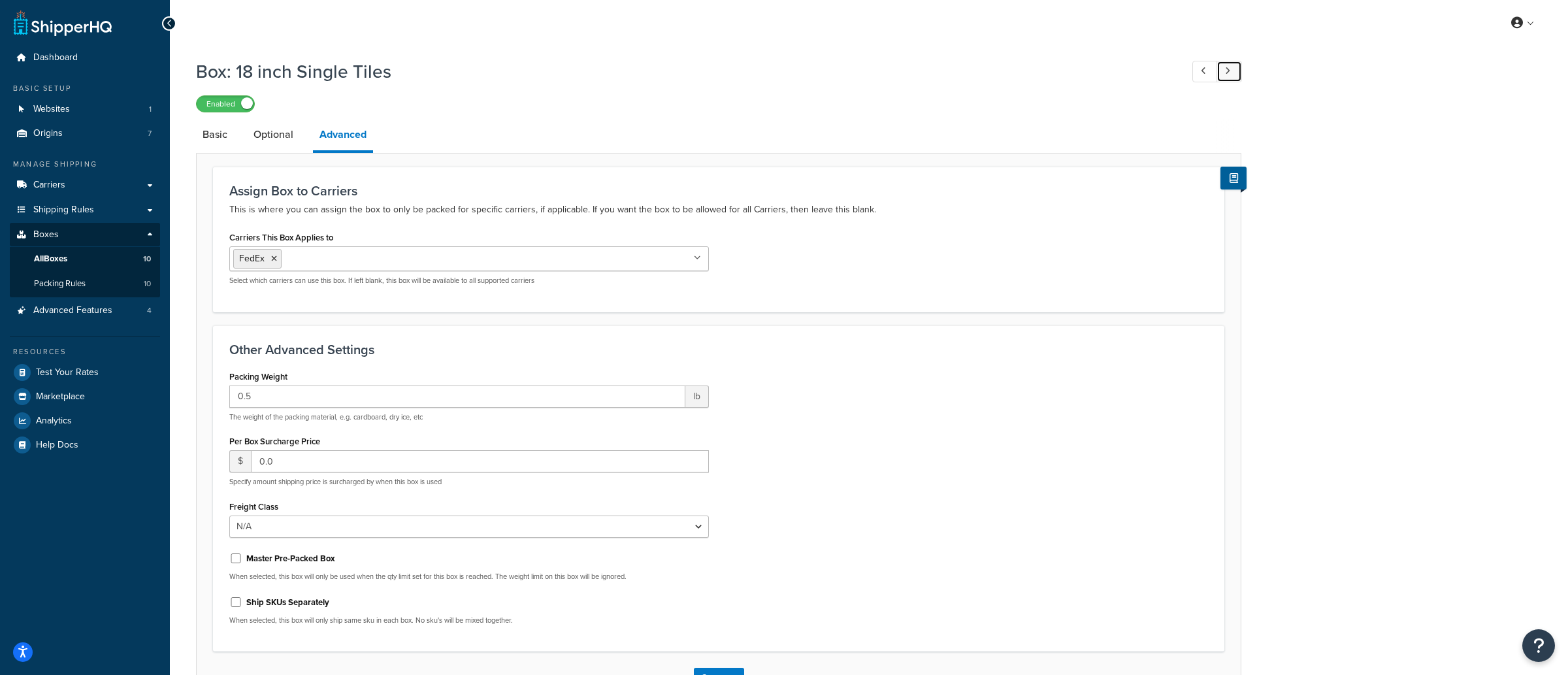
click at [1232, 69] on link at bounding box center [1229, 72] width 26 height 21
type input "40.0"
click at [211, 145] on link "Basic" at bounding box center [215, 135] width 38 height 31
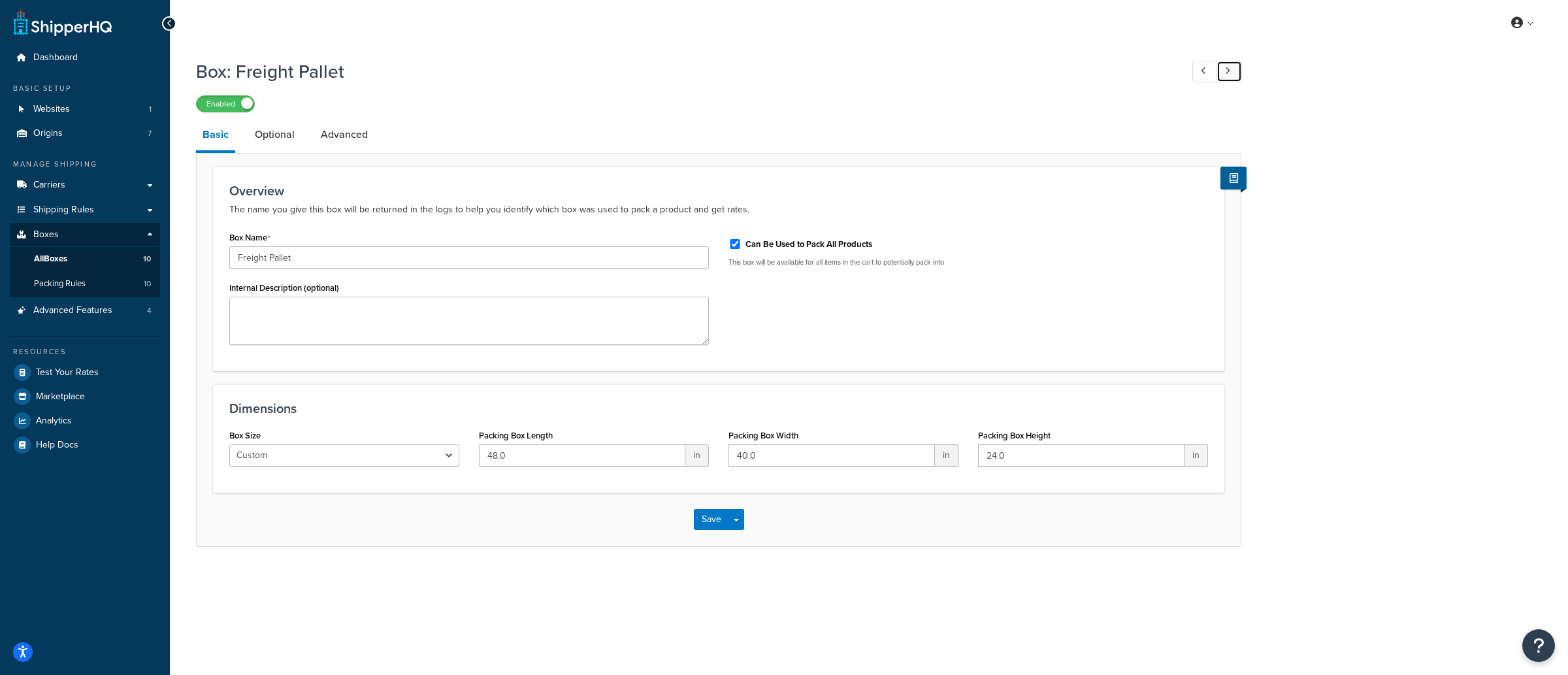
click at [1236, 78] on link at bounding box center [1229, 72] width 26 height 21
type input "24 Inch Tiles - 6 mm Box"
checkbox input "false"
type input "25.0"
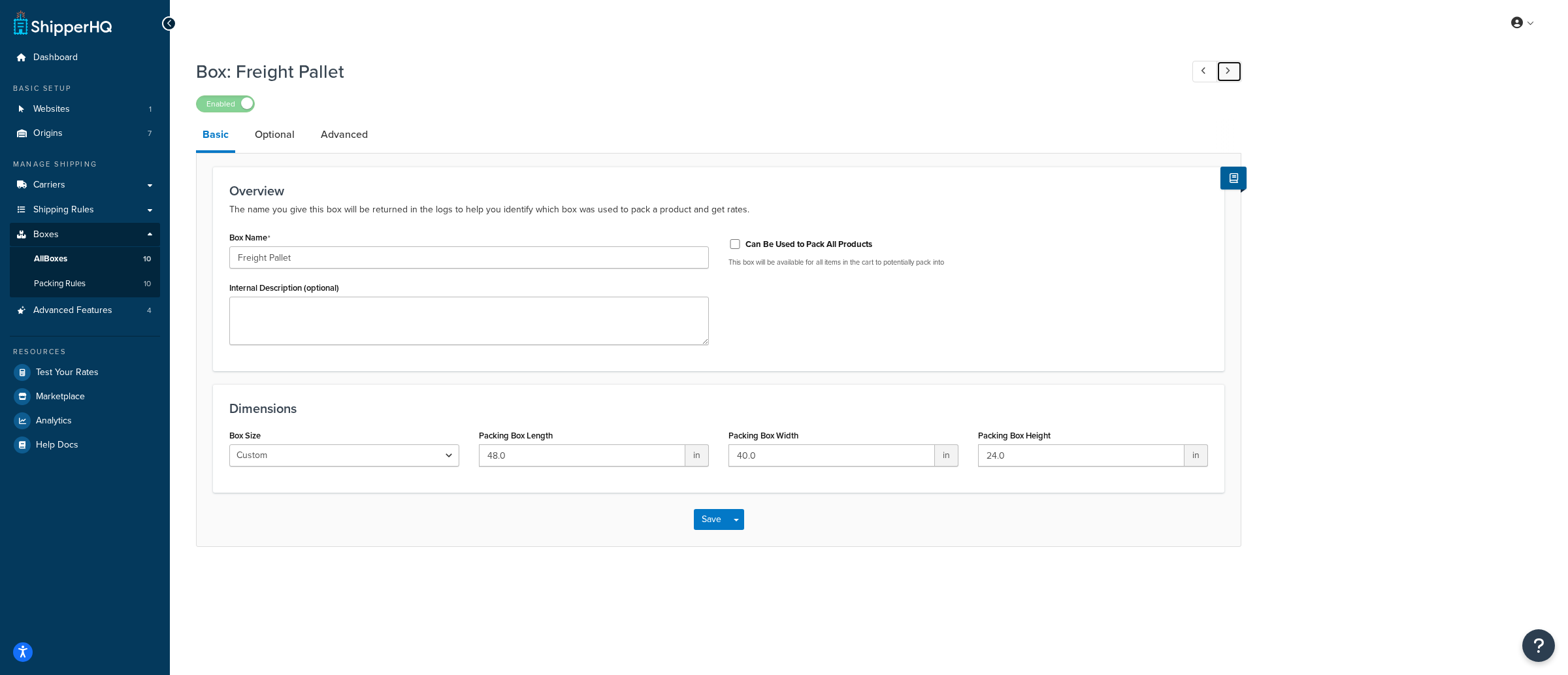
type input "6.0"
click at [1235, 78] on link at bounding box center [1229, 72] width 26 height 21
type input "18 inch Tiles - Set of 6"
click at [342, 140] on link "Advanced" at bounding box center [344, 135] width 60 height 31
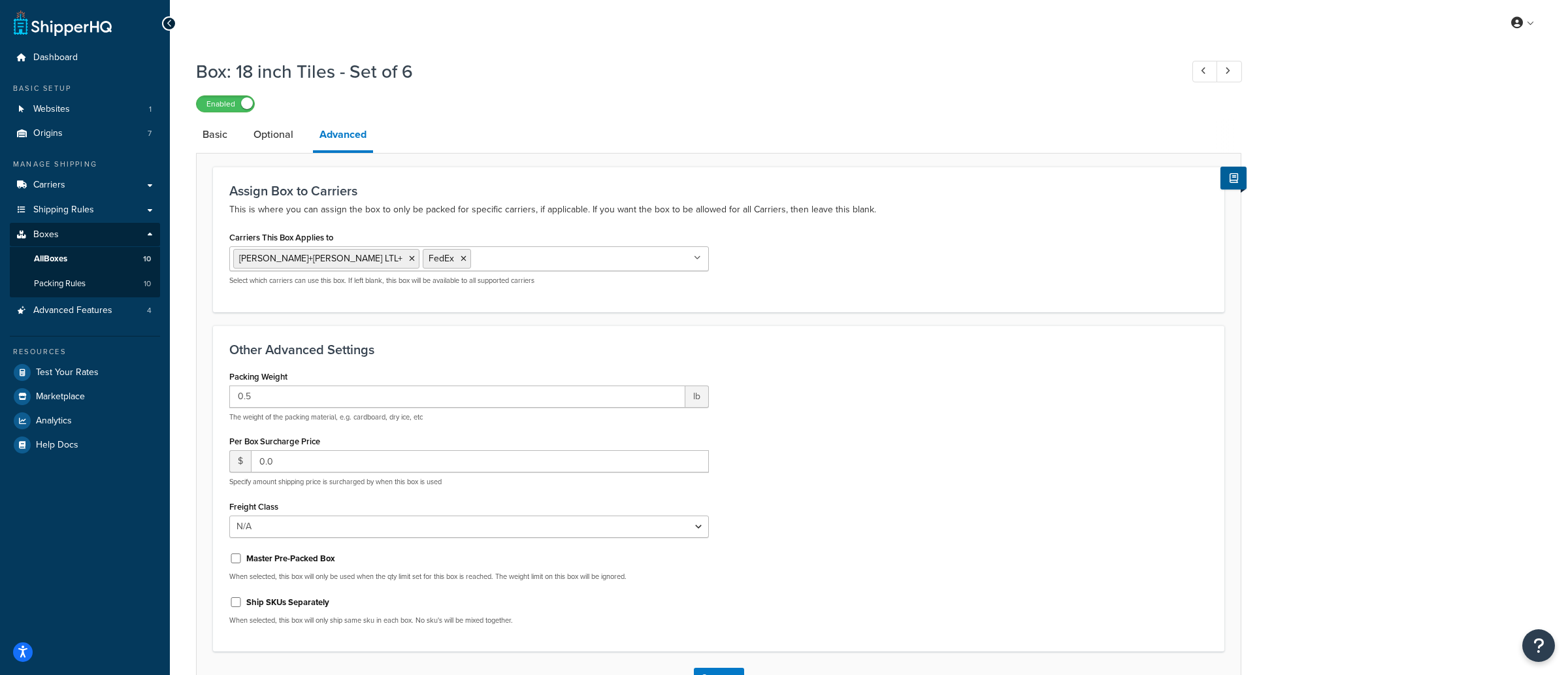
click at [1189, 76] on ul at bounding box center [1213, 72] width 57 height 21
click at [1194, 75] on link at bounding box center [1205, 72] width 26 height 21
click at [1211, 75] on link at bounding box center [1205, 72] width 26 height 21
click at [1247, 77] on div "Box: Freight Pallet Enabled Basic Optional Advanced Assign Box to Carriers This…" at bounding box center [870, 395] width 1399 height 686
click at [1232, 74] on link at bounding box center [1229, 72] width 26 height 21
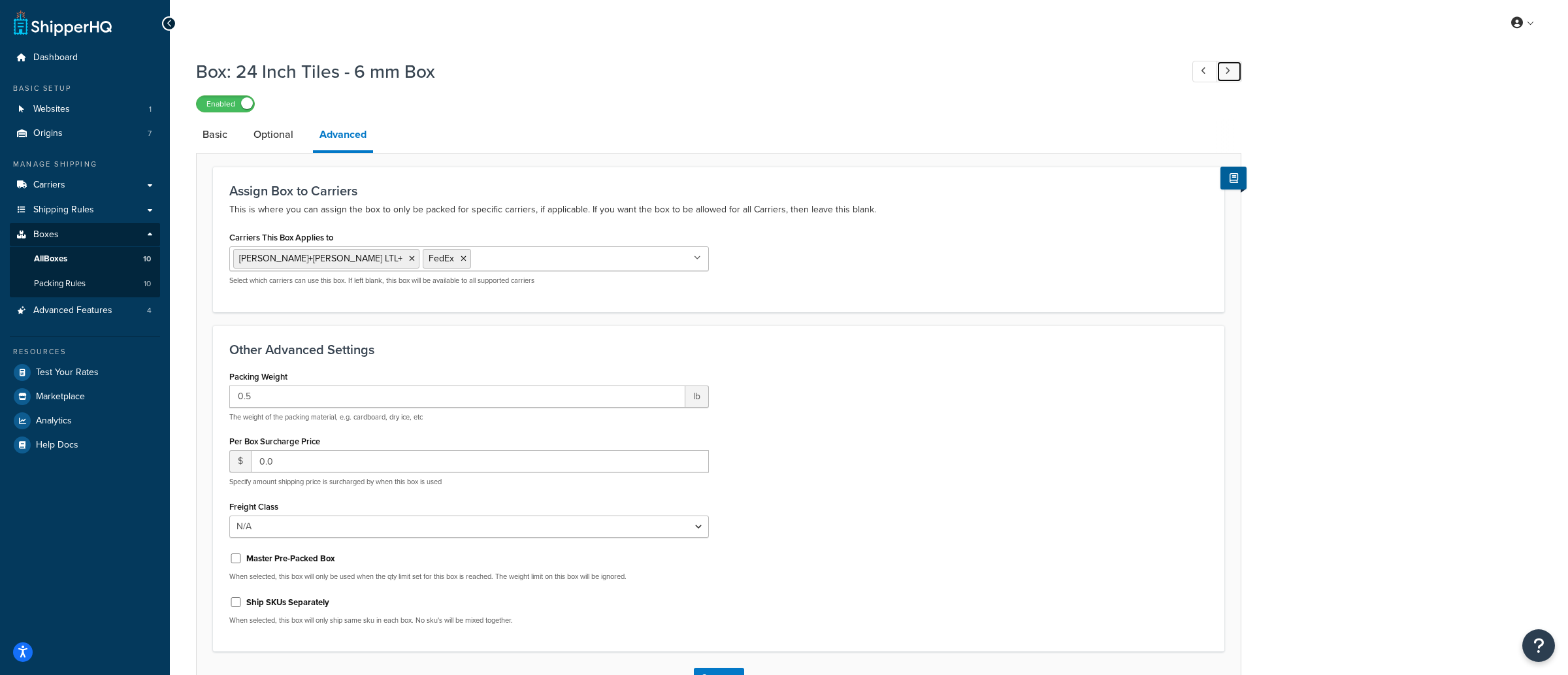
click at [1231, 77] on link at bounding box center [1229, 72] width 26 height 21
type input "0.0"
click at [1231, 77] on link at bounding box center [1229, 72] width 26 height 21
checkbox input "true"
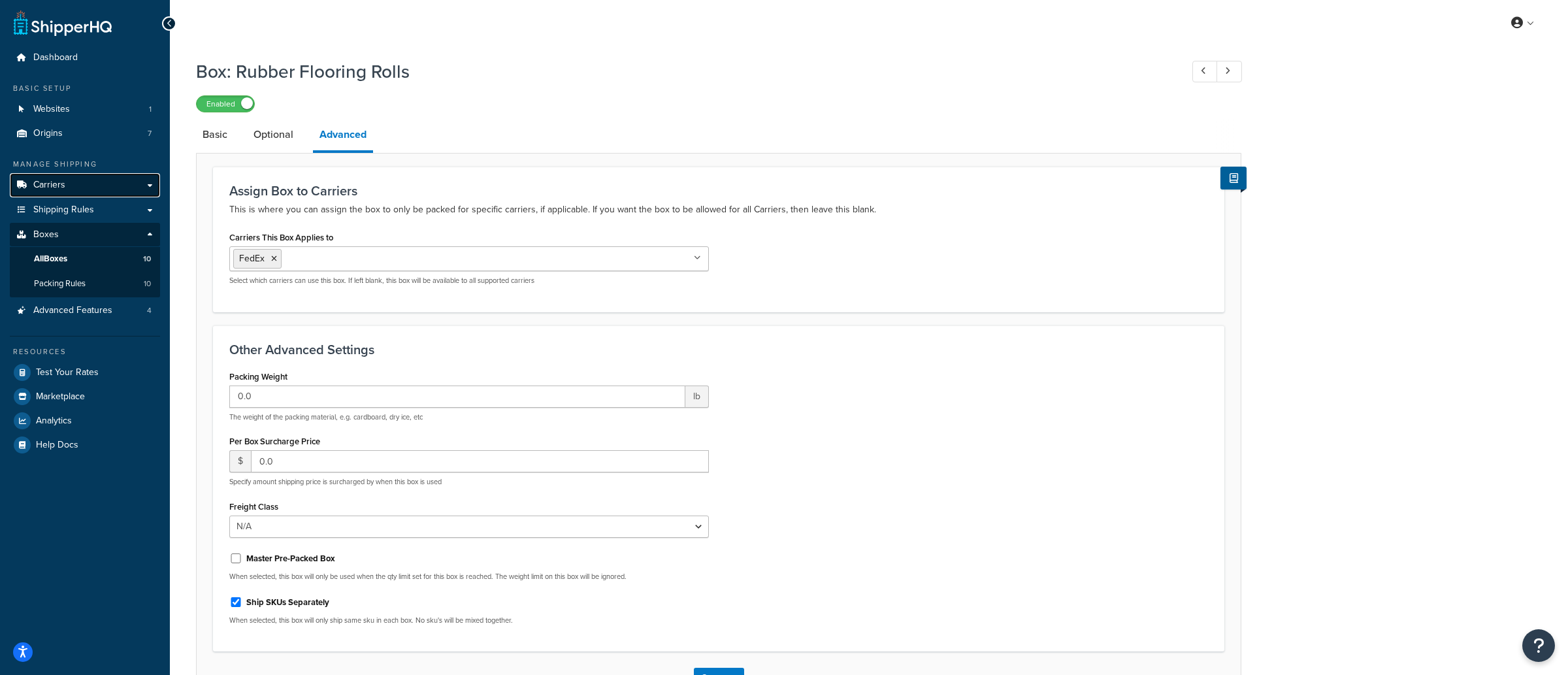
click at [63, 191] on span "Carriers" at bounding box center [49, 184] width 32 height 11
click at [120, 258] on link "All Boxes 10" at bounding box center [85, 259] width 150 height 24
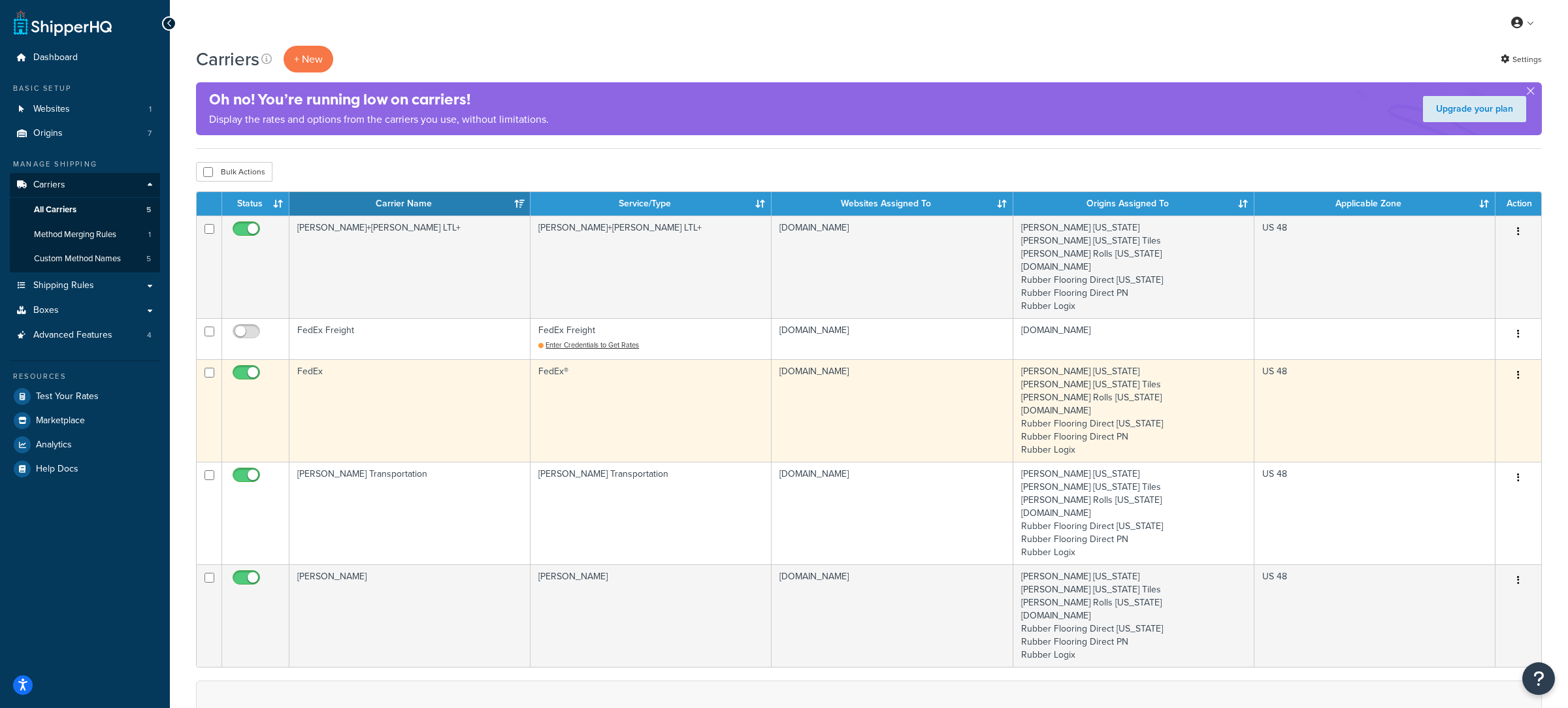
click at [485, 409] on td "FedEx" at bounding box center [410, 411] width 241 height 102
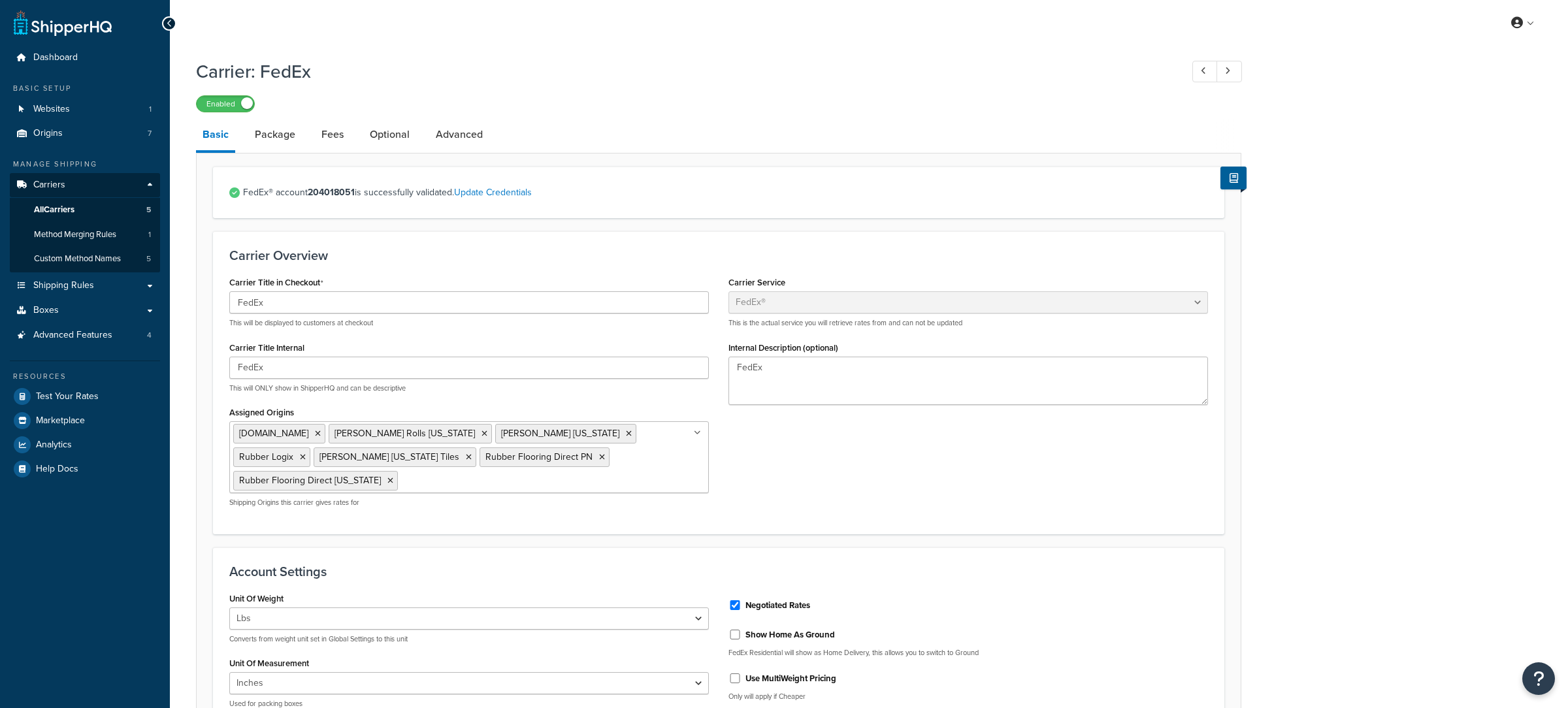
select select "fedEx"
select select "REGULAR_PICKUP"
select select "YOUR_PACKAGING"
click at [378, 135] on link "Optional" at bounding box center [390, 135] width 53 height 31
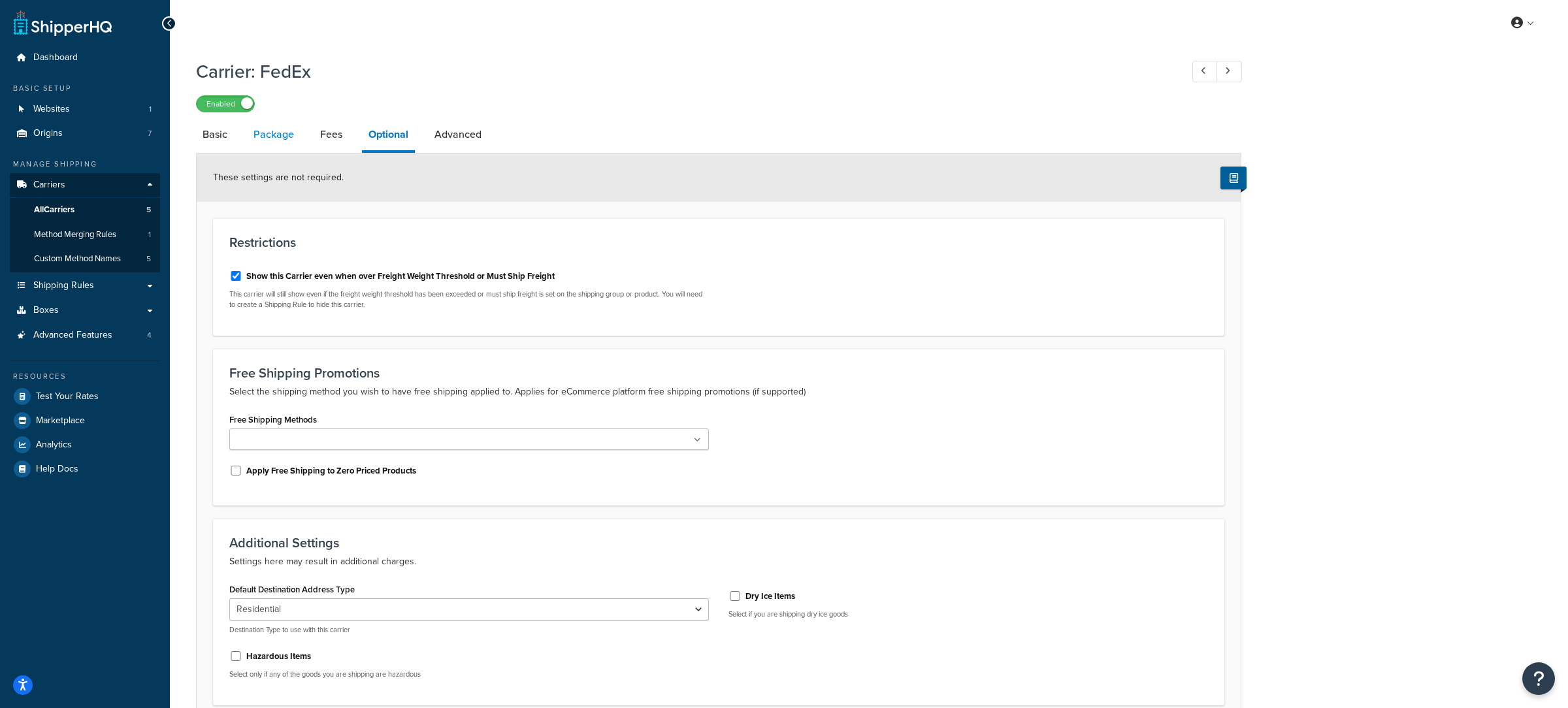
click at [298, 141] on link "Package" at bounding box center [274, 135] width 54 height 31
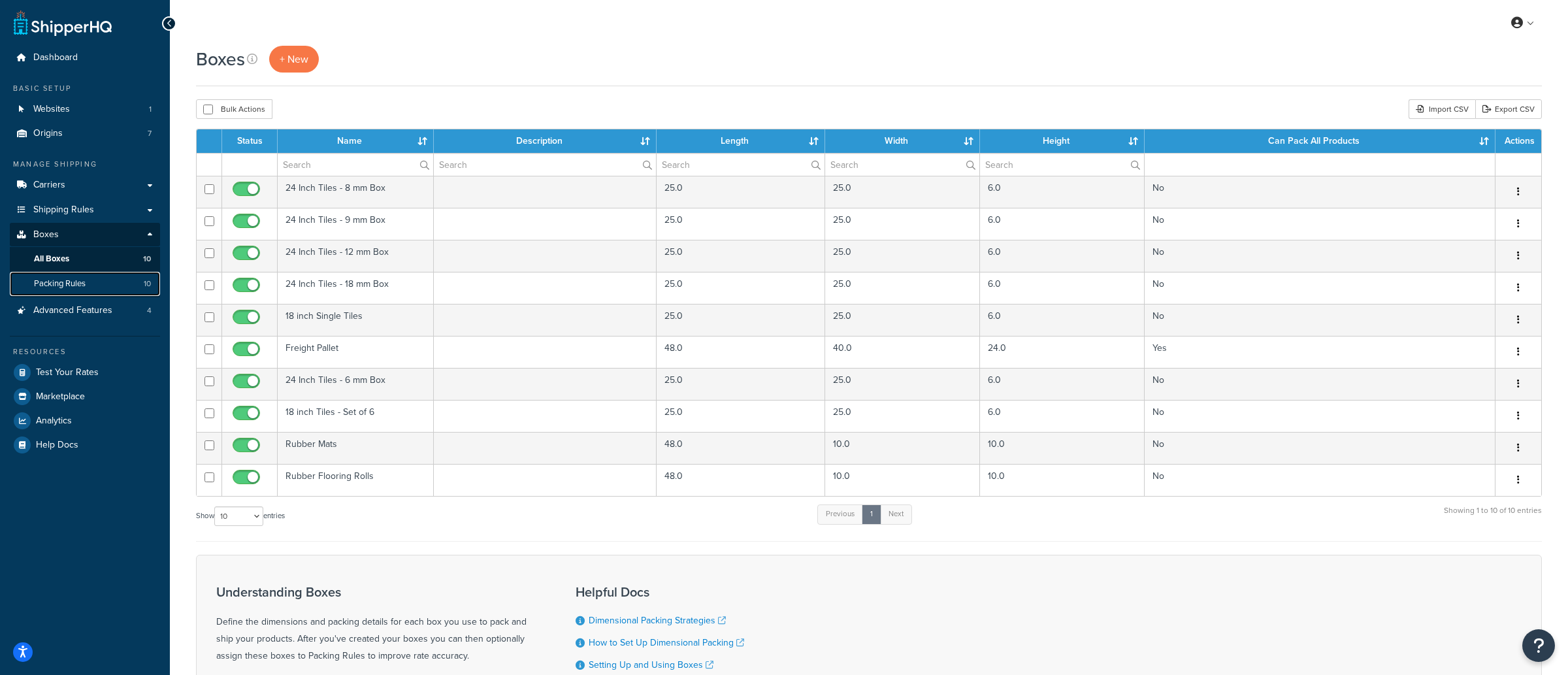
click at [145, 288] on span "10" at bounding box center [147, 283] width 7 height 11
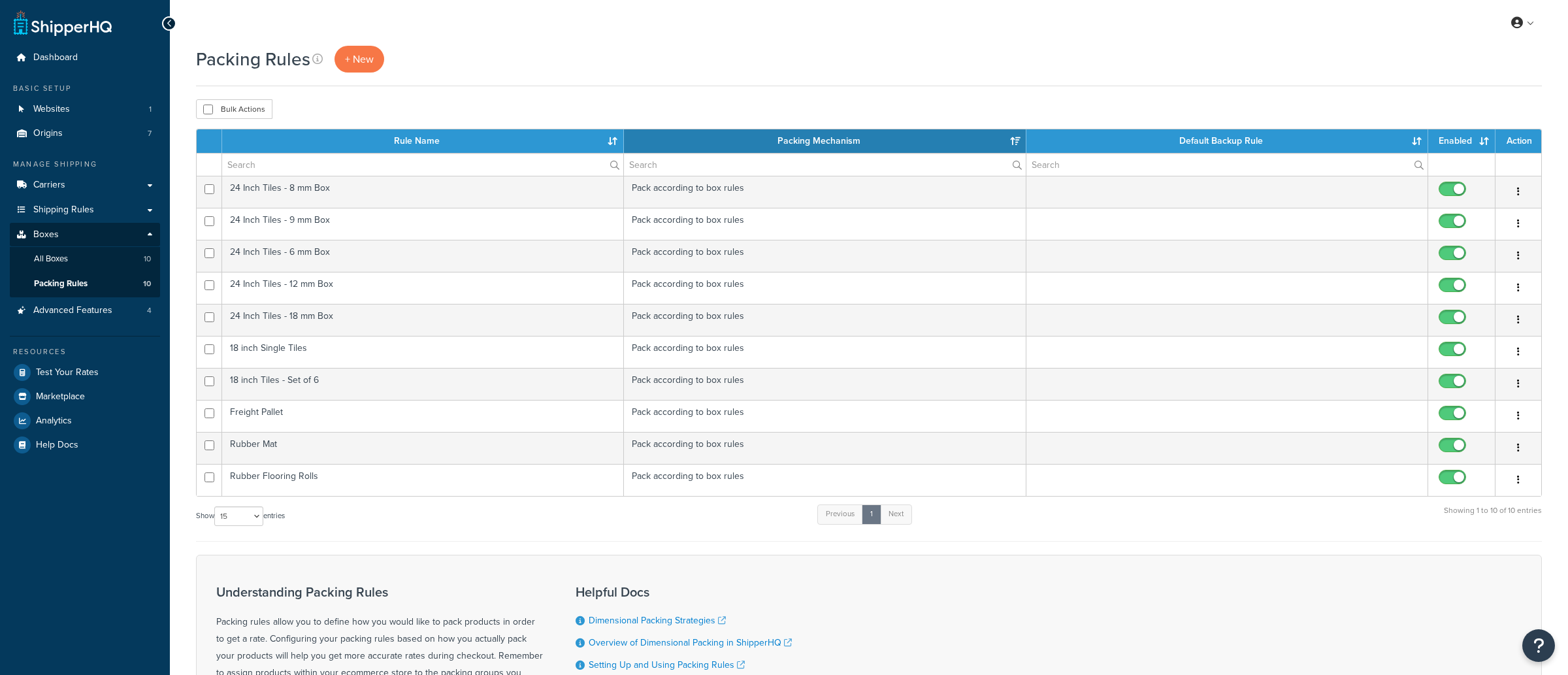
select select "15"
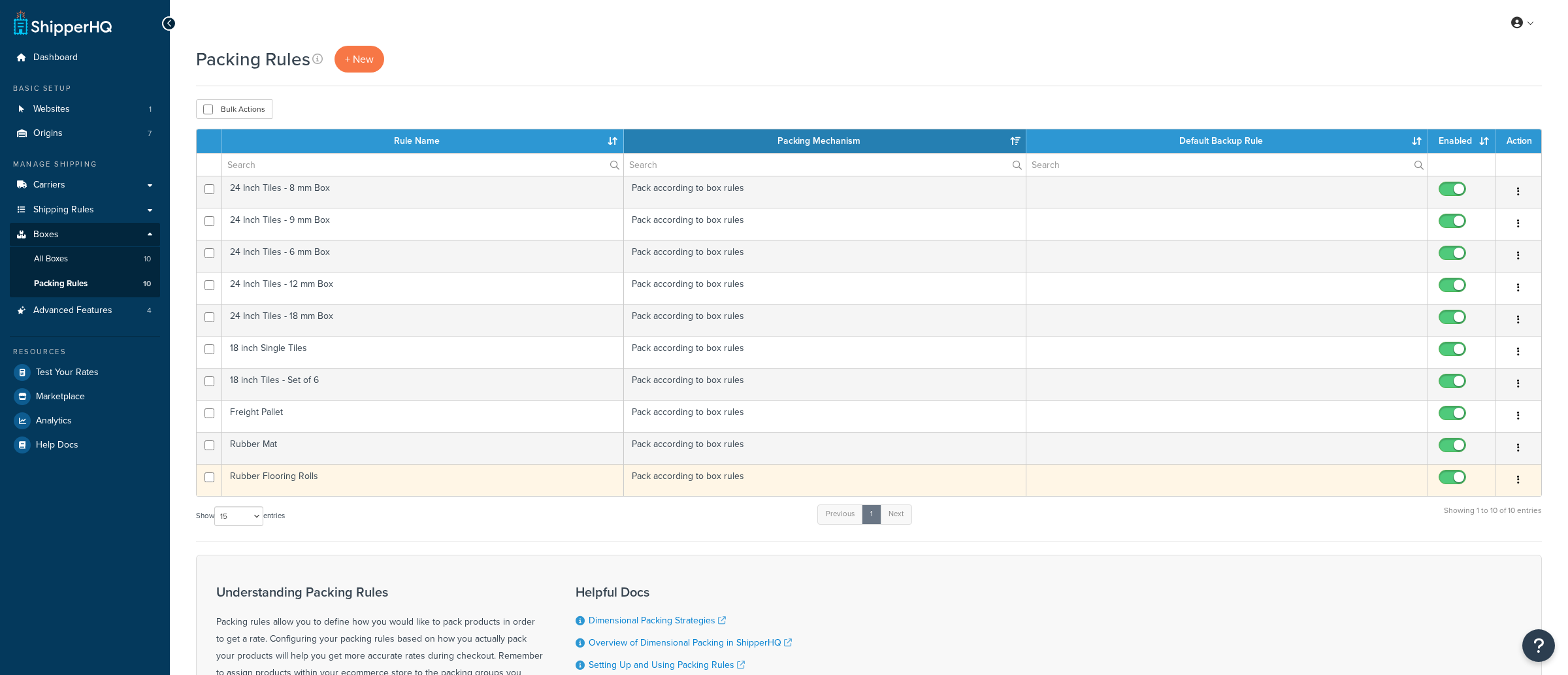
click at [381, 487] on td "Rubber Flooring Rolls" at bounding box center [423, 479] width 402 height 32
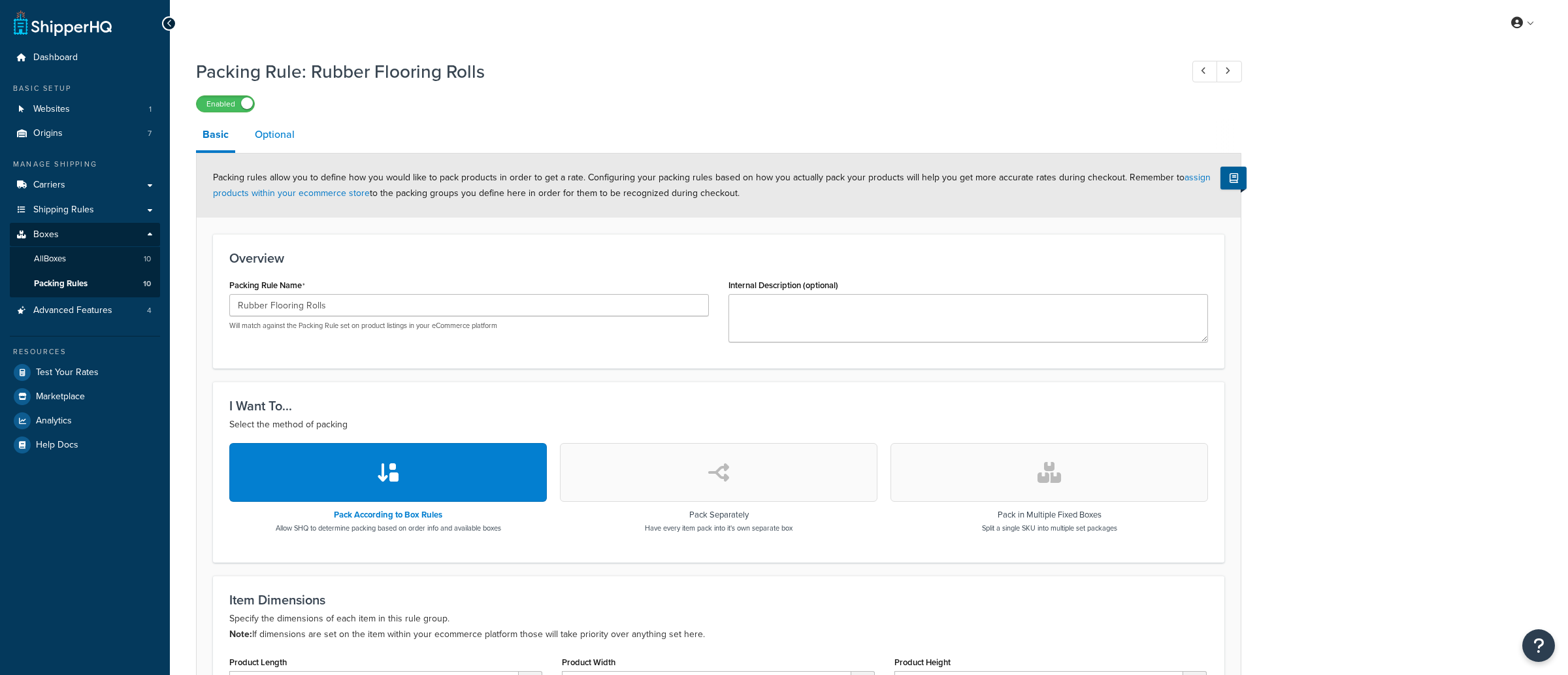
click at [298, 140] on link "Optional" at bounding box center [274, 135] width 53 height 31
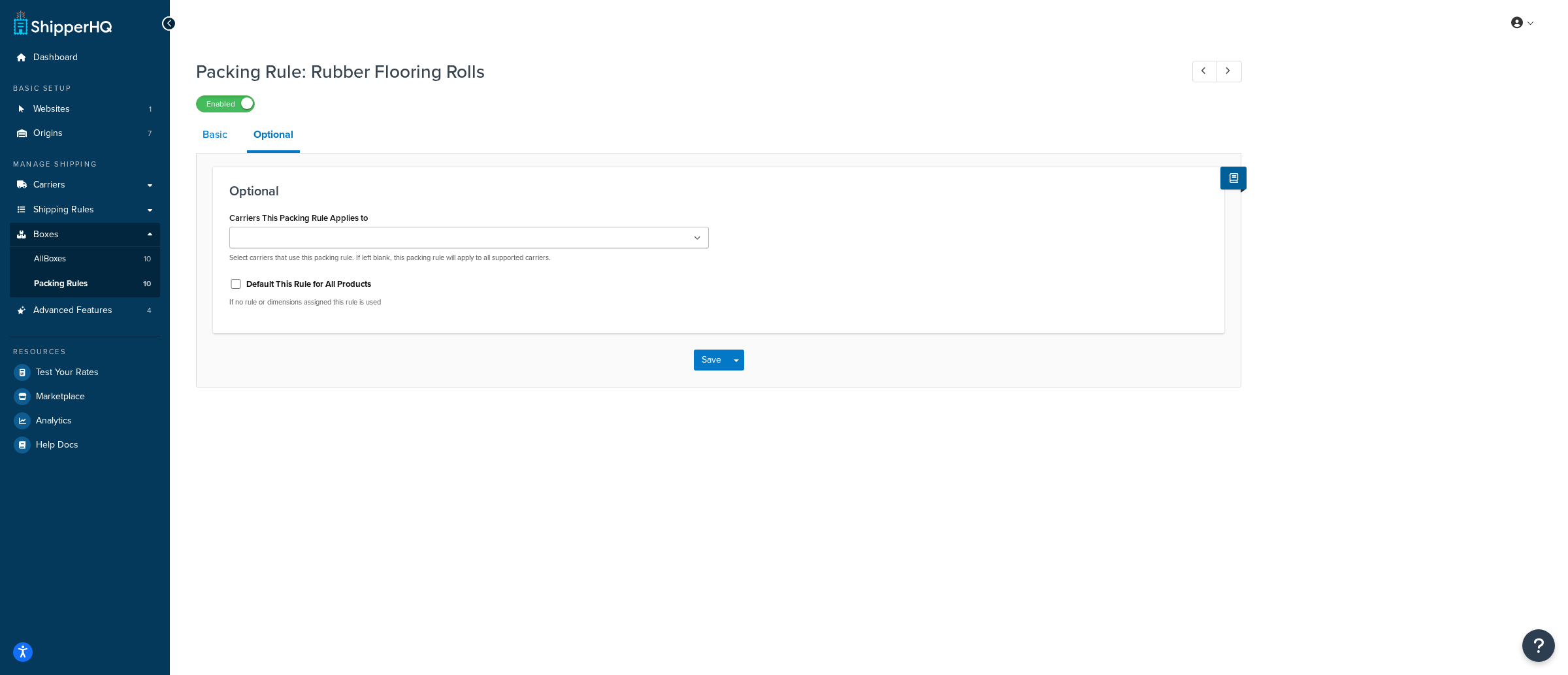
click at [207, 149] on link "Basic" at bounding box center [215, 135] width 38 height 31
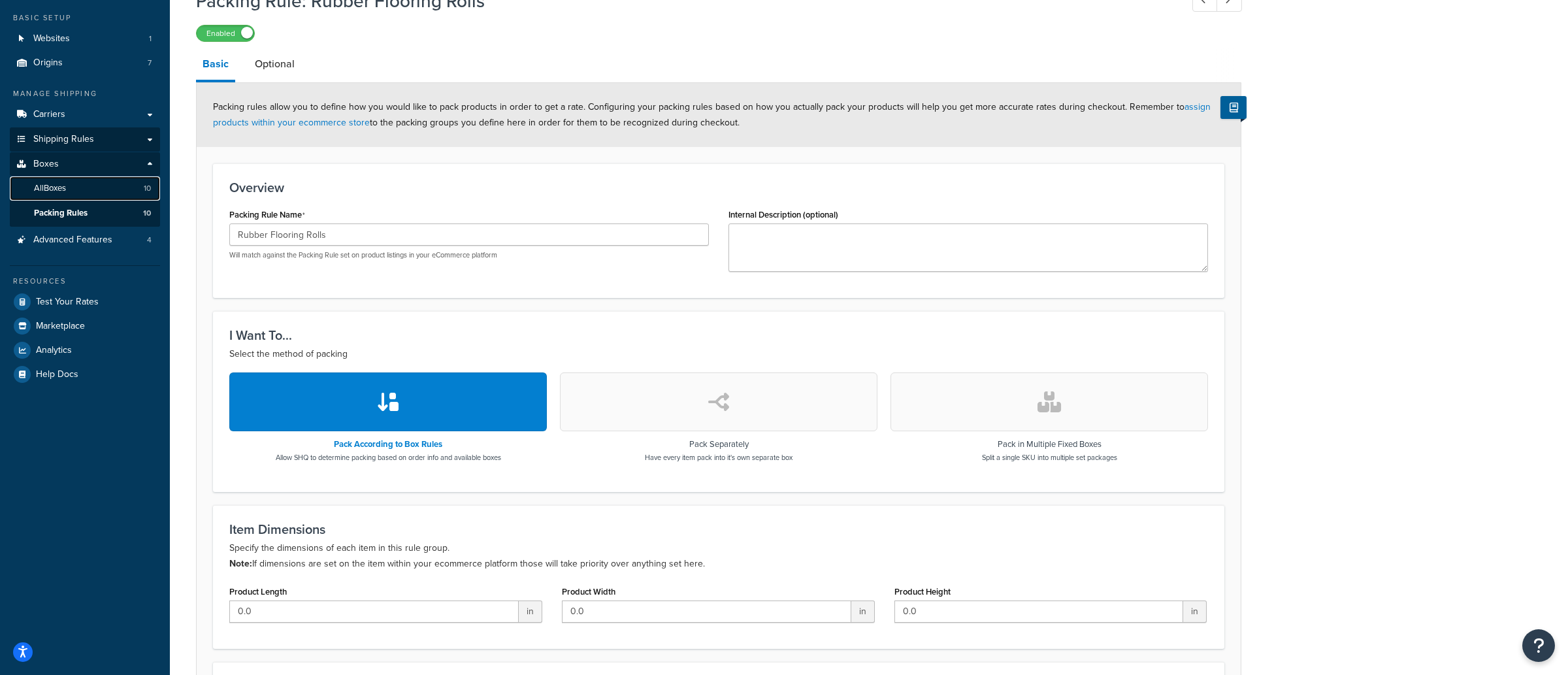
scroll to position [55, 0]
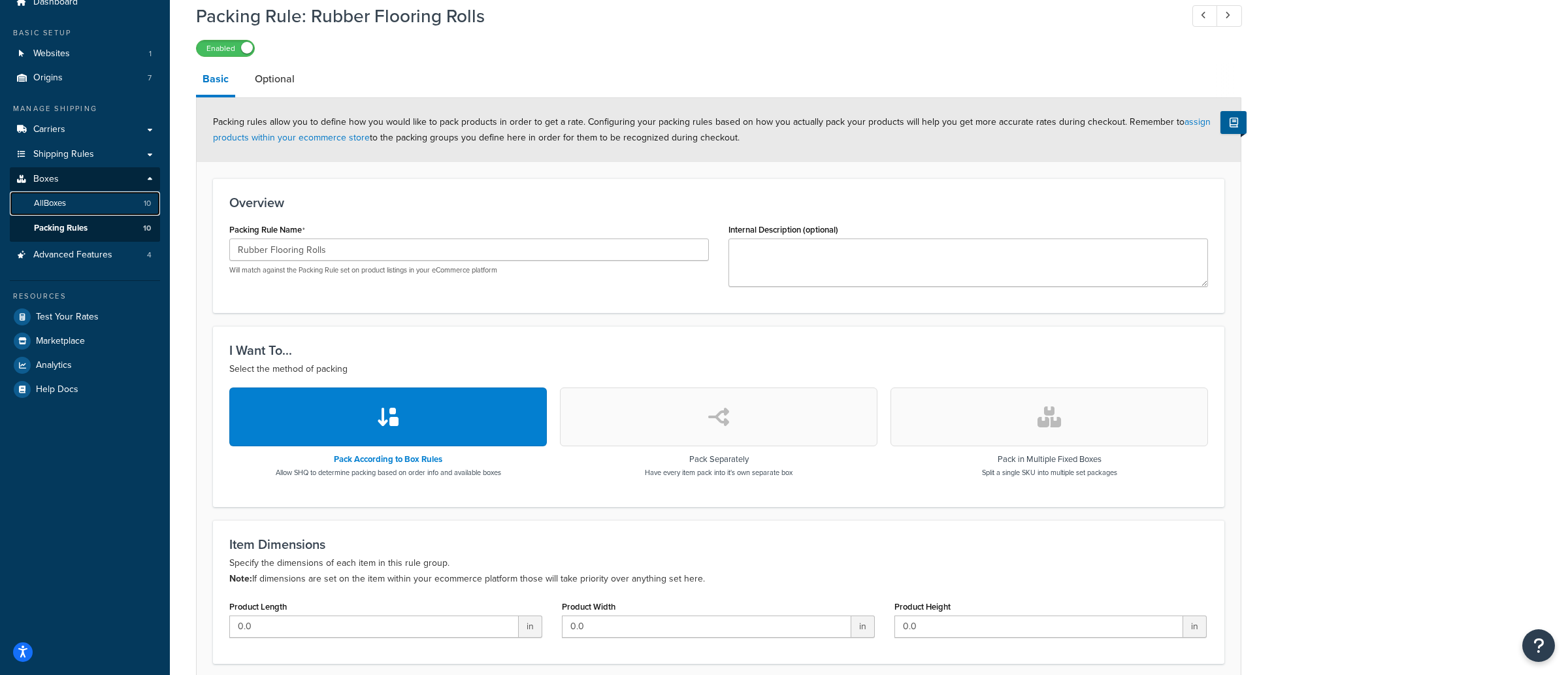
click at [92, 203] on link "All Boxes 10" at bounding box center [85, 203] width 150 height 24
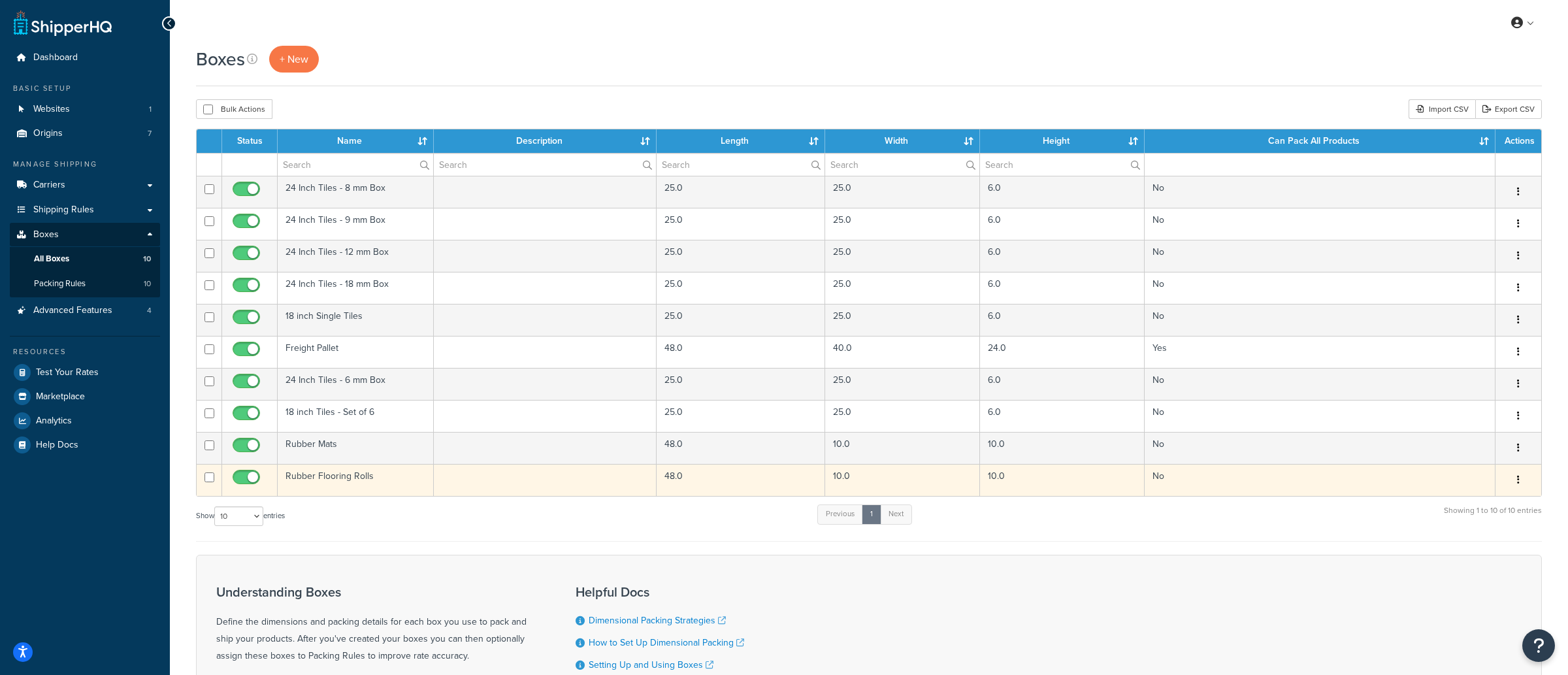
click at [398, 481] on td "Rubber Flooring Rolls" at bounding box center [355, 479] width 156 height 32
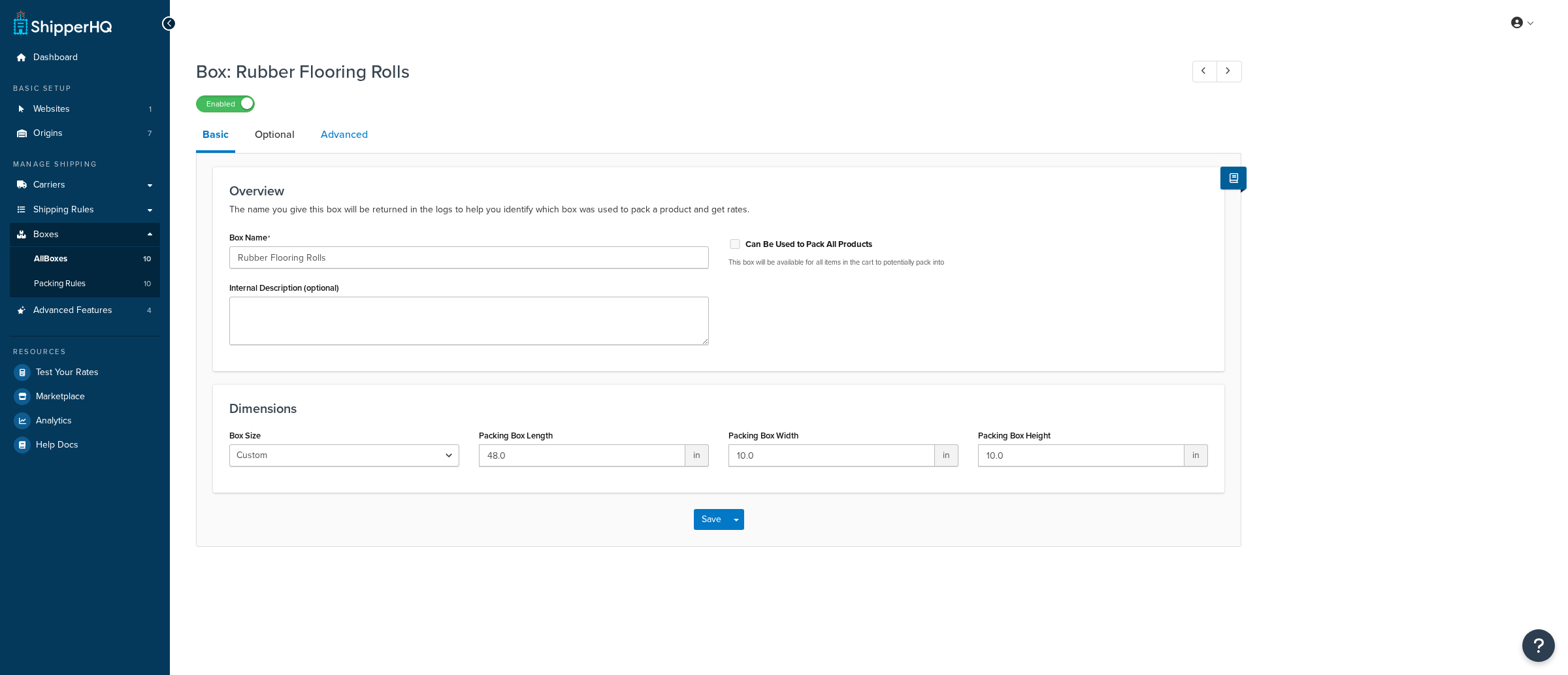
click at [354, 131] on link "Advanced" at bounding box center [344, 135] width 60 height 31
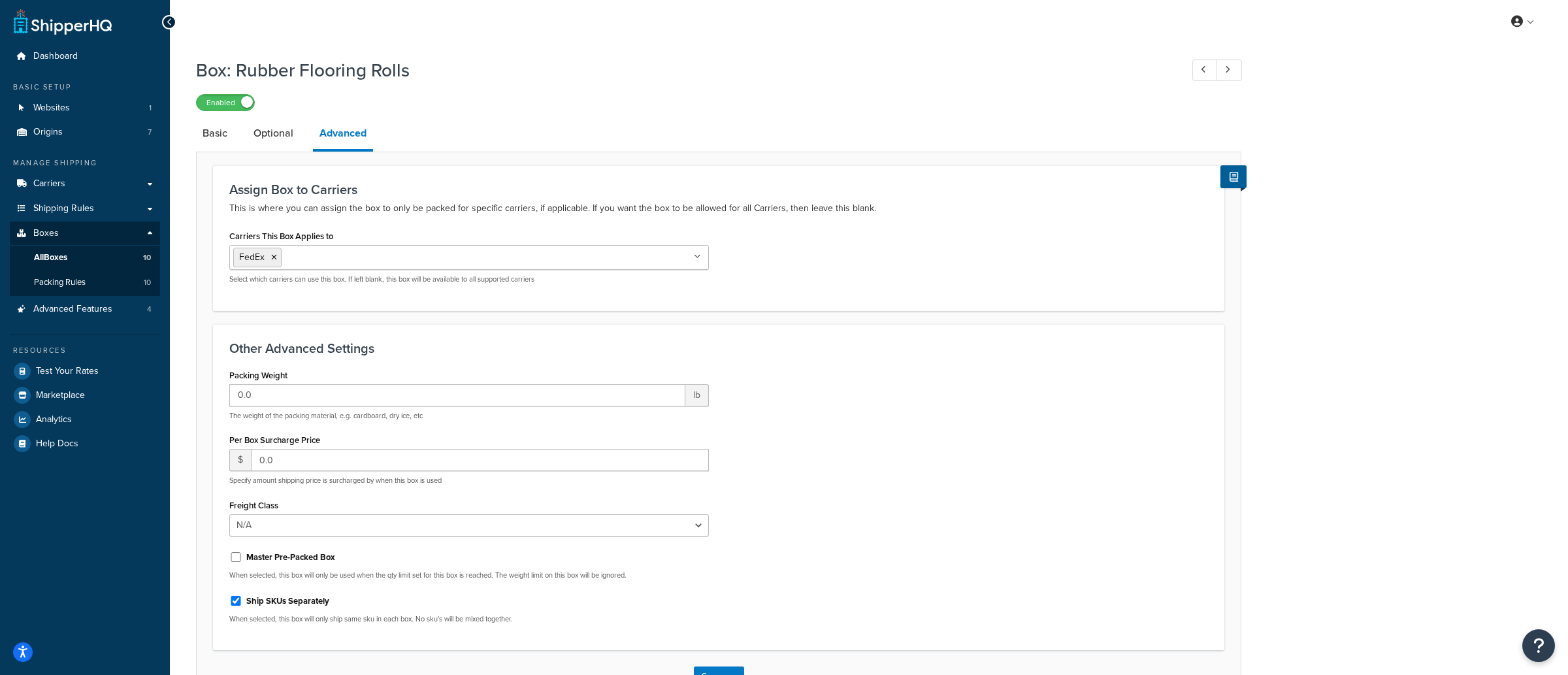
scroll to position [4, 0]
click at [83, 187] on link "Carriers" at bounding box center [85, 181] width 150 height 24
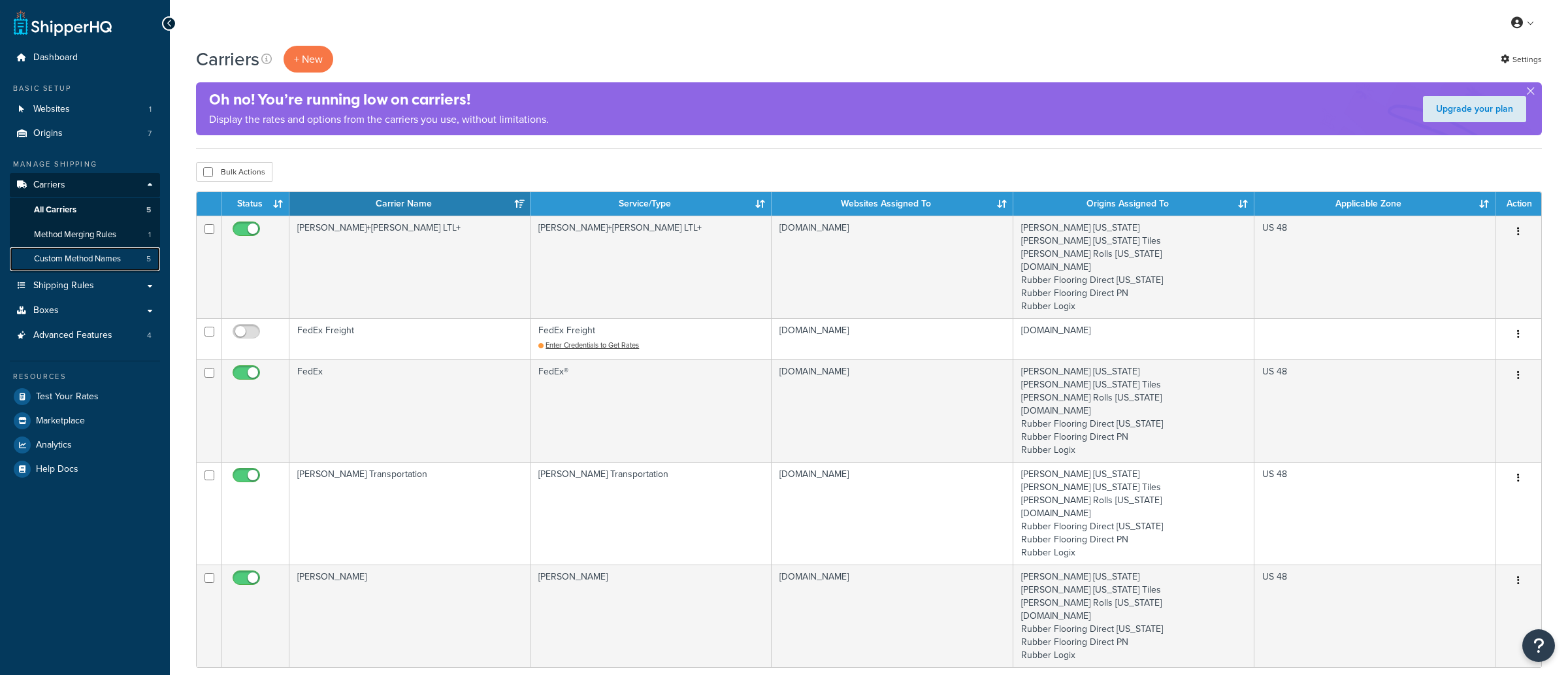
click at [95, 262] on span "Custom Method Names" at bounding box center [77, 259] width 87 height 11
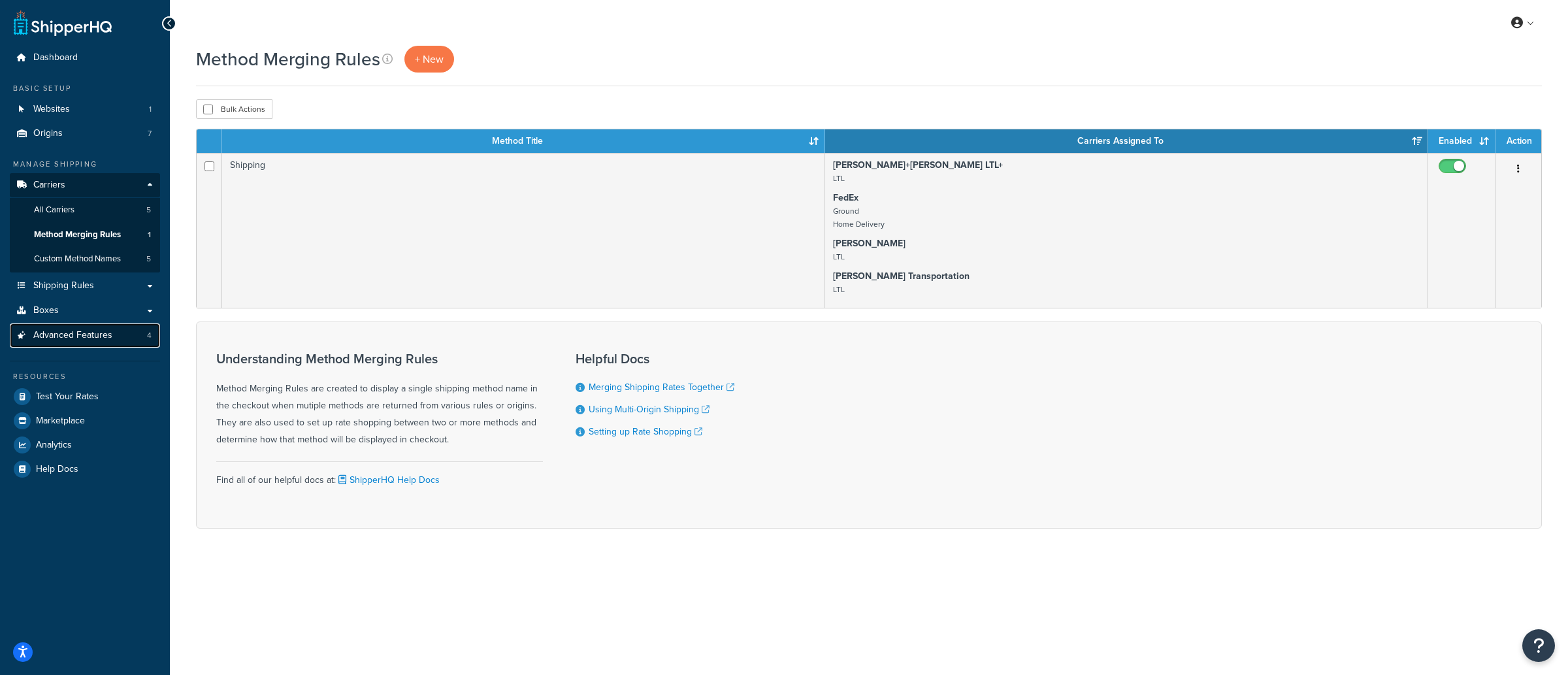
click at [67, 344] on link "Advanced Features 4" at bounding box center [85, 335] width 150 height 24
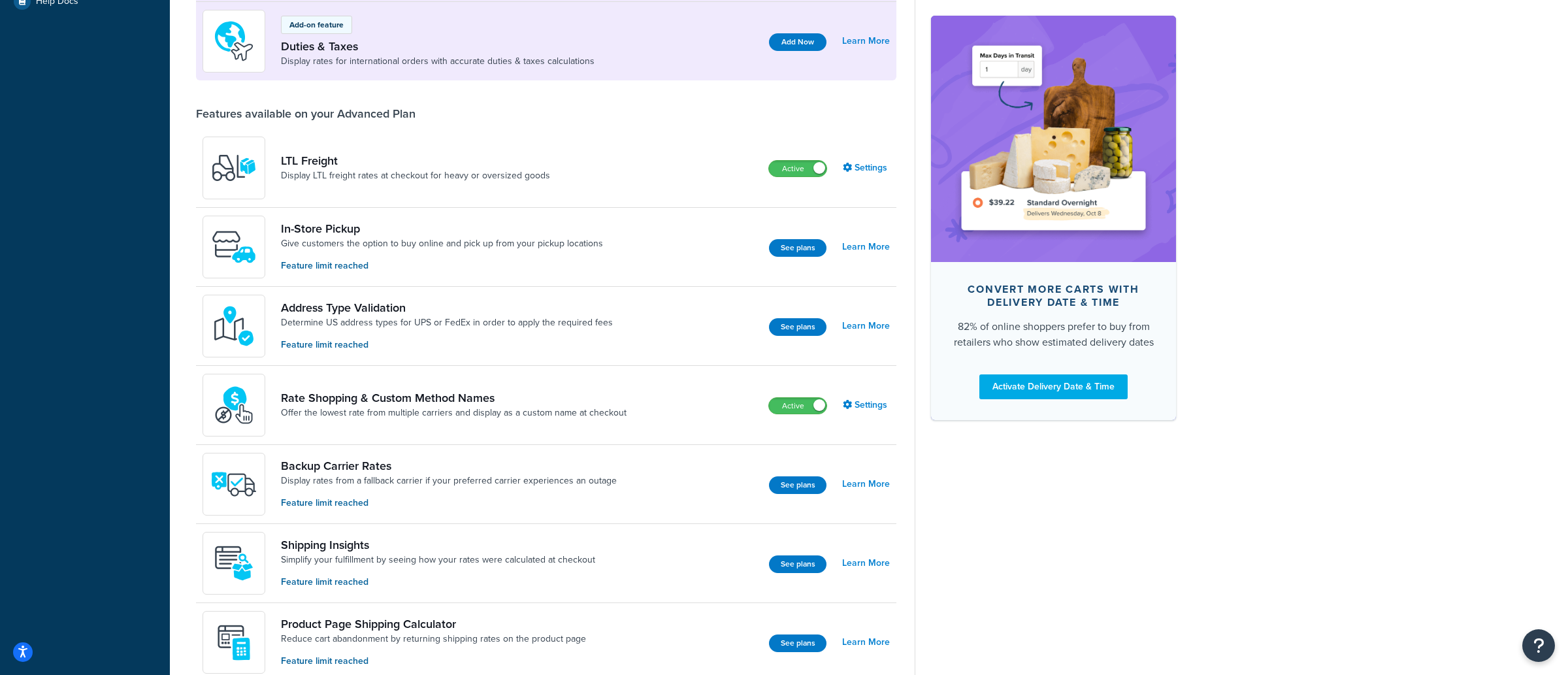
scroll to position [511, 0]
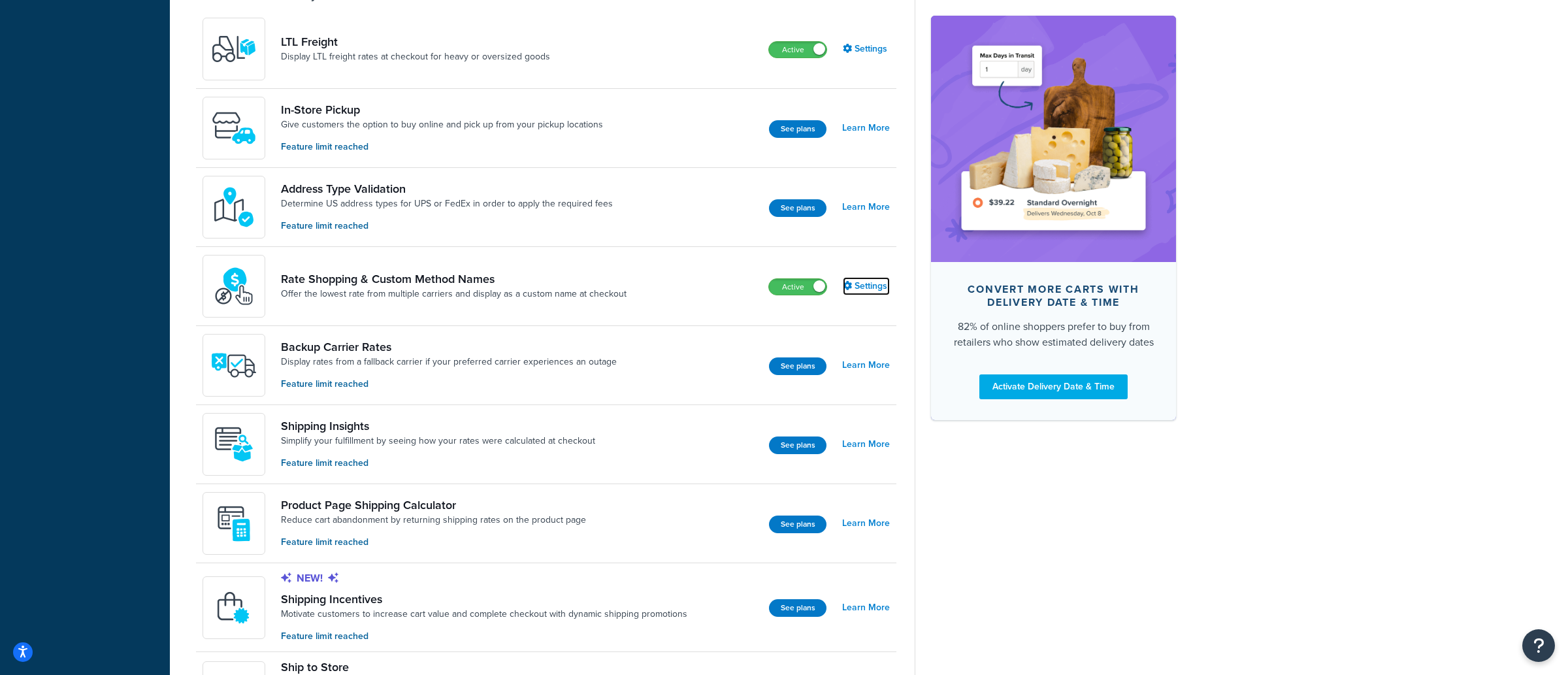
click at [850, 290] on icon at bounding box center [847, 285] width 9 height 9
